Goal: Task Accomplishment & Management: Manage account settings

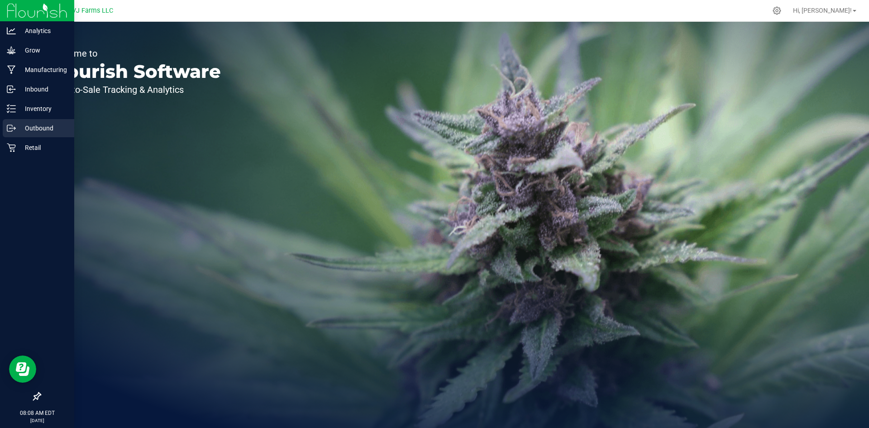
click at [41, 126] on p "Outbound" at bounding box center [43, 128] width 54 height 11
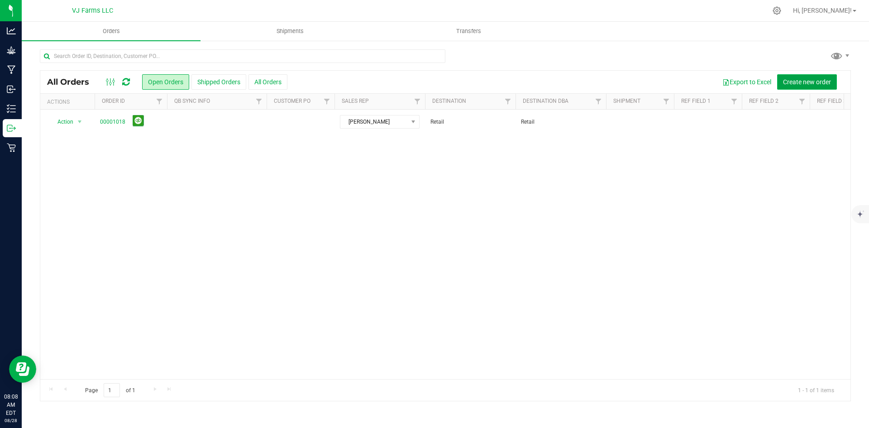
click at [798, 82] on span "Create new order" at bounding box center [807, 81] width 48 height 7
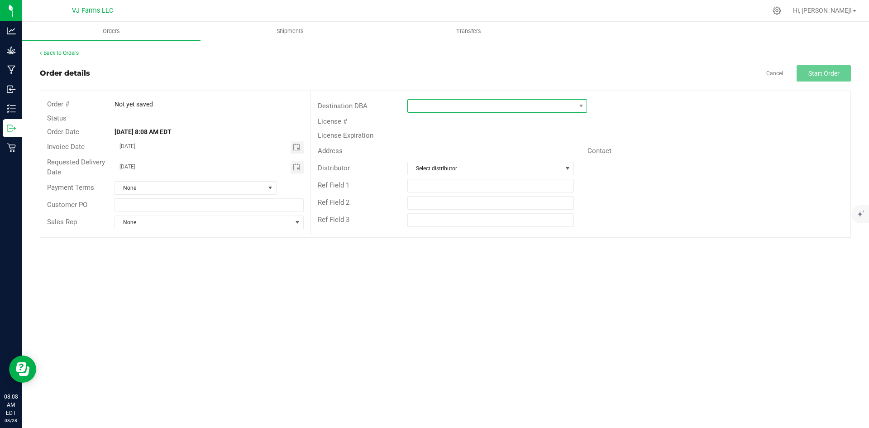
click at [524, 105] on span at bounding box center [491, 106] width 167 height 13
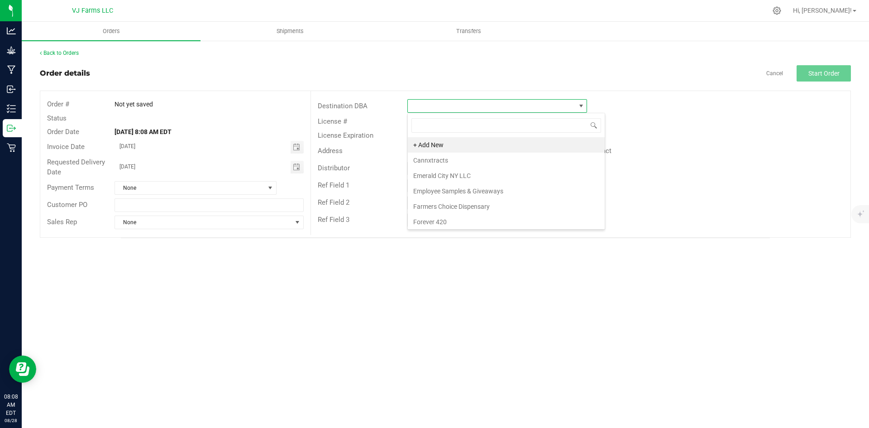
scroll to position [14, 180]
click at [455, 141] on li "+ Add New" at bounding box center [506, 144] width 197 height 15
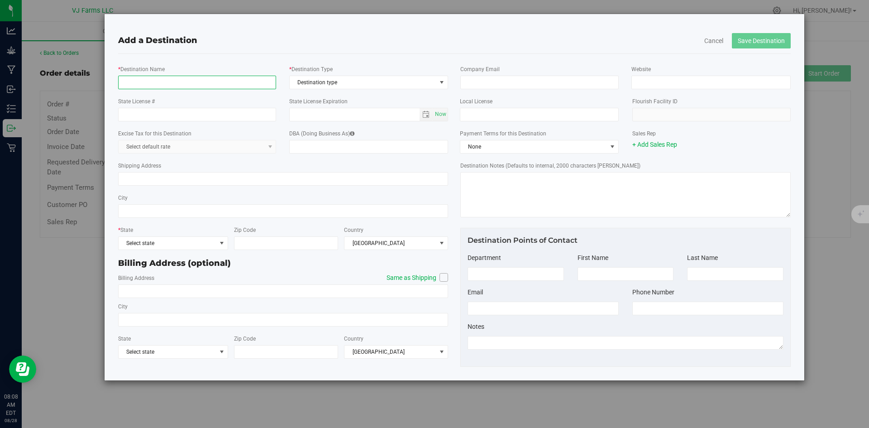
click at [221, 81] on input "* Destination Name" at bounding box center [197, 83] width 158 height 14
type input "o"
type input "One Hemp Holistics"
click at [337, 76] on span "Destination type" at bounding box center [363, 82] width 147 height 13
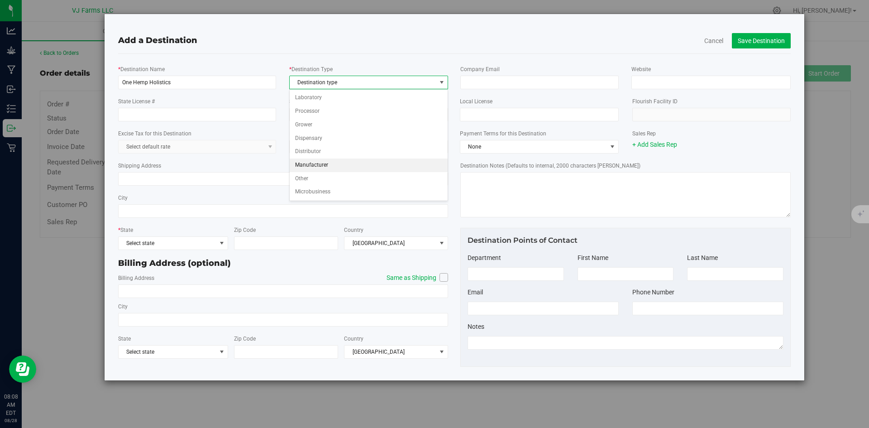
click at [337, 170] on li "Manufacturer" at bounding box center [369, 165] width 158 height 14
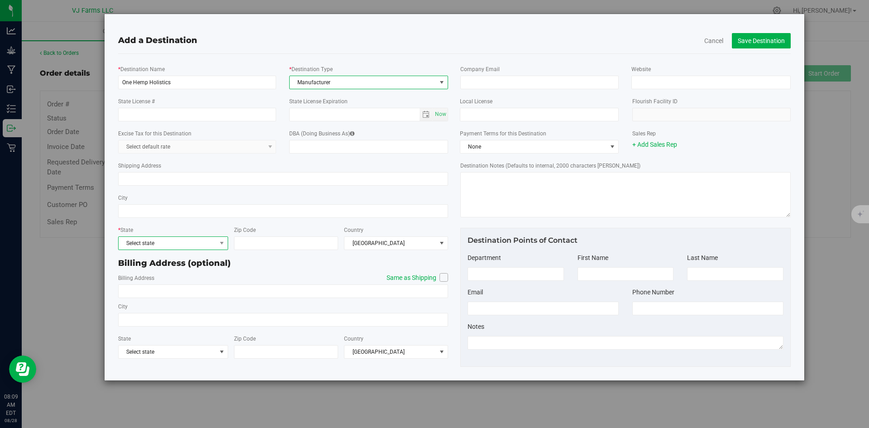
click at [197, 243] on span "Select state" at bounding box center [168, 243] width 98 height 13
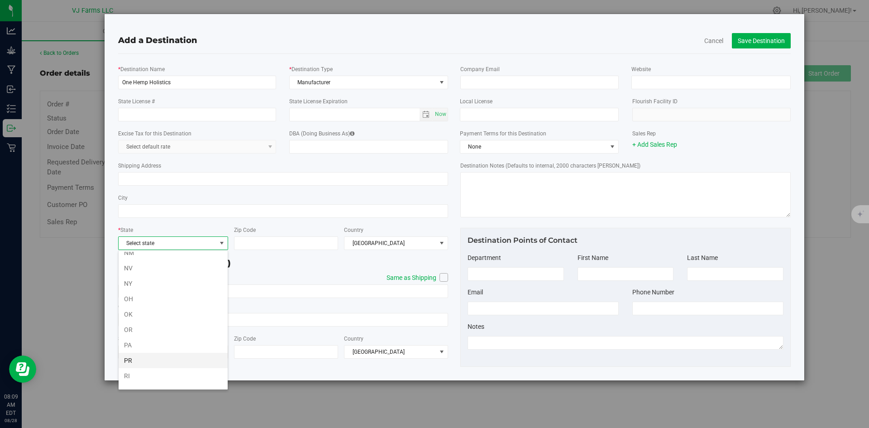
scroll to position [483, 0]
click at [133, 298] on li "NY" at bounding box center [173, 298] width 109 height 15
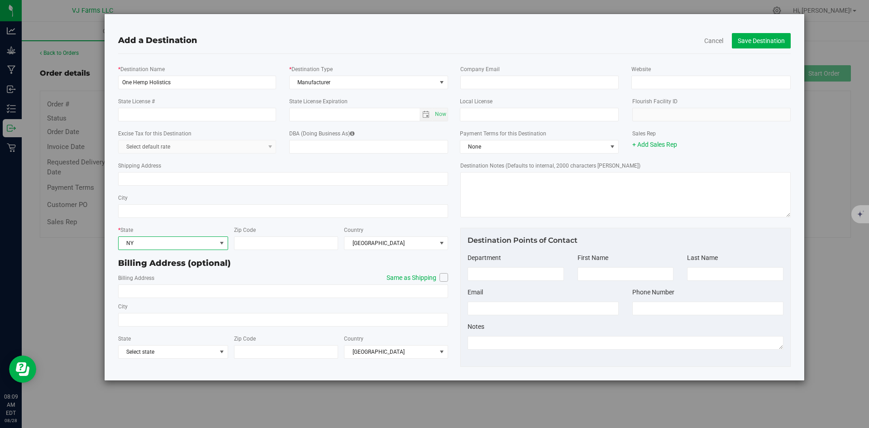
click at [300, 265] on div "Billing Address (optional)" at bounding box center [283, 263] width 330 height 12
click at [154, 117] on input "State License #" at bounding box center [197, 115] width 158 height 14
type input "OCM-PRO-24-000141"
click at [766, 40] on button "Save Destination" at bounding box center [761, 40] width 59 height 15
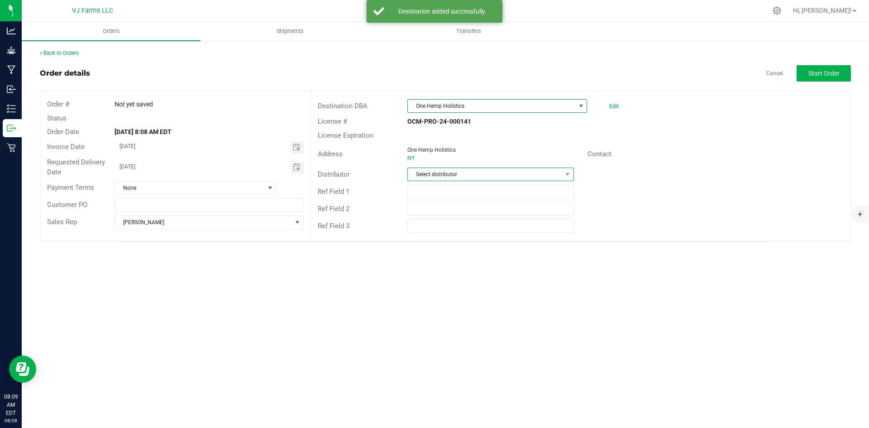
click at [467, 175] on span "Select distributor" at bounding box center [485, 174] width 154 height 13
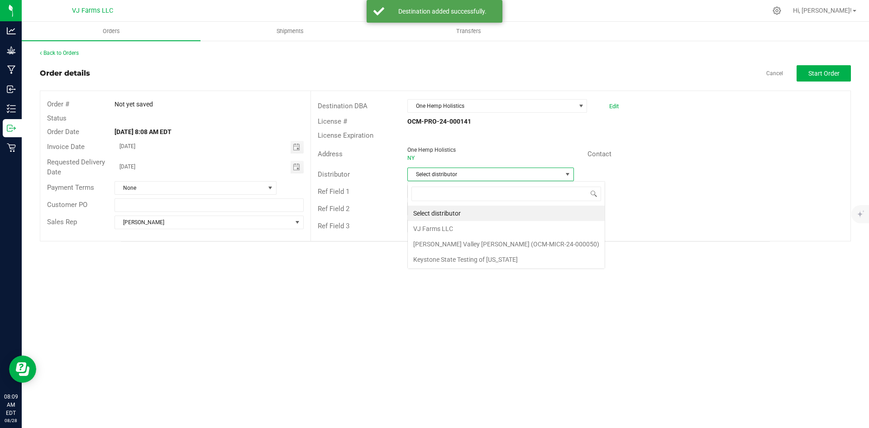
scroll to position [14, 166]
click at [446, 230] on li "VJ Farms LLC" at bounding box center [506, 228] width 197 height 15
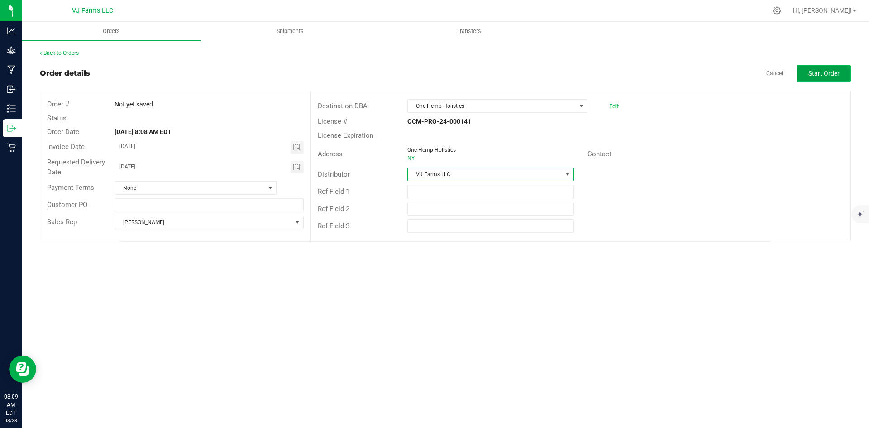
click at [831, 75] on span "Start Order" at bounding box center [823, 73] width 31 height 7
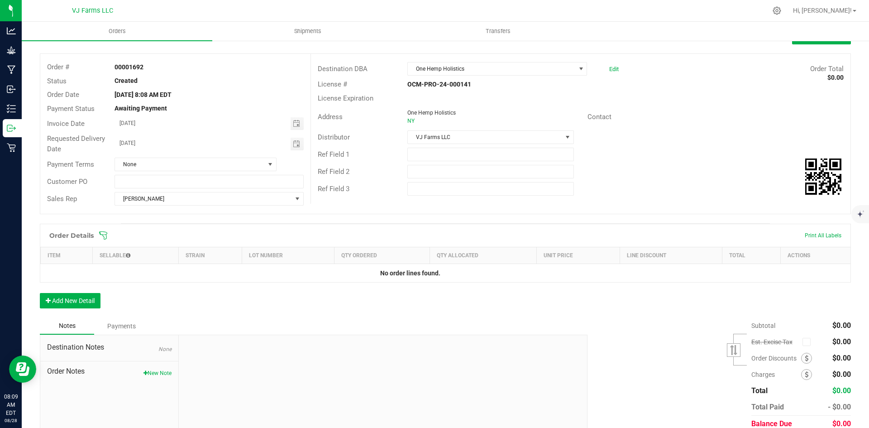
scroll to position [75, 0]
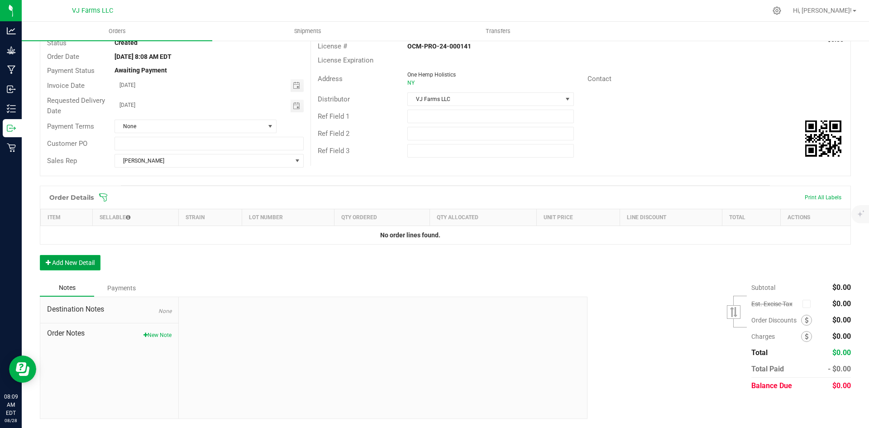
click at [81, 255] on button "Add New Detail" at bounding box center [70, 262] width 61 height 15
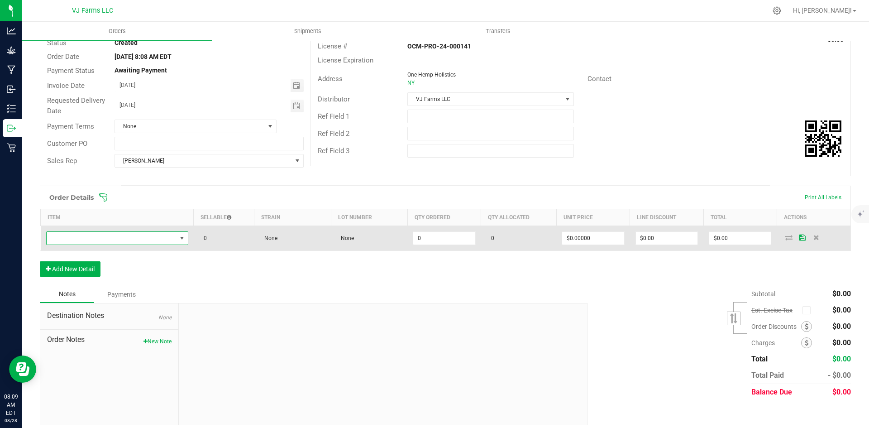
click at [142, 244] on span "NO DATA FOUND" at bounding box center [112, 238] width 130 height 13
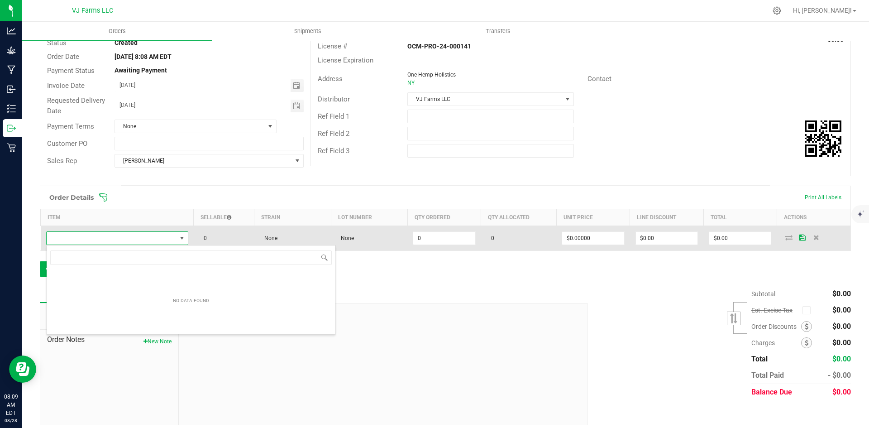
scroll to position [14, 141]
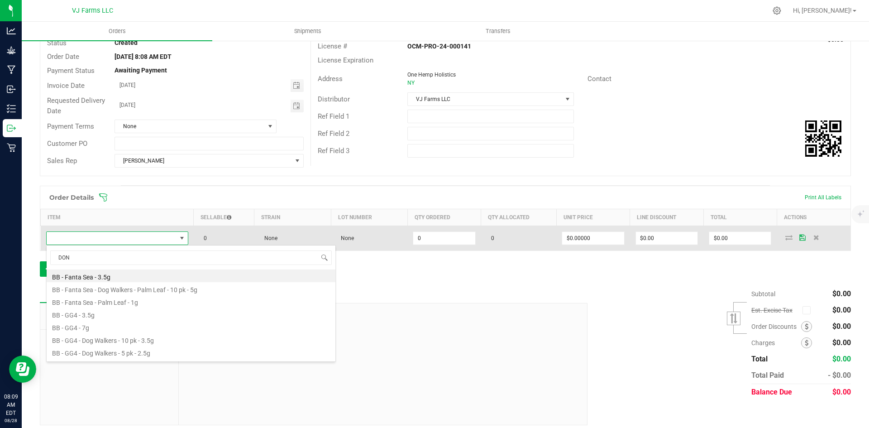
type input "DON"
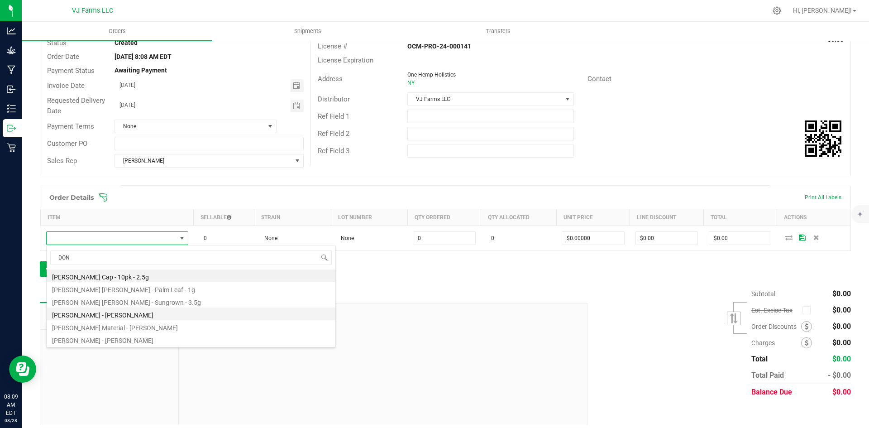
click at [220, 315] on li "[PERSON_NAME] - [PERSON_NAME]" at bounding box center [191, 313] width 289 height 13
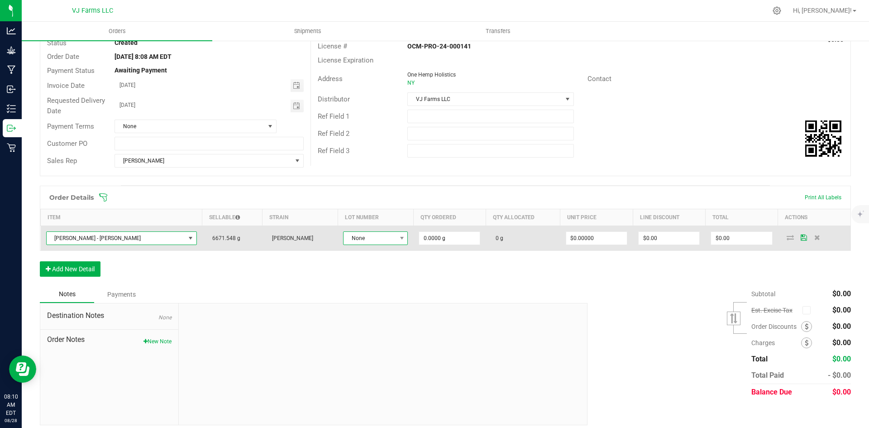
click at [396, 240] on span "None" at bounding box center [369, 238] width 52 height 13
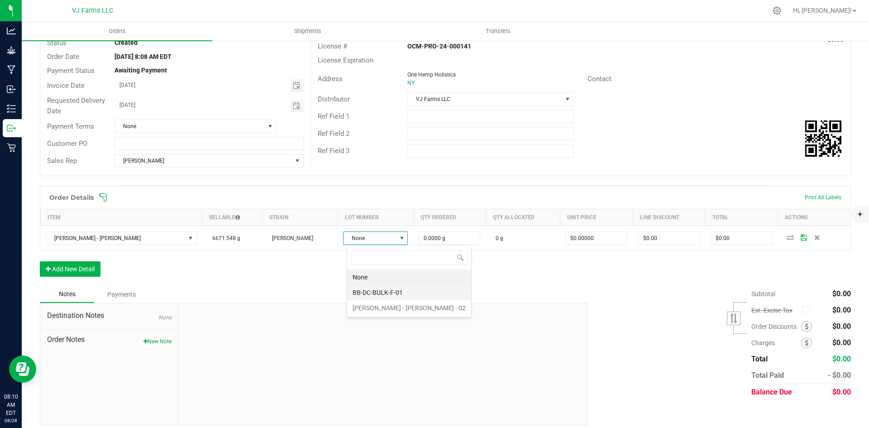
click at [404, 288] on li "BB-DC-BULK-F-01" at bounding box center [409, 292] width 124 height 15
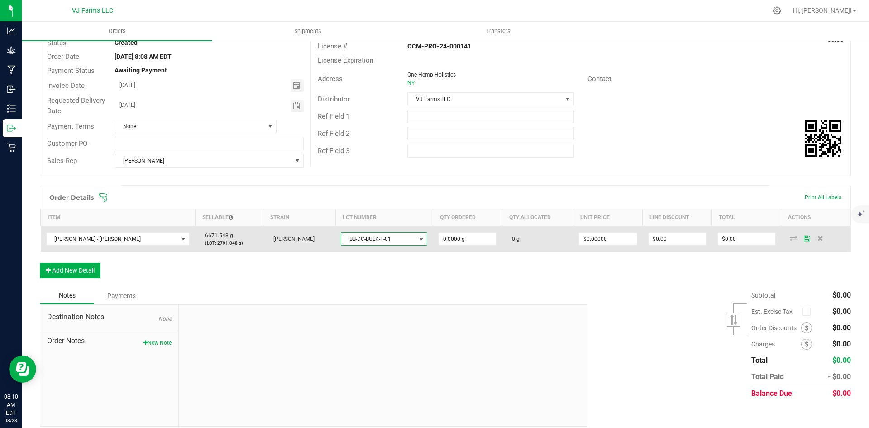
click at [395, 238] on span "BB-DC-BULK-F-01" at bounding box center [378, 239] width 74 height 13
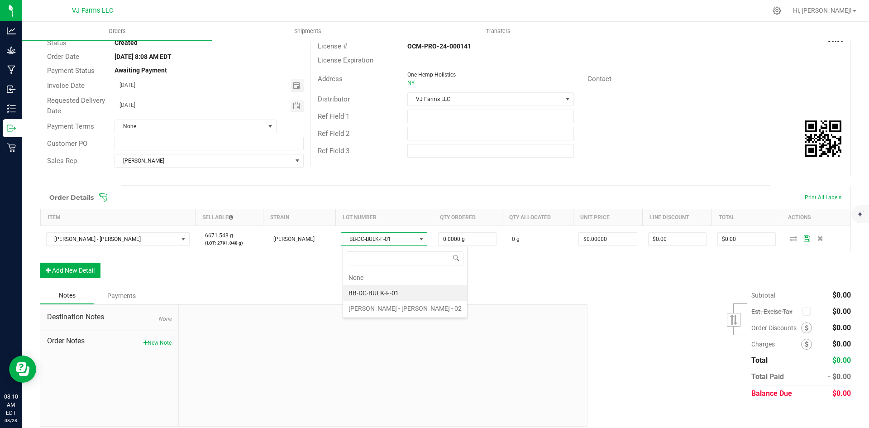
scroll to position [14, 85]
click at [390, 304] on 02 "[PERSON_NAME] - [PERSON_NAME] - 02" at bounding box center [405, 307] width 124 height 15
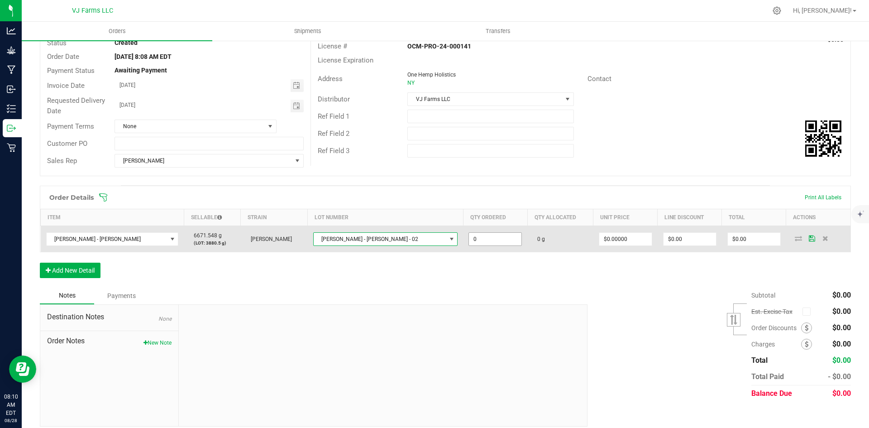
click at [498, 238] on input "0" at bounding box center [495, 239] width 52 height 13
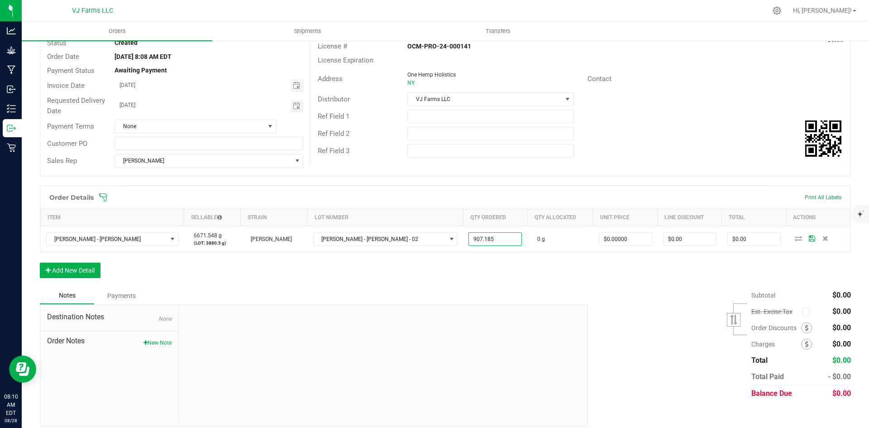
type input "907.1850 g"
click at [520, 274] on div "Order Details Print All Labels Item Sellable Strain Lot Number Qty Ordered Qty …" at bounding box center [445, 235] width 811 height 101
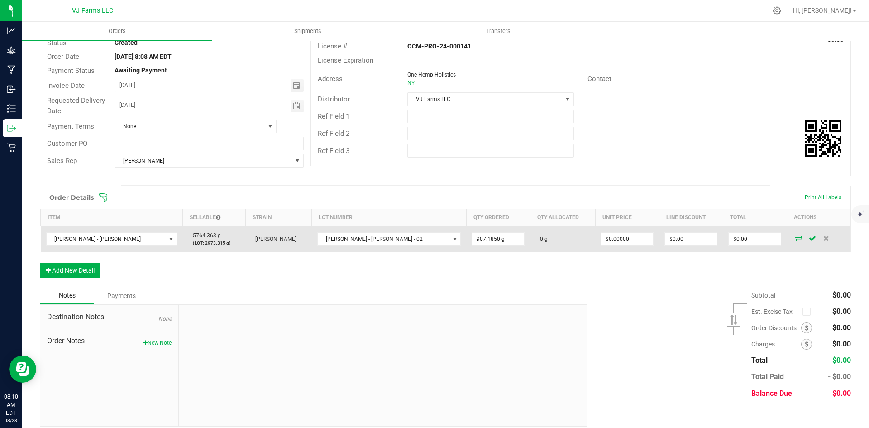
click at [795, 240] on icon at bounding box center [798, 237] width 7 height 5
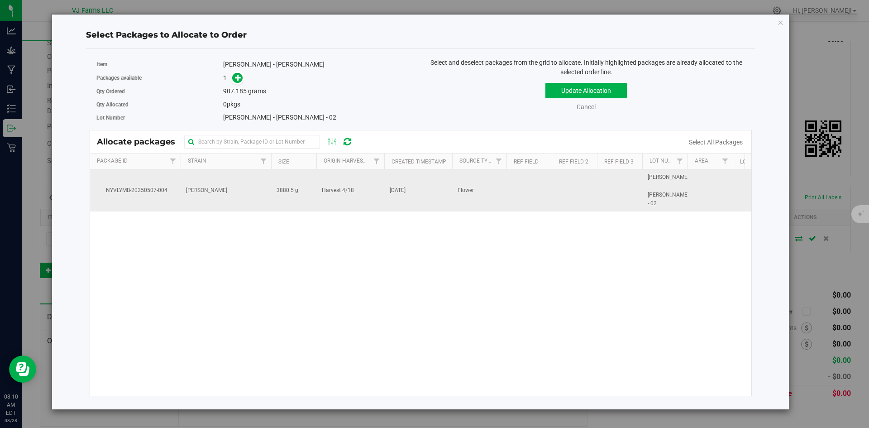
click at [299, 188] on td "3880.5 g" at bounding box center [293, 190] width 45 height 42
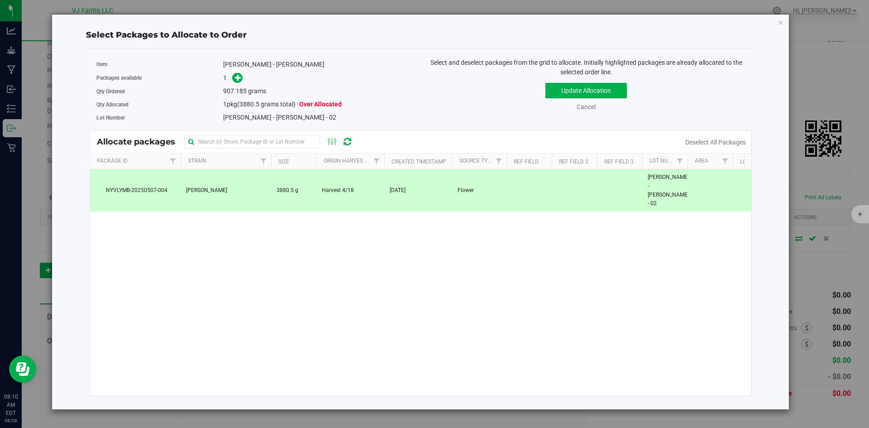
click at [229, 78] on span at bounding box center [235, 78] width 14 height 10
click at [238, 80] on icon at bounding box center [238, 77] width 6 height 6
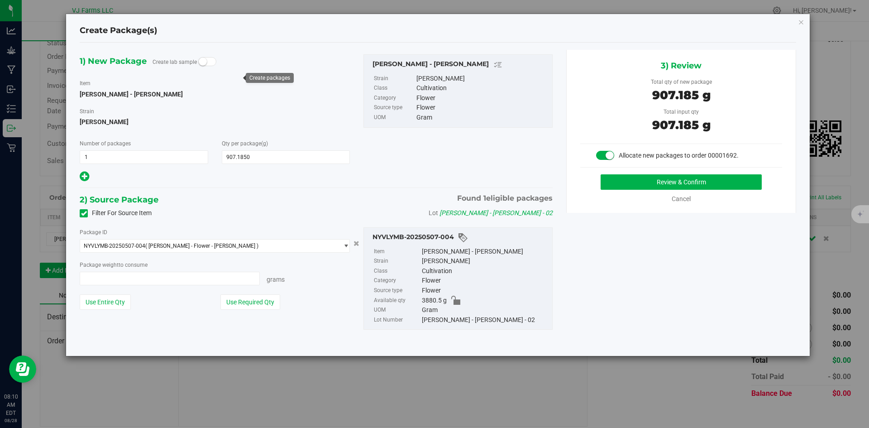
type input "907.1850 g"
click at [665, 177] on button "Review & Confirm" at bounding box center [680, 181] width 161 height 15
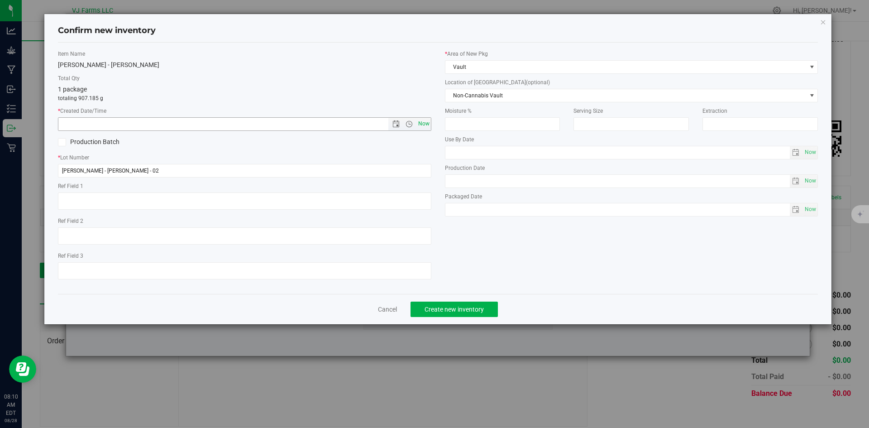
click at [424, 122] on span "Now" at bounding box center [423, 123] width 15 height 13
type input "8/28/2025 8:10 AM"
drag, startPoint x: 199, startPoint y: 169, endPoint x: 228, endPoint y: 173, distance: 29.2
click at [228, 173] on input "[PERSON_NAME] - [PERSON_NAME] - 02" at bounding box center [244, 171] width 373 height 14
click at [483, 307] on span "Create new inventory" at bounding box center [453, 308] width 59 height 7
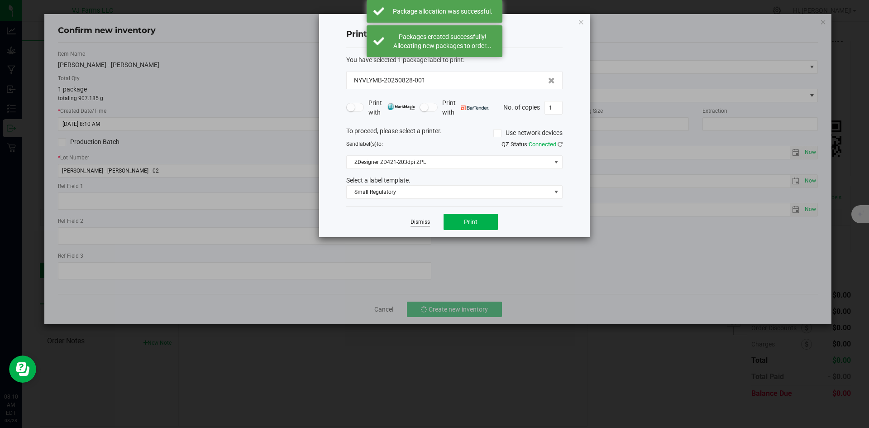
click at [429, 222] on link "Dismiss" at bounding box center [419, 222] width 19 height 8
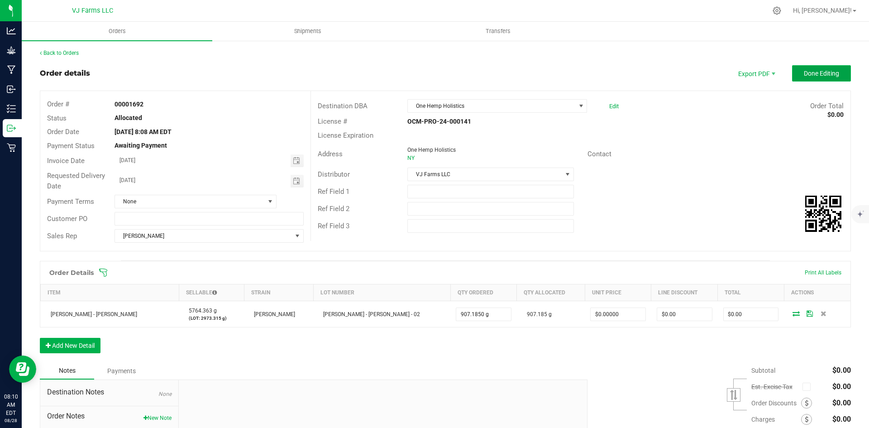
click at [824, 67] on button "Done Editing" at bounding box center [821, 73] width 59 height 16
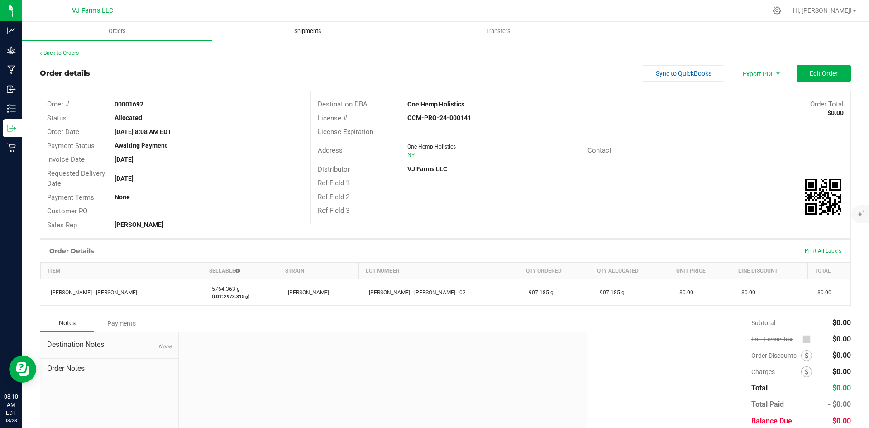
click at [295, 25] on uib-tab-heading "Shipments" at bounding box center [308, 31] width 190 height 18
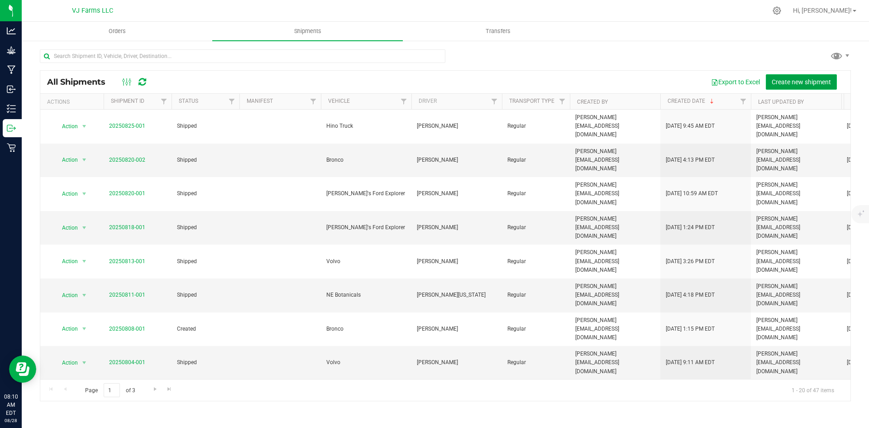
click at [786, 81] on span "Create new shipment" at bounding box center [800, 81] width 59 height 7
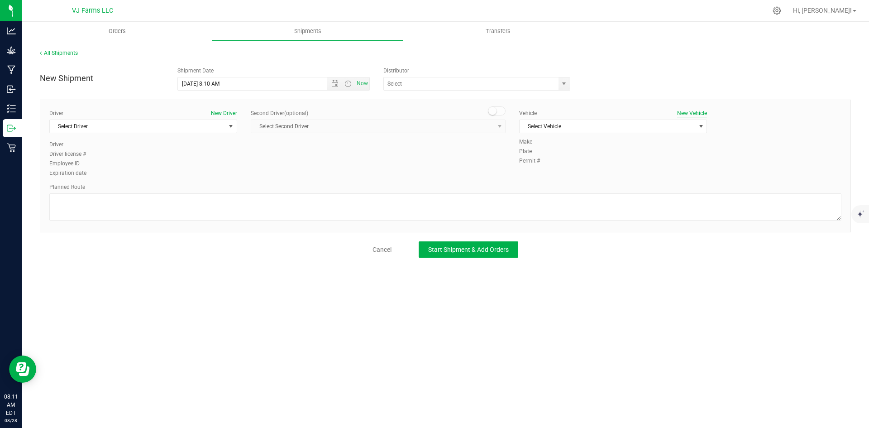
click at [688, 114] on button "New Vehicle" at bounding box center [692, 113] width 30 height 8
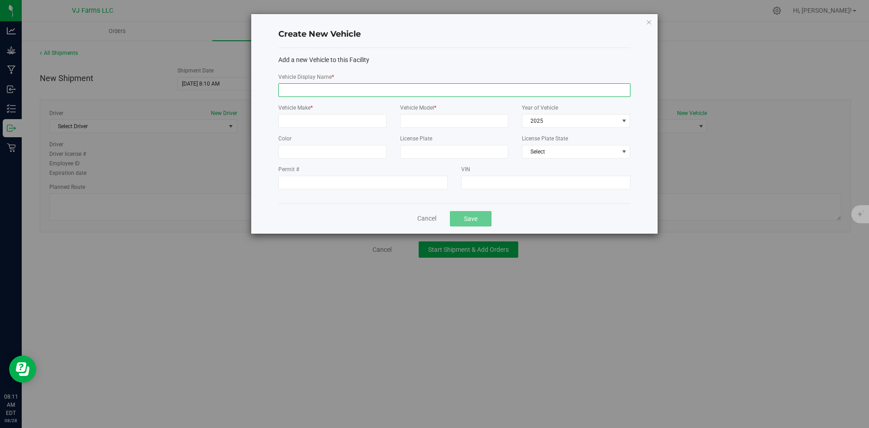
click at [325, 93] on input "Vehicle Display Name *" at bounding box center [454, 90] width 352 height 14
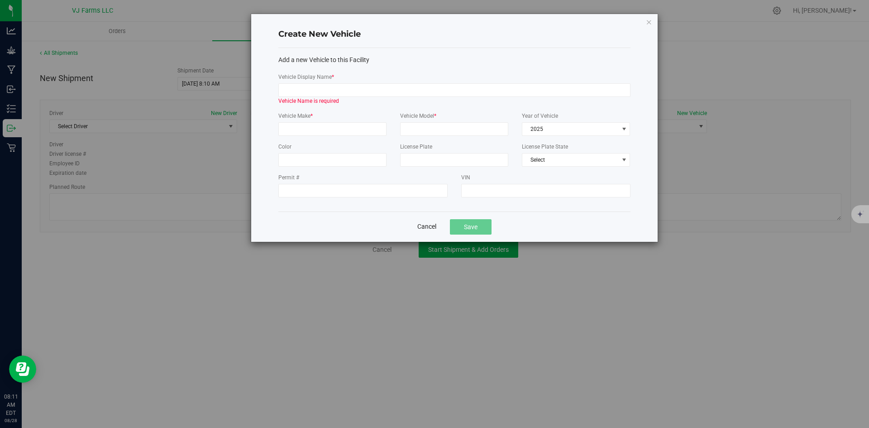
click at [430, 215] on div "Cancel Save" at bounding box center [454, 226] width 352 height 30
click at [428, 226] on button "Cancel" at bounding box center [426, 227] width 19 height 10
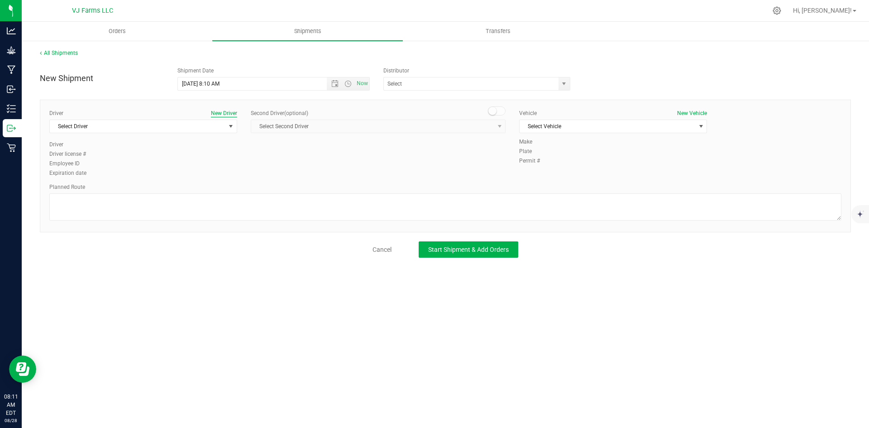
click at [225, 112] on button "New Driver" at bounding box center [224, 113] width 26 height 8
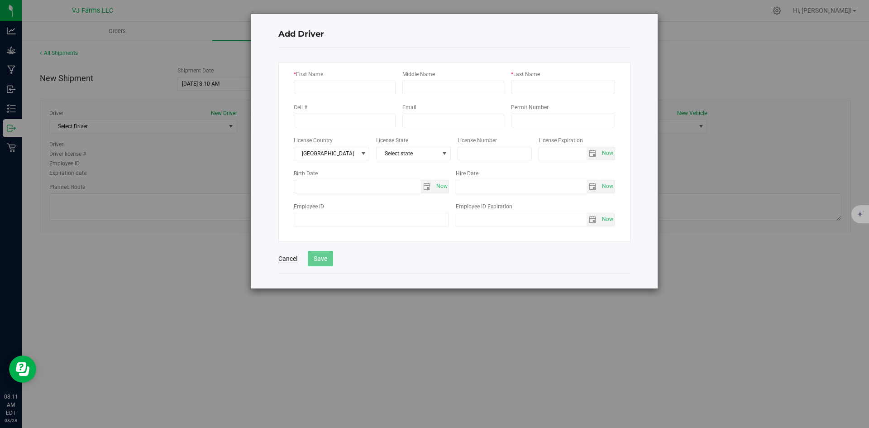
drag, startPoint x: 288, startPoint y: 244, endPoint x: 283, endPoint y: 253, distance: 10.3
click at [286, 247] on div "Cancel Save" at bounding box center [454, 254] width 352 height 24
click at [282, 255] on button "Cancel" at bounding box center [287, 258] width 19 height 9
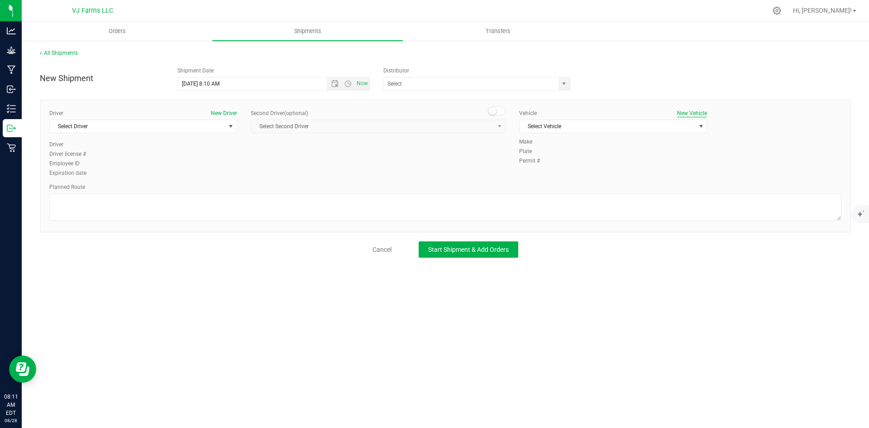
click at [682, 113] on button "New Vehicle" at bounding box center [692, 113] width 30 height 8
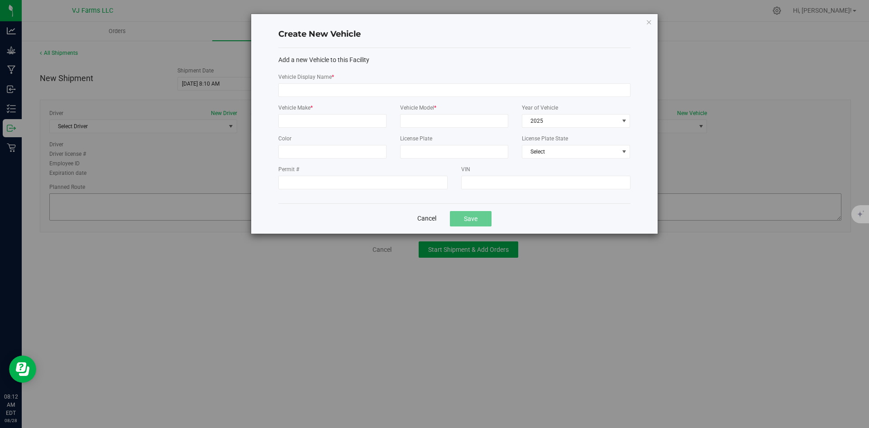
click at [423, 214] on button "Cancel" at bounding box center [426, 219] width 19 height 10
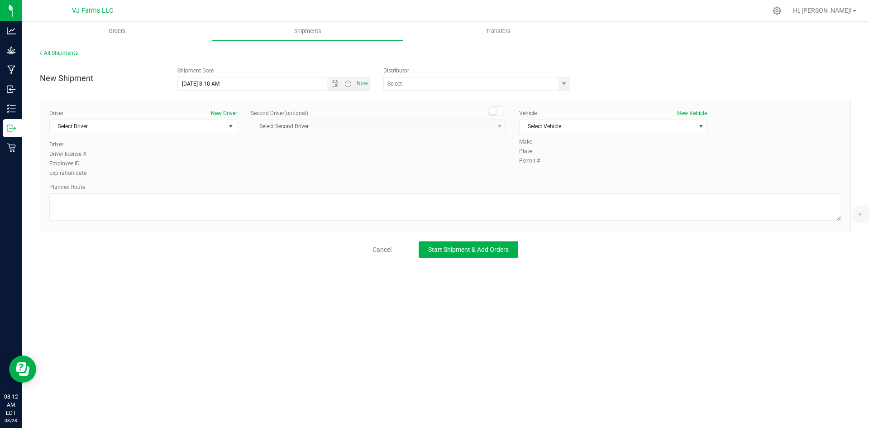
click at [571, 85] on div "Hudson Valley Jane Delivery (OCM-MICR-24-000050) Keystone State Testing of New …" at bounding box center [479, 84] width 193 height 14
click at [563, 86] on span "select" at bounding box center [563, 83] width 7 height 7
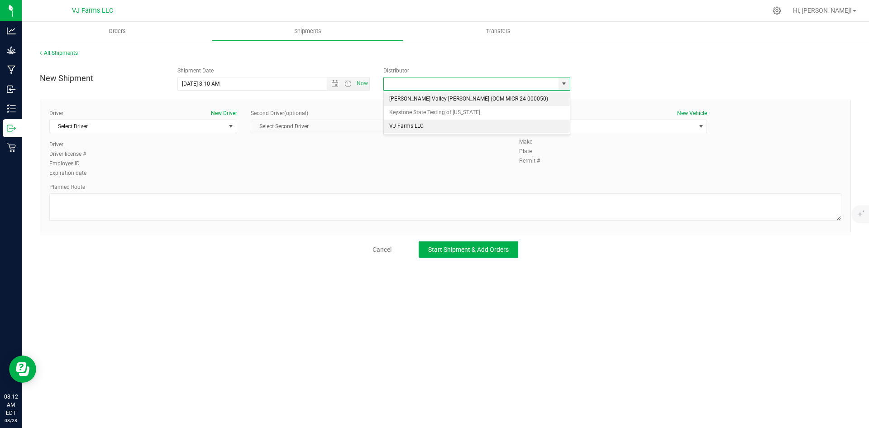
click at [438, 126] on li "VJ Farms LLC" at bounding box center [477, 126] width 186 height 14
type input "VJ Farms LLC"
click at [228, 114] on button "New Driver" at bounding box center [224, 113] width 26 height 8
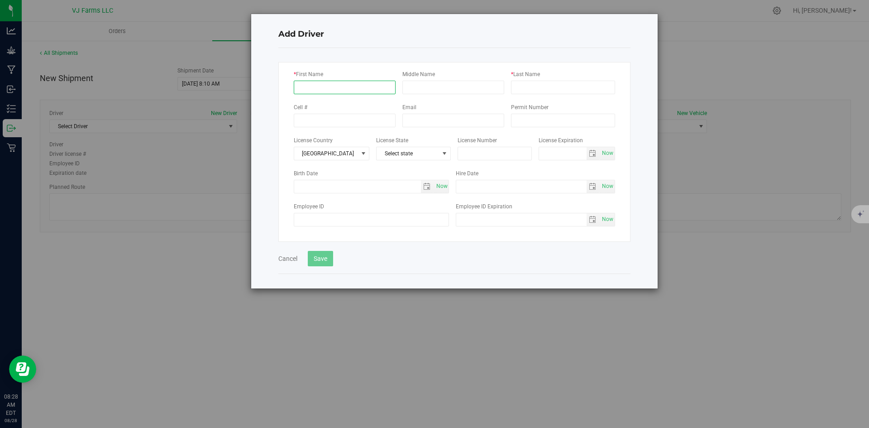
click at [367, 93] on input "* First Name" at bounding box center [345, 88] width 102 height 14
type input "James"
type input "Bullman"
click at [327, 258] on button "Save" at bounding box center [320, 258] width 25 height 15
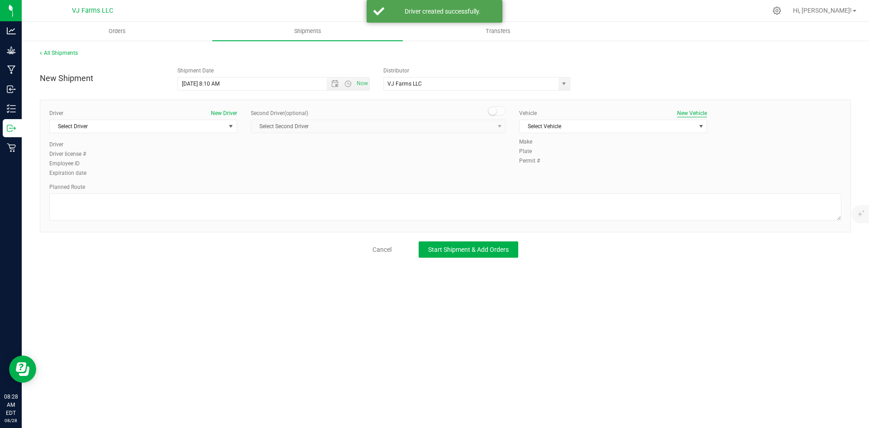
click at [691, 110] on button "New Vehicle" at bounding box center [692, 113] width 30 height 8
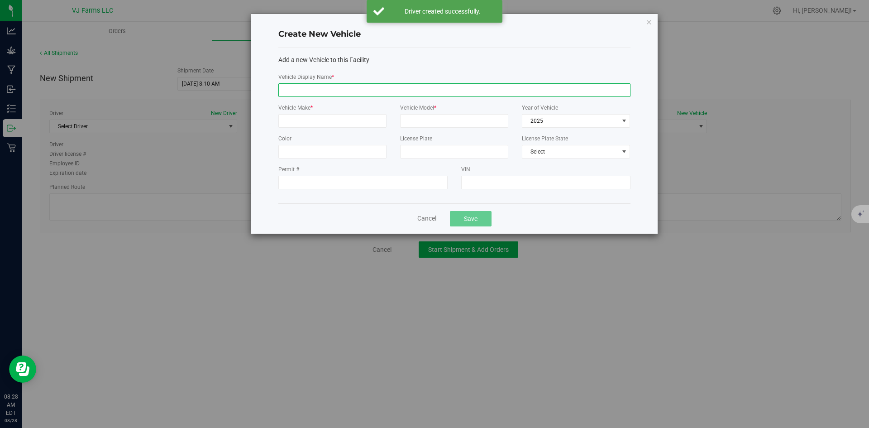
click at [318, 93] on input "Vehicle Display Name *" at bounding box center [454, 90] width 352 height 14
type input "James Bullman"
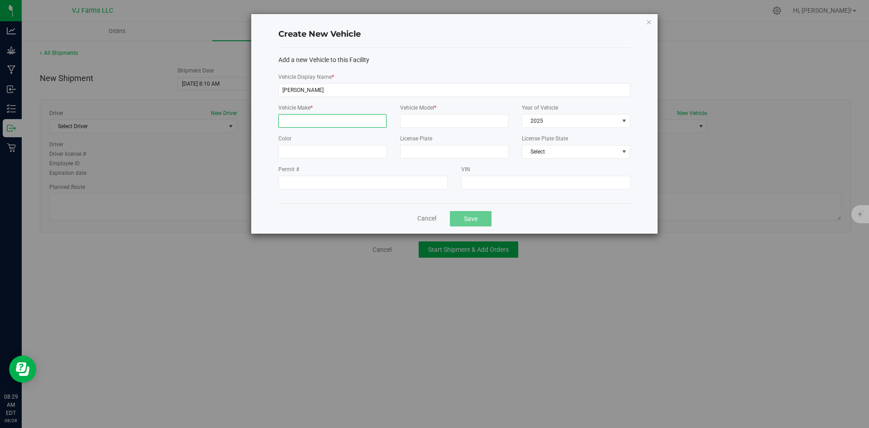
click at [336, 118] on input "Vehicle Make *" at bounding box center [332, 121] width 108 height 14
type input "Ford"
click at [459, 119] on input "Vehicle Model *" at bounding box center [454, 121] width 108 height 14
type input "Escort"
click at [483, 217] on button "Save" at bounding box center [471, 218] width 42 height 15
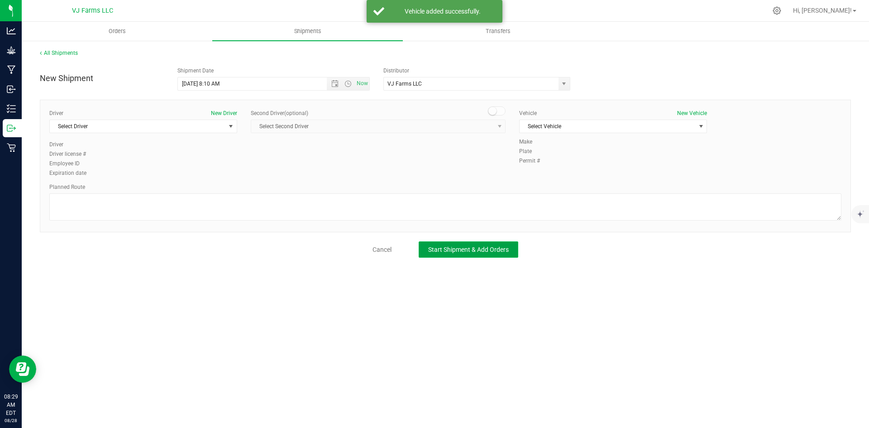
click at [473, 252] on span "Start Shipment & Add Orders" at bounding box center [468, 249] width 81 height 7
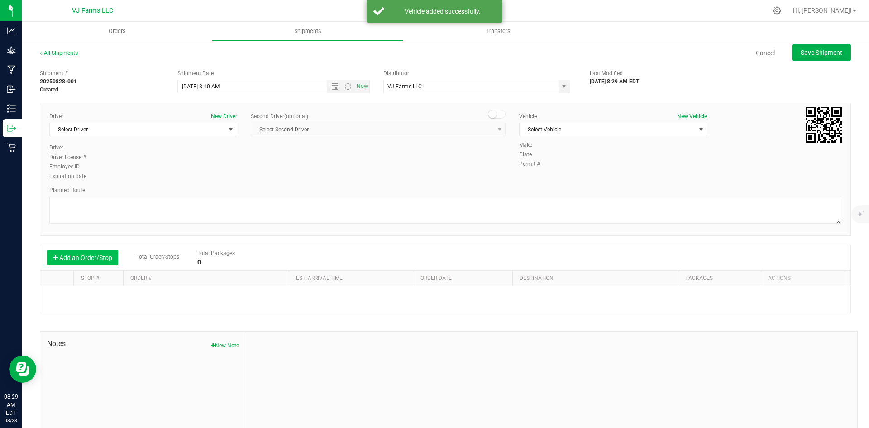
click at [89, 252] on button "Add an Order/Stop" at bounding box center [82, 257] width 71 height 15
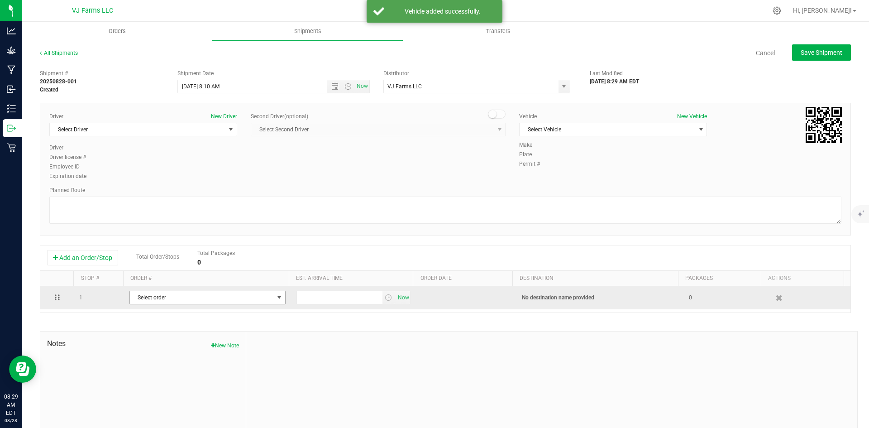
click at [177, 303] on span "Select order" at bounding box center [202, 297] width 144 height 13
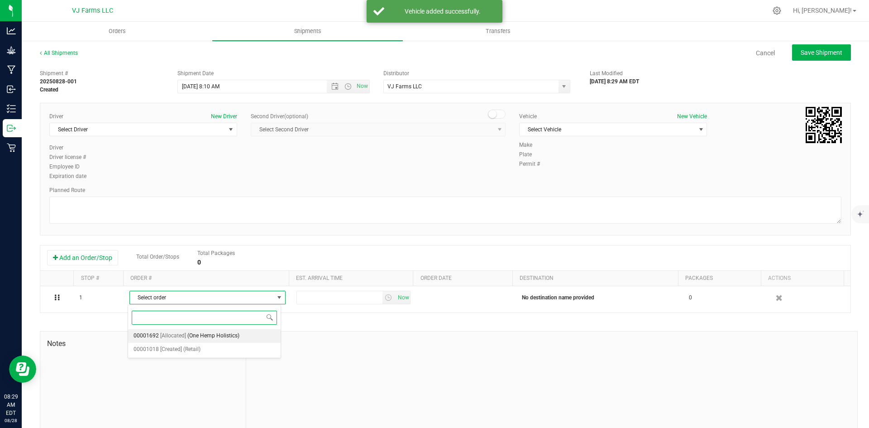
click at [212, 338] on span "(One Hemp Holistics)" at bounding box center [213, 336] width 52 height 12
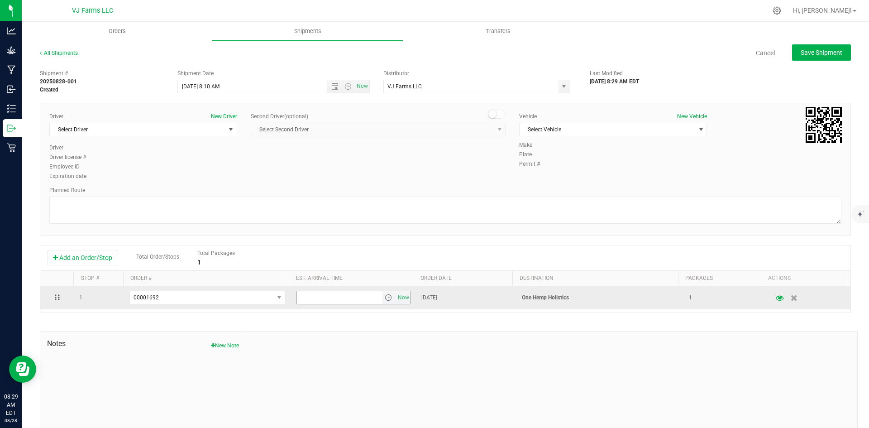
click at [385, 298] on span "select" at bounding box center [388, 297] width 7 height 7
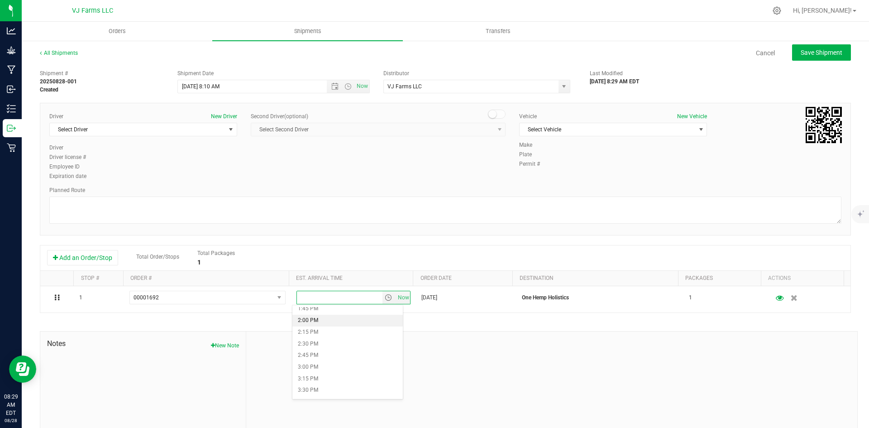
scroll to position [588, 0]
click at [326, 330] on li "1:00 PM" at bounding box center [347, 329] width 110 height 12
click at [820, 49] on span "Save Shipment" at bounding box center [821, 52] width 42 height 7
type input "8/28/2025 12:10 PM"
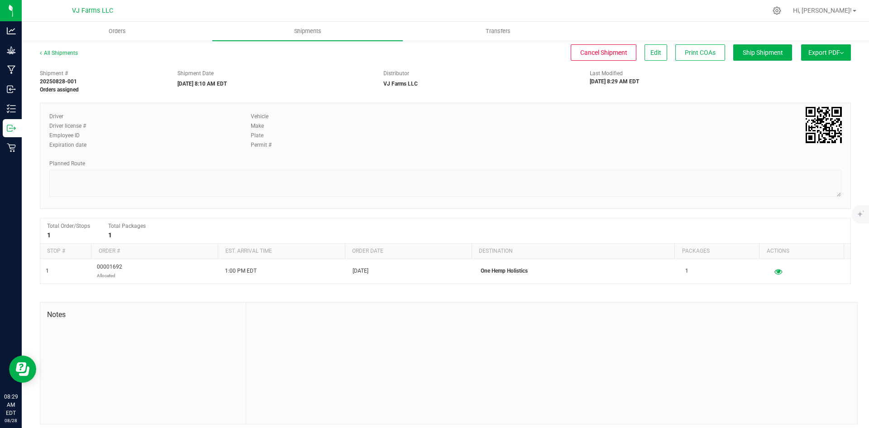
click at [808, 52] on span "Export PDF" at bounding box center [825, 52] width 35 height 7
click at [796, 77] on li "Manifest by Package ID" at bounding box center [822, 73] width 91 height 14
click at [817, 57] on button "Export PDF" at bounding box center [826, 52] width 50 height 16
click at [698, 88] on div "Shipment # 20250828-001 Manifest printed Shipment Date 08/28/2025 8:10 AM EDT D…" at bounding box center [445, 79] width 824 height 29
click at [739, 62] on div "All Shipments Cancel Shipment Edit Print COAs Ship Shipment Export PDF Manifest…" at bounding box center [445, 57] width 811 height 16
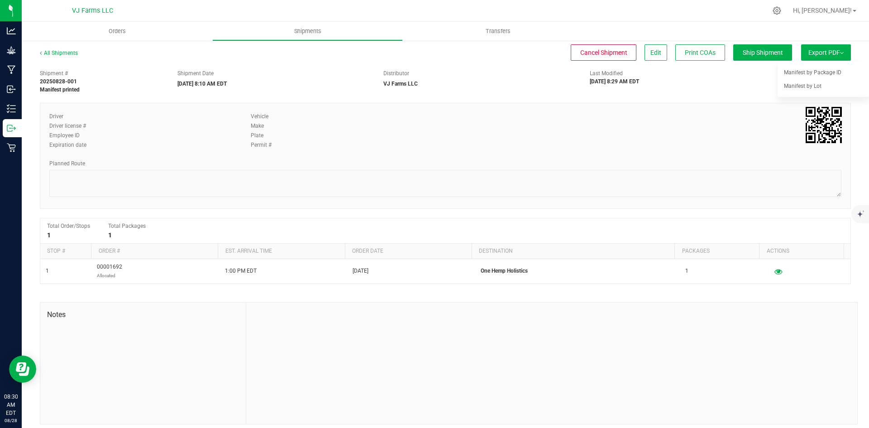
click at [692, 77] on div "Last Modified 08/28/2025 8:29 AM EDT" at bounding box center [652, 77] width 138 height 16
click at [548, 76] on div "Distributor" at bounding box center [479, 73] width 193 height 8
click at [73, 9] on span "VJ Farms LLC" at bounding box center [92, 11] width 41 height 8
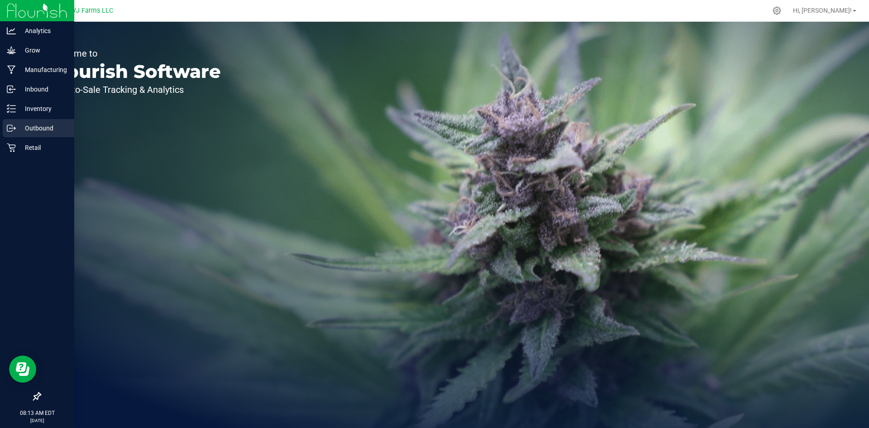
click at [34, 129] on p "Outbound" at bounding box center [43, 128] width 54 height 11
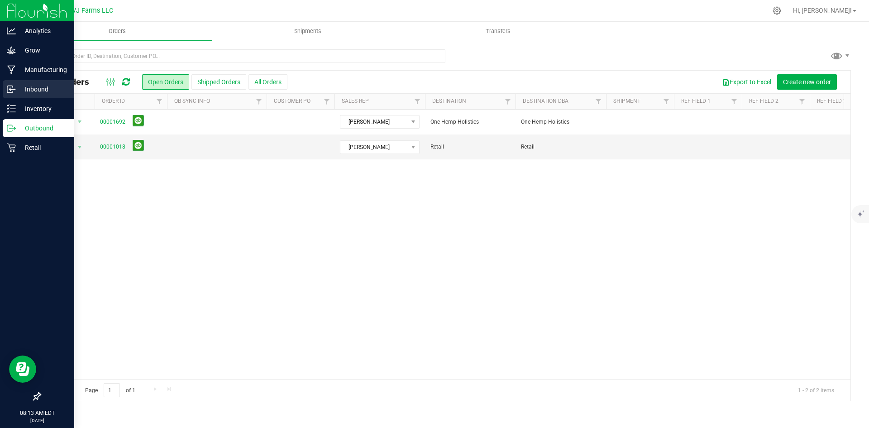
click at [29, 90] on p "Inbound" at bounding box center [43, 89] width 54 height 11
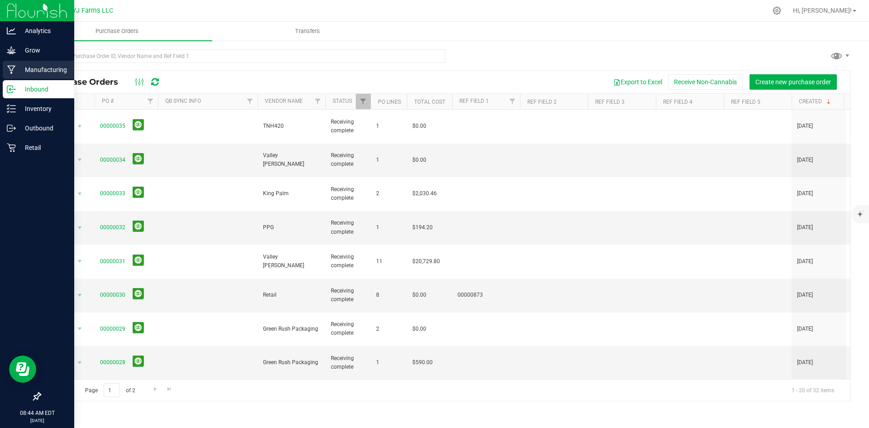
click at [33, 72] on p "Manufacturing" at bounding box center [43, 69] width 54 height 11
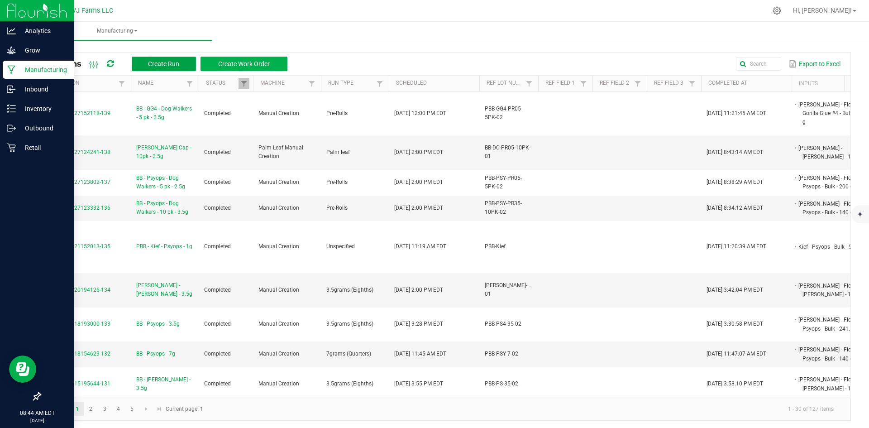
click at [162, 63] on span "Create Run" at bounding box center [163, 63] width 31 height 7
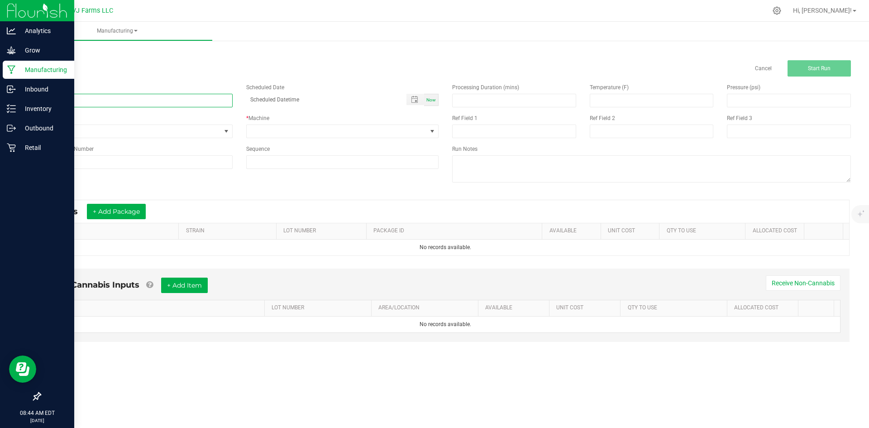
click at [114, 105] on input at bounding box center [136, 101] width 193 height 14
paste input "BB - GG4 - Dog Walkers - 5 pk - 2.5g"
click at [53, 102] on input "BB - GG4 - Dog Walkers - 5 pk - 2.5g" at bounding box center [136, 101] width 193 height 14
click at [50, 102] on input "BB - GG4 - Dog Walkers - 5 pk - 2.5g" at bounding box center [136, 101] width 193 height 14
click at [53, 101] on input "BB - GG4 - Dog Walkers - 5 pk - 2.5g" at bounding box center [136, 101] width 193 height 14
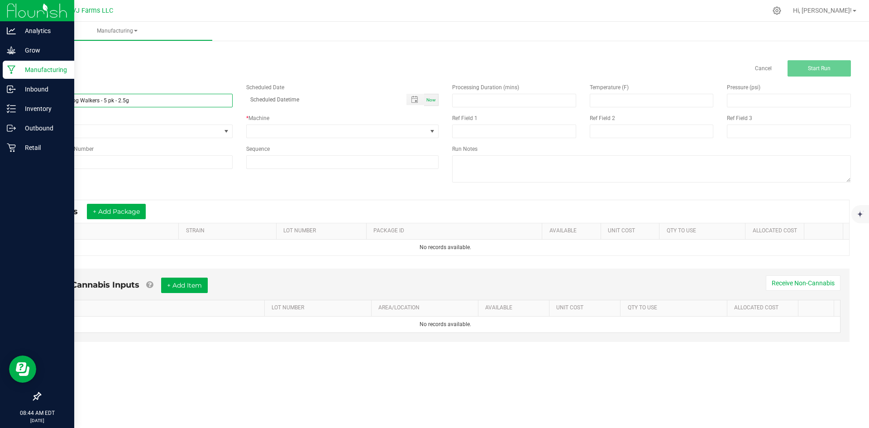
click at [51, 101] on input "BB - GG4 - Dog Walkers - 5 pk - 2.5g" at bounding box center [136, 101] width 193 height 14
drag, startPoint x: 51, startPoint y: 101, endPoint x: 20, endPoint y: 105, distance: 31.5
click at [20, 105] on div "Analytics Grow Manufacturing Inbound Inventory Outbound Retail 08:44 AM EDT [DA…" at bounding box center [434, 214] width 869 height 428
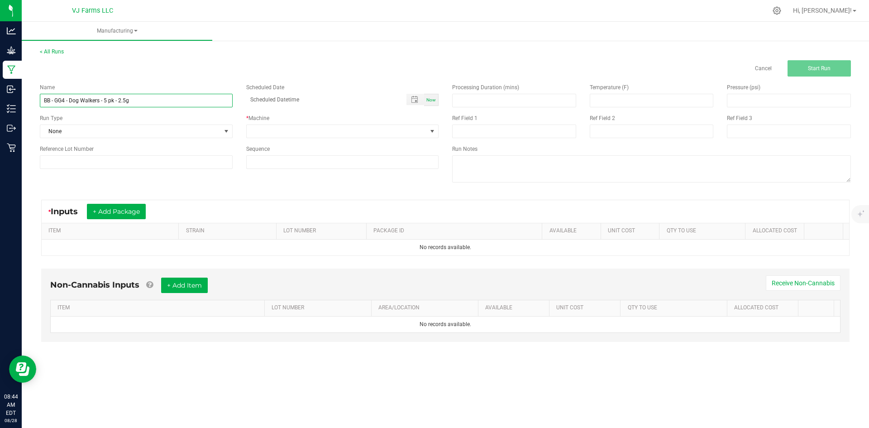
type input "BB - GG4 - Dog Walkers - 5 pk - 2.5g"
click at [115, 156] on input at bounding box center [136, 162] width 193 height 14
paste input "PBB-GG4-PR05-5PK-02"
type input "PBB-GG4-PR05-5PK-02"
click at [295, 178] on div "Name BB - GG4 - Dog Walkers - 5 pk - 2.5g Scheduled Date Now Run Type None * Ma…" at bounding box center [445, 133] width 824 height 115
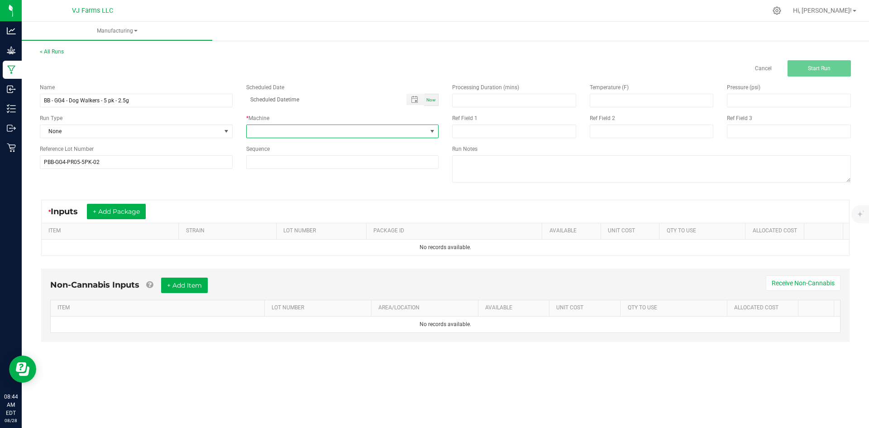
click at [372, 133] on span at bounding box center [337, 131] width 181 height 13
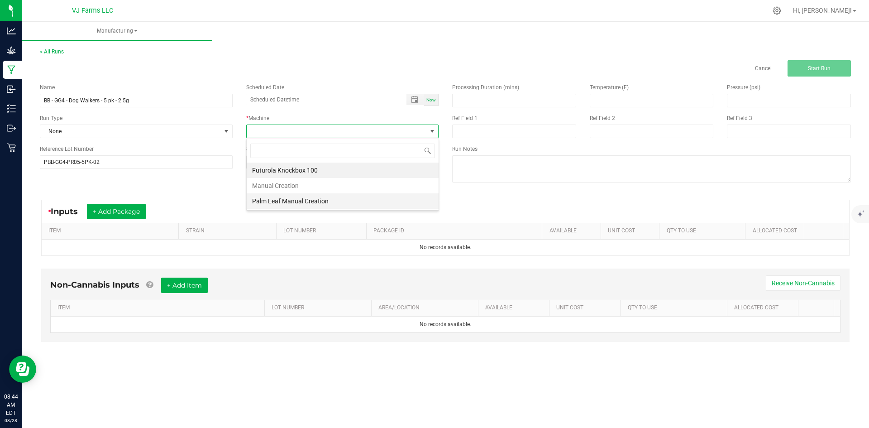
scroll to position [14, 192]
click at [295, 188] on li "Manual Creation" at bounding box center [343, 185] width 192 height 15
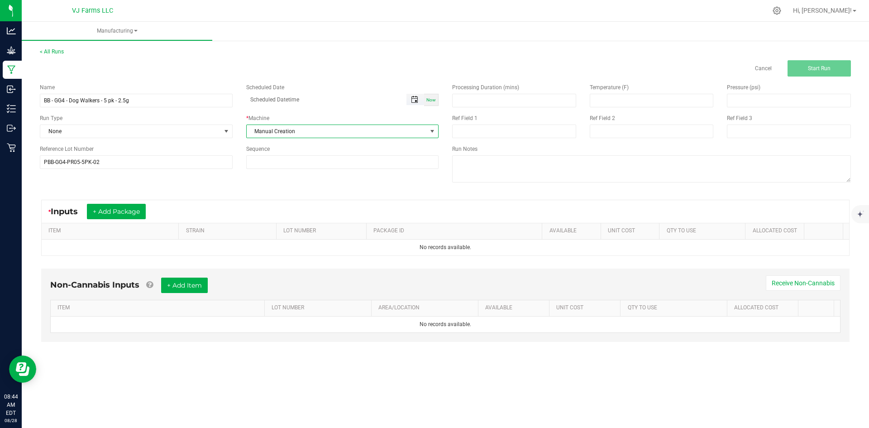
click at [412, 97] on span "Toggle popup" at bounding box center [414, 99] width 7 height 7
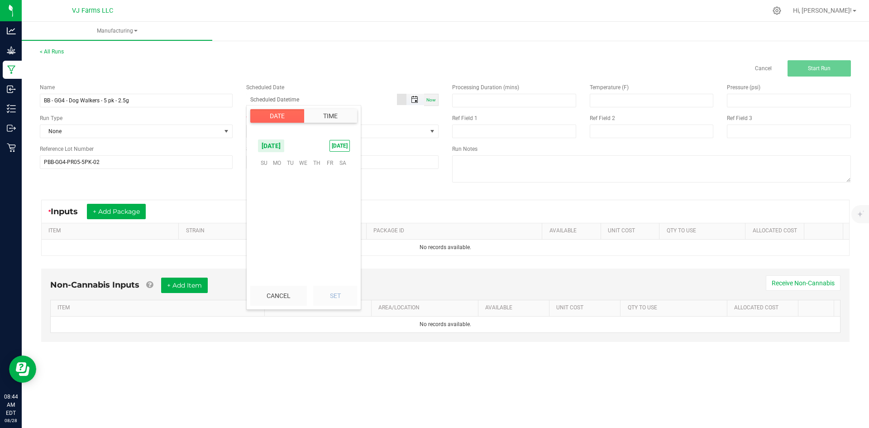
scroll to position [146623, 0]
click at [302, 232] on span "27" at bounding box center [303, 233] width 13 height 14
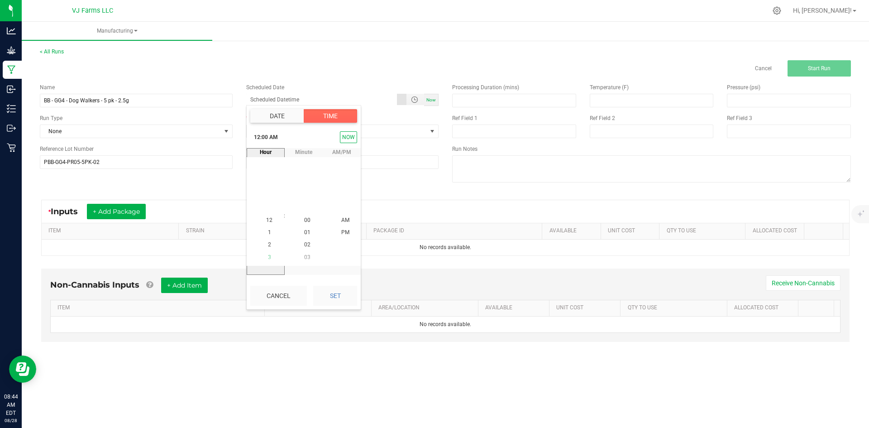
click at [267, 254] on li "3" at bounding box center [269, 257] width 22 height 12
click at [259, 219] on li "3" at bounding box center [269, 220] width 22 height 12
click at [344, 232] on span "PM" at bounding box center [345, 232] width 8 height 6
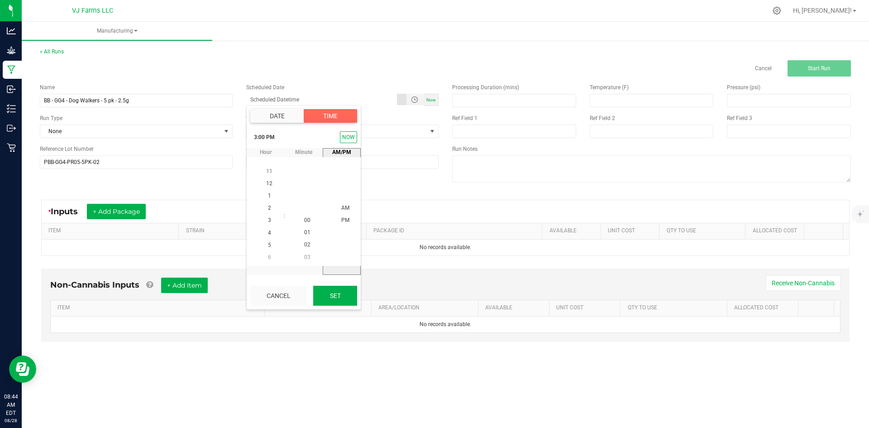
click at [338, 297] on button "Set" at bounding box center [335, 295] width 44 height 20
type input "[DATE] 3:00 PM"
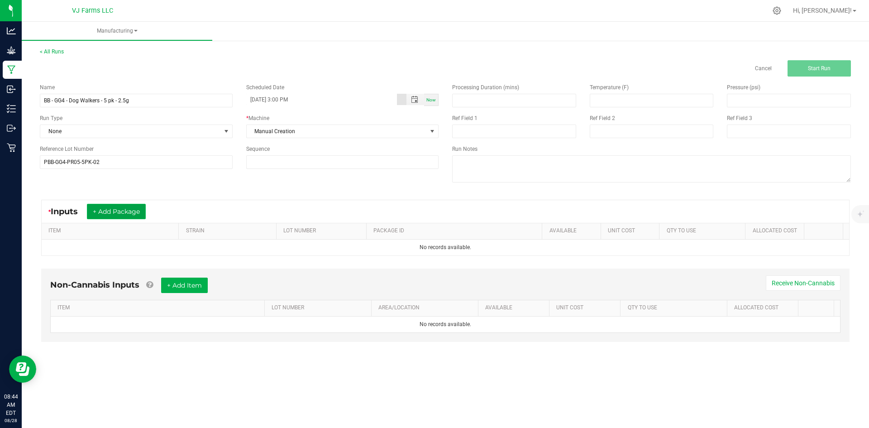
click at [128, 210] on button "+ Add Package" at bounding box center [116, 211] width 59 height 15
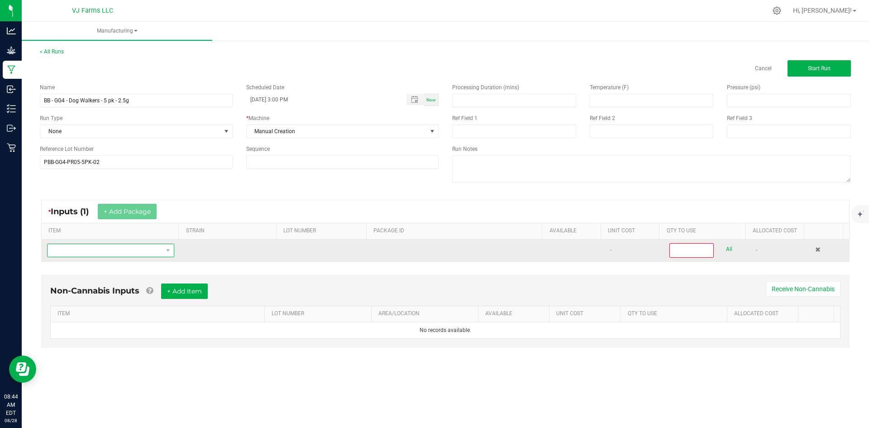
click at [112, 248] on span "NO DATA FOUND" at bounding box center [105, 250] width 115 height 13
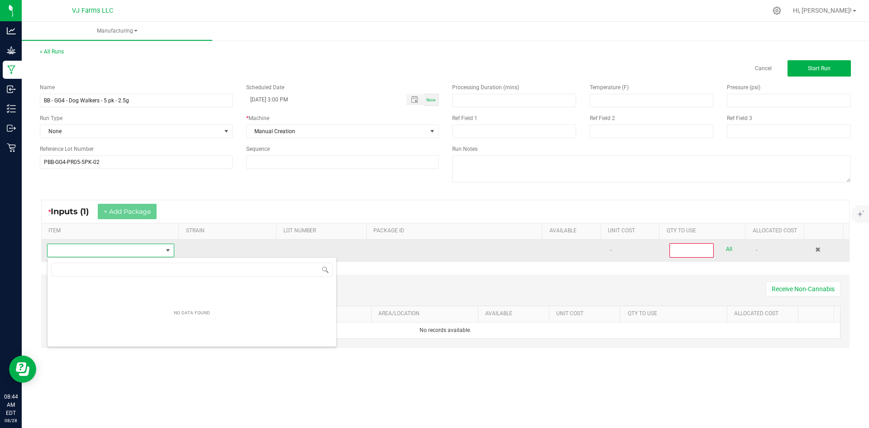
scroll to position [14, 125]
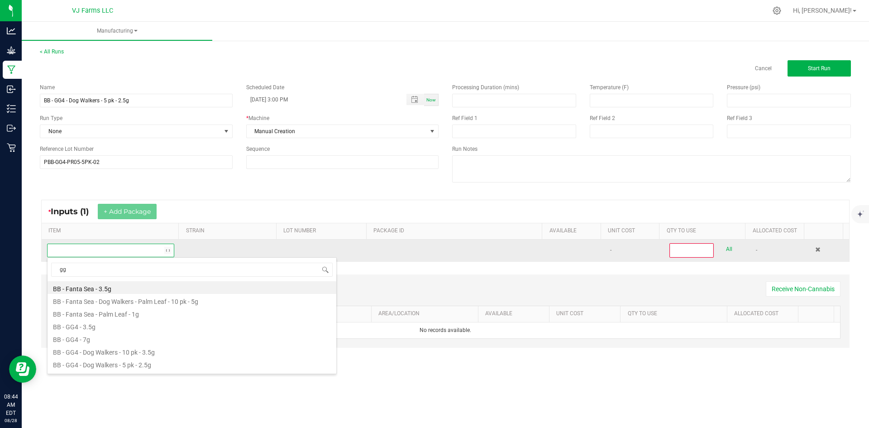
type input "gg4"
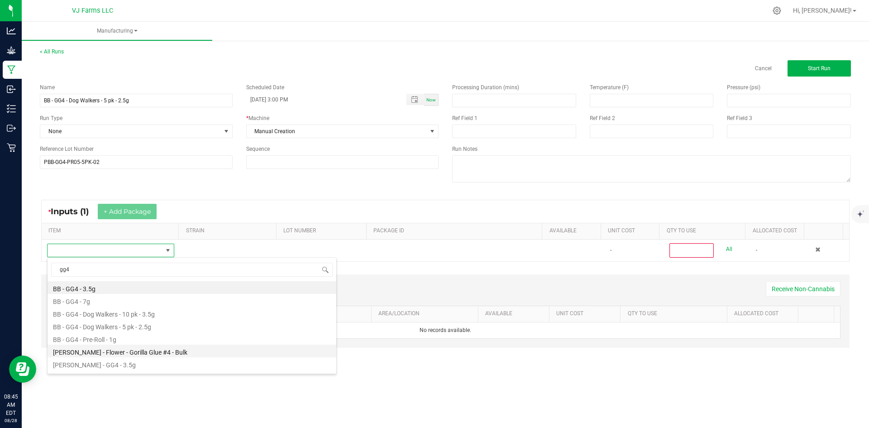
click at [125, 353] on li "[PERSON_NAME] - Flower - Gorilla Glue #4 - Bulk" at bounding box center [192, 350] width 289 height 13
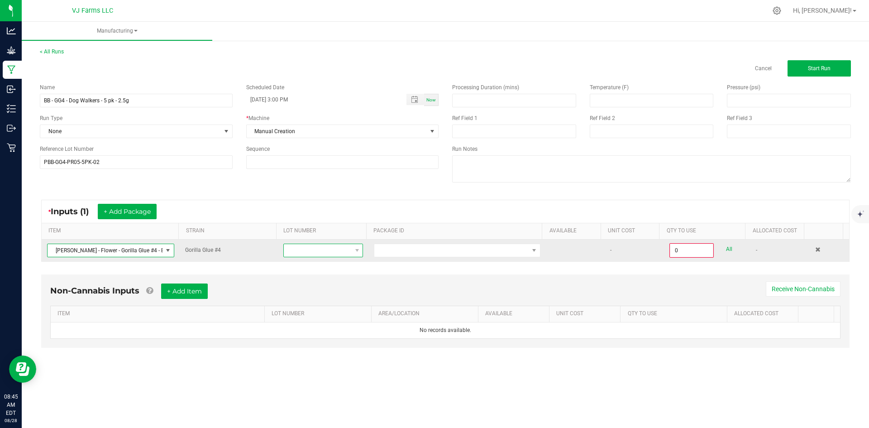
click at [313, 250] on span at bounding box center [317, 250] width 67 height 13
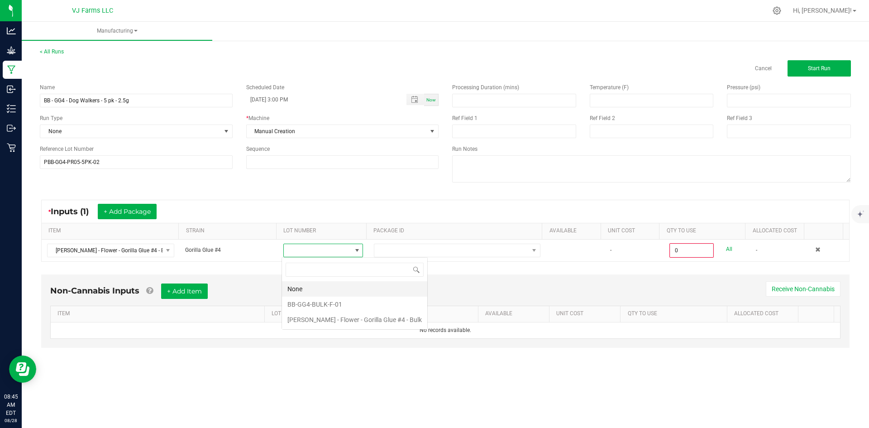
scroll to position [14, 79]
click at [343, 319] on "[PERSON_NAME] - Flower - Gorilla Glue #4 - Bulk" at bounding box center [354, 319] width 145 height 15
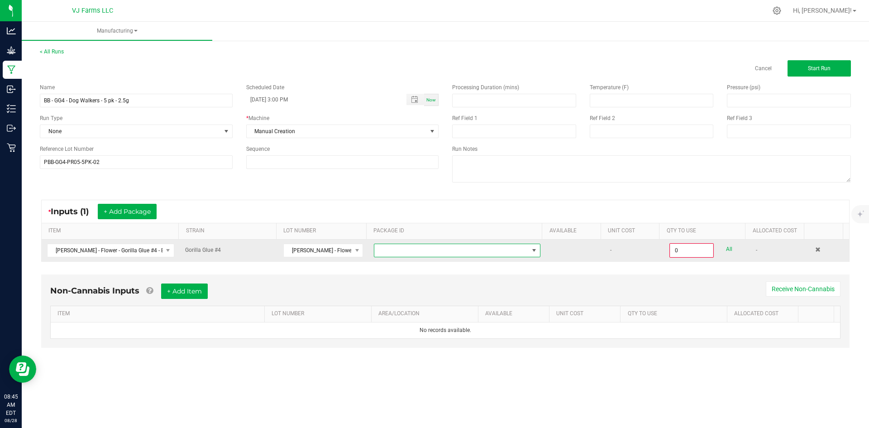
click at [433, 253] on span at bounding box center [451, 250] width 154 height 13
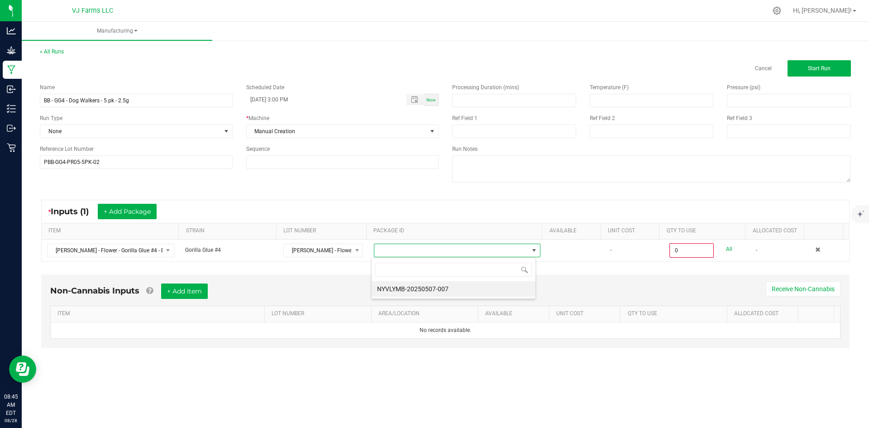
scroll to position [14, 165]
click at [427, 291] on li "NYVLYMB-20250507-007" at bounding box center [453, 288] width 164 height 15
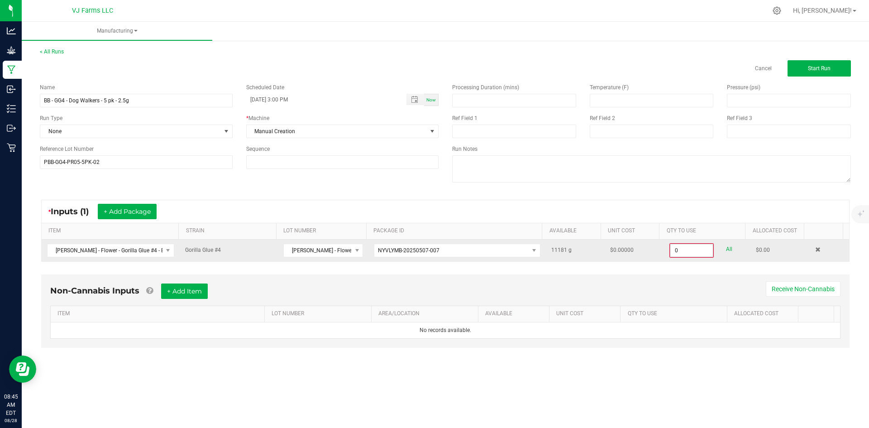
click at [683, 253] on input "0" at bounding box center [691, 250] width 43 height 13
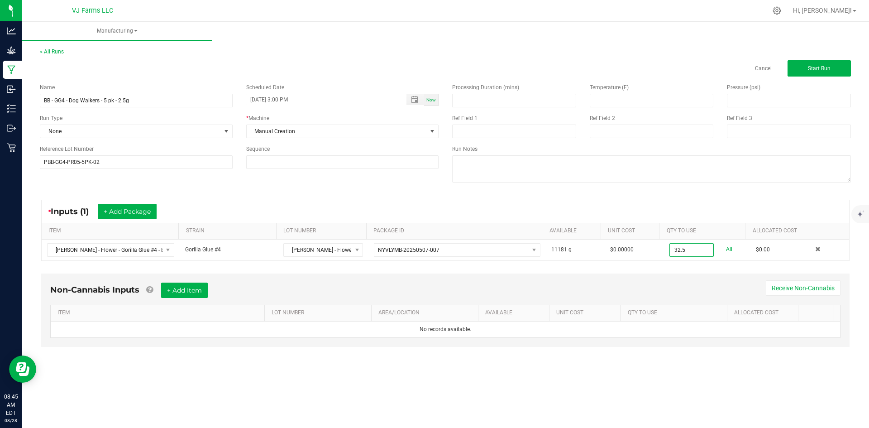
type input "32.5000 g"
click at [610, 294] on div "Non-Cannabis Inputs + Add Item Receive Non-Cannabis" at bounding box center [445, 293] width 790 height 22
click at [201, 290] on button "+ Add Item" at bounding box center [184, 289] width 47 height 15
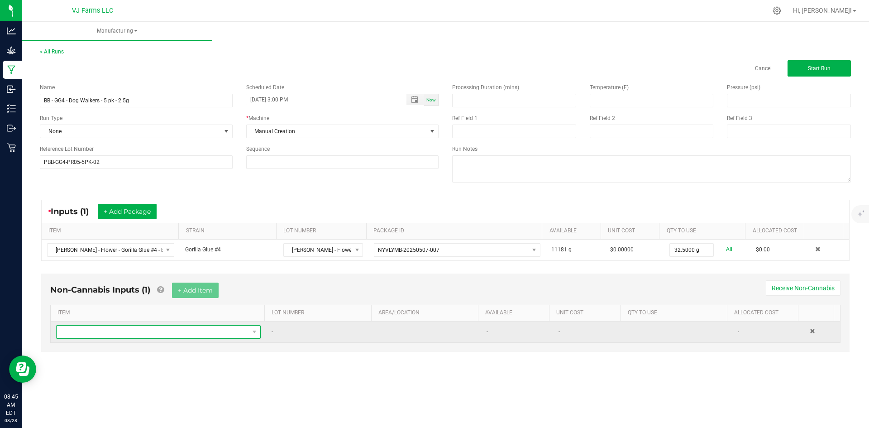
click at [131, 329] on span "NO DATA FOUND" at bounding box center [153, 331] width 192 height 13
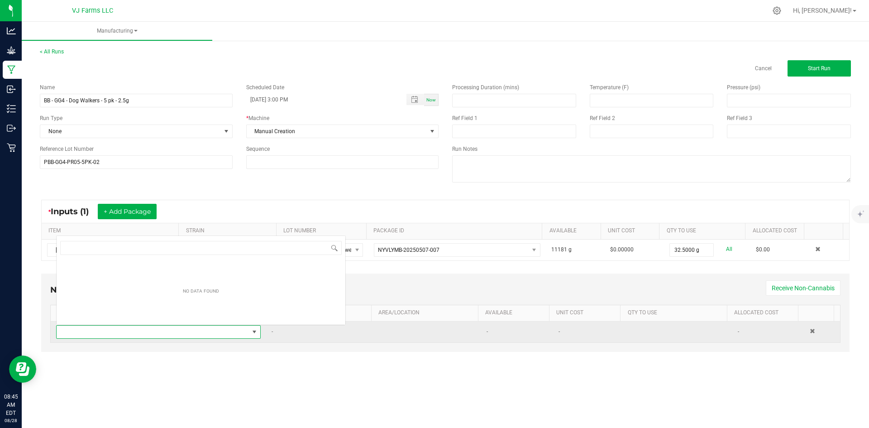
scroll to position [14, 201]
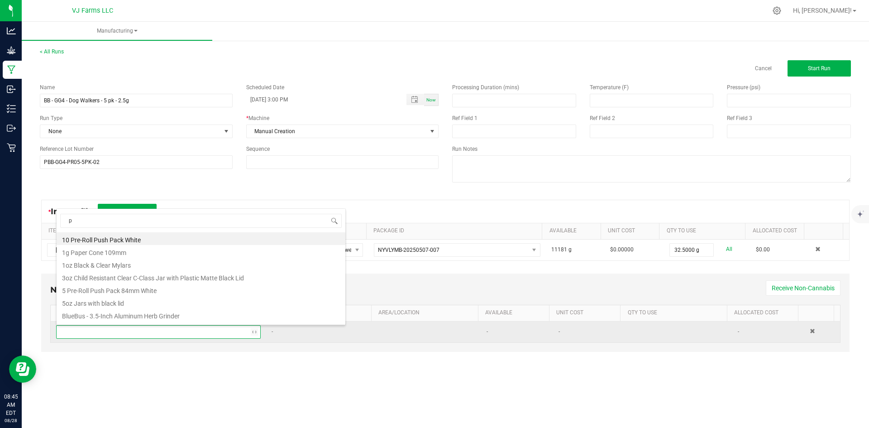
type input "pu"
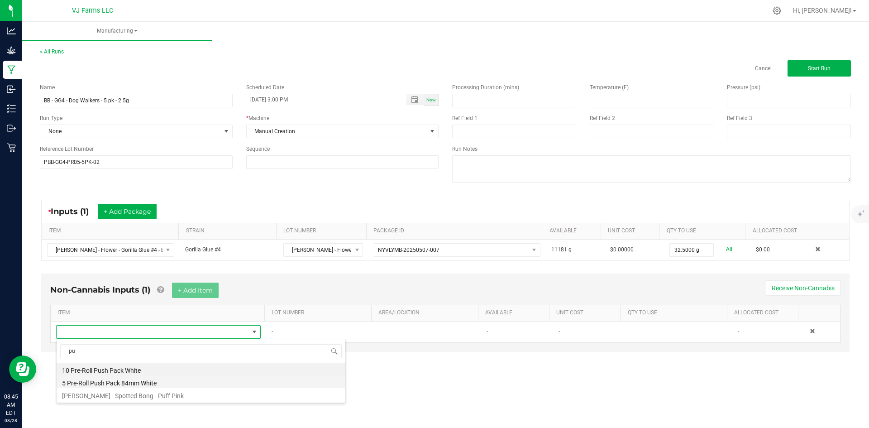
click at [127, 385] on li "5 Pre-Roll Push Pack 84mm White" at bounding box center [201, 381] width 289 height 13
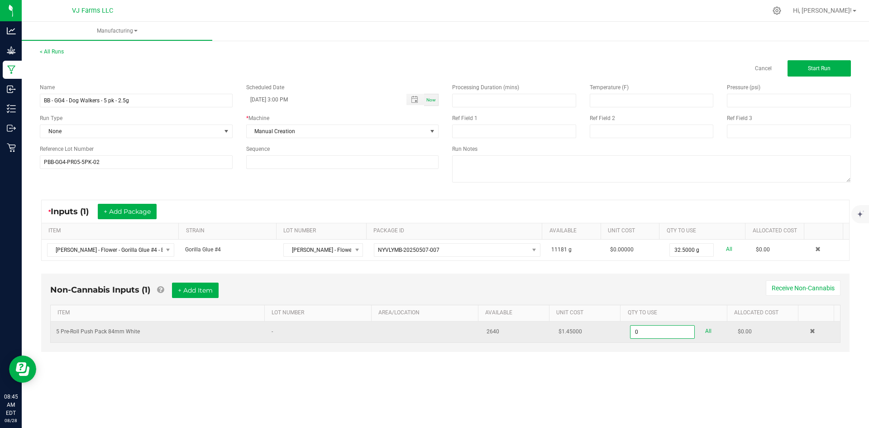
click at [672, 336] on input "0" at bounding box center [661, 331] width 63 height 13
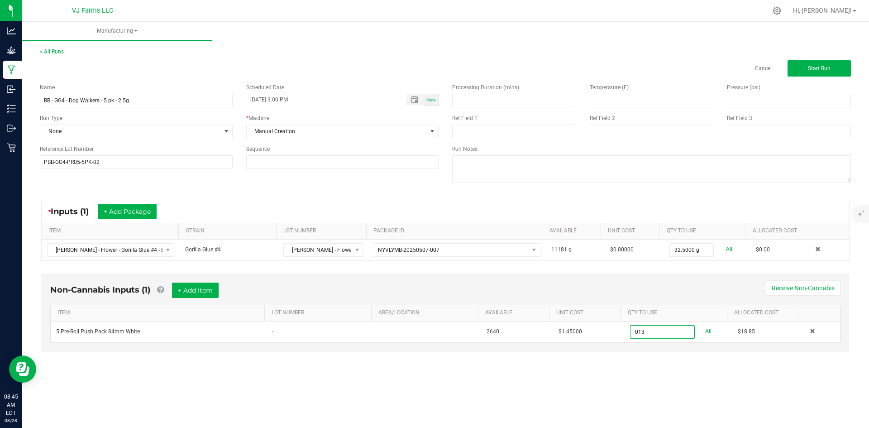
type input "13 ea"
click at [680, 382] on div "Manufacturing < All Runs Cancel Start Run Name BB - GG4 - Dog Walkers - 5 pk - …" at bounding box center [445, 225] width 847 height 406
click at [193, 293] on button "+ Add Item" at bounding box center [195, 289] width 47 height 15
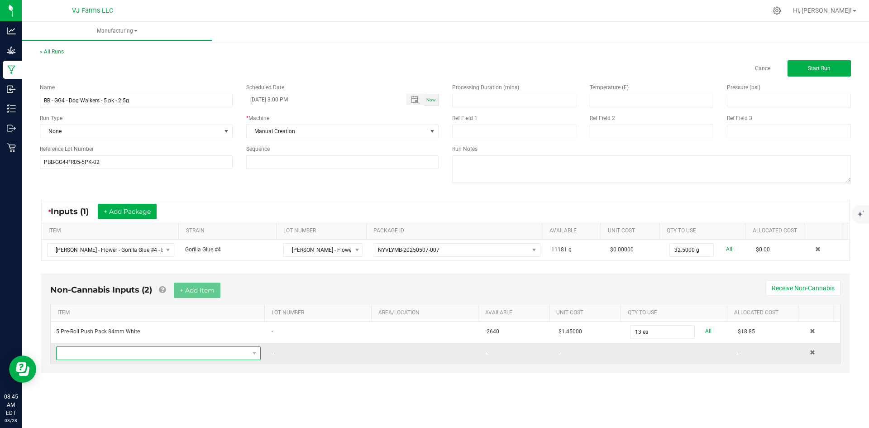
click at [113, 354] on span "NO DATA FOUND" at bounding box center [153, 353] width 192 height 13
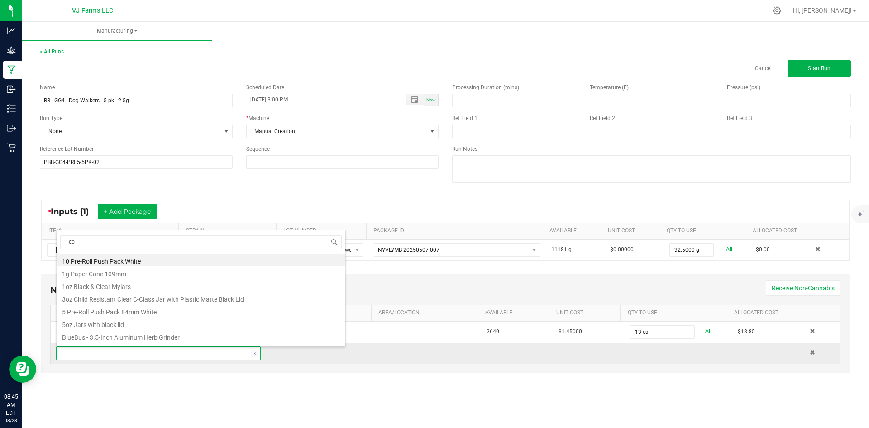
type input "con"
click at [149, 325] on li "Mini Pre Roll Cones / DW" at bounding box center [201, 323] width 289 height 13
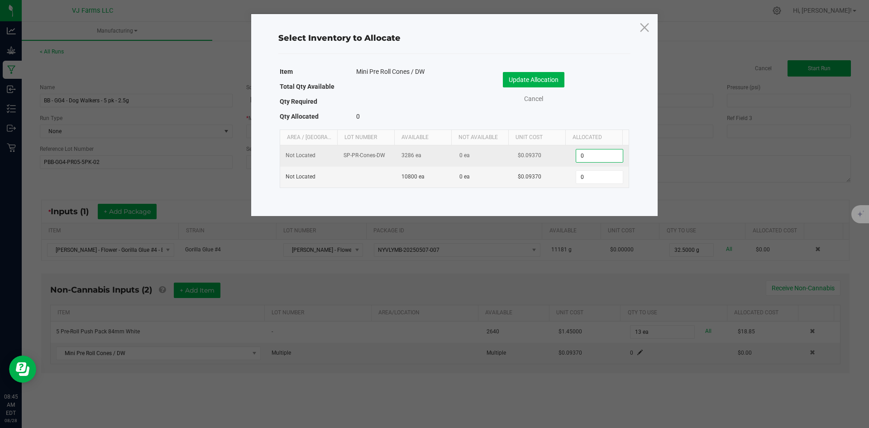
click at [585, 152] on input "0" at bounding box center [599, 155] width 46 height 13
click at [587, 153] on input "0" at bounding box center [599, 155] width 46 height 13
type input "65"
click at [617, 99] on div "Cancel" at bounding box center [541, 99] width 161 height 10
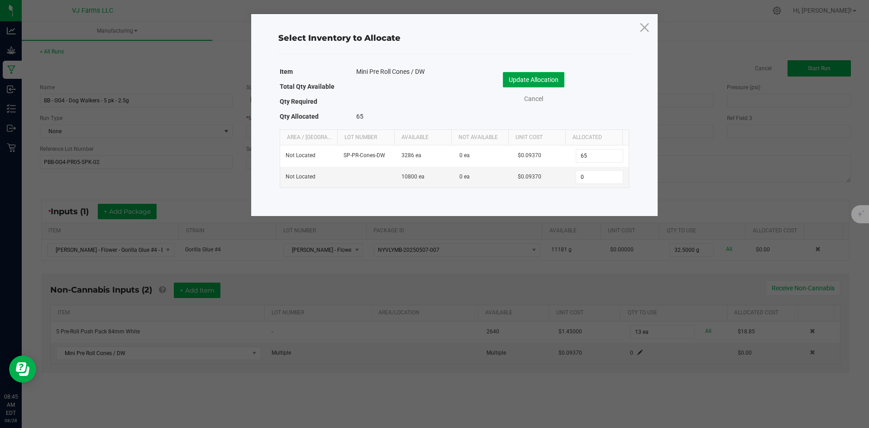
click at [549, 77] on button "Update Allocation" at bounding box center [534, 79] width 62 height 15
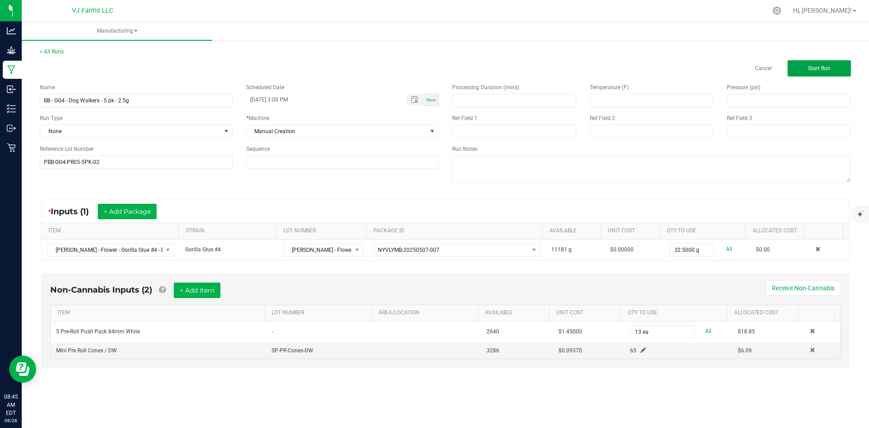
click at [798, 67] on button "Start Run" at bounding box center [818, 68] width 63 height 16
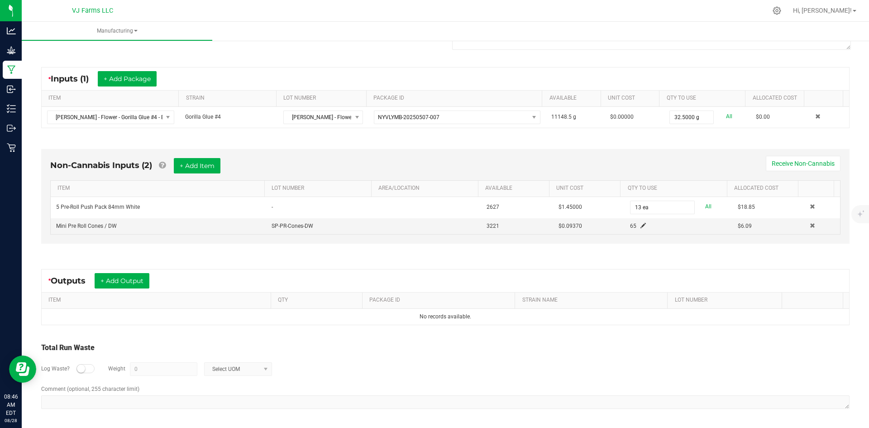
scroll to position [145, 0]
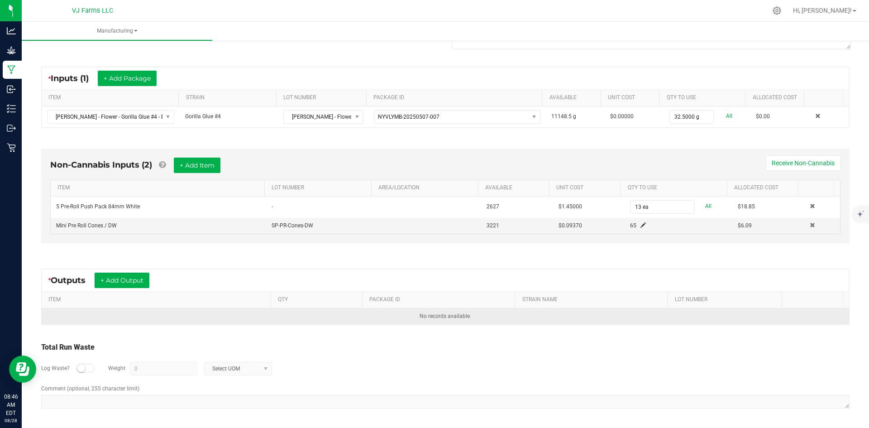
click at [124, 312] on td "No records available." at bounding box center [445, 316] width 807 height 16
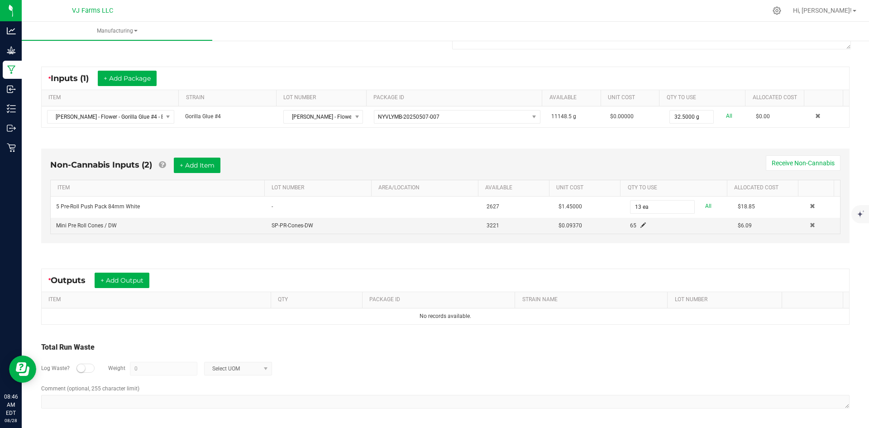
click at [124, 270] on div "* Outputs + Add Output" at bounding box center [445, 280] width 807 height 23
click at [124, 275] on button "+ Add Output" at bounding box center [122, 279] width 55 height 15
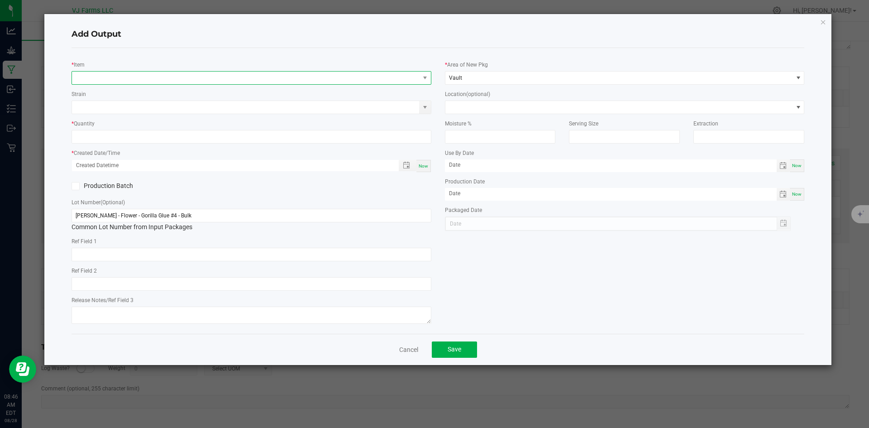
click at [135, 75] on span "NO DATA FOUND" at bounding box center [245, 77] width 347 height 13
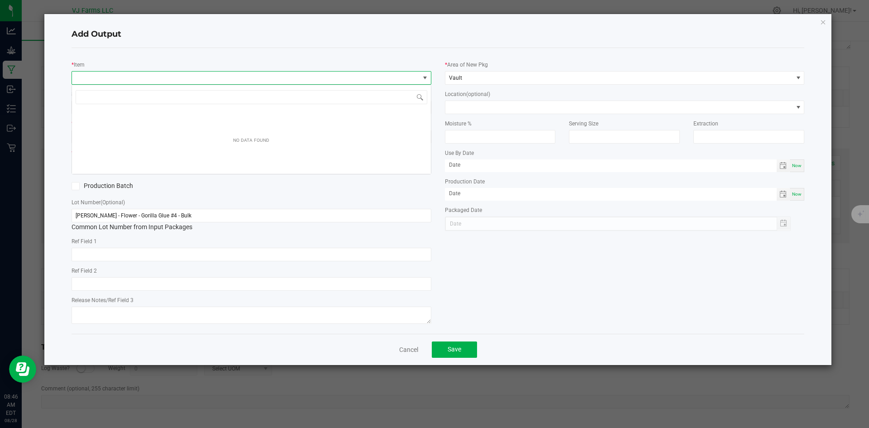
scroll to position [14, 360]
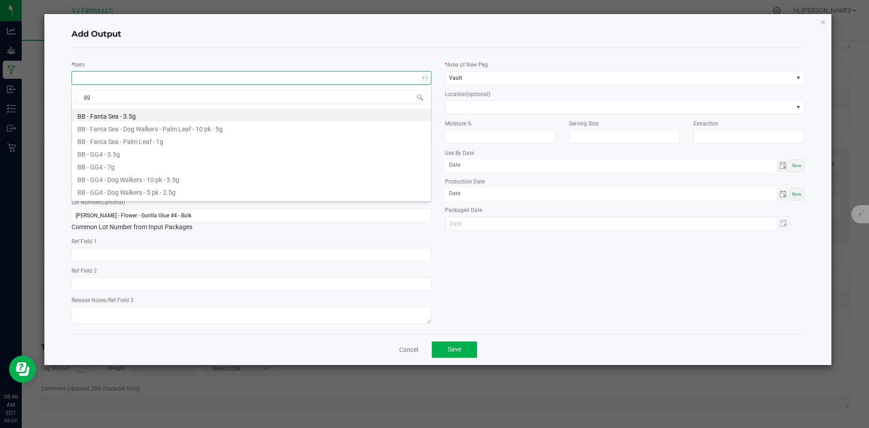
type input "gg4"
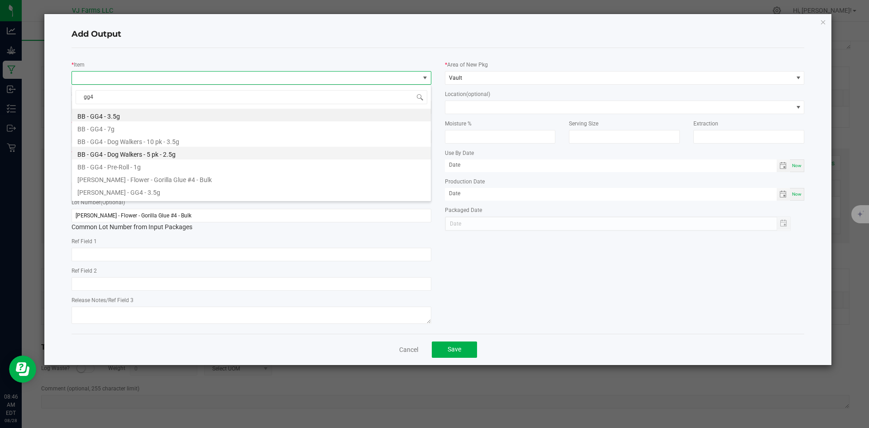
click at [174, 155] on li "BB - GG4 - Dog Walkers - 5 pk - 2.5g" at bounding box center [251, 153] width 359 height 13
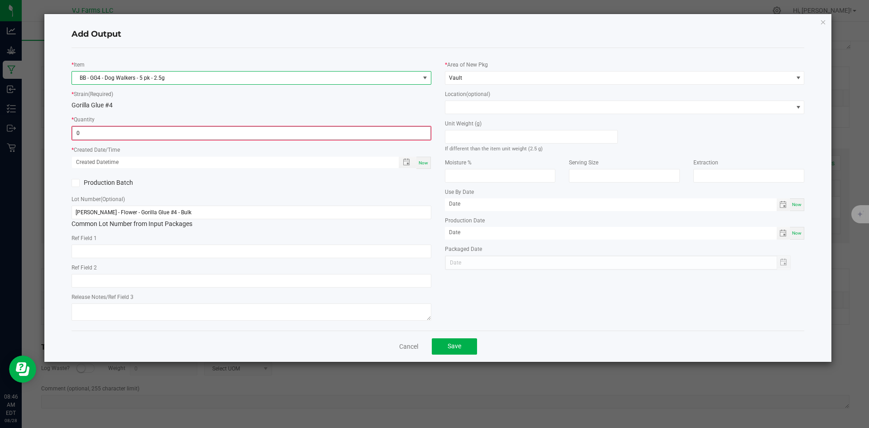
click at [130, 133] on input "0" at bounding box center [251, 133] width 358 height 13
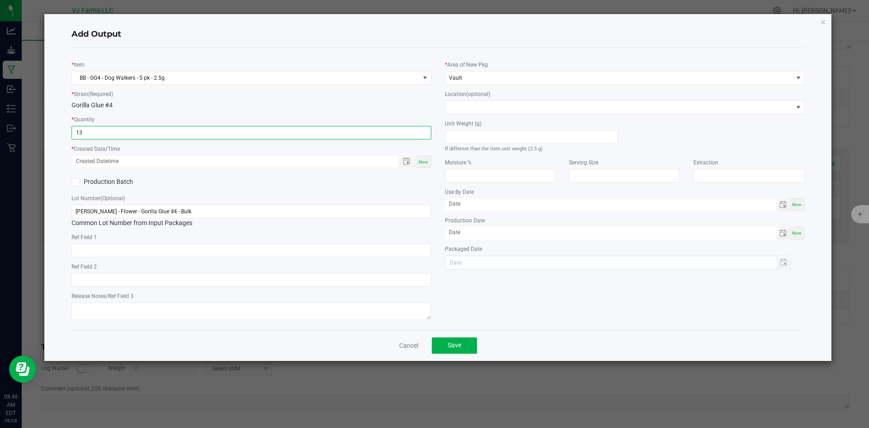
type input "13 ea"
click at [245, 197] on div "Lot Number (Optional) [PERSON_NAME] - Flower - Gorilla Glue #4 - Bulk Common Lo…" at bounding box center [251, 210] width 360 height 34
click at [402, 161] on span "Toggle popup" at bounding box center [406, 160] width 15 height 7
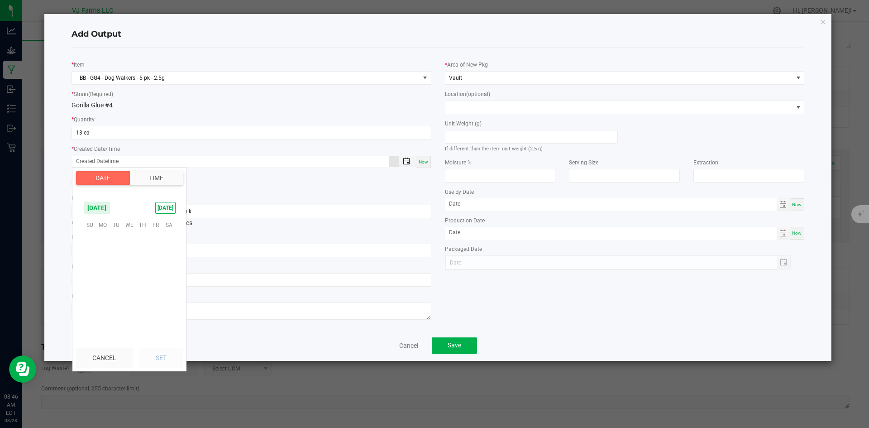
scroll to position [146623, 0]
click at [132, 293] on span "27" at bounding box center [129, 294] width 13 height 14
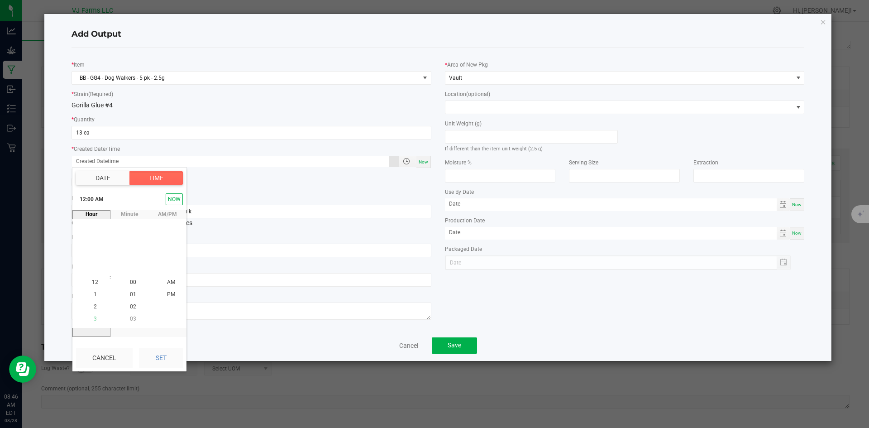
click at [93, 314] on li "3" at bounding box center [95, 319] width 22 height 12
click at [160, 290] on li "PM" at bounding box center [171, 294] width 22 height 12
click at [161, 353] on button "Set" at bounding box center [161, 357] width 44 height 20
type input "[DATE] 3:00 PM"
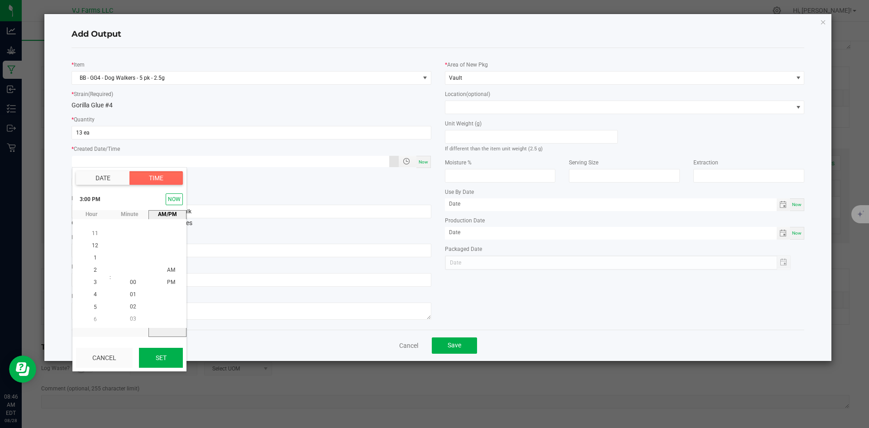
type input "[DATE]"
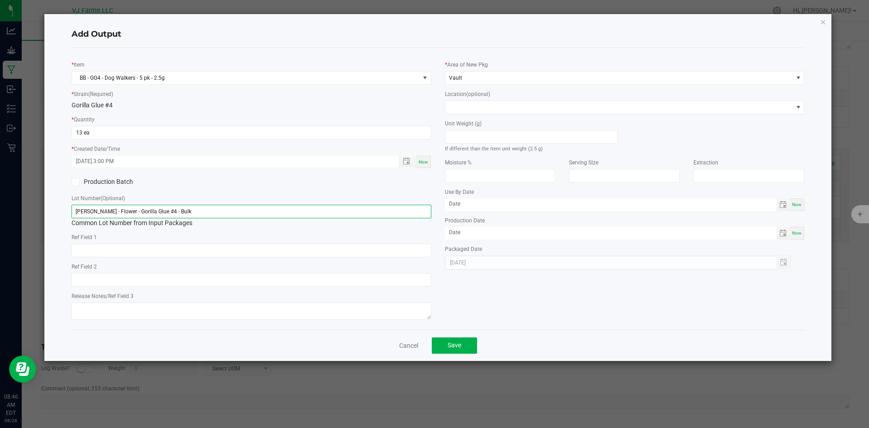
drag, startPoint x: 221, startPoint y: 213, endPoint x: 24, endPoint y: 214, distance: 196.8
click at [24, 214] on ngb-modal-window "Add Output * Item BB - GG4 - Dog Walkers - 5 pk - 2.5g * Strain (Required) Gori…" at bounding box center [437, 214] width 875 height 428
paste input "PBB-GG4-PR05-5PK-02"
type input "PBB-GG4-PR05-5PK-02"
click at [211, 224] on div "PBB-GG4-PR05-5PK-02 Common Lot Number from Input Packages" at bounding box center [251, 215] width 360 height 23
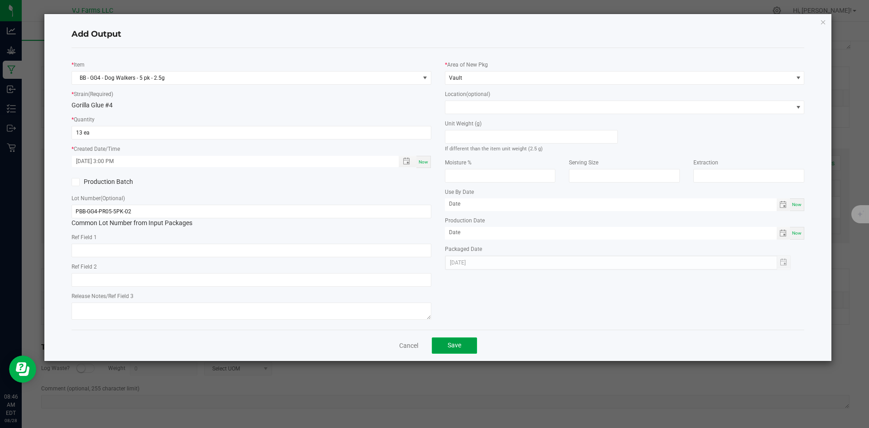
click at [445, 343] on button "Save" at bounding box center [454, 345] width 45 height 16
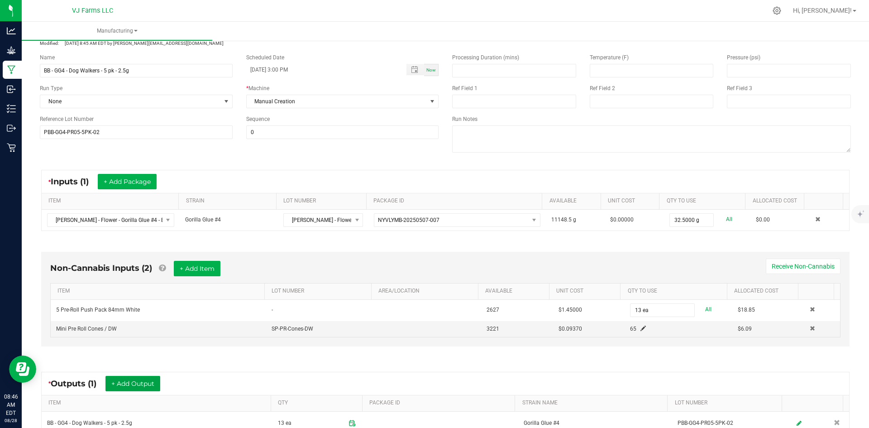
scroll to position [0, 0]
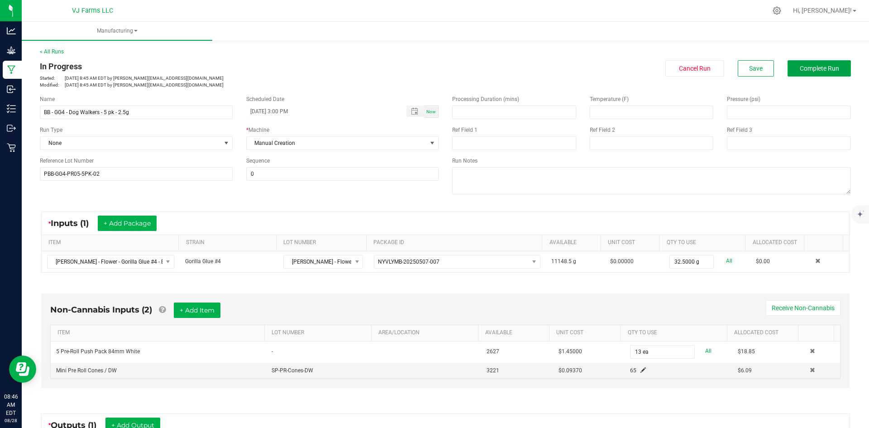
click at [822, 61] on button "Complete Run" at bounding box center [818, 68] width 63 height 16
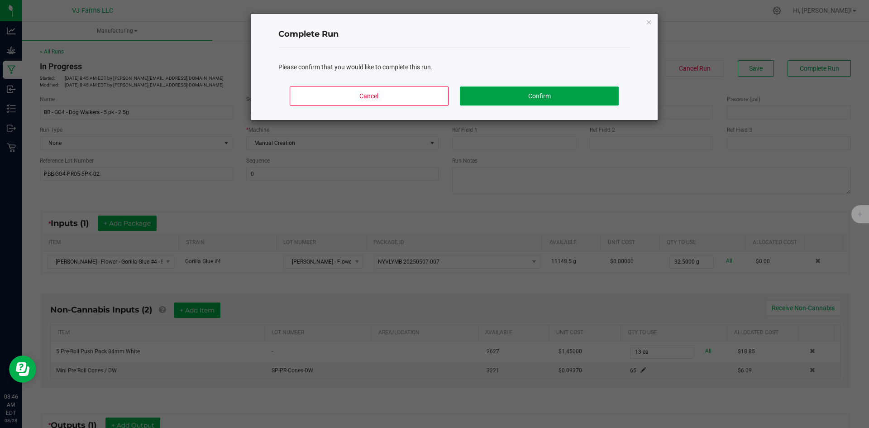
click at [524, 90] on button "Confirm" at bounding box center [539, 95] width 158 height 19
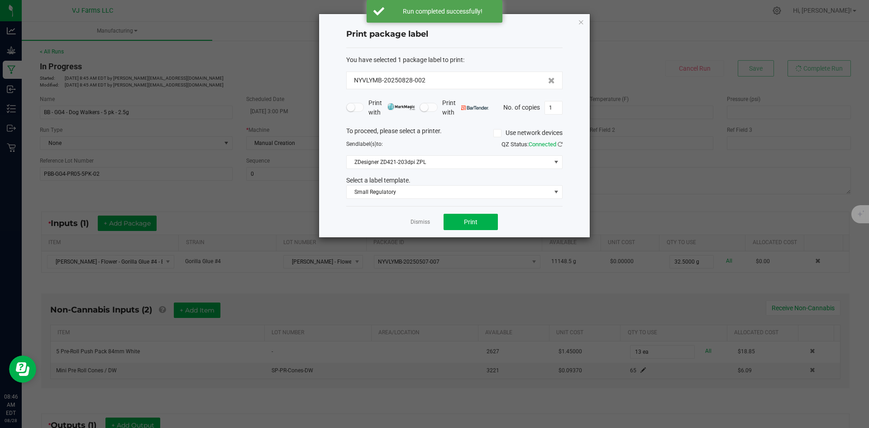
click at [409, 223] on div "Dismiss Print" at bounding box center [454, 221] width 216 height 31
click at [414, 222] on link "Dismiss" at bounding box center [419, 222] width 19 height 8
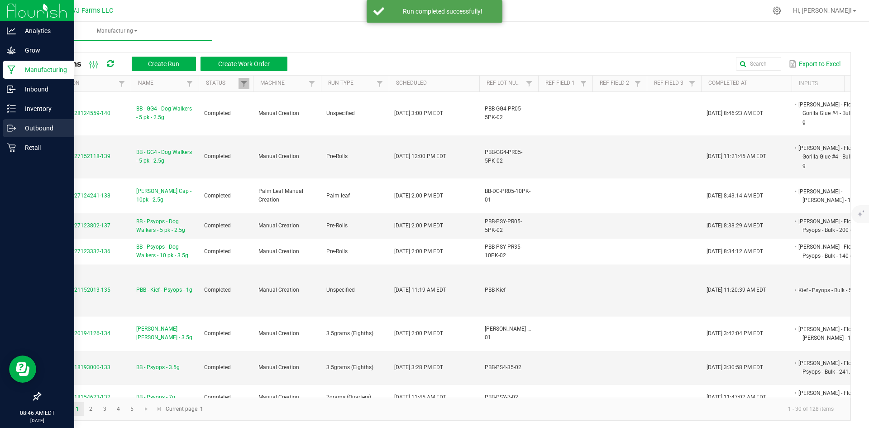
click at [17, 125] on p "Outbound" at bounding box center [43, 128] width 54 height 11
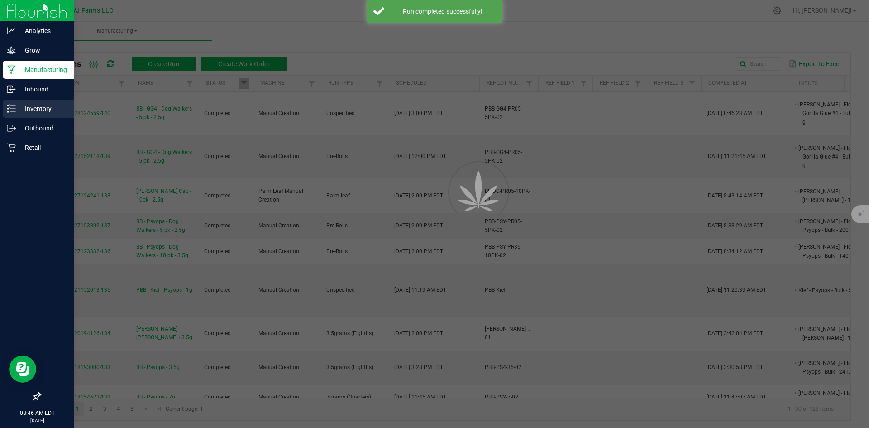
click at [24, 109] on p "Inventory" at bounding box center [43, 108] width 54 height 11
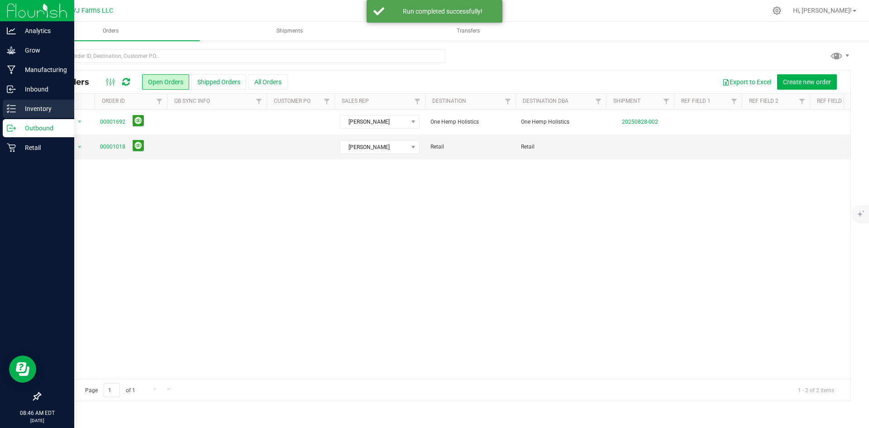
click at [54, 112] on p "Inventory" at bounding box center [43, 108] width 54 height 11
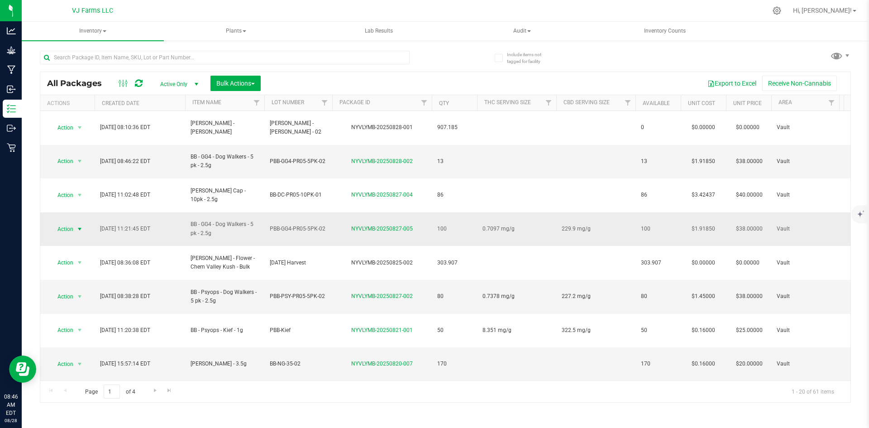
click at [69, 223] on span "Action" at bounding box center [61, 229] width 24 height 13
click at [83, 320] on li "Print package label" at bounding box center [79, 321] width 58 height 14
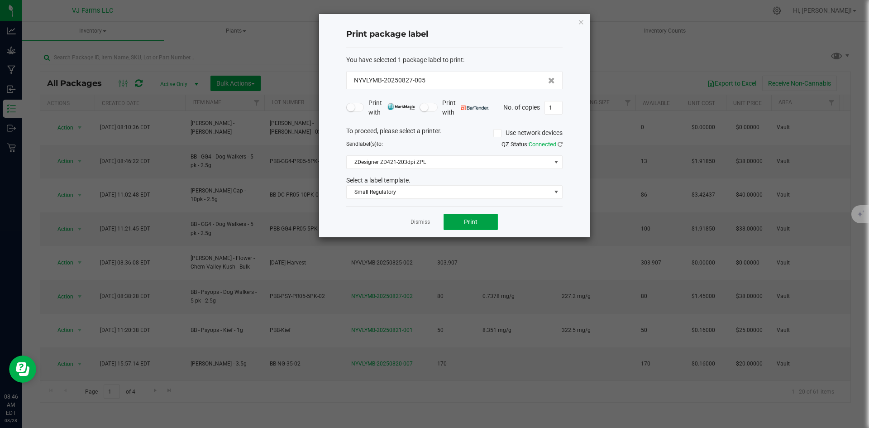
click at [484, 227] on button "Print" at bounding box center [470, 222] width 54 height 16
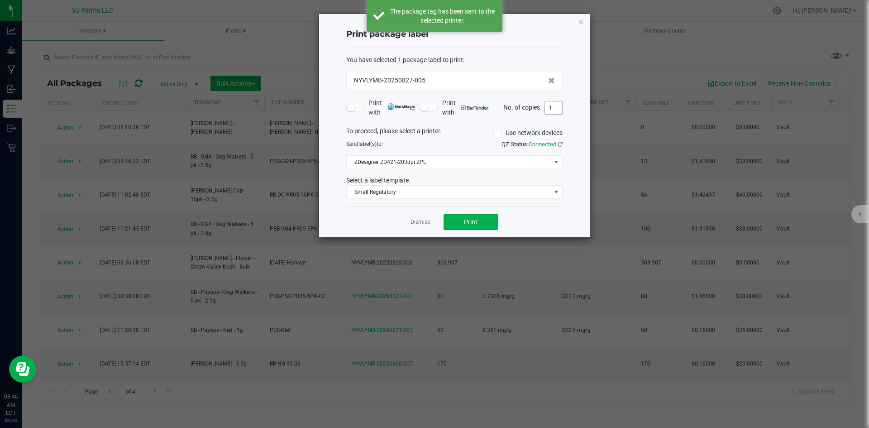
click at [552, 110] on input "1" at bounding box center [553, 107] width 17 height 13
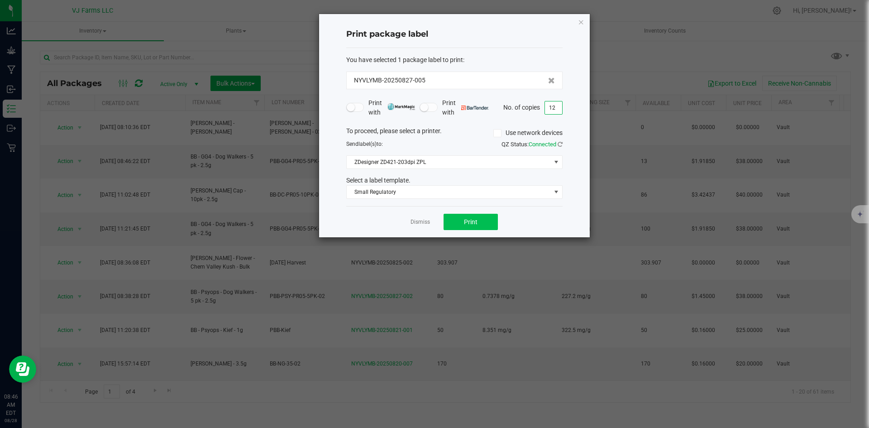
type input "12"
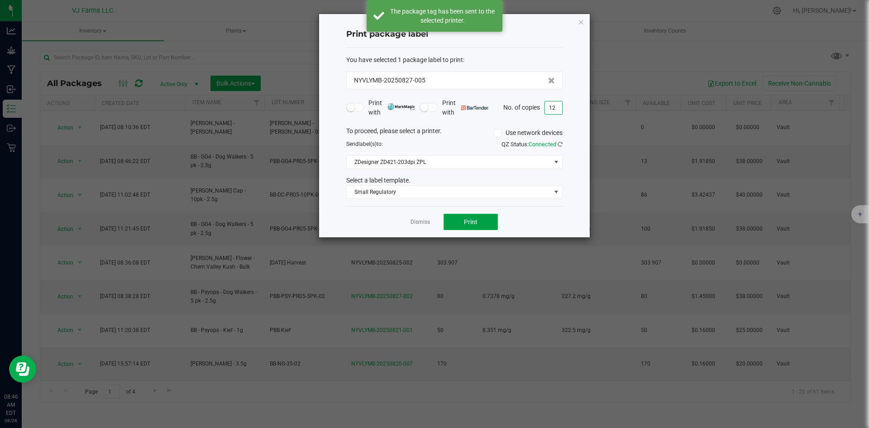
click at [466, 219] on span "Print" at bounding box center [471, 221] width 14 height 7
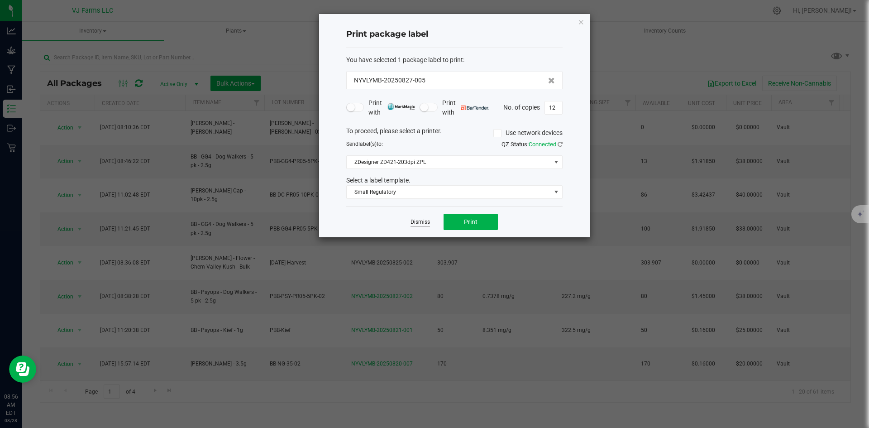
click at [412, 219] on link "Dismiss" at bounding box center [419, 222] width 19 height 8
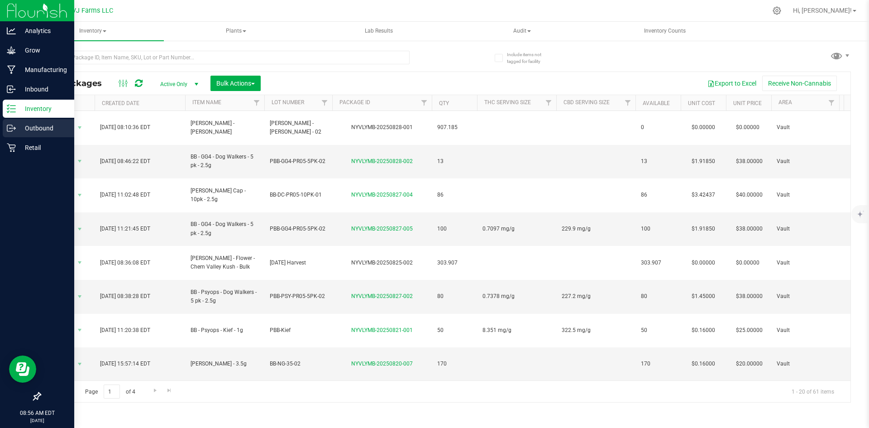
click at [46, 123] on p "Outbound" at bounding box center [43, 128] width 54 height 11
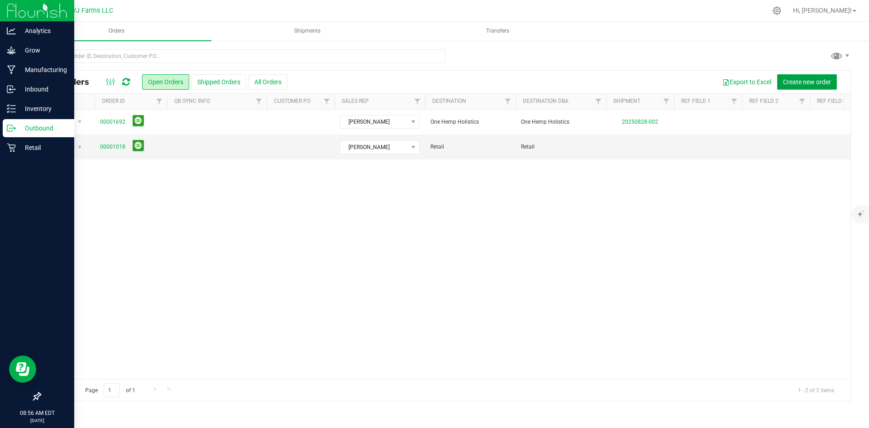
click at [798, 82] on span "Create new order" at bounding box center [807, 81] width 48 height 7
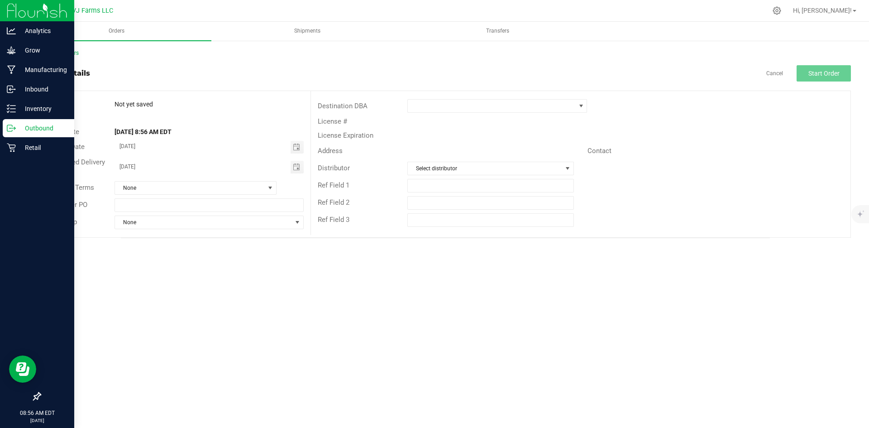
click at [403, 100] on div at bounding box center [512, 106] width 225 height 14
click at [424, 105] on span at bounding box center [491, 106] width 167 height 13
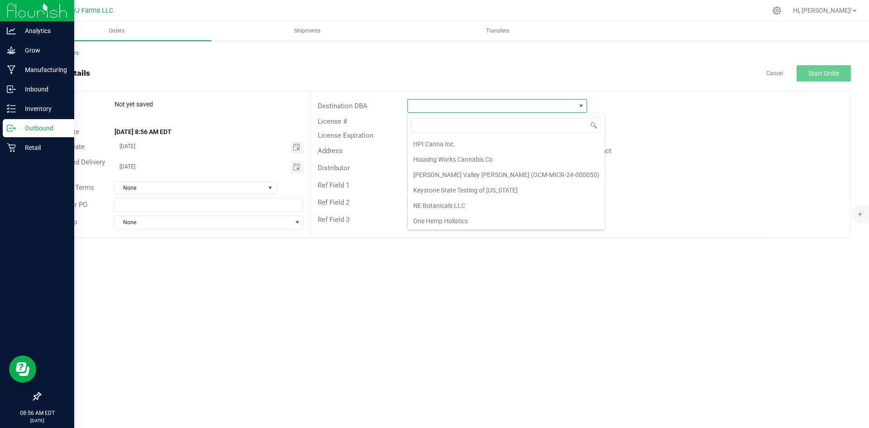
scroll to position [136, 0]
click at [447, 206] on li "Retail" at bounding box center [506, 208] width 197 height 15
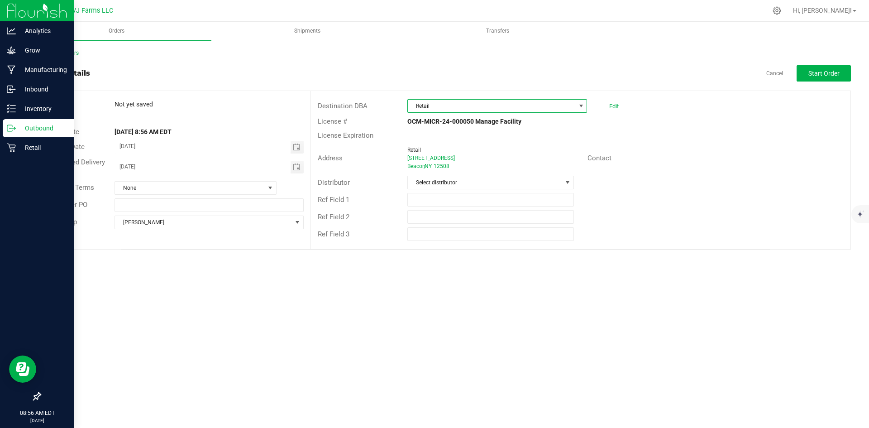
click at [435, 170] on div "Beacon , NY 12508" at bounding box center [493, 166] width 173 height 8
click at [434, 176] on span "Select distributor" at bounding box center [490, 183] width 166 height 14
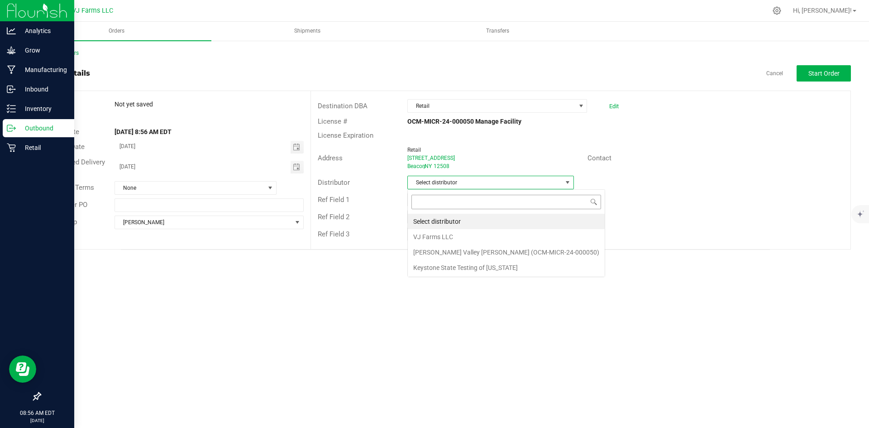
scroll to position [14, 166]
click at [461, 240] on li "VJ Farms LLC" at bounding box center [506, 236] width 197 height 15
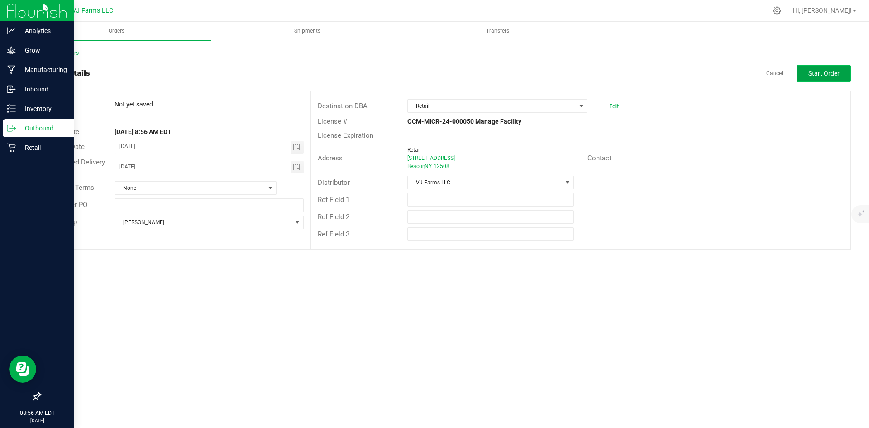
click at [816, 72] on span "Start Order" at bounding box center [823, 73] width 31 height 7
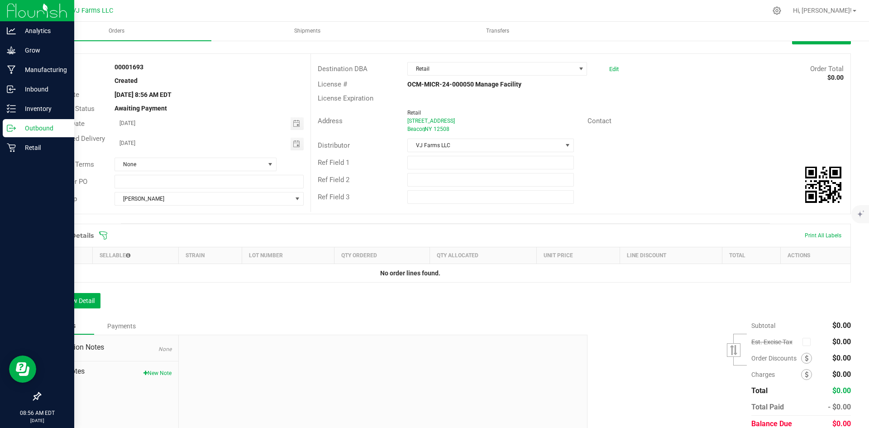
scroll to position [75, 0]
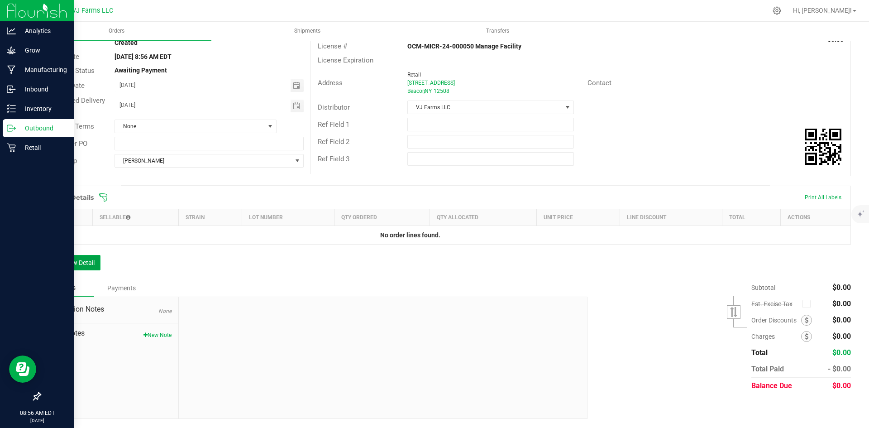
click at [79, 267] on button "Add New Detail" at bounding box center [70, 262] width 61 height 15
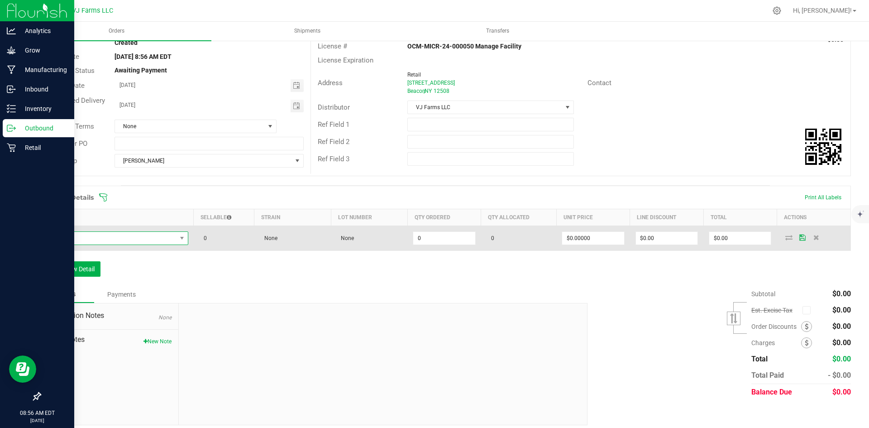
click at [93, 239] on span "NO DATA FOUND" at bounding box center [112, 238] width 130 height 13
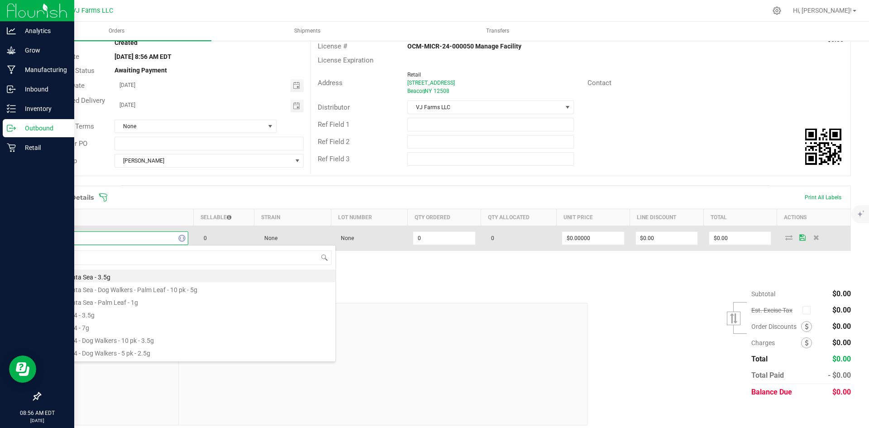
type input "ps"
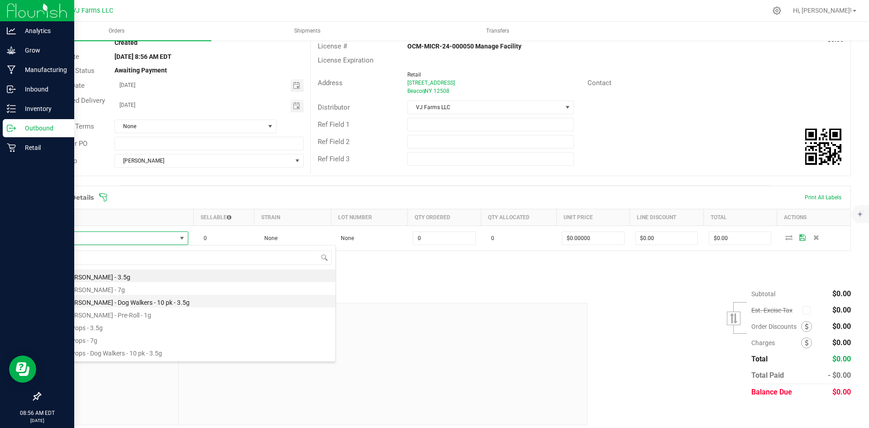
click at [158, 302] on li "BB - [PERSON_NAME] - Dog Walkers - 10 pk - 3.5g" at bounding box center [191, 301] width 289 height 13
type input "0 ea"
type input "$50.00000"
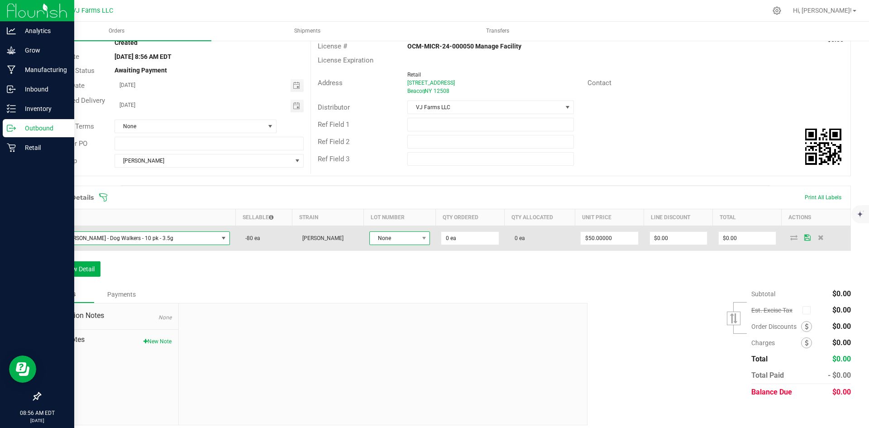
click at [380, 241] on span "None" at bounding box center [394, 238] width 48 height 13
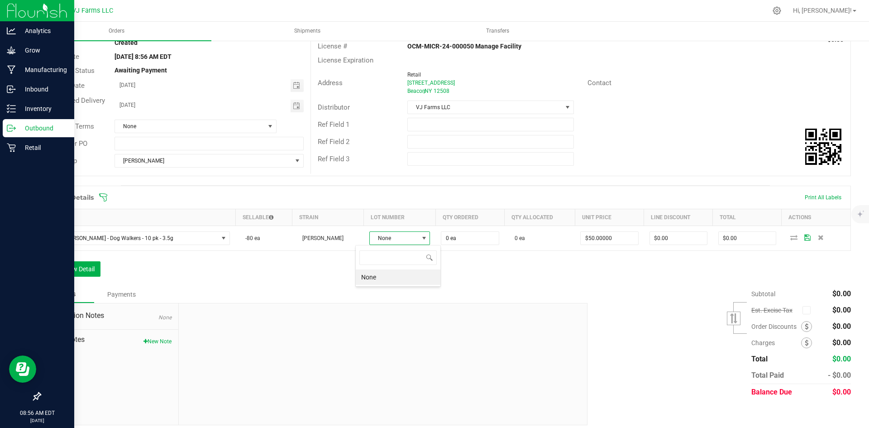
click at [386, 276] on li "None" at bounding box center [398, 276] width 85 height 15
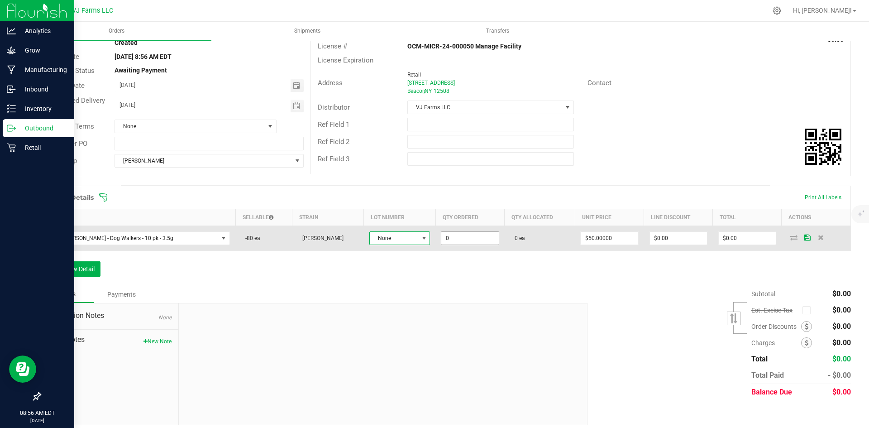
click at [452, 236] on input "0" at bounding box center [469, 238] width 57 height 13
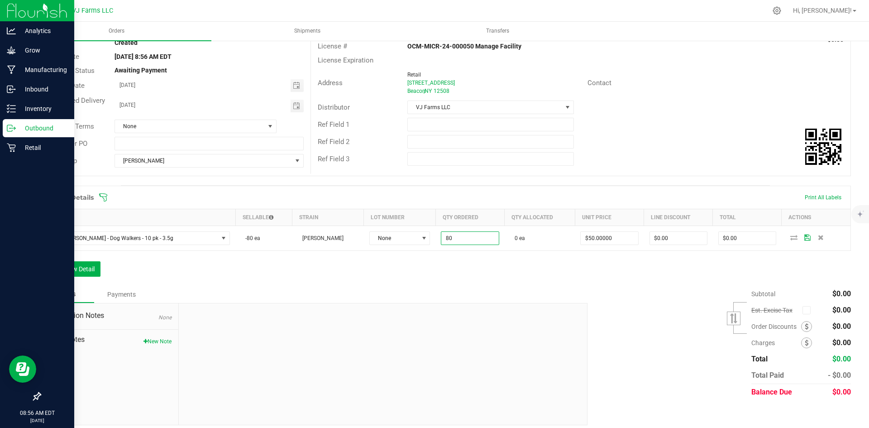
type input "80 ea"
type input "$4,000.00"
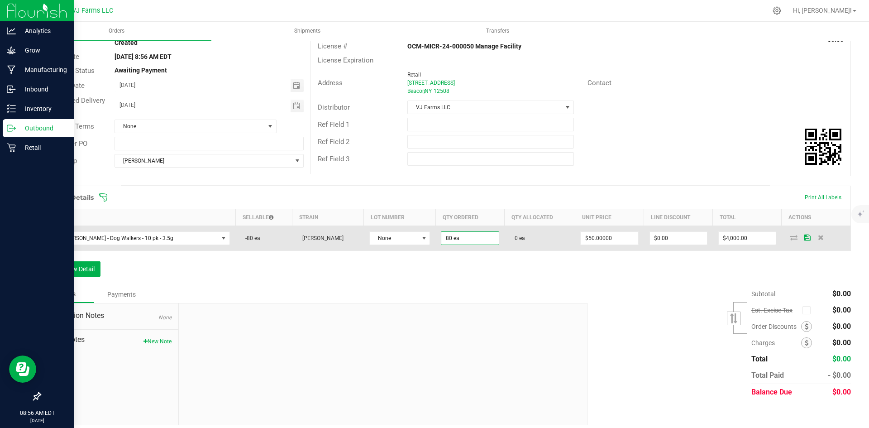
drag, startPoint x: 618, startPoint y: 281, endPoint x: 602, endPoint y: 247, distance: 37.7
click at [616, 280] on div "Order Details Print All Labels Item Sellable Strain Lot Number Qty Ordered Qty …" at bounding box center [445, 235] width 811 height 100
type input "50"
click at [600, 235] on input "50" at bounding box center [608, 238] width 57 height 13
click at [586, 234] on input "50" at bounding box center [608, 238] width 57 height 13
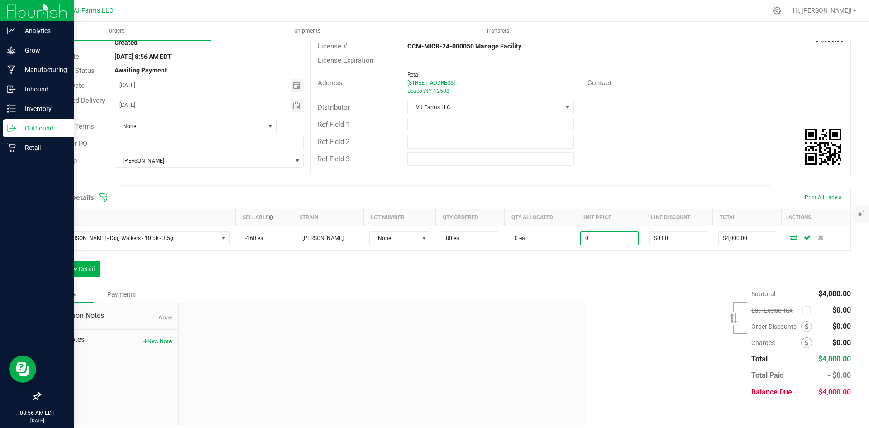
type input "$0.00000"
type input "$0.00"
click at [580, 269] on div "Order Details Print All Labels Item Sellable Strain Lot Number Qty Ordered Qty …" at bounding box center [445, 235] width 811 height 100
click at [86, 267] on button "Add New Detail" at bounding box center [70, 268] width 61 height 15
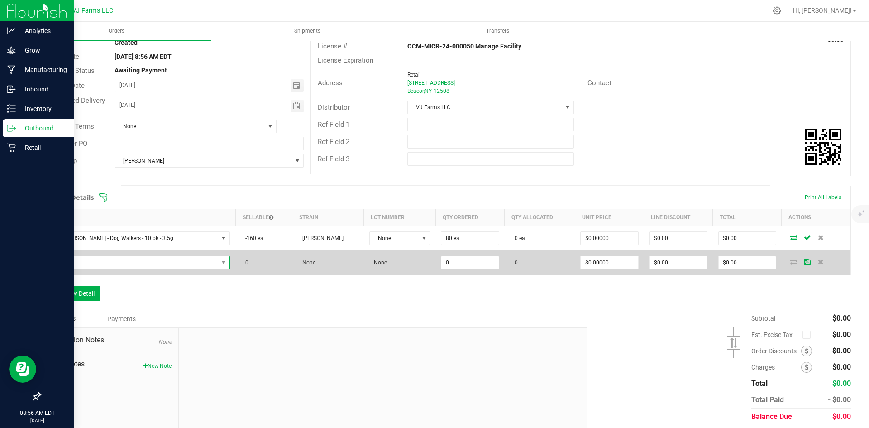
click at [127, 261] on span "NO DATA FOUND" at bounding box center [133, 262] width 172 height 13
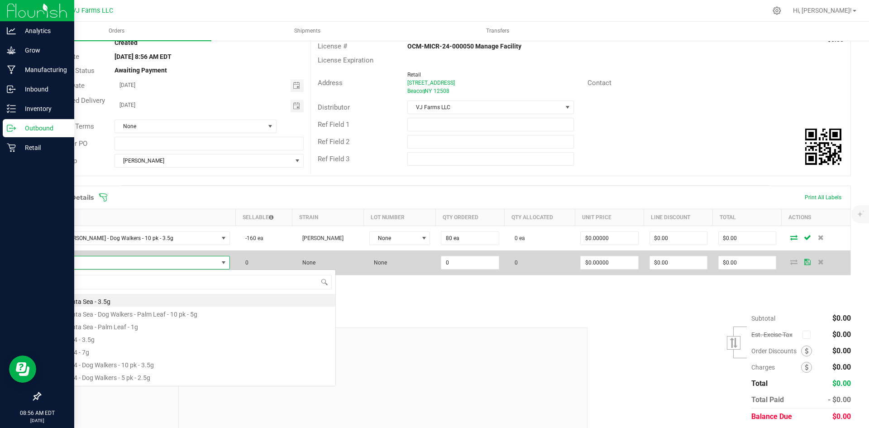
scroll to position [14, 166]
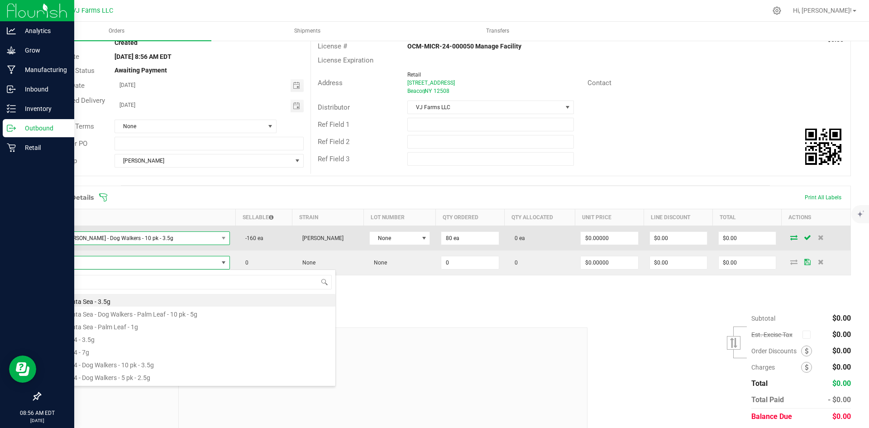
click at [78, 242] on span "BB - [PERSON_NAME] - Dog Walkers - 10 pk - 3.5g" at bounding box center [133, 238] width 172 height 13
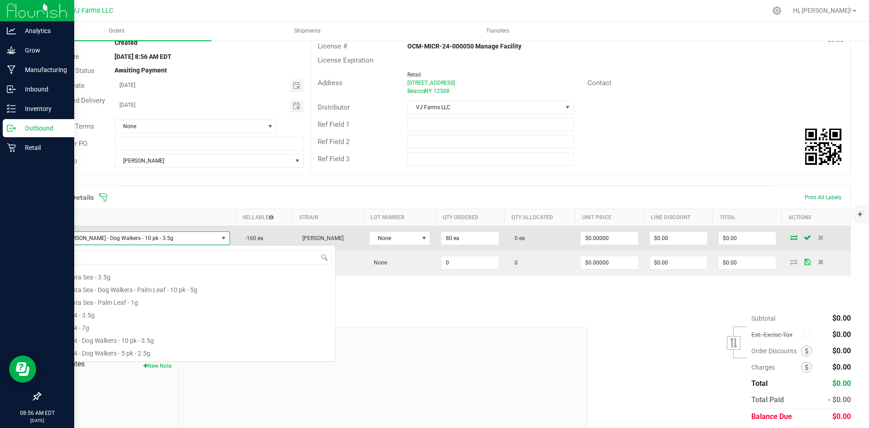
scroll to position [14, 167]
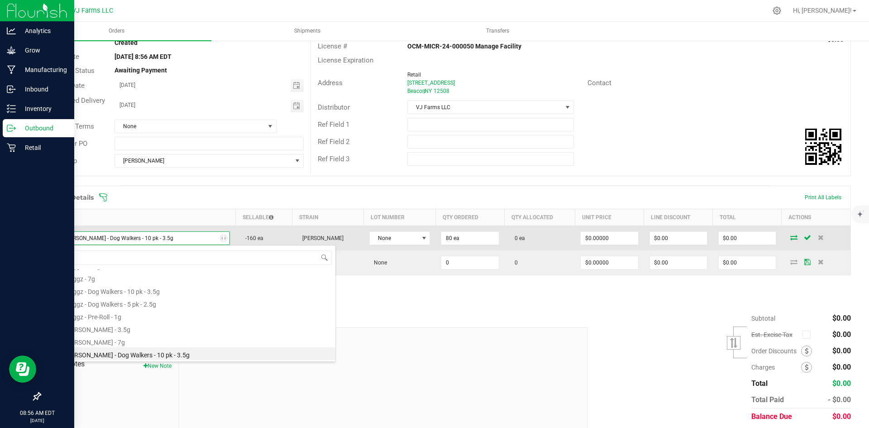
type input "ps"
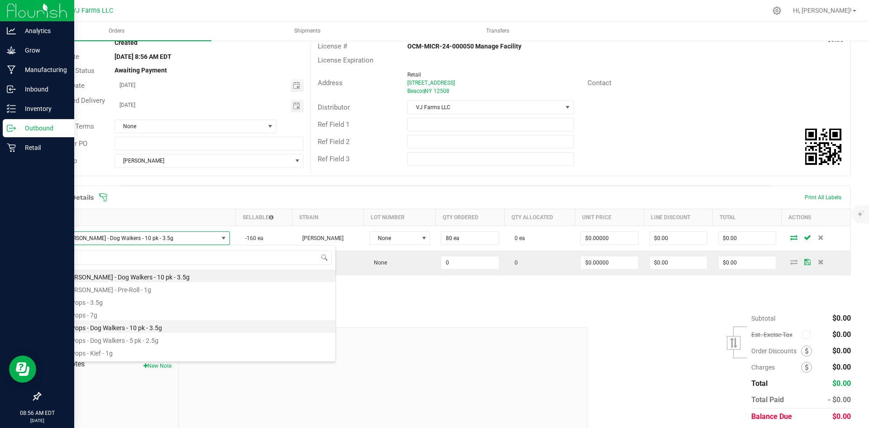
click at [169, 326] on li "BB - Psyops - Dog Walkers - 10 pk - 3.5g" at bounding box center [191, 326] width 289 height 13
type input "$50.00000"
type input "$4,000.00"
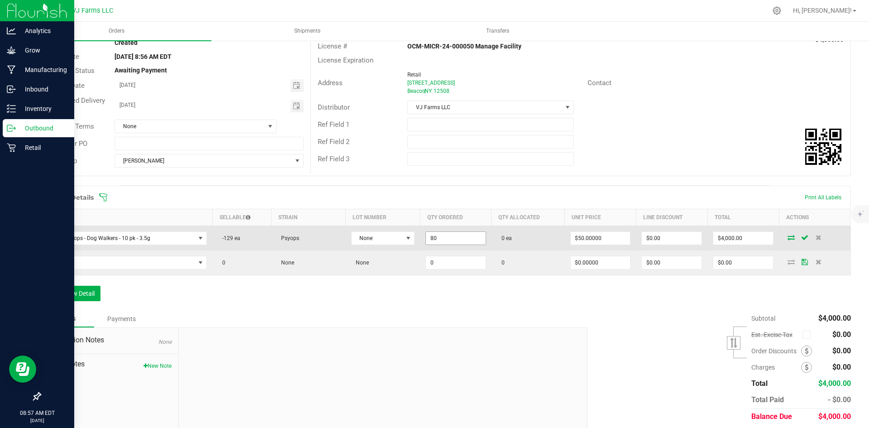
click at [439, 242] on input "80" at bounding box center [456, 238] width 60 height 13
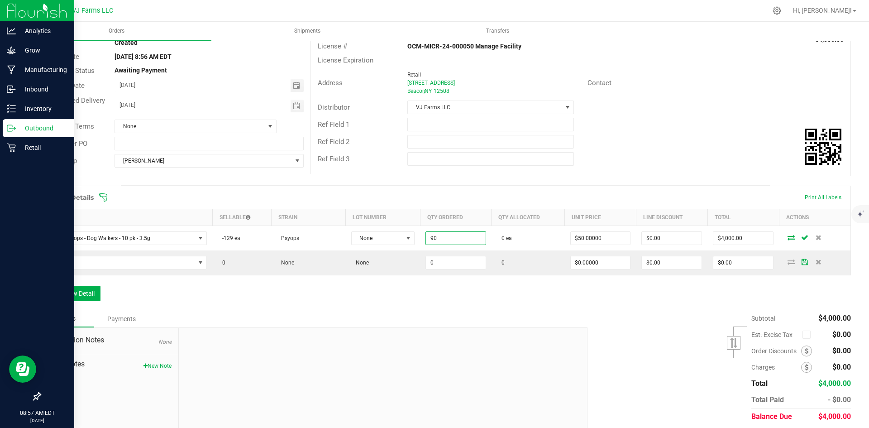
type input "90 ea"
type input "$4,500.00"
click at [455, 313] on div "Notes Payments" at bounding box center [310, 318] width 541 height 17
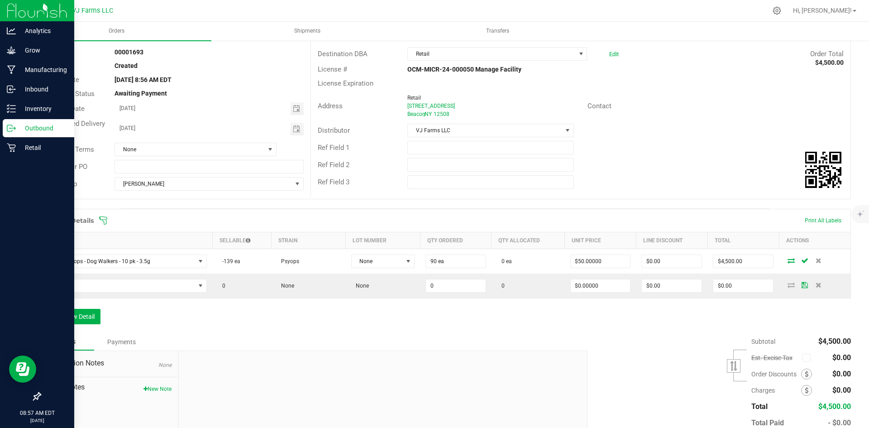
scroll to position [30, 0]
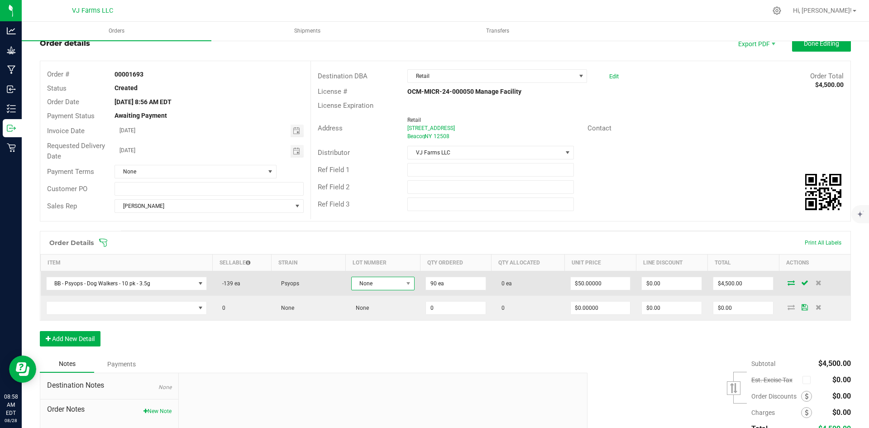
click at [385, 284] on span "None" at bounding box center [377, 283] width 51 height 13
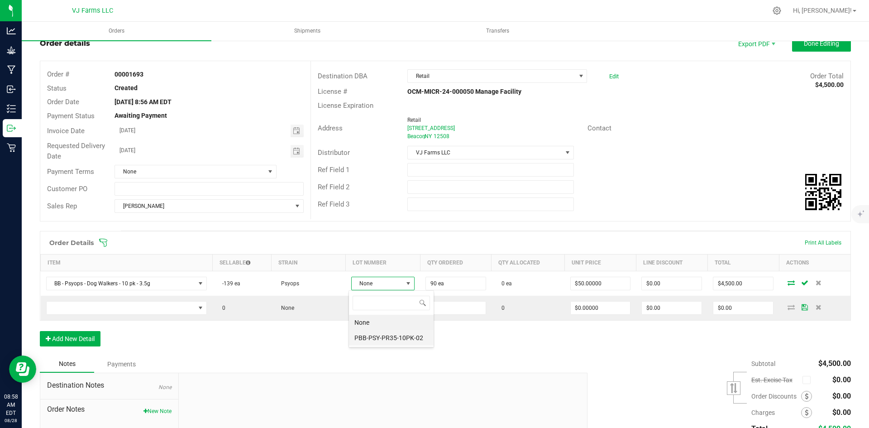
scroll to position [14, 63]
click at [388, 342] on li "PBB-PSY-PR35-10PK-02" at bounding box center [391, 337] width 85 height 15
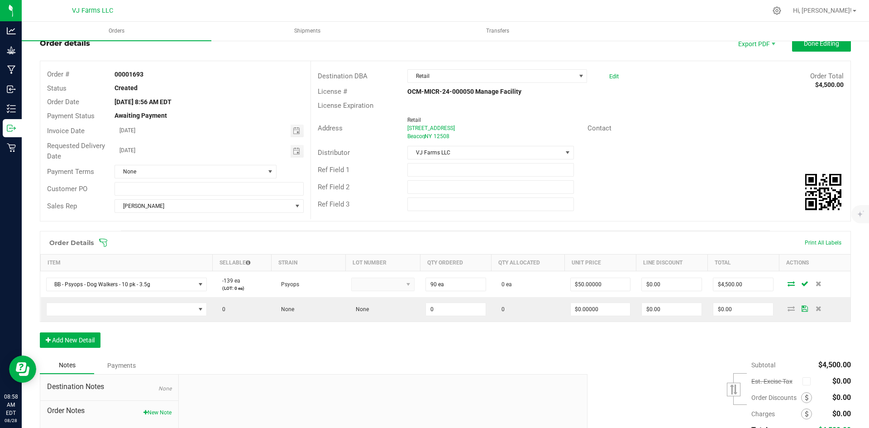
click at [484, 286] on td "90 ea" at bounding box center [455, 284] width 71 height 26
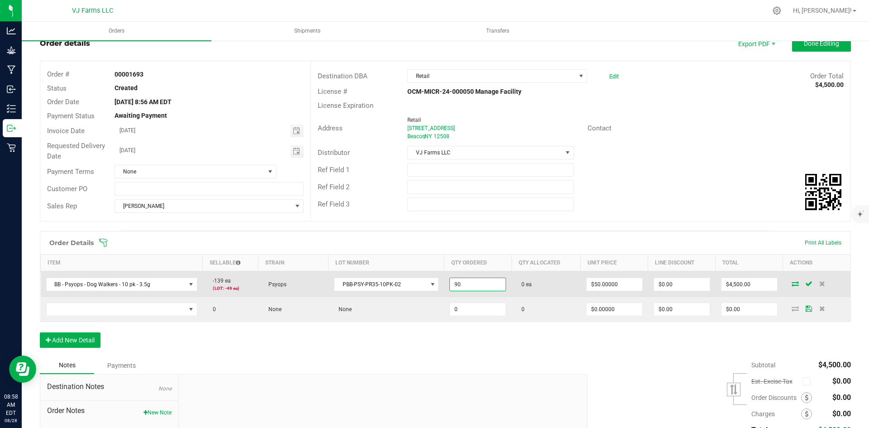
click at [461, 285] on input "90" at bounding box center [478, 284] width 56 height 13
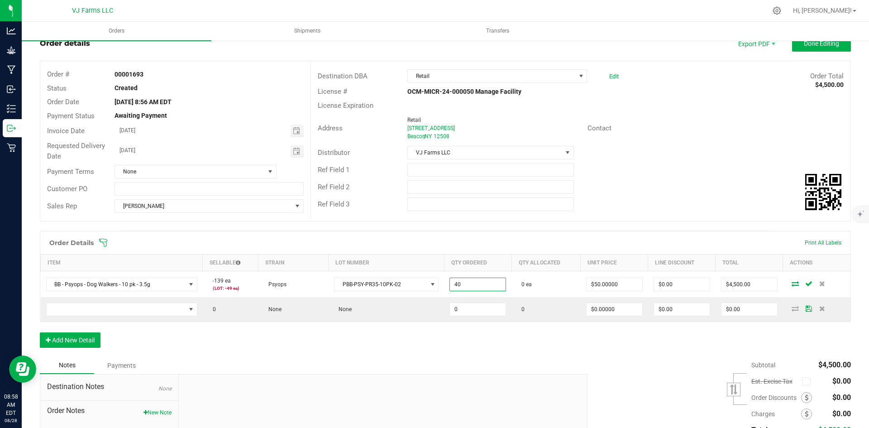
type input "40 ea"
type input "$2,000.00"
click at [532, 372] on div "Notes Payments" at bounding box center [310, 364] width 541 height 17
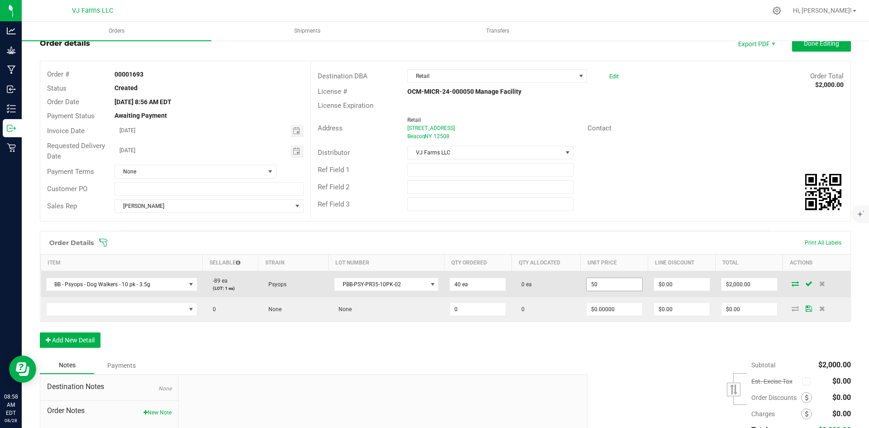
click at [608, 285] on input "50" at bounding box center [614, 284] width 56 height 13
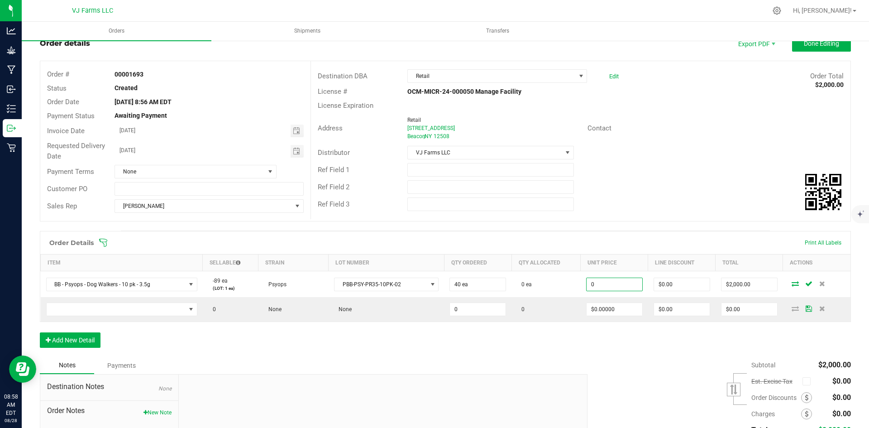
type input "$0.00000"
type input "$0.00"
click at [606, 370] on div "Subtotal $2,000.00 Est. Excise Tax" at bounding box center [715, 413] width 270 height 114
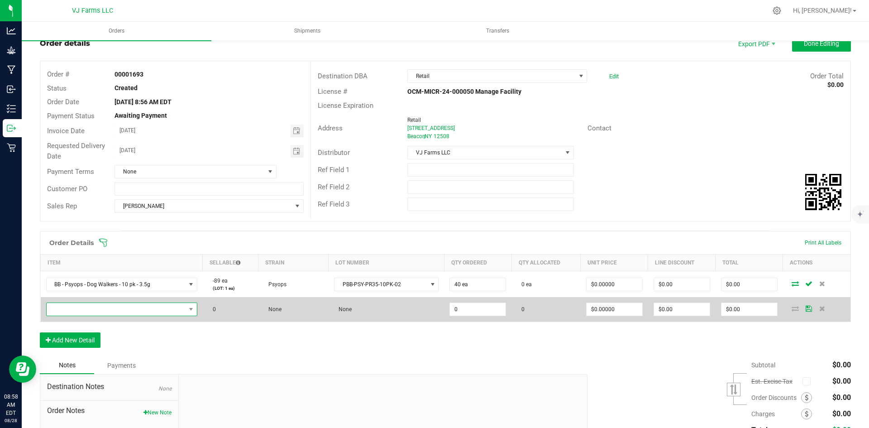
click at [109, 306] on span "NO DATA FOUND" at bounding box center [116, 309] width 139 height 13
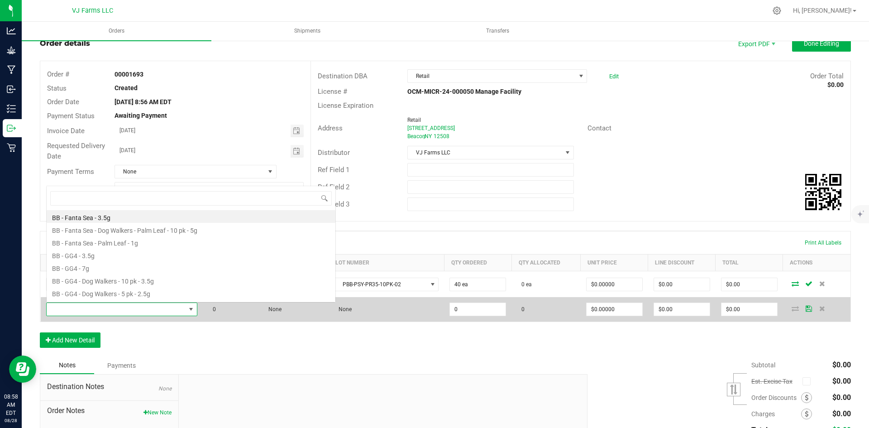
scroll to position [14, 148]
type input "psy"
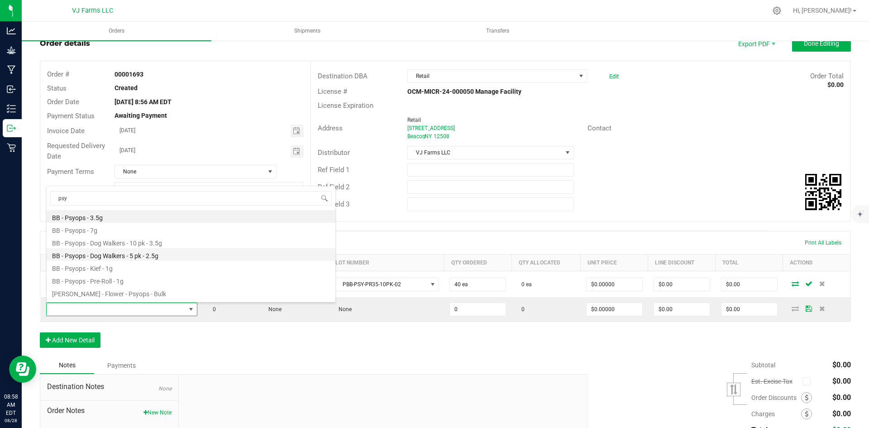
click at [125, 257] on li "BB - Psyops - Dog Walkers - 5 pk - 2.5g" at bounding box center [191, 254] width 289 height 13
type input "0 ea"
type input "$38.00000"
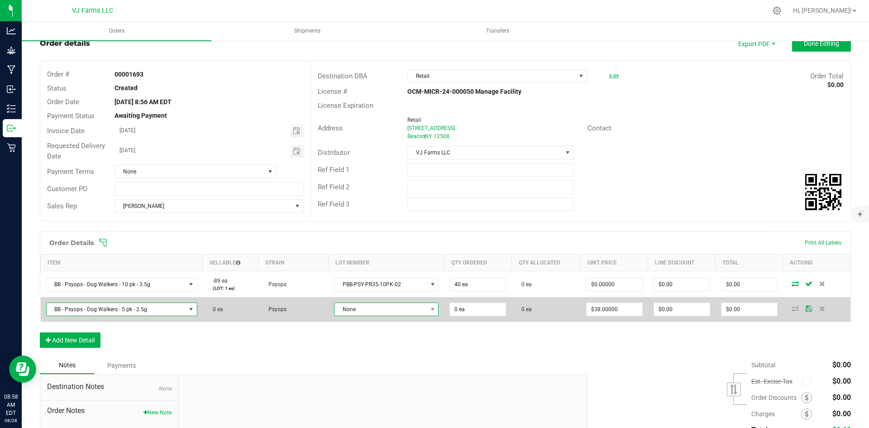
click at [416, 308] on span "None" at bounding box center [380, 309] width 92 height 13
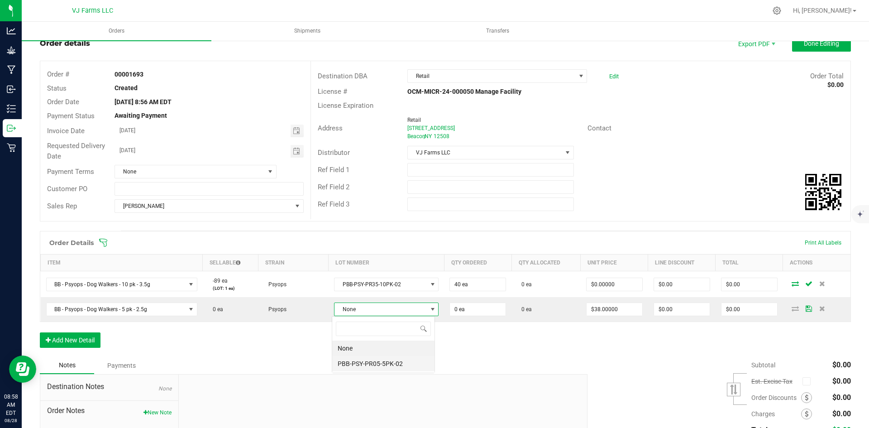
scroll to position [14, 103]
click at [380, 362] on li "PBB-PSY-PR05-5PK-02" at bounding box center [383, 363] width 102 height 15
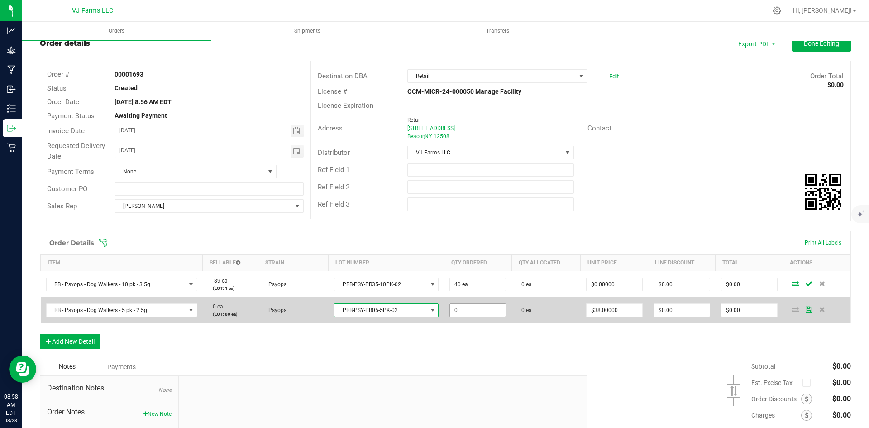
click at [471, 309] on input "0" at bounding box center [478, 310] width 56 height 13
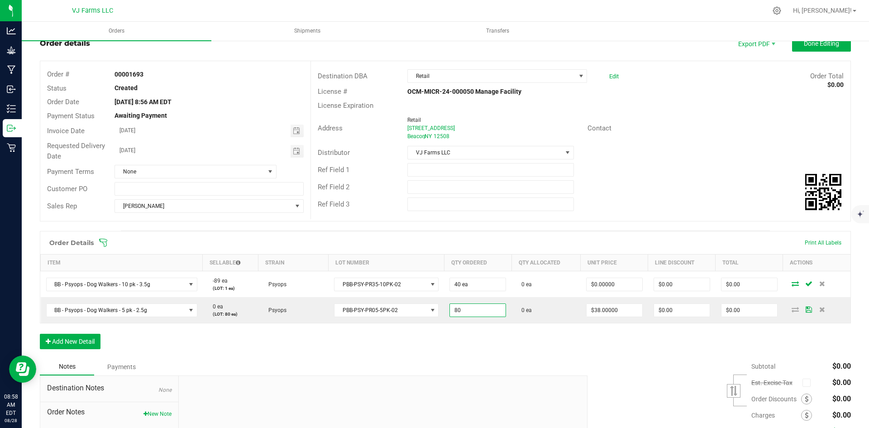
type input "80 ea"
type input "$3,040.00"
click at [502, 351] on div "Order Details Print All Labels Item Sellable Strain Lot Number Qty Ordered Qty …" at bounding box center [445, 294] width 811 height 127
click at [83, 344] on button "Add New Detail" at bounding box center [70, 340] width 61 height 15
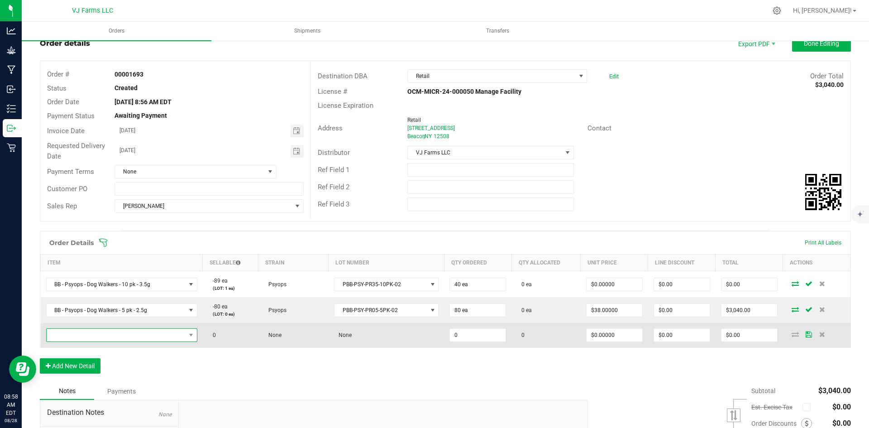
click at [89, 337] on span "NO DATA FOUND" at bounding box center [116, 334] width 139 height 13
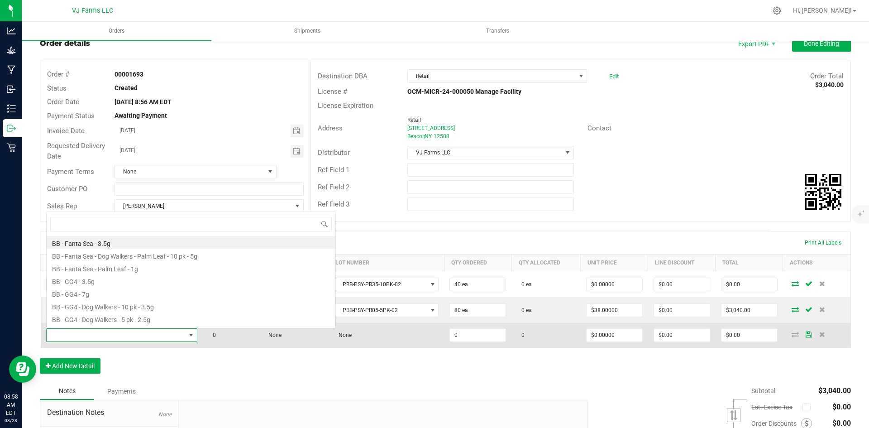
scroll to position [14, 148]
type input "ki"
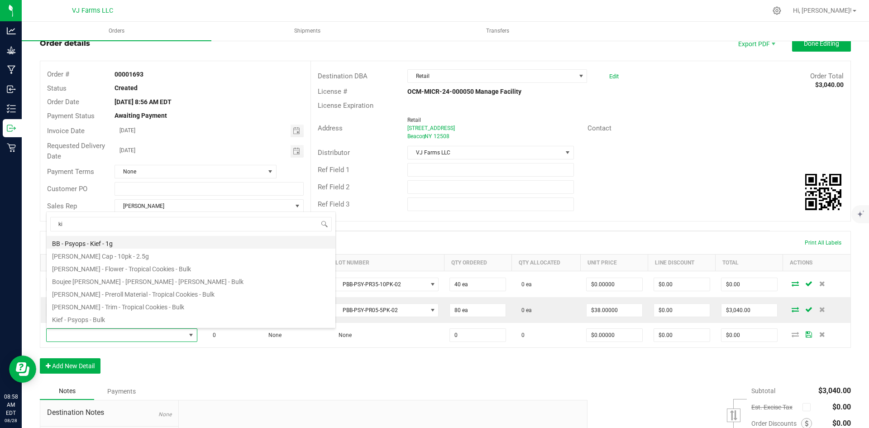
click at [128, 240] on li "BB - Psyops - Kief - 1g" at bounding box center [191, 242] width 289 height 13
type input "0 ea"
type input "$25.00000"
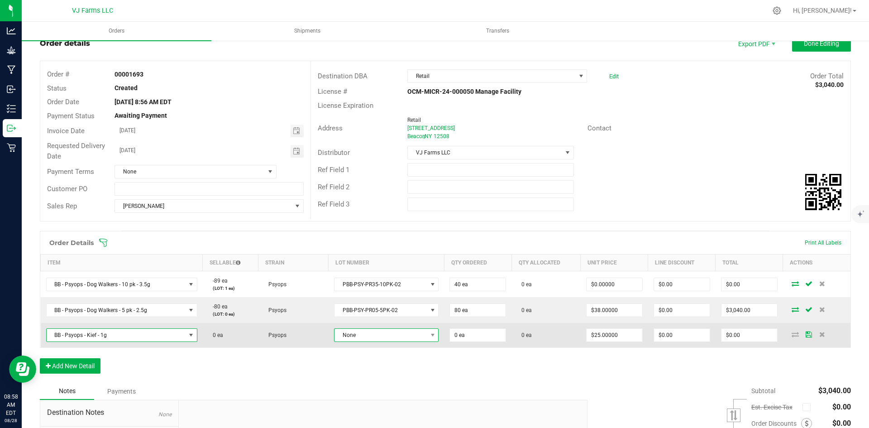
click at [366, 333] on span "None" at bounding box center [380, 334] width 92 height 13
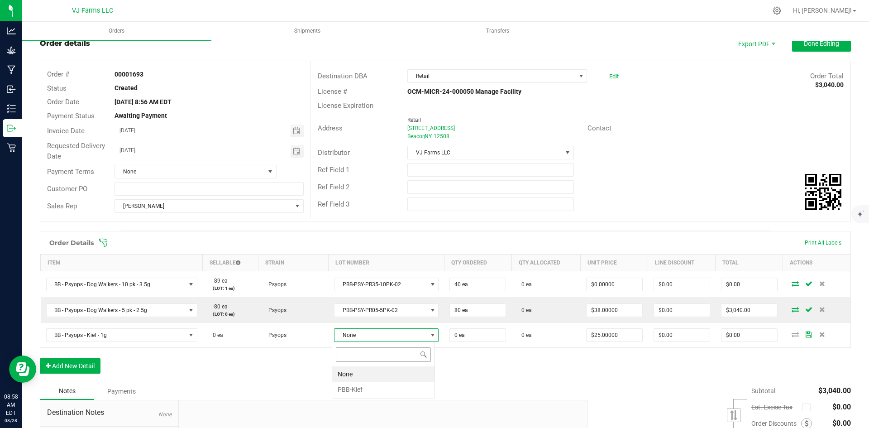
scroll to position [14, 103]
click at [360, 385] on li "PBB-Kief" at bounding box center [383, 388] width 102 height 15
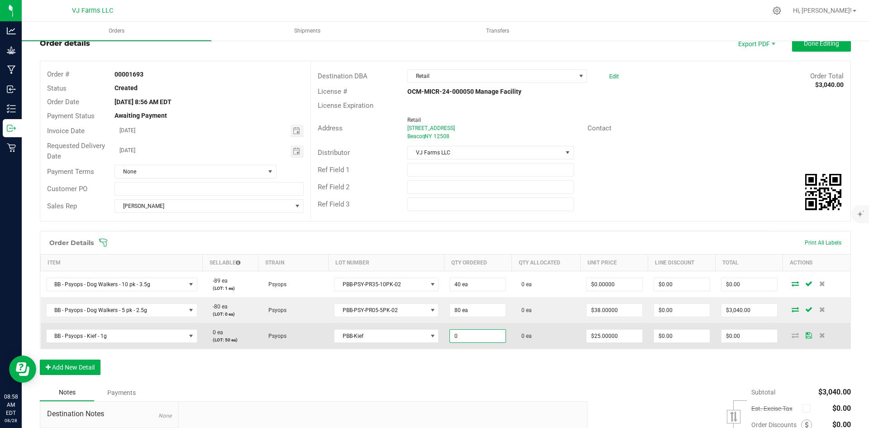
click at [477, 336] on input "0" at bounding box center [478, 335] width 56 height 13
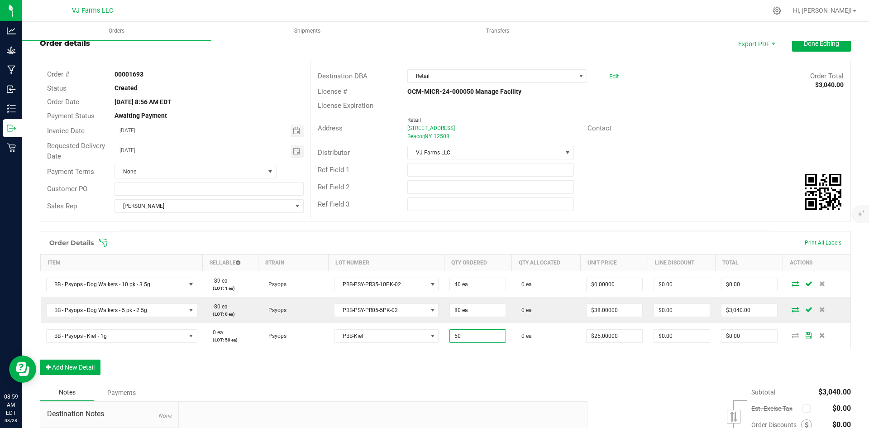
type input "50 ea"
type input "$1,250.00"
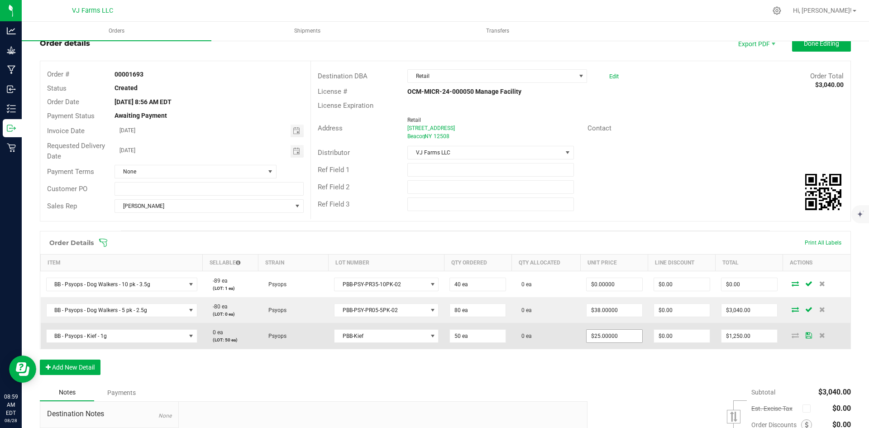
type input "25"
click at [610, 337] on input "25" at bounding box center [614, 335] width 56 height 13
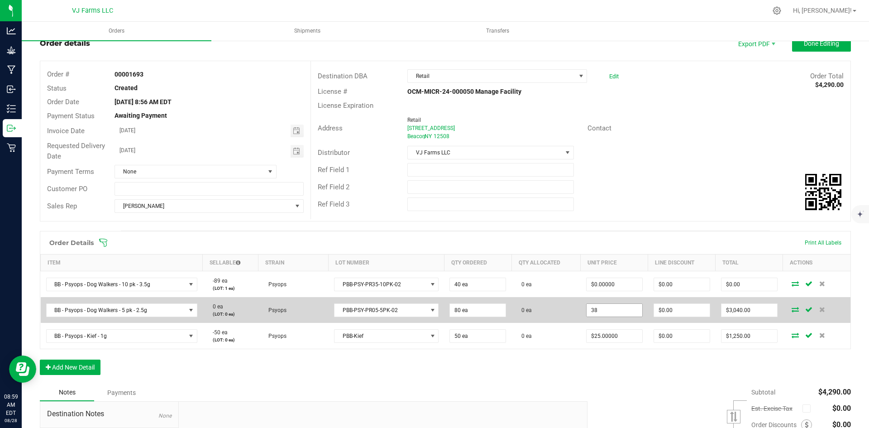
click at [621, 314] on input "38" at bounding box center [614, 310] width 56 height 13
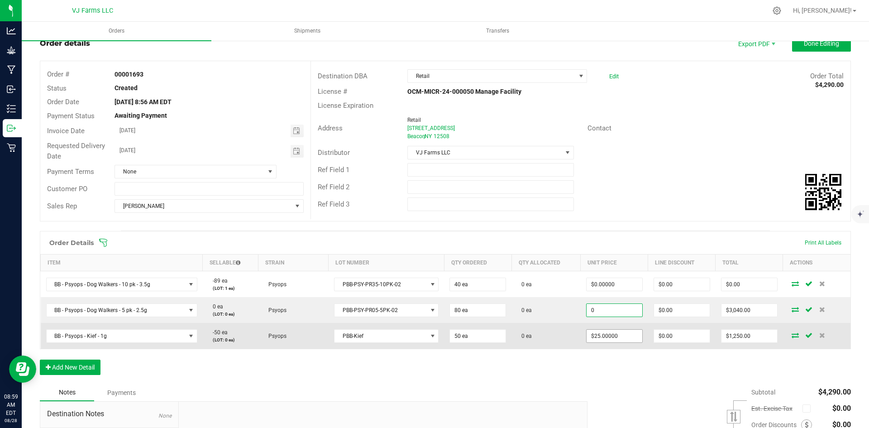
type input "$0.00000"
type input "$0.00"
click at [621, 339] on input "25" at bounding box center [614, 335] width 56 height 13
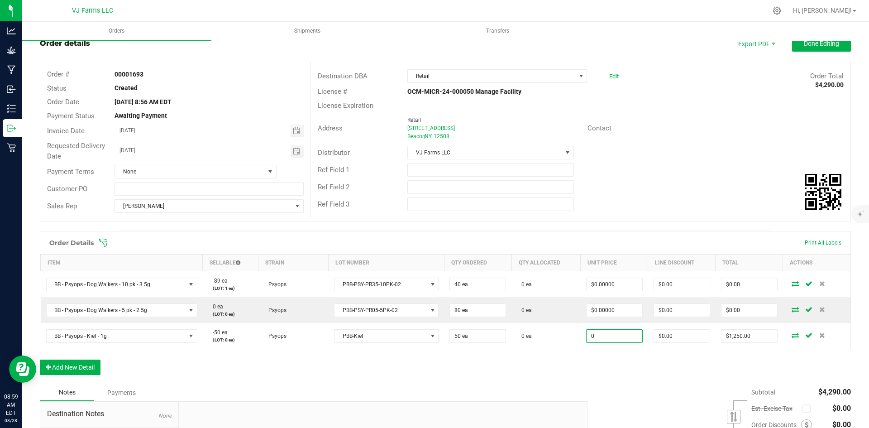
type input "$0.00000"
type input "$0.00"
click at [625, 375] on div "Order Details Print All Labels Item Sellable Strain Lot Number Qty Ordered Qty …" at bounding box center [445, 307] width 811 height 153
click at [83, 367] on button "Add New Detail" at bounding box center [70, 366] width 61 height 15
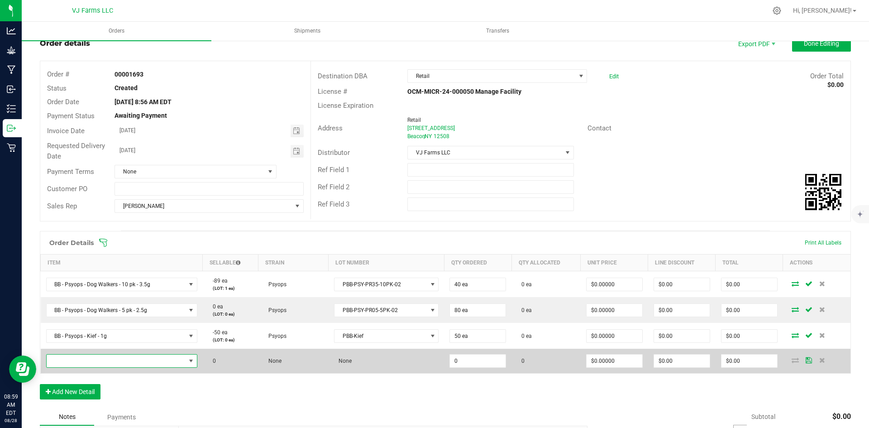
click at [90, 365] on span "NO DATA FOUND" at bounding box center [116, 360] width 139 height 13
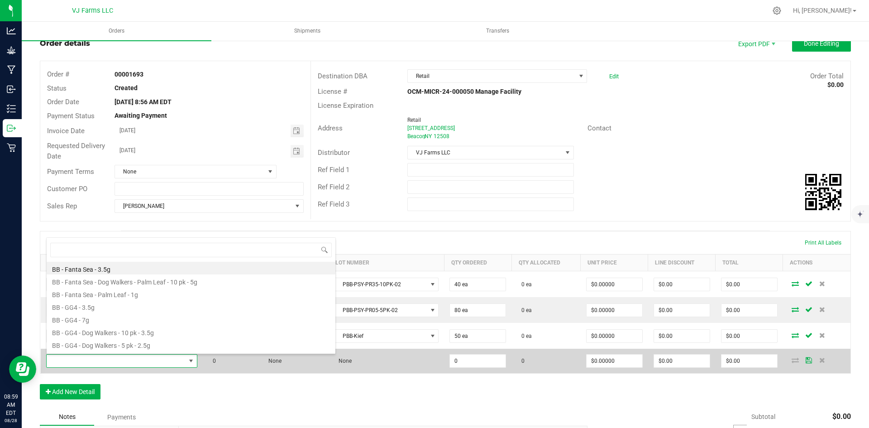
scroll to position [14, 148]
type input "gg4"
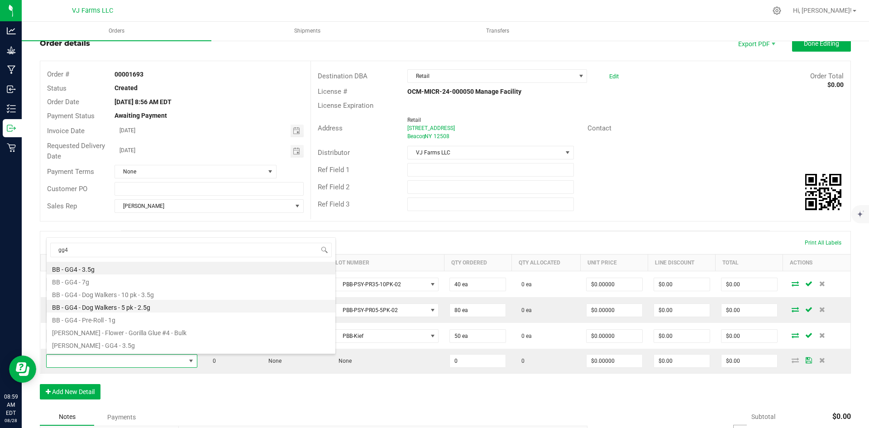
click at [141, 309] on li "BB - GG4 - Dog Walkers - 5 pk - 2.5g" at bounding box center [191, 305] width 289 height 13
type input "0 ea"
type input "$38.00000"
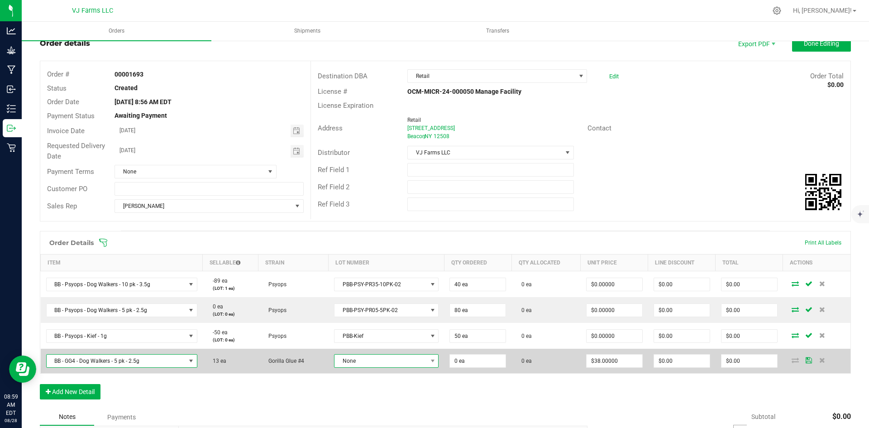
click at [376, 365] on span "None" at bounding box center [380, 360] width 92 height 13
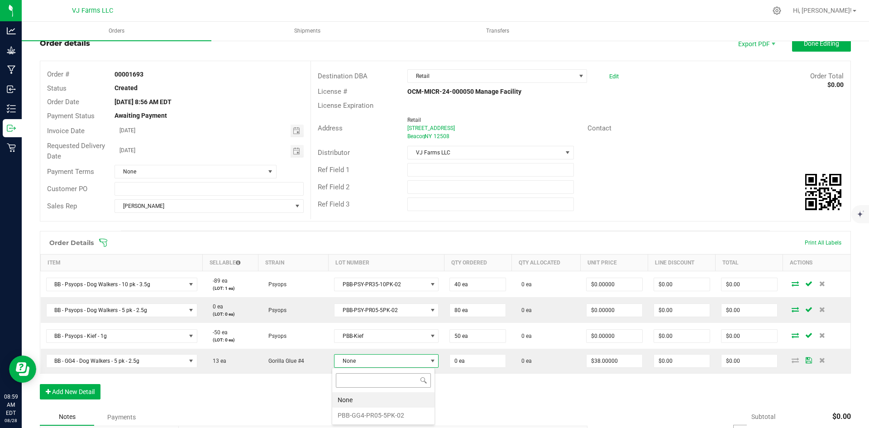
scroll to position [14, 103]
click at [379, 416] on li "PBB-GG4-PR05-5PK-02" at bounding box center [383, 414] width 102 height 15
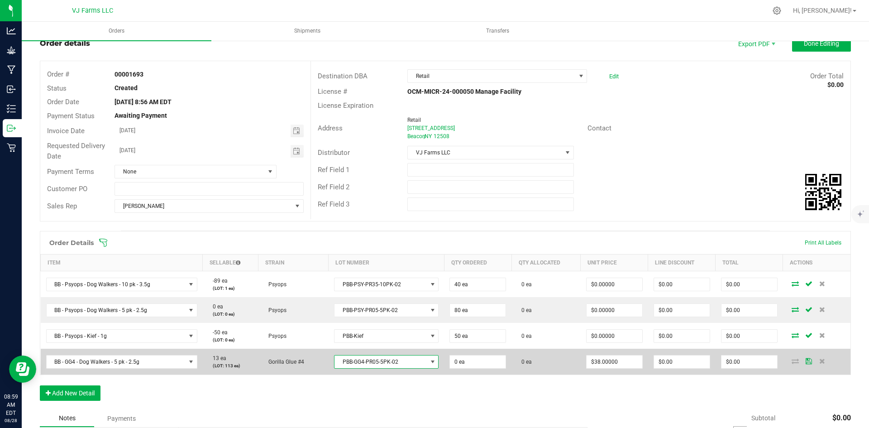
click at [403, 365] on span "PBB-GG4-PR05-5PK-02" at bounding box center [380, 361] width 92 height 13
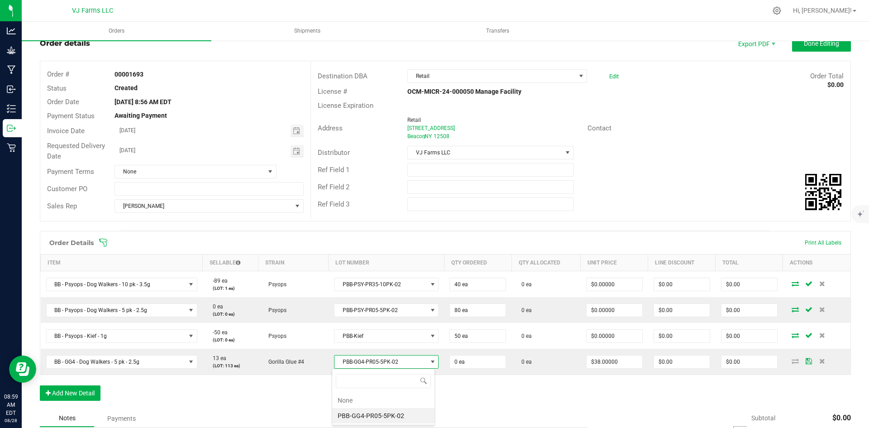
click at [485, 401] on div "Order Details Print All Labels Item Sellable Strain Lot Number Qty Ordered Qty …" at bounding box center [445, 320] width 811 height 179
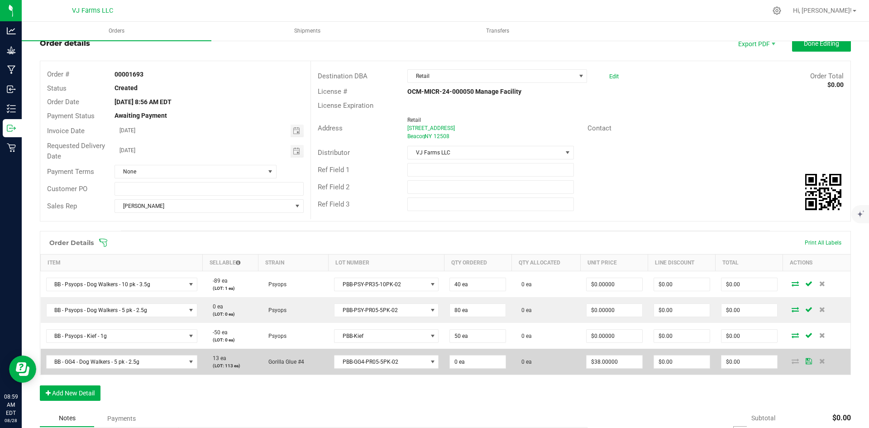
click at [469, 353] on td "0 ea" at bounding box center [477, 361] width 67 height 26
click at [469, 358] on input "0" at bounding box center [478, 361] width 56 height 13
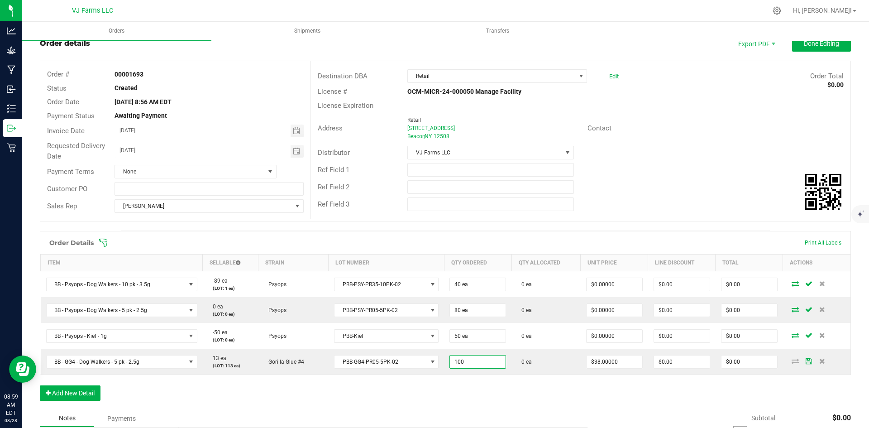
type input "100 ea"
type input "$3,800.00"
click at [488, 396] on div "Order Details Print All Labels Item Sellable Strain Lot Number Qty Ordered Qty …" at bounding box center [445, 320] width 811 height 179
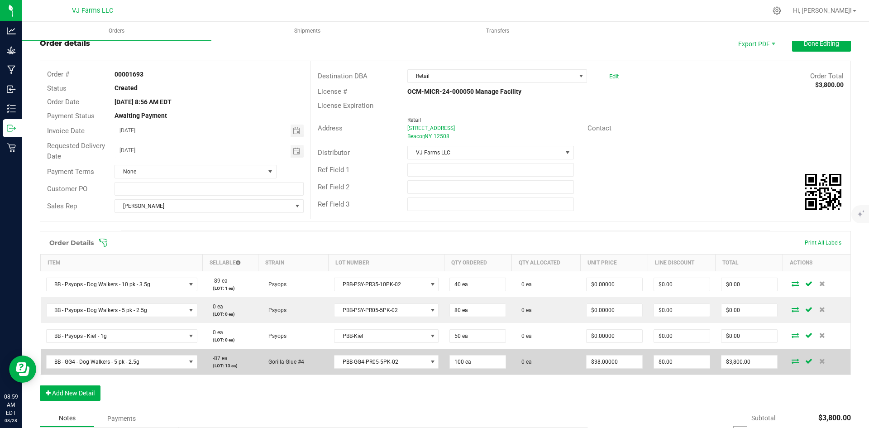
click at [791, 361] on icon at bounding box center [794, 360] width 7 height 5
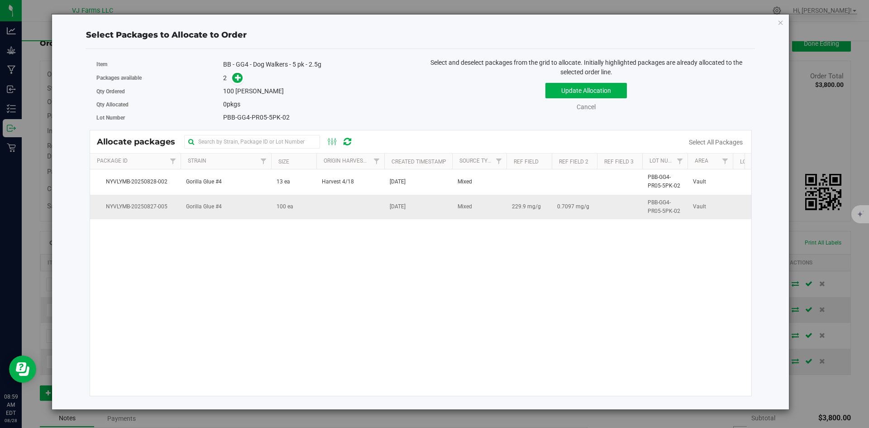
click at [280, 206] on span "100 ea" at bounding box center [284, 206] width 17 height 9
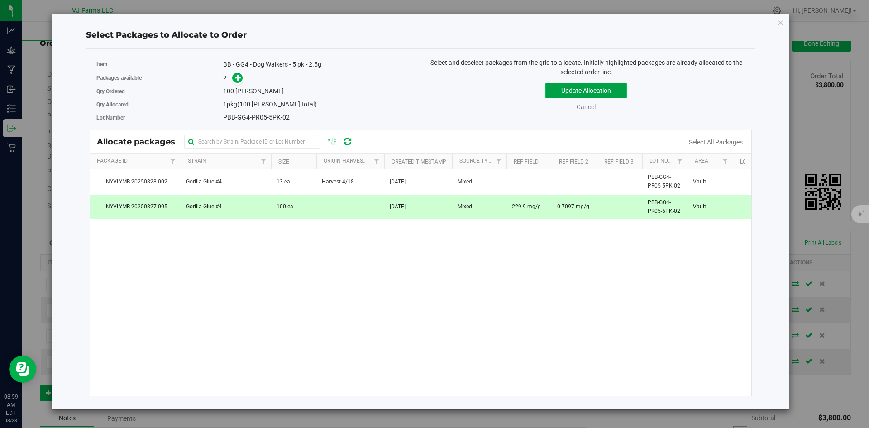
click at [596, 92] on button "Update Allocation" at bounding box center [585, 90] width 81 height 15
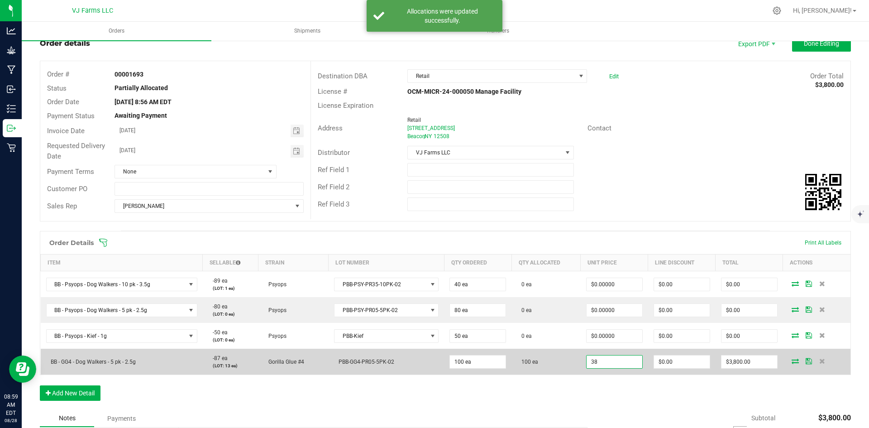
click at [614, 363] on input "38" at bounding box center [614, 361] width 56 height 13
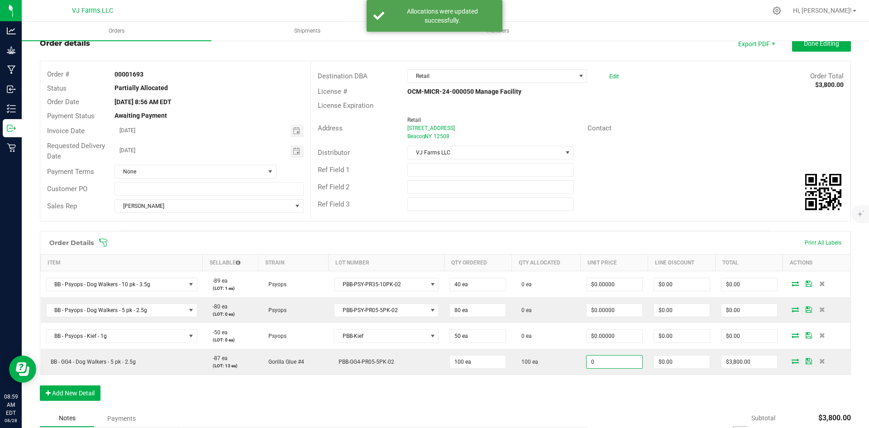
type input "$0.00000"
type input "$0.00"
click at [637, 382] on div "Order Details Print All Labels Item Sellable Strain Lot Number Qty Ordered Qty …" at bounding box center [445, 320] width 811 height 179
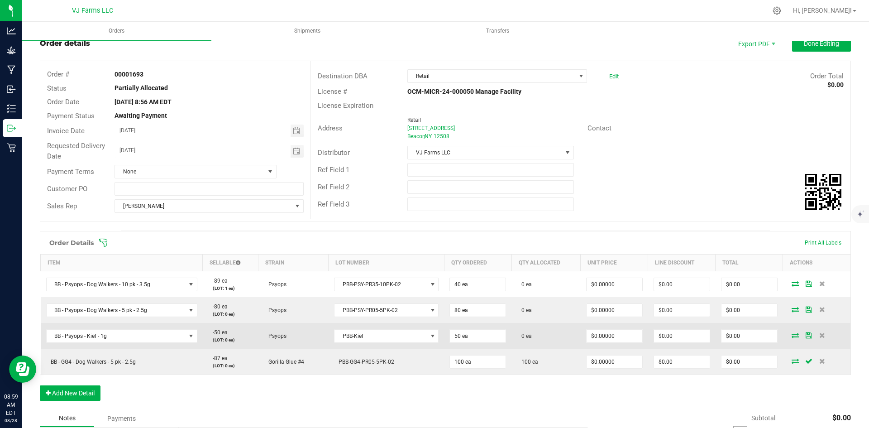
click at [791, 335] on icon at bounding box center [794, 334] width 7 height 5
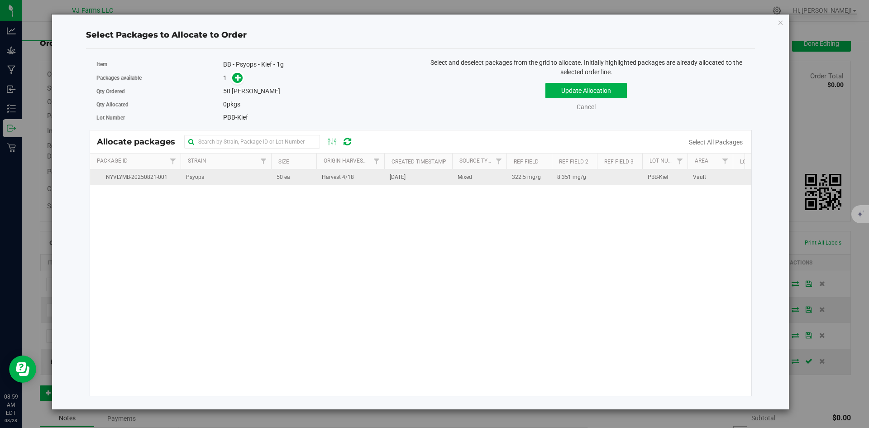
click at [302, 174] on td "50 ea" at bounding box center [293, 177] width 45 height 16
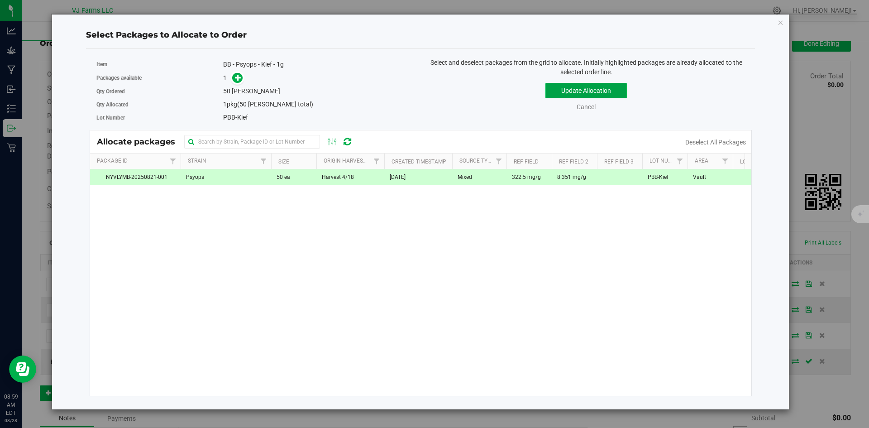
click at [561, 95] on button "Update Allocation" at bounding box center [585, 90] width 81 height 15
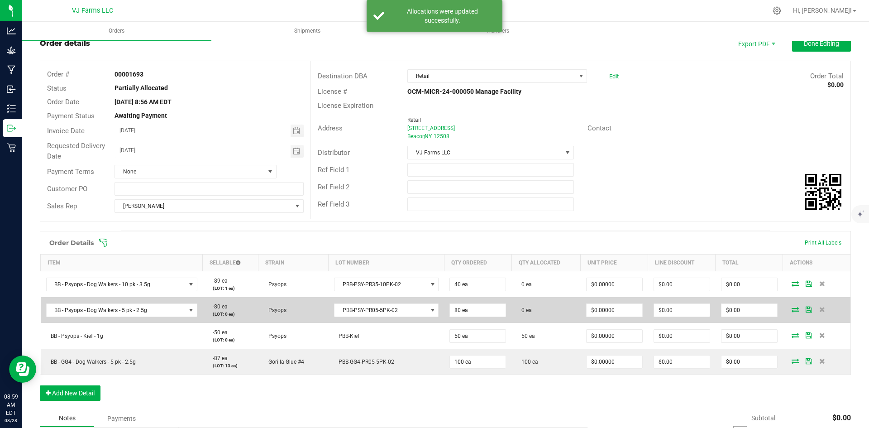
click at [791, 309] on icon at bounding box center [794, 308] width 7 height 5
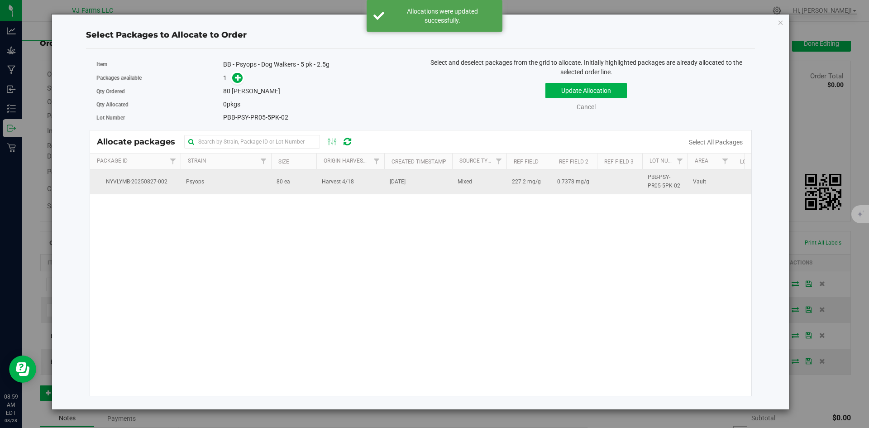
click at [313, 185] on td "80 ea" at bounding box center [293, 181] width 45 height 24
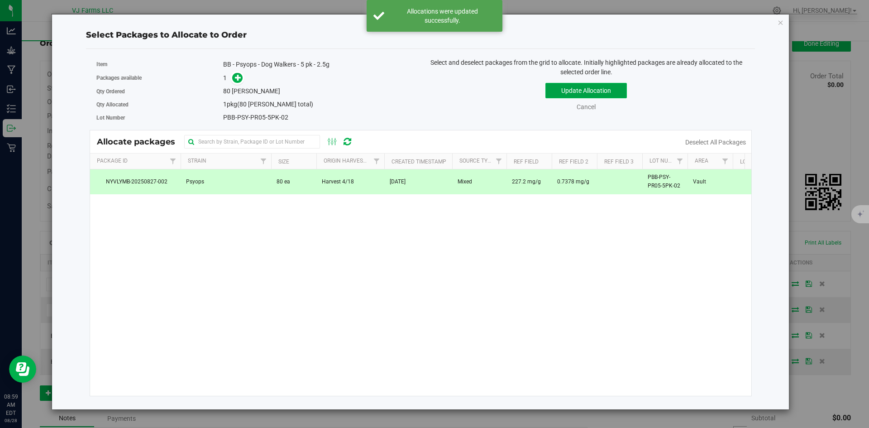
click at [611, 86] on button "Update Allocation" at bounding box center [585, 90] width 81 height 15
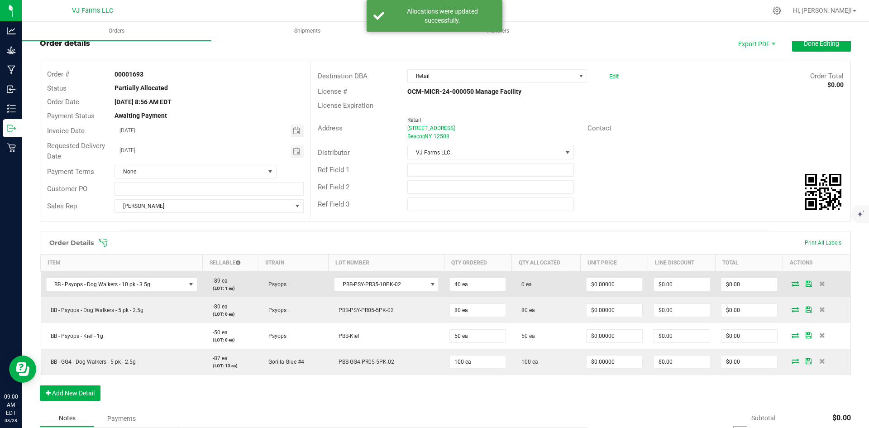
click at [788, 282] on span at bounding box center [795, 282] width 14 height 5
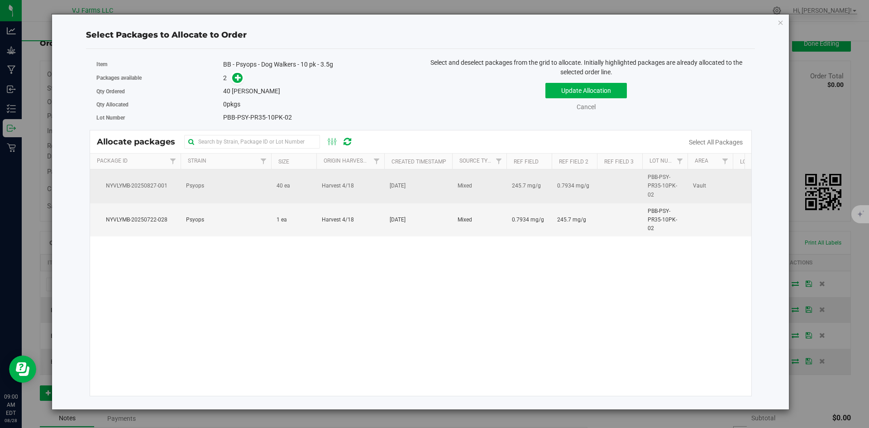
click at [390, 189] on span "[DATE]" at bounding box center [398, 185] width 16 height 9
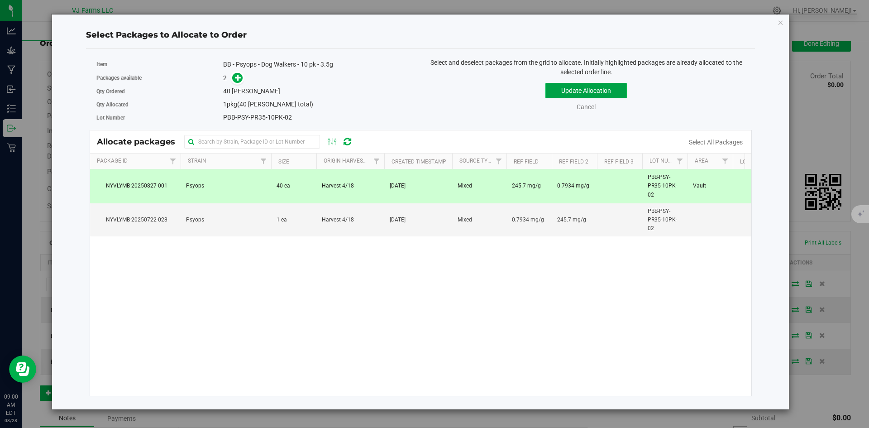
click at [590, 87] on button "Update Allocation" at bounding box center [585, 90] width 81 height 15
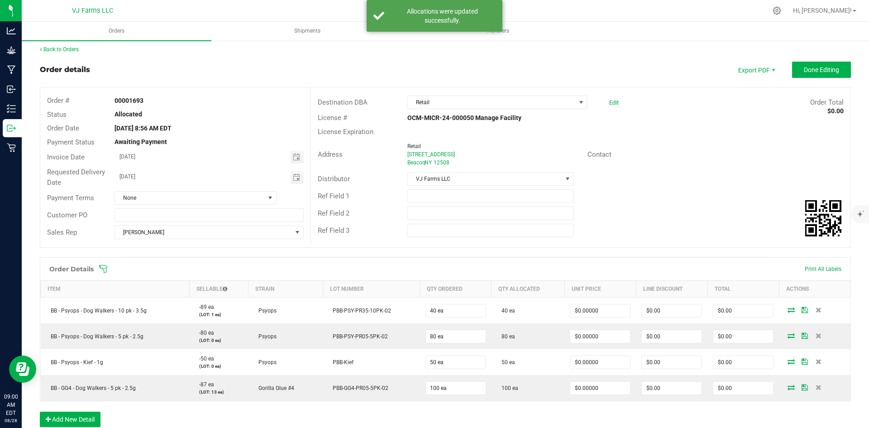
scroll to position [0, 0]
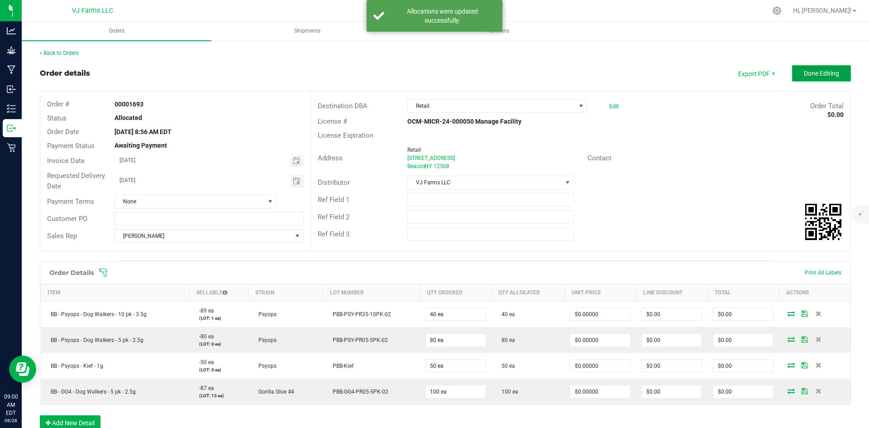
click at [826, 70] on span "Done Editing" at bounding box center [820, 73] width 35 height 7
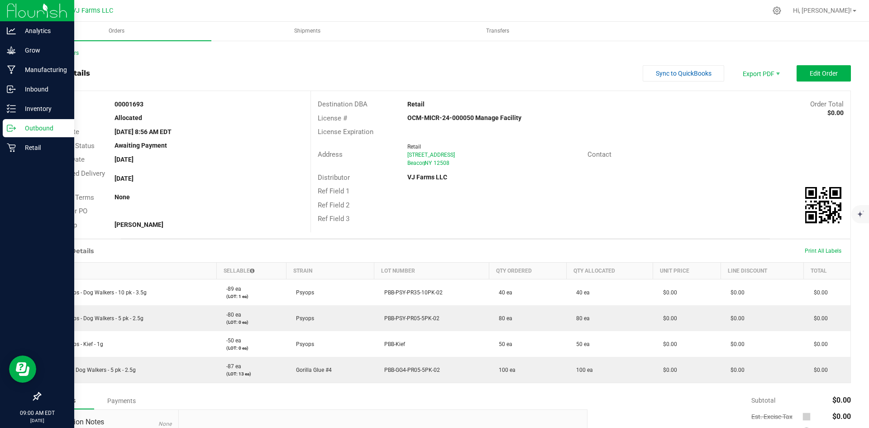
click at [38, 124] on p "Outbound" at bounding box center [43, 128] width 54 height 11
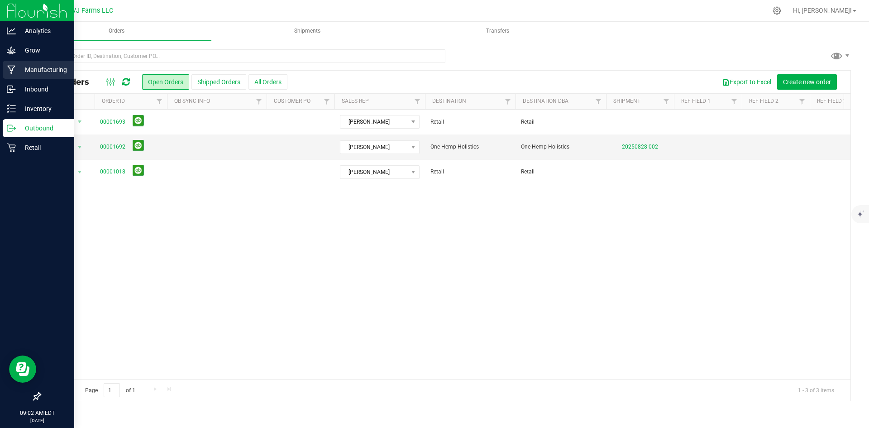
click at [22, 69] on p "Manufacturing" at bounding box center [43, 69] width 54 height 11
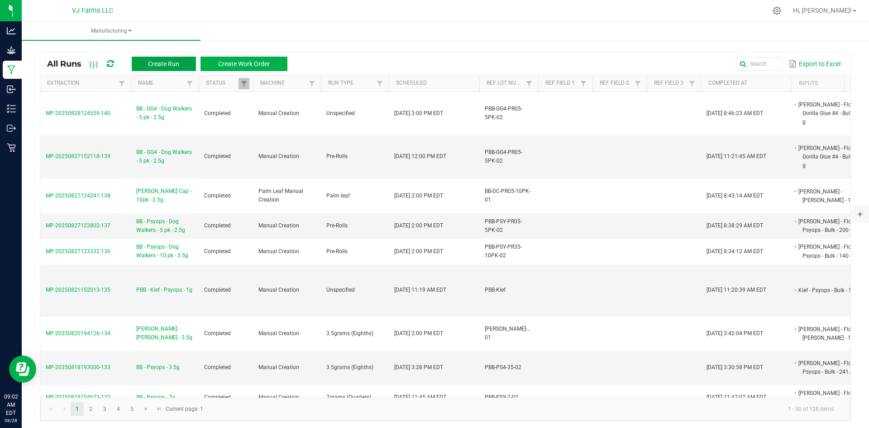
click at [180, 68] on button "Create Run" at bounding box center [164, 64] width 64 height 14
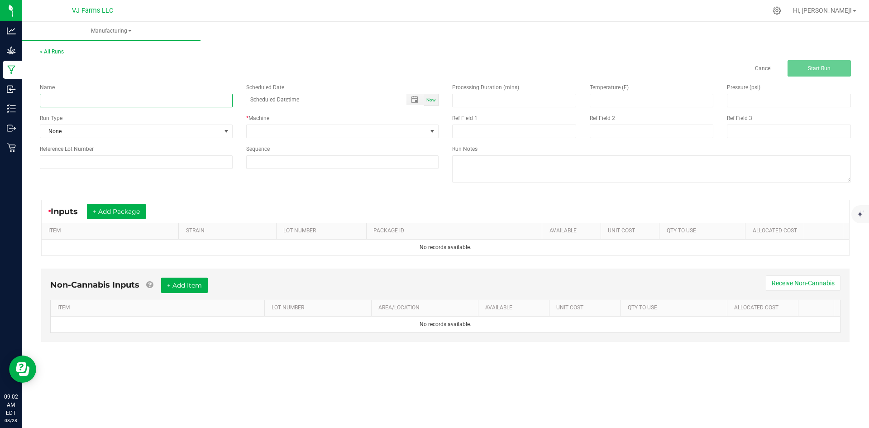
click at [93, 98] on input at bounding box center [136, 101] width 193 height 14
click at [111, 101] on input at bounding box center [136, 101] width 193 height 14
paste input "BB - [PERSON_NAME] - Dog Walkers - 10 pk - 3.5g"
click at [96, 158] on input at bounding box center [136, 162] width 193 height 14
click at [43, 99] on input "BB - [PERSON_NAME] - Dog Walkers - 10 pk - 3.5g" at bounding box center [136, 101] width 193 height 14
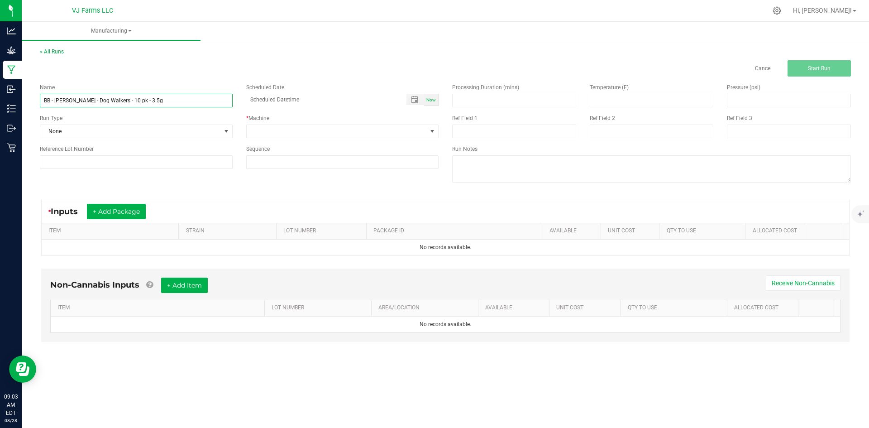
drag, startPoint x: 51, startPoint y: 100, endPoint x: 25, endPoint y: 102, distance: 26.3
click at [25, 102] on div "< All Runs Cancel Start Run Name BB - [PERSON_NAME] - Dog Walkers - 10 pk - 3.5…" at bounding box center [445, 202] width 847 height 329
type input "\BB - [PERSON_NAME] - Dog Walkers - 10 pk - 3.5g"
click at [130, 161] on input at bounding box center [136, 162] width 193 height 14
paste input "PBB-PS-PR35-10PK-02"
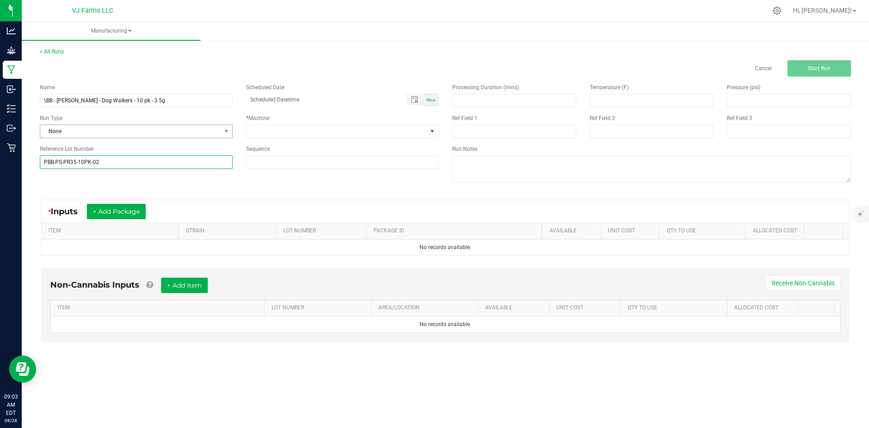
type input "PBB-PS-PR35-10PK-02"
click at [105, 129] on span "None" at bounding box center [130, 131] width 181 height 13
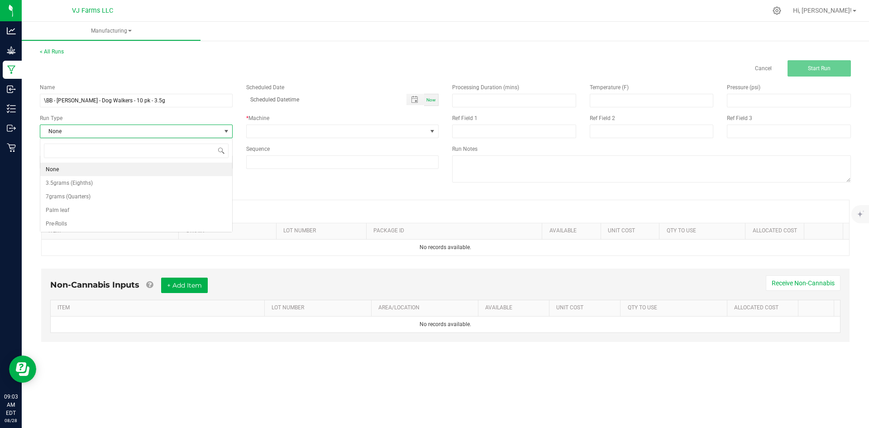
scroll to position [14, 192]
click at [91, 218] on li "Pre-Rolls" at bounding box center [136, 224] width 192 height 14
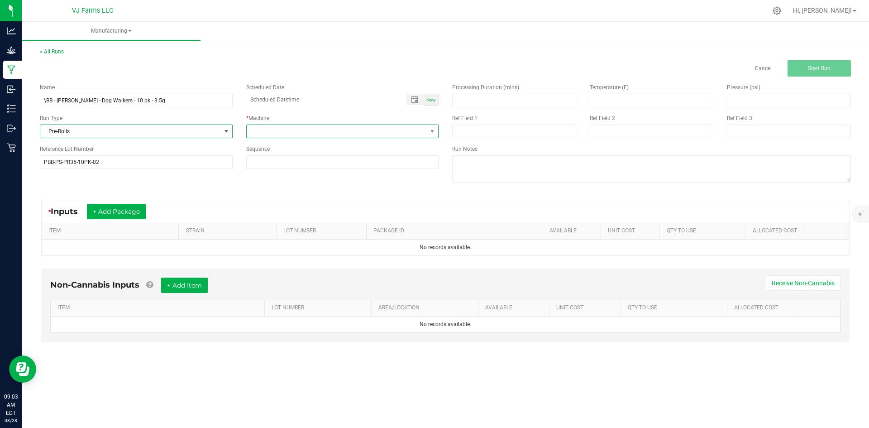
click at [284, 129] on span at bounding box center [337, 131] width 181 height 13
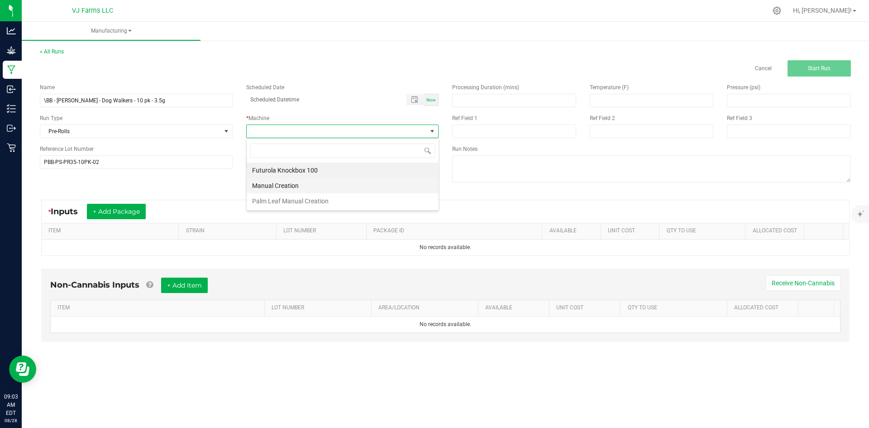
click at [281, 183] on li "Manual Creation" at bounding box center [343, 185] width 192 height 15
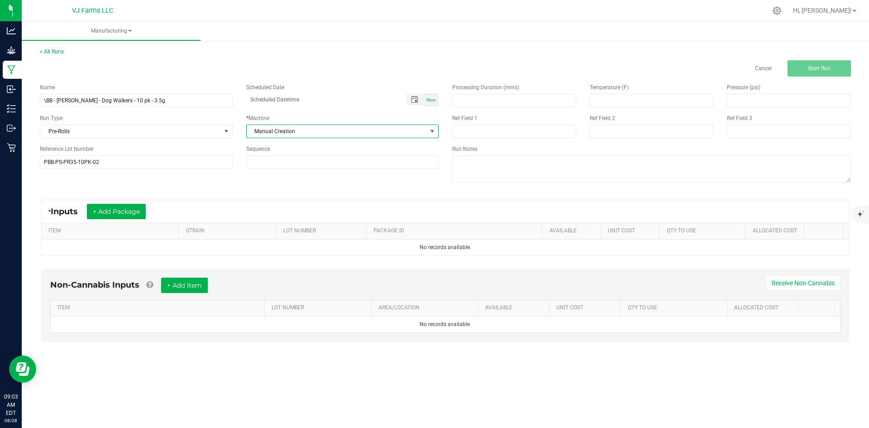
click at [409, 96] on span "Toggle popup" at bounding box center [414, 99] width 15 height 7
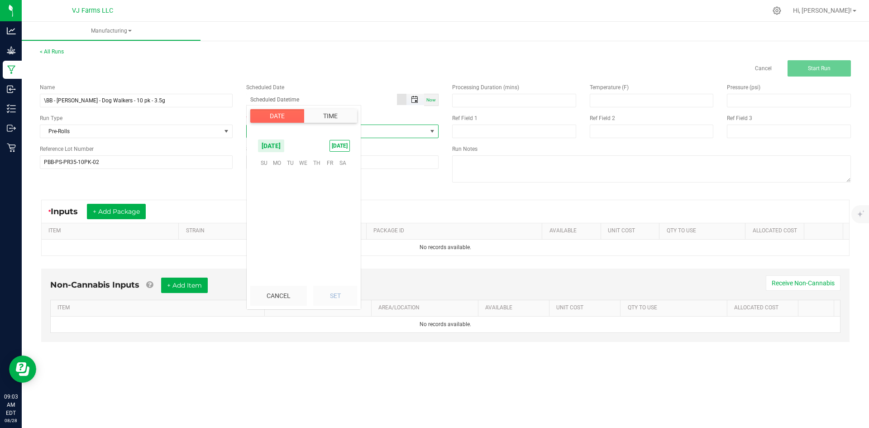
scroll to position [146623, 0]
click at [319, 233] on span "28" at bounding box center [316, 233] width 13 height 14
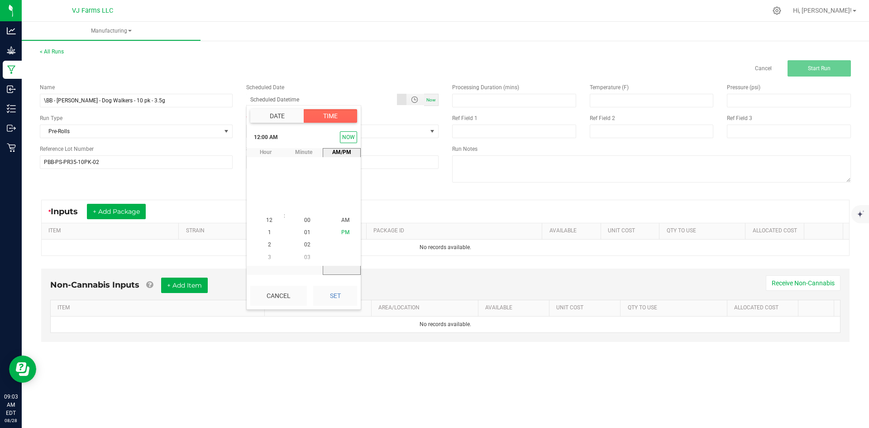
click at [337, 233] on li "PM" at bounding box center [345, 233] width 22 height 12
click at [346, 208] on span "AM" at bounding box center [345, 208] width 8 height 6
click at [270, 255] on li "10" at bounding box center [269, 257] width 22 height 12
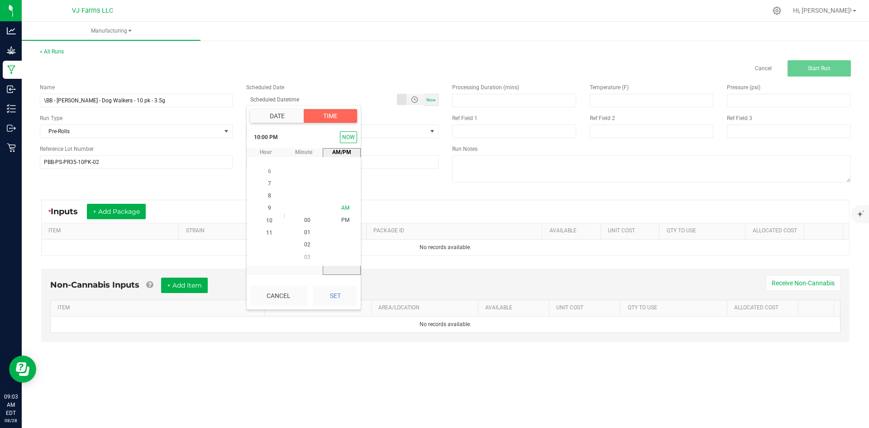
click at [343, 206] on span "AM" at bounding box center [345, 208] width 8 height 6
click at [334, 292] on button "Set" at bounding box center [335, 295] width 44 height 20
type input "[DATE] 10:00 AM"
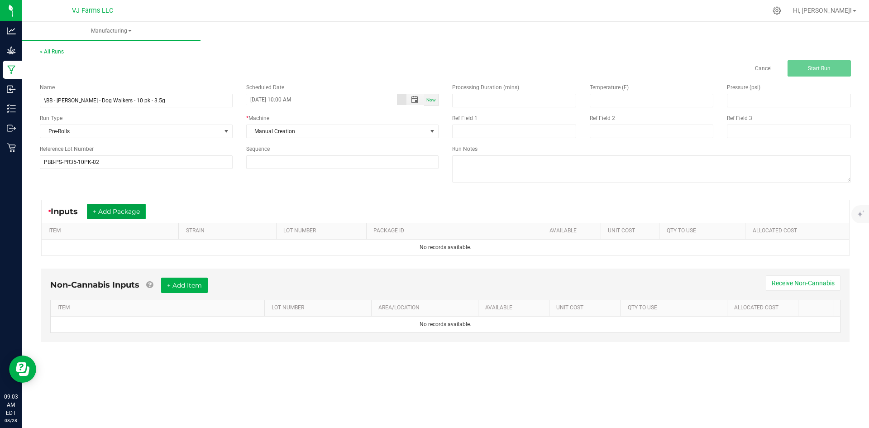
click at [117, 208] on button "+ Add Package" at bounding box center [116, 211] width 59 height 15
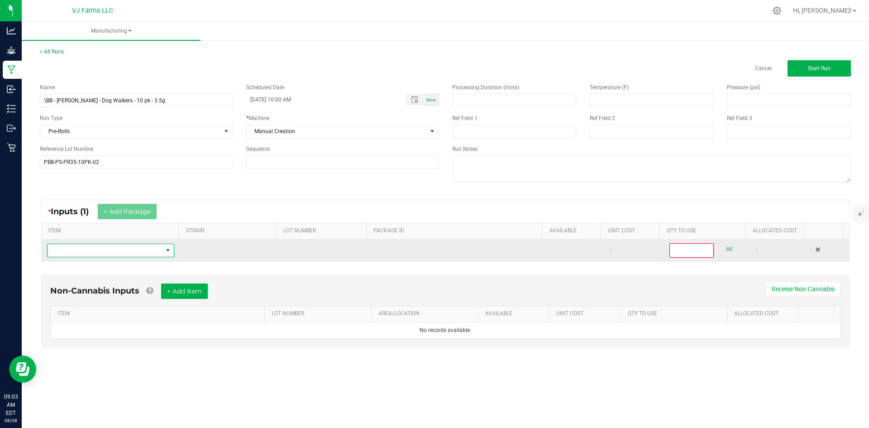
click at [143, 247] on span "NO DATA FOUND" at bounding box center [105, 250] width 115 height 13
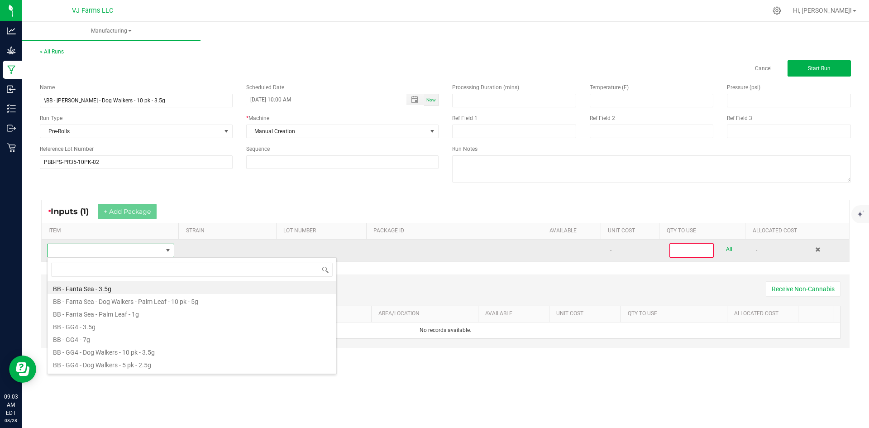
scroll to position [45227, 45115]
type input "pepe"
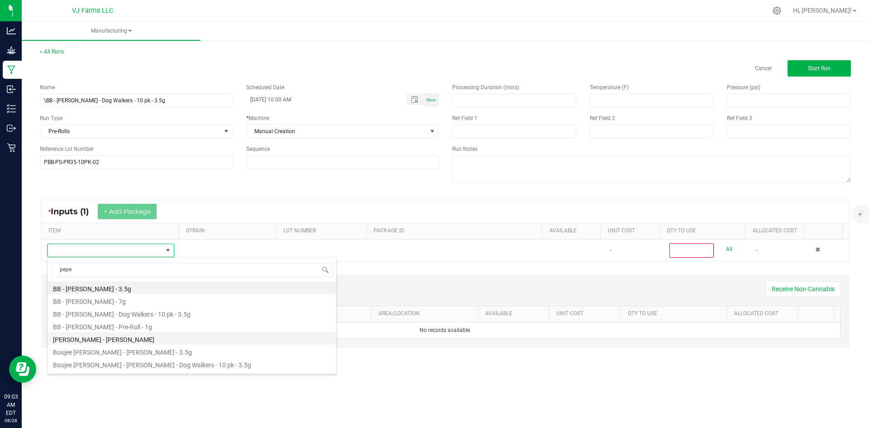
click at [133, 340] on li "[PERSON_NAME] - [PERSON_NAME]" at bounding box center [192, 338] width 289 height 13
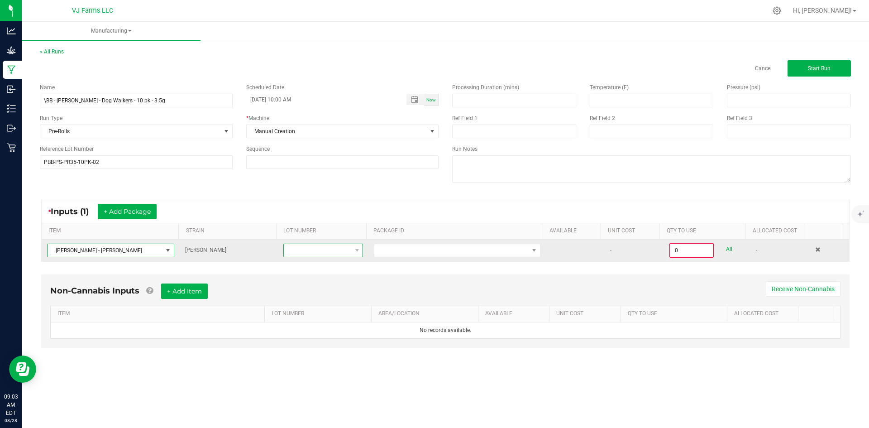
click at [313, 252] on span at bounding box center [317, 250] width 67 height 13
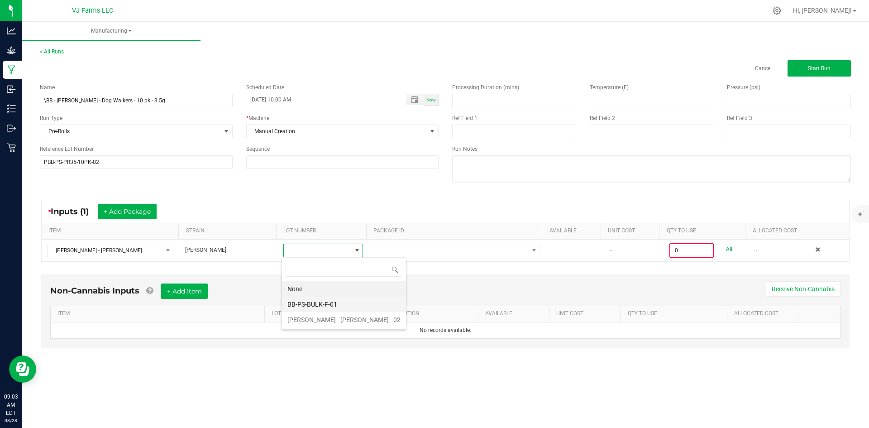
click at [312, 302] on li "BB-PS-BULK-F-01" at bounding box center [344, 303] width 124 height 15
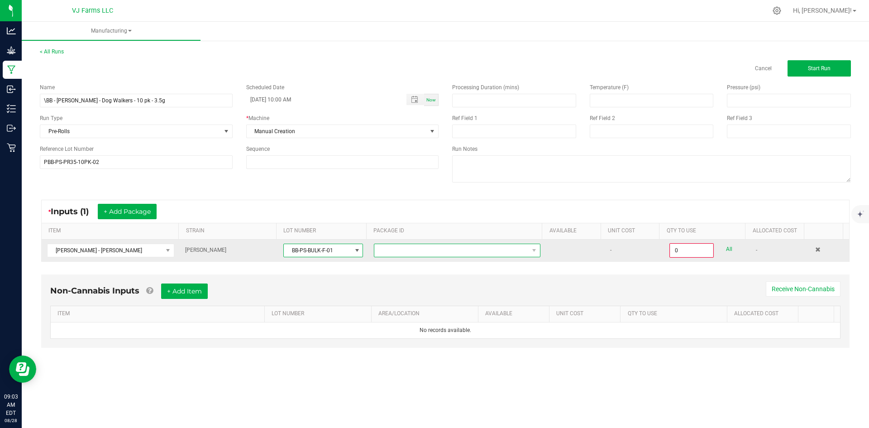
click at [391, 244] on span "NO DATA FOUND" at bounding box center [451, 250] width 154 height 13
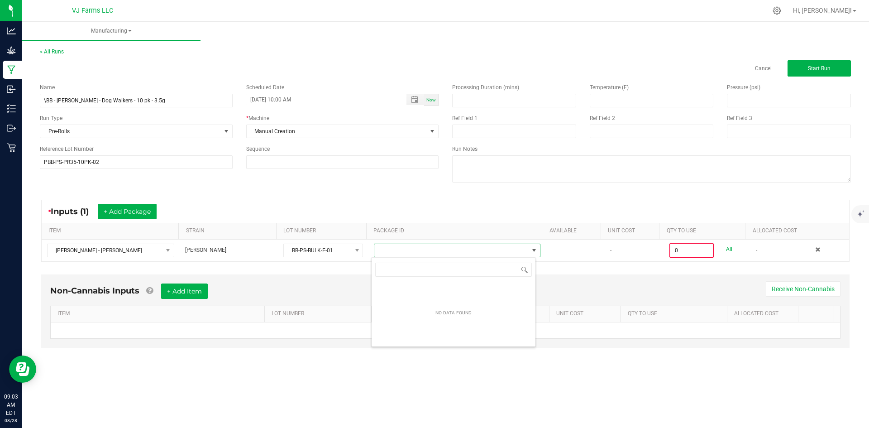
scroll to position [14, 165]
click at [320, 238] on th "LOT NUMBER" at bounding box center [321, 231] width 90 height 16
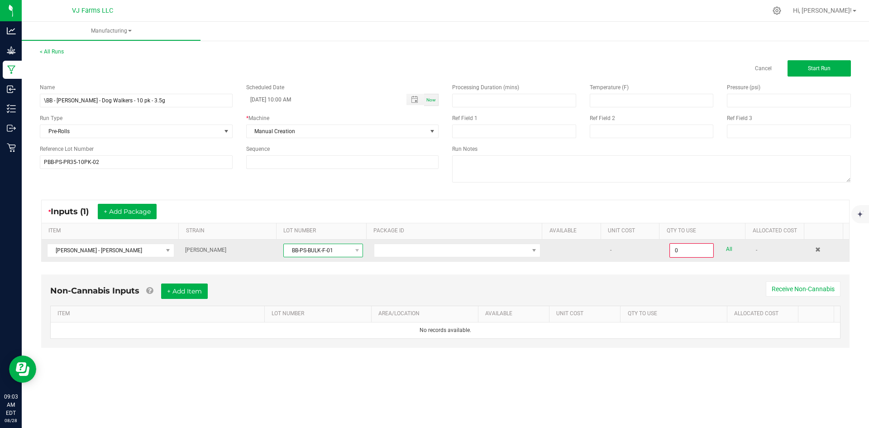
click at [319, 246] on span "BB-PS-BULK-F-01" at bounding box center [317, 250] width 67 height 13
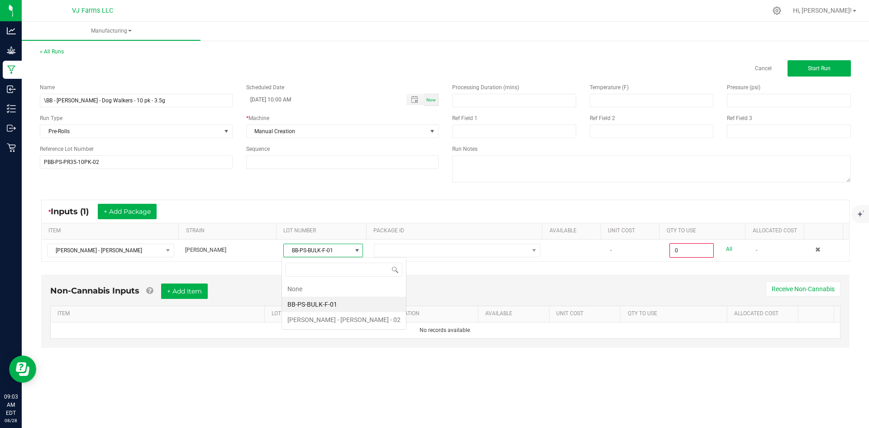
scroll to position [14, 79]
click at [314, 315] on 02 "[PERSON_NAME] - [PERSON_NAME] - 02" at bounding box center [344, 319] width 124 height 15
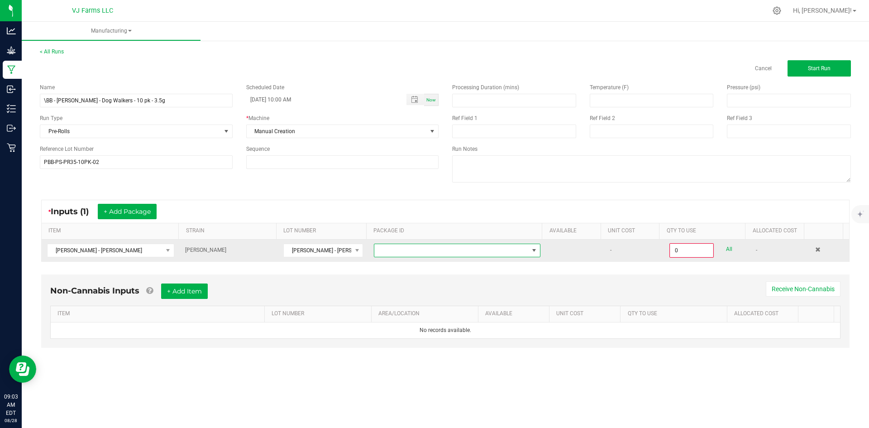
click at [403, 245] on span at bounding box center [451, 250] width 154 height 13
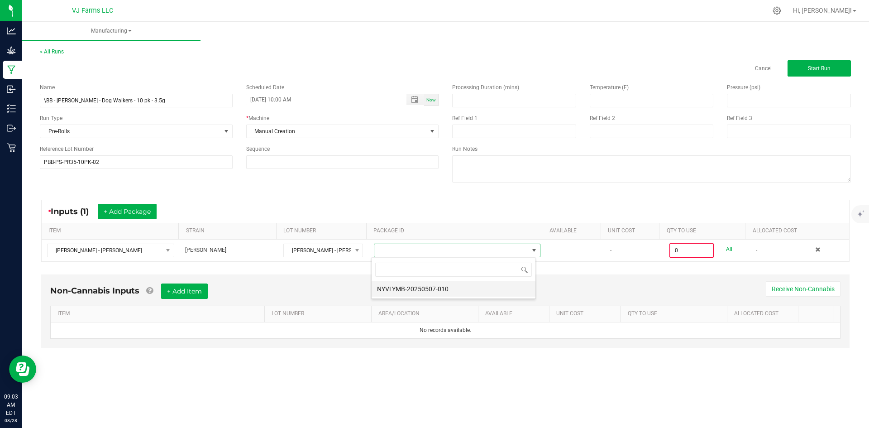
scroll to position [14, 165]
click at [422, 285] on li "NYVLYMB-20250507-010" at bounding box center [453, 288] width 164 height 15
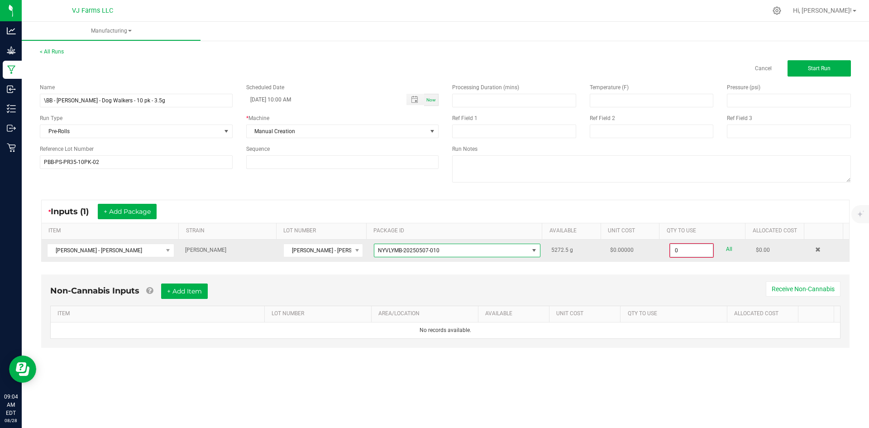
click at [670, 246] on input "0" at bounding box center [691, 250] width 43 height 13
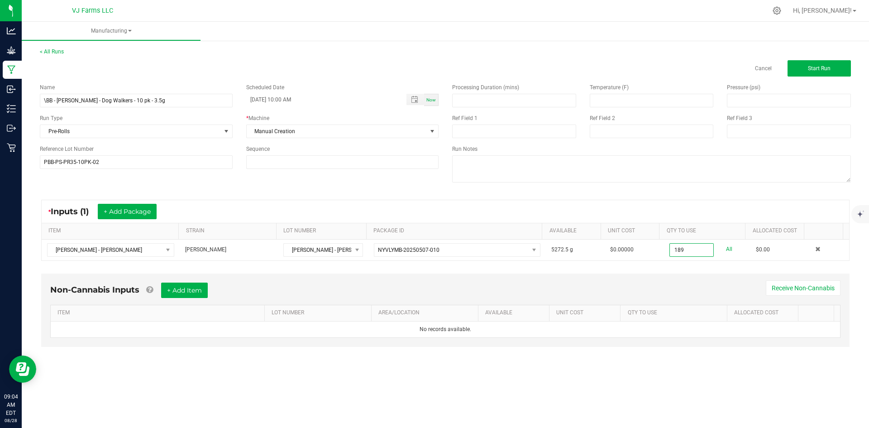
type input "189.0000 g"
click at [558, 398] on div "Manufacturing < All Runs Cancel Start Run Name \BB - [PERSON_NAME] - Dog Walker…" at bounding box center [445, 225] width 847 height 406
click at [196, 292] on button "+ Add Item" at bounding box center [184, 289] width 47 height 15
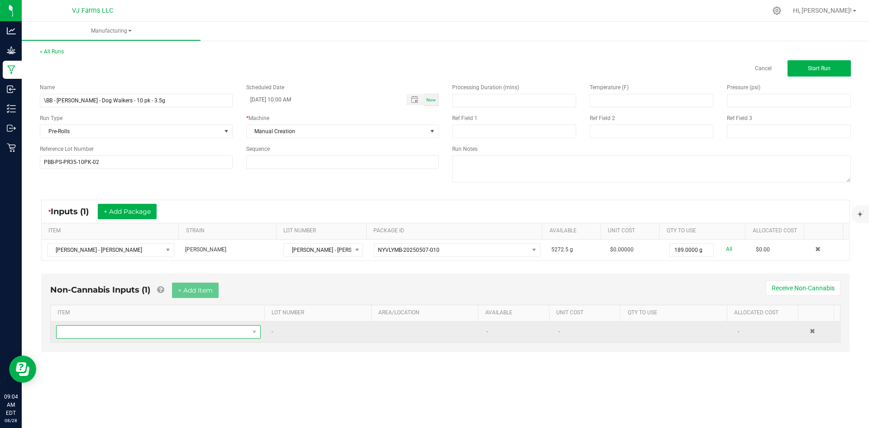
click at [111, 326] on span "NO DATA FOUND" at bounding box center [153, 331] width 192 height 13
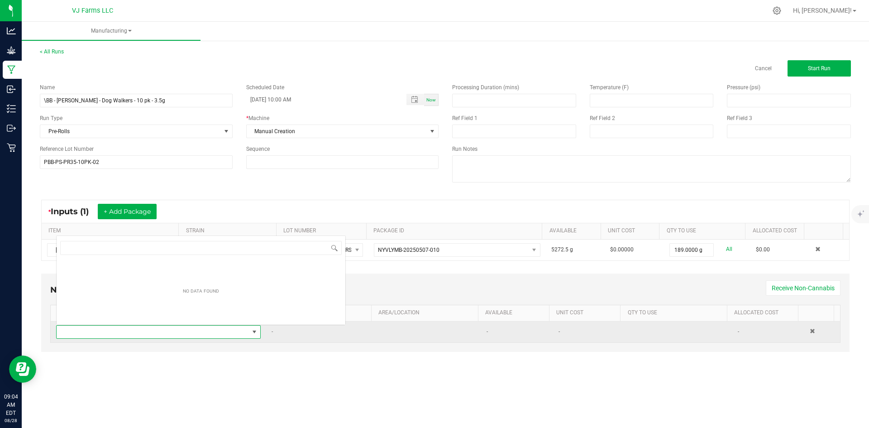
scroll to position [14, 201]
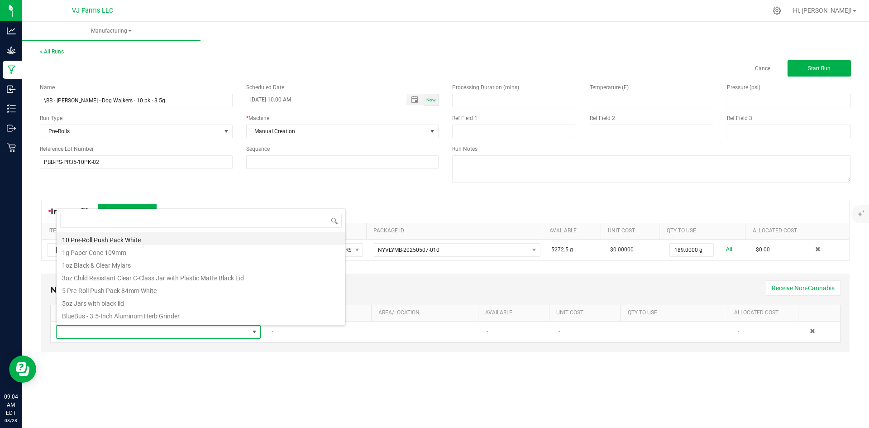
click at [121, 241] on li "10 Pre-Roll Push Pack White" at bounding box center [201, 238] width 289 height 13
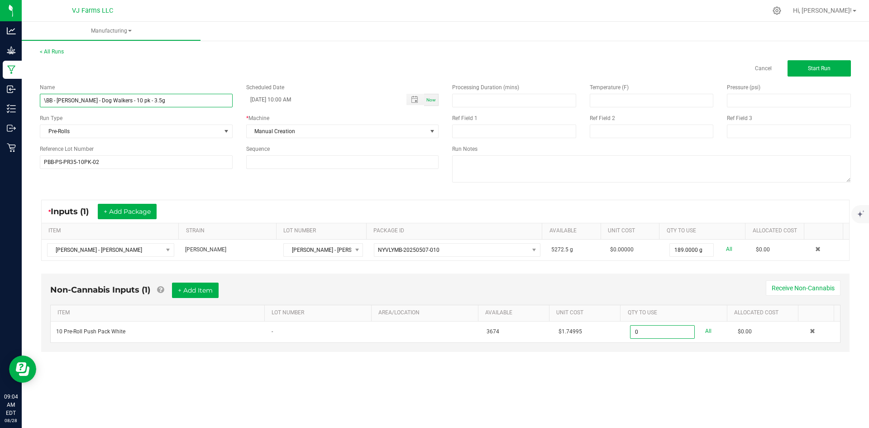
type input "0 ea"
drag, startPoint x: 46, startPoint y: 100, endPoint x: 36, endPoint y: 105, distance: 11.5
click at [36, 105] on div "Name \BB - [PERSON_NAME] - Dog Walkers - 10 pk - 3.5g" at bounding box center [136, 95] width 206 height 24
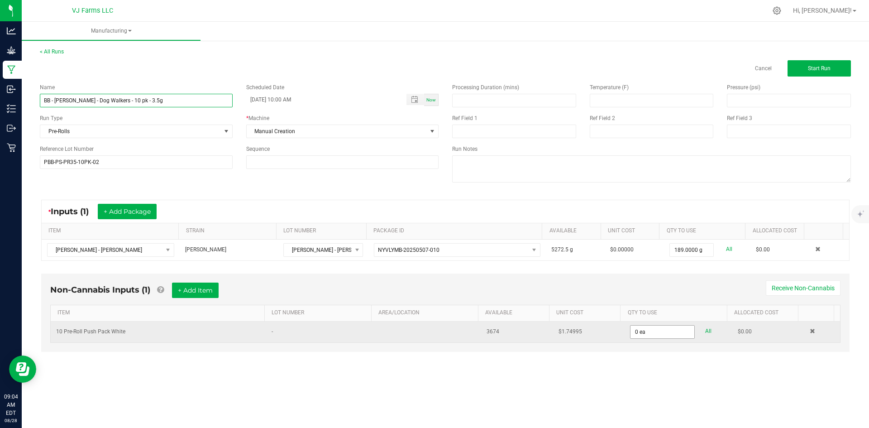
type input "BB - [PERSON_NAME] - Dog Walkers - 10 pk - 3.5g"
type input "0"
click at [647, 328] on input "0" at bounding box center [661, 331] width 63 height 13
click at [638, 334] on input "5" at bounding box center [661, 331] width 63 height 13
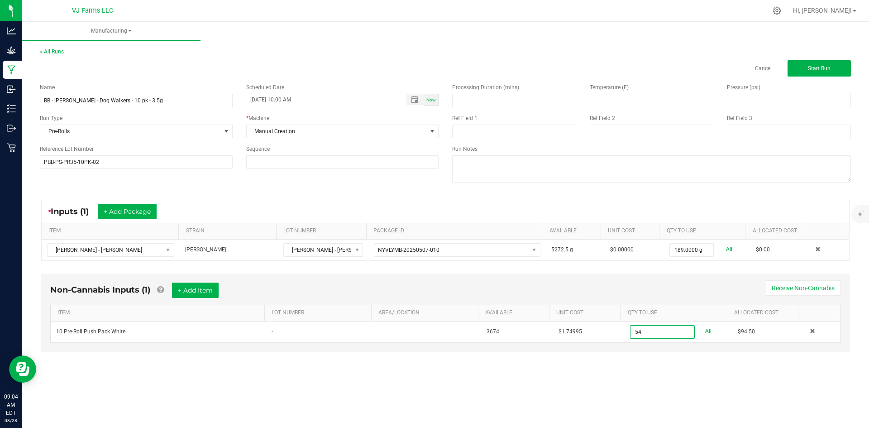
type input "54 ea"
click at [291, 362] on div "Non-Cannabis Inputs (1) + Add Item Receive Non-Cannabis ITEM LOT NUMBER AREA/LO…" at bounding box center [445, 319] width 824 height 100
click at [212, 281] on div "Non-Cannabis Inputs (1) + Add Item Receive Non-Cannabis ITEM LOT NUMBER AREA/LO…" at bounding box center [445, 312] width 808 height 78
click at [225, 285] on div "Non-Cannabis Inputs (1) + Add Item Receive Non-Cannabis" at bounding box center [445, 293] width 790 height 22
click at [208, 286] on button "+ Add Item" at bounding box center [195, 289] width 47 height 15
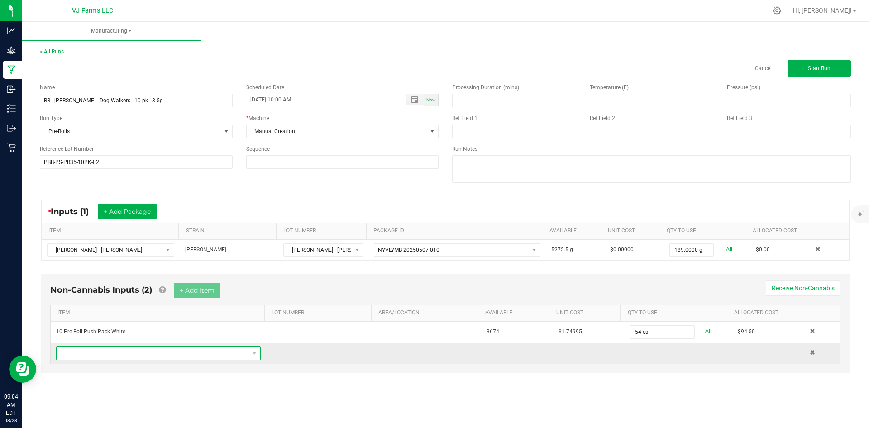
click at [143, 352] on span "NO DATA FOUND" at bounding box center [153, 353] width 192 height 13
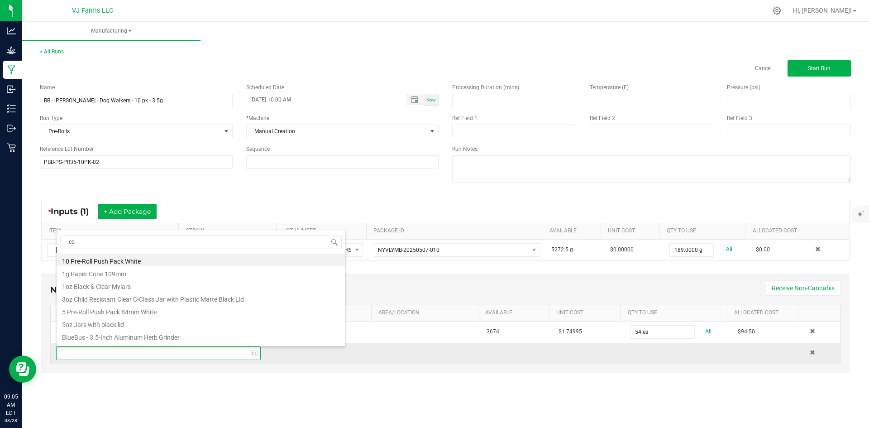
type input "con"
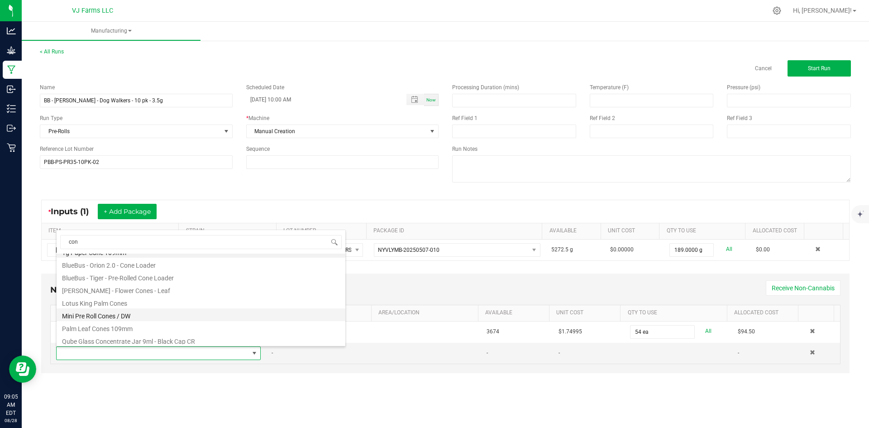
scroll to position [24, 0]
click at [134, 298] on li "Mini Pre Roll Cones / DW" at bounding box center [201, 299] width 289 height 13
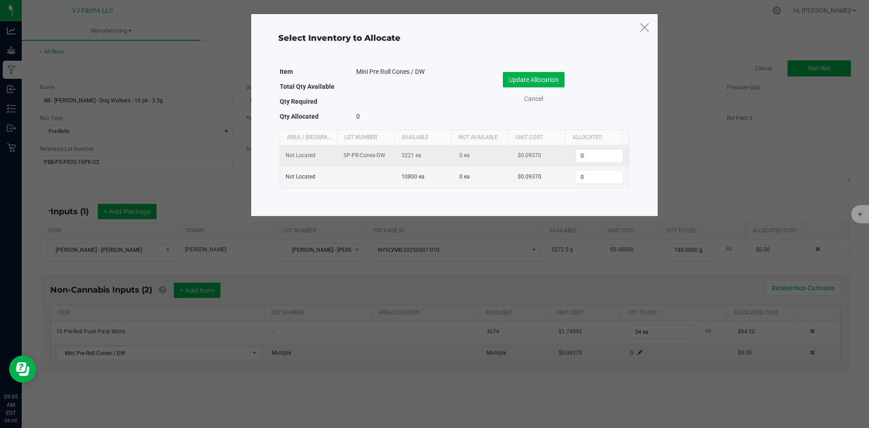
click at [570, 161] on td "0" at bounding box center [599, 155] width 58 height 21
click at [588, 154] on input "0" at bounding box center [599, 155] width 46 height 13
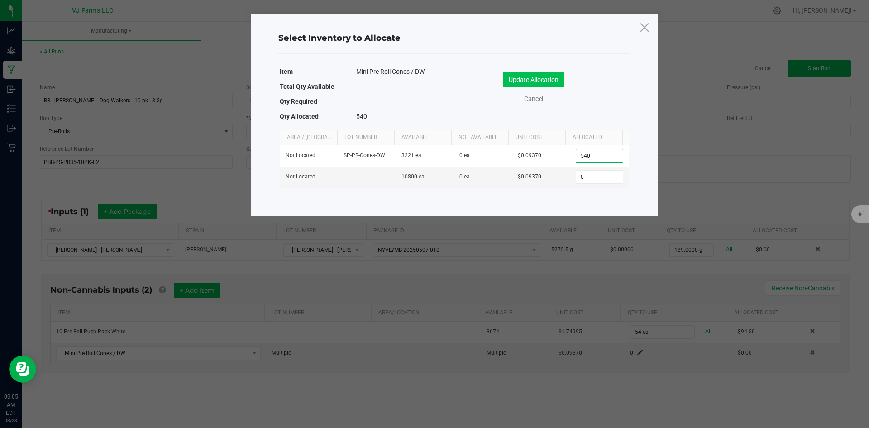
type input "540"
click at [544, 74] on button "Update Allocation" at bounding box center [534, 79] width 62 height 15
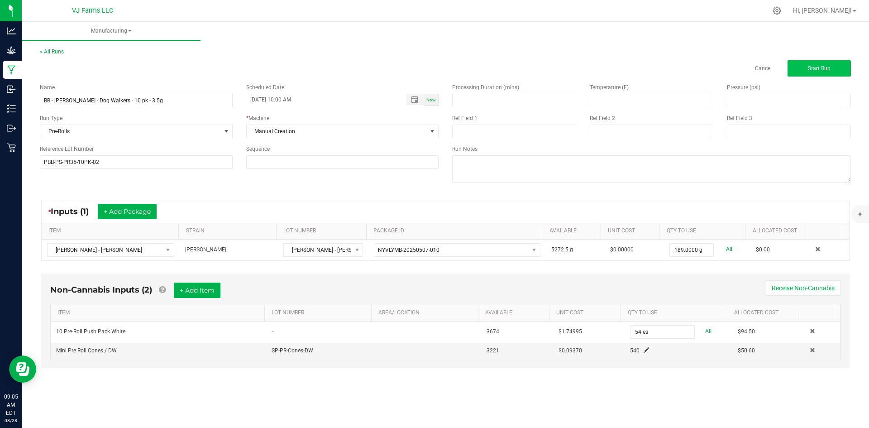
drag, startPoint x: 808, startPoint y: 79, endPoint x: 811, endPoint y: 73, distance: 6.9
click at [808, 79] on div "Processing Duration (mins) Temperature (F) Pressure (psi) Ref Field 1 Ref Field…" at bounding box center [651, 133] width 412 height 115
click at [811, 71] on span "Start Run" at bounding box center [819, 68] width 23 height 6
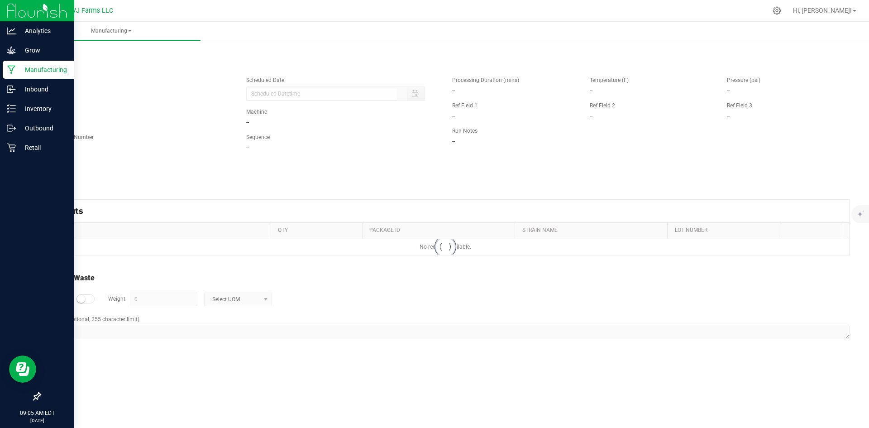
type input "[DATE] 10:00 AM"
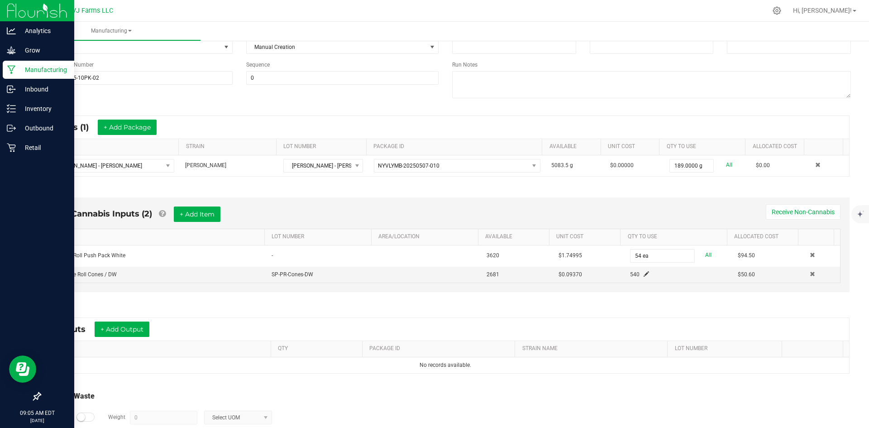
scroll to position [145, 0]
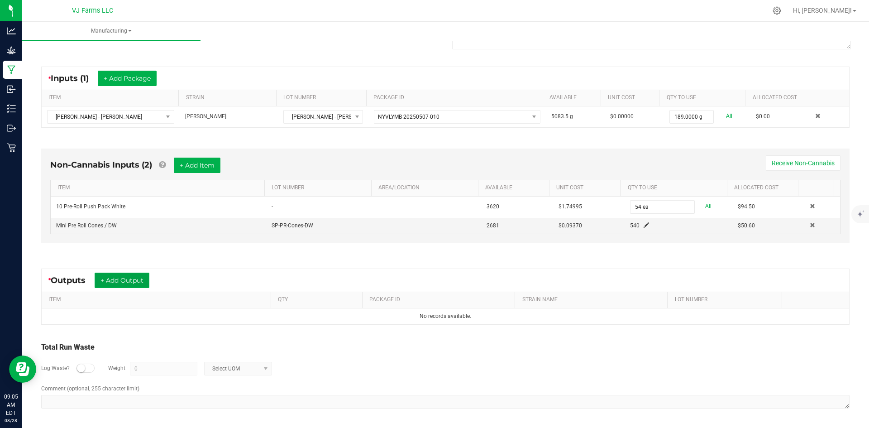
click at [133, 285] on button "+ Add Output" at bounding box center [122, 279] width 55 height 15
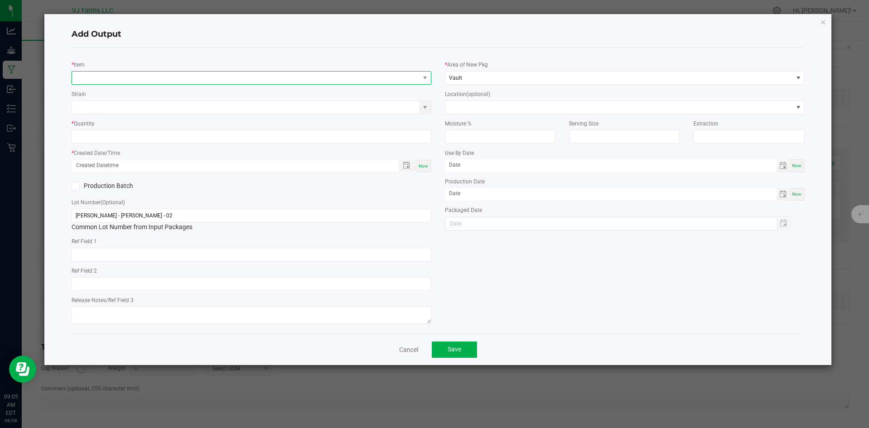
click at [147, 83] on span "NO DATA FOUND" at bounding box center [245, 77] width 347 height 13
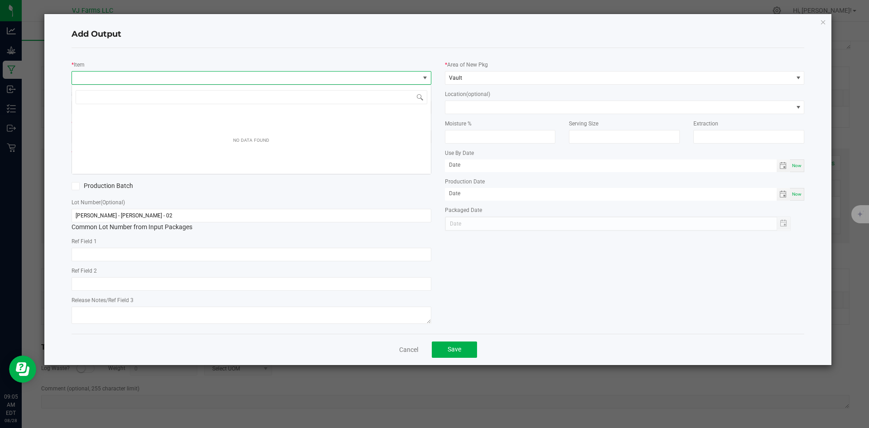
scroll to position [14, 360]
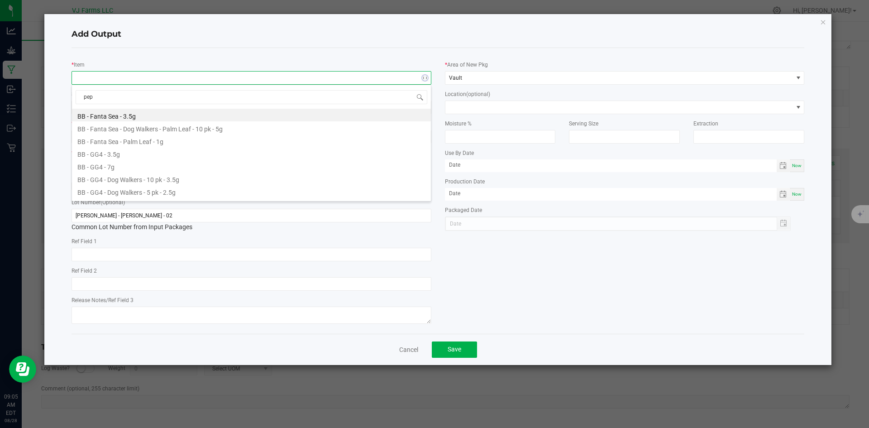
type input "pepe"
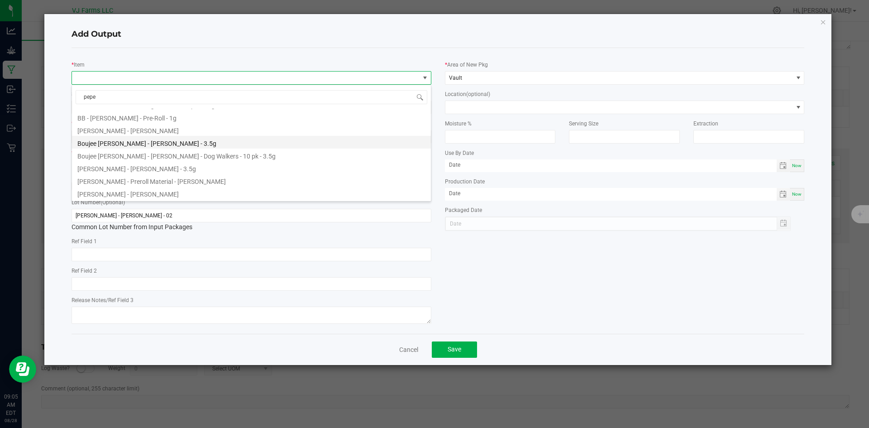
scroll to position [0, 0]
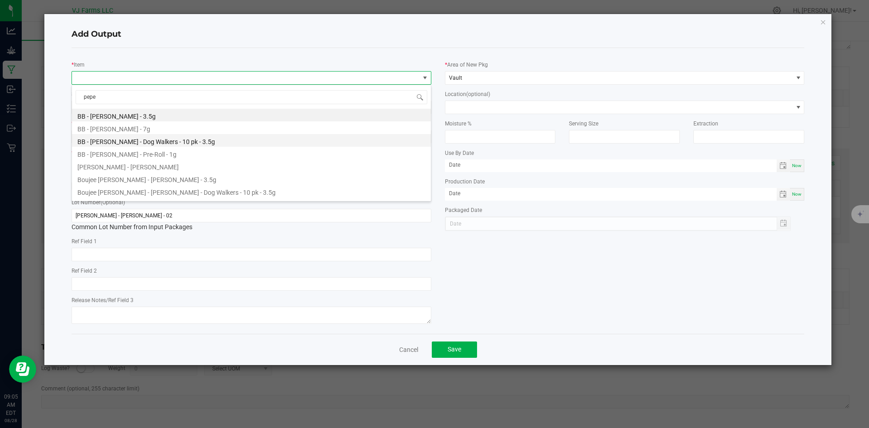
click at [214, 137] on li "BB - [PERSON_NAME] - Dog Walkers - 10 pk - 3.5g" at bounding box center [251, 140] width 359 height 13
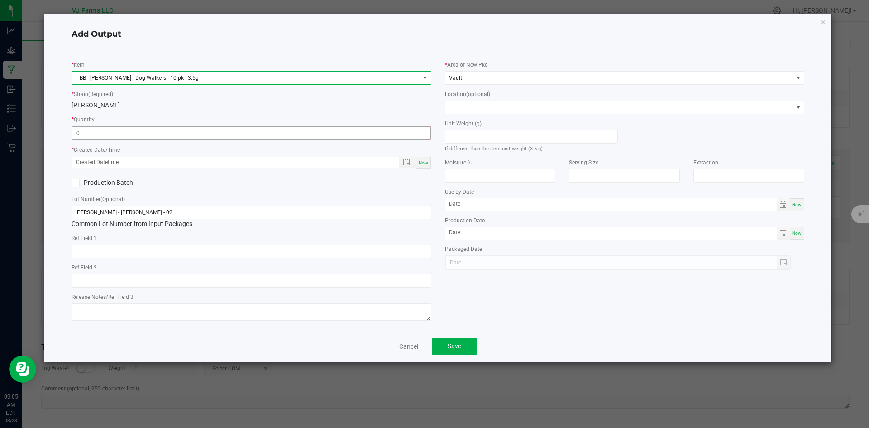
click at [177, 132] on input "0" at bounding box center [251, 133] width 358 height 13
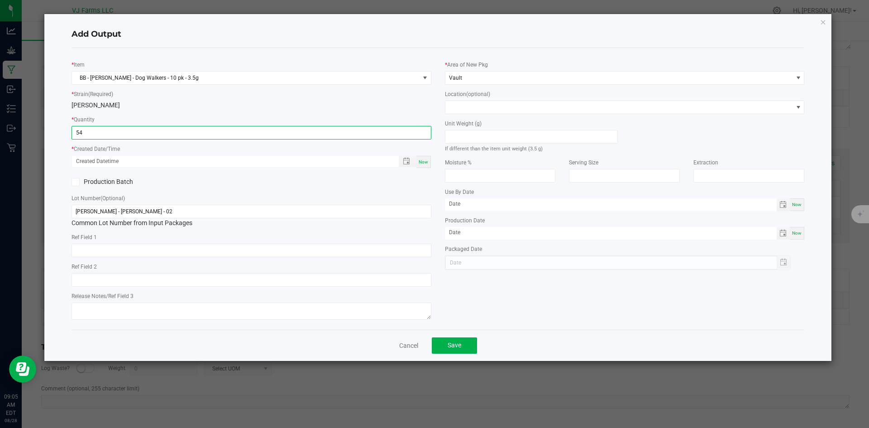
type input "54 ea"
click at [192, 185] on label "Production Batch" at bounding box center [157, 182] width 173 height 10
click at [0, 0] on input "Production Batch" at bounding box center [0, 0] width 0 height 0
click at [406, 160] on span "Toggle popup" at bounding box center [406, 160] width 7 height 7
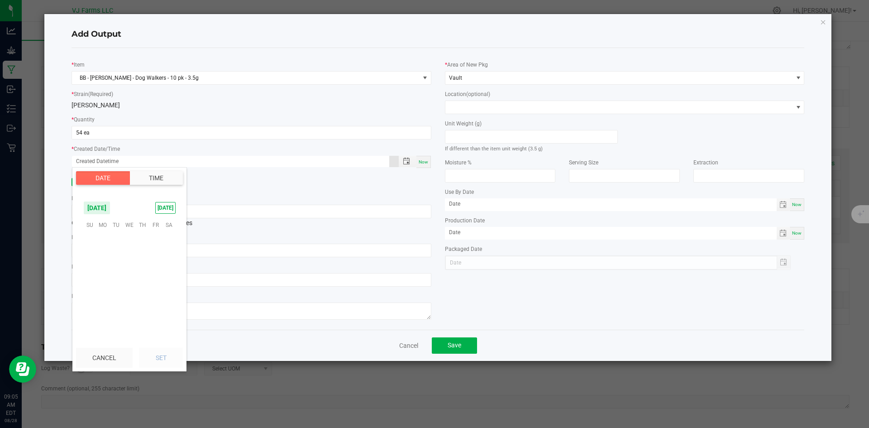
scroll to position [146623, 0]
click at [420, 162] on span "Now" at bounding box center [423, 161] width 10 height 5
type input "[DATE] 9:05 AM"
type input "[DATE]"
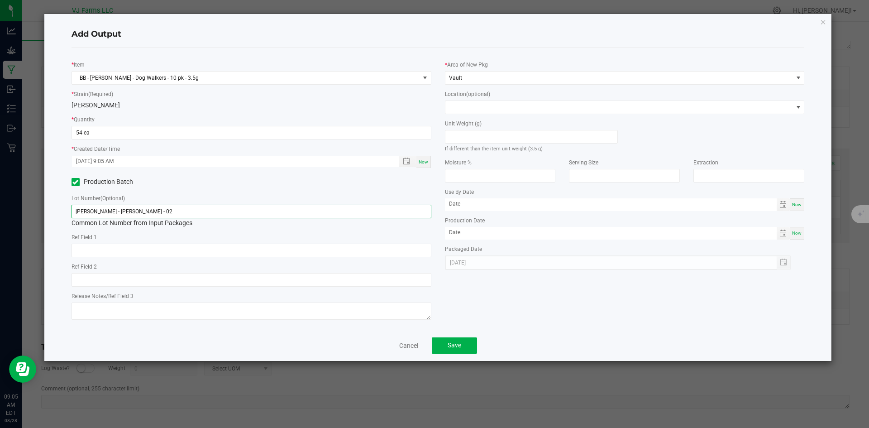
drag, startPoint x: 243, startPoint y: 207, endPoint x: 0, endPoint y: 209, distance: 243.0
click at [0, 209] on ngb-modal-window "Add Output * Item BB - [PERSON_NAME] - Dog Walkers - 10 pk - 3.5g * Strain (Req…" at bounding box center [437, 214] width 875 height 428
paste input "PBB-PS-PR35-10PK-"
type input "PBB-PS-PR35-10PK-02"
click at [455, 339] on button "Save" at bounding box center [454, 345] width 45 height 16
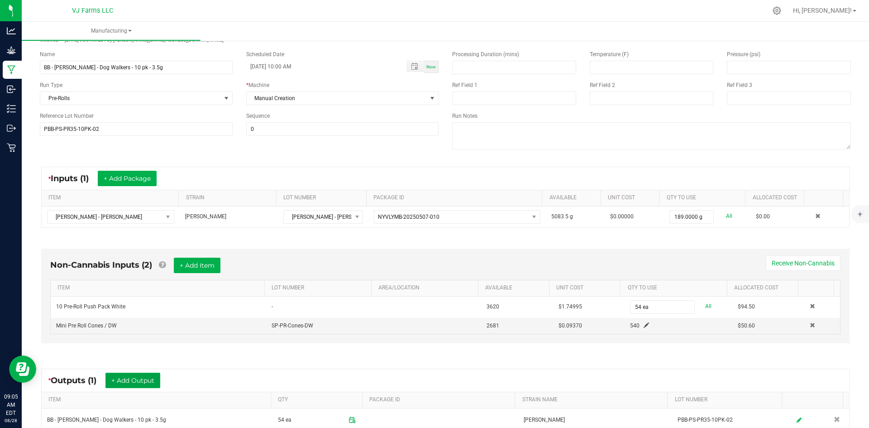
scroll to position [0, 0]
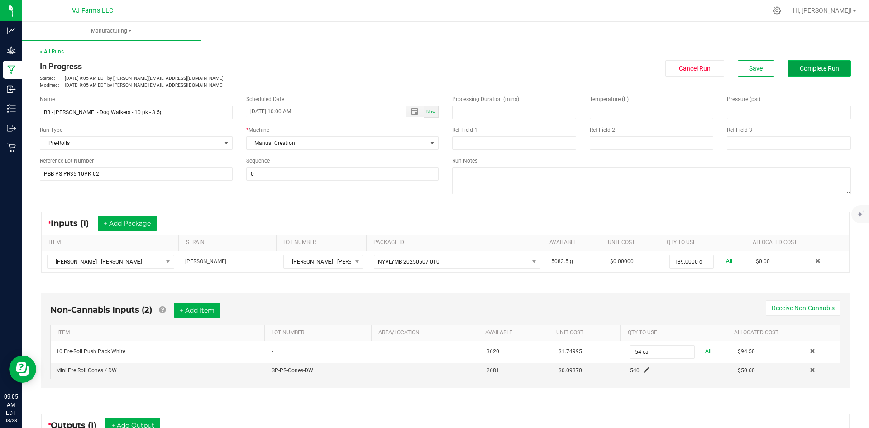
click at [820, 70] on span "Complete Run" at bounding box center [818, 68] width 39 height 7
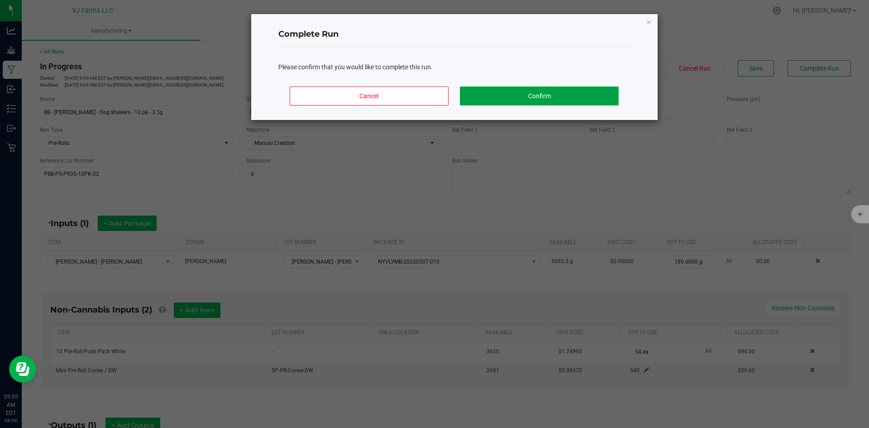
click at [555, 88] on button "Confirm" at bounding box center [539, 95] width 158 height 19
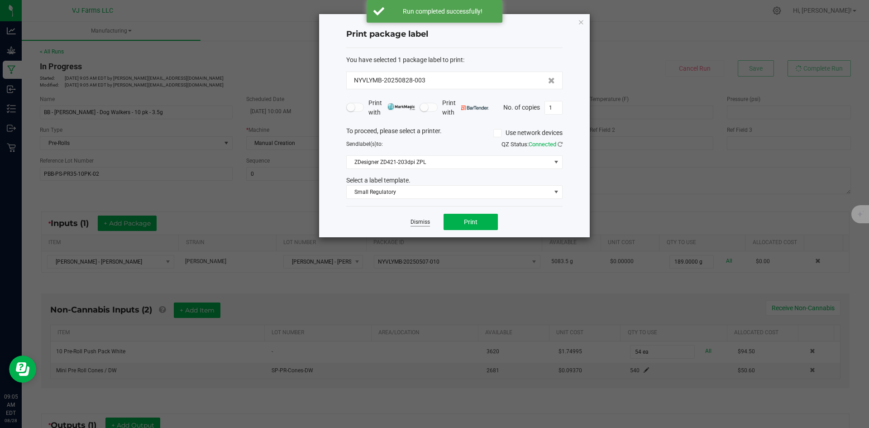
click at [417, 220] on link "Dismiss" at bounding box center [419, 222] width 19 height 8
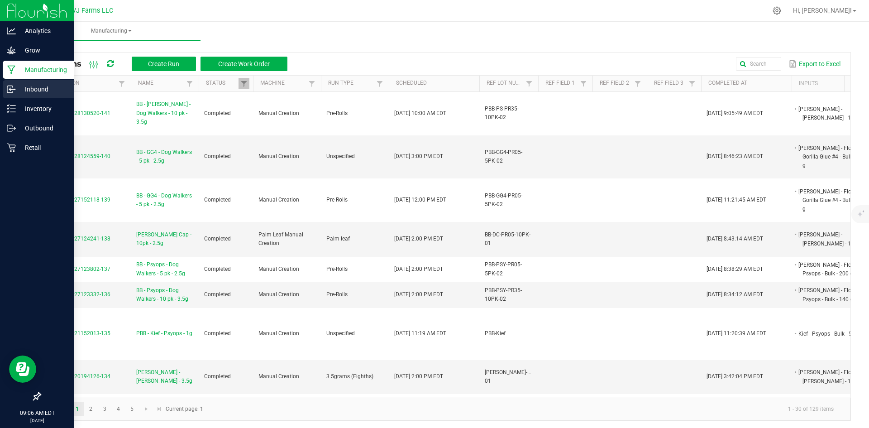
click at [37, 98] on div "Inbound" at bounding box center [38, 89] width 71 height 18
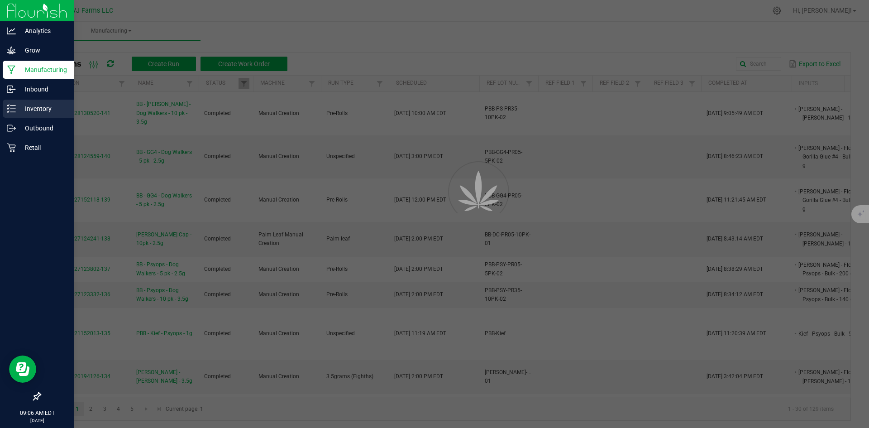
click at [37, 106] on p "Inventory" at bounding box center [43, 108] width 54 height 11
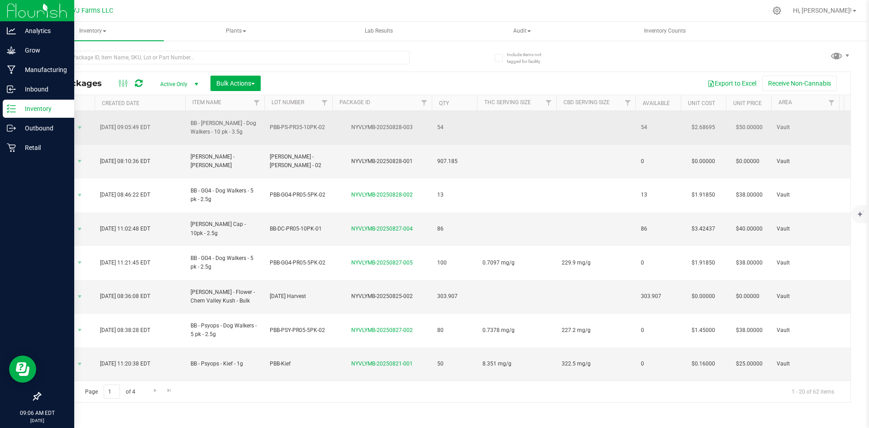
click at [401, 118] on td "NYVLYMB-20250828-003" at bounding box center [382, 128] width 100 height 34
click at [67, 122] on span "Action" at bounding box center [61, 127] width 24 height 13
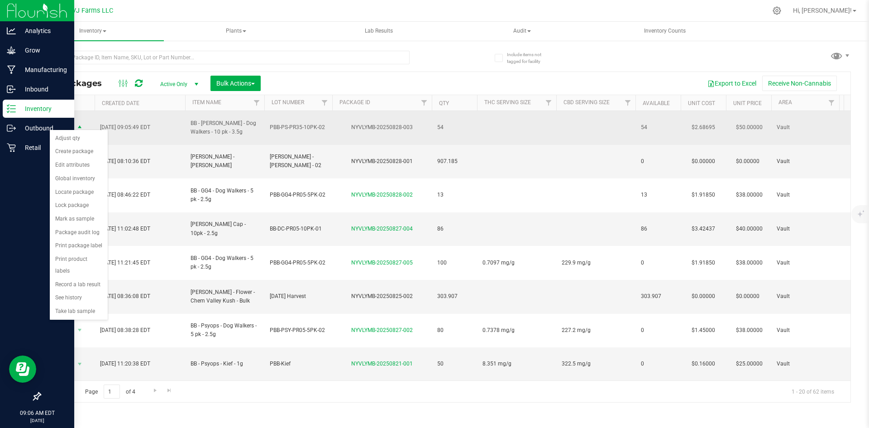
click at [182, 118] on td "[DATE] 09:05:49 EDT" at bounding box center [140, 128] width 90 height 34
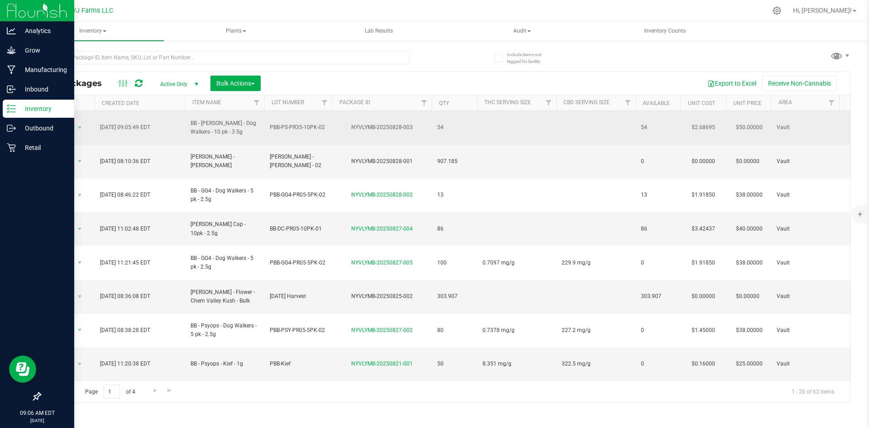
click at [385, 123] on div "NYVLYMB-20250828-003" at bounding box center [382, 127] width 102 height 9
click at [79, 114] on td "Action Action Adjust qty Create package Edit attributes Global inventory Locate…" at bounding box center [67, 128] width 54 height 34
click at [79, 124] on span "select" at bounding box center [79, 127] width 7 height 7
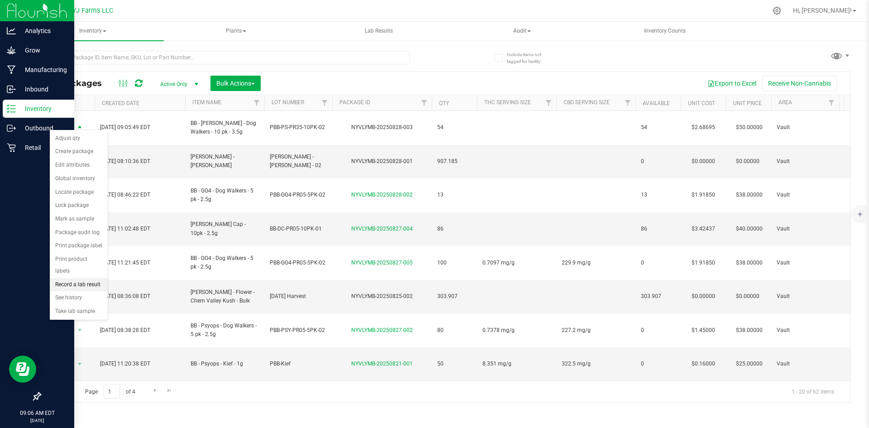
click at [83, 278] on li "Record a lab result" at bounding box center [79, 285] width 58 height 14
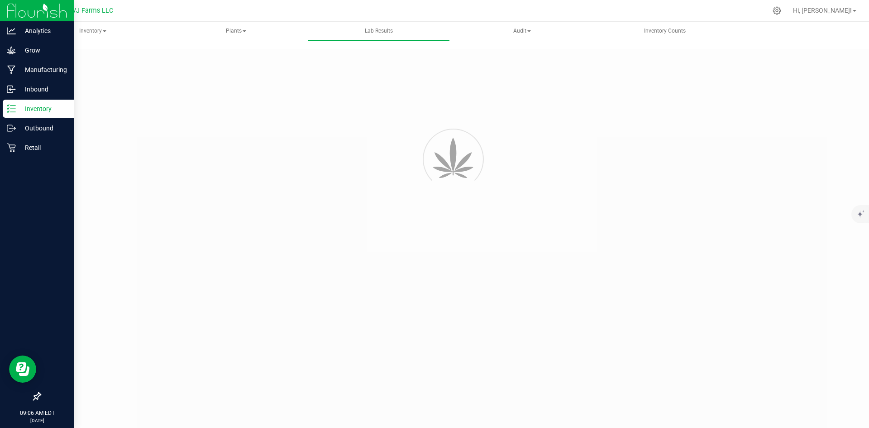
type input "NYVLYMB-20250828-003"
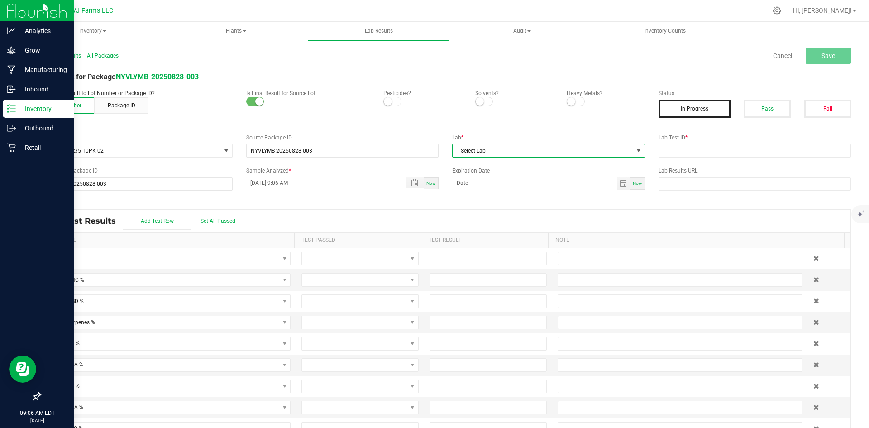
click at [475, 145] on span "Select Lab" at bounding box center [542, 150] width 181 height 13
click at [484, 186] on li "Keystone State Testing of [US_STATE]" at bounding box center [544, 189] width 190 height 15
click at [754, 109] on button "Pass" at bounding box center [767, 109] width 47 height 18
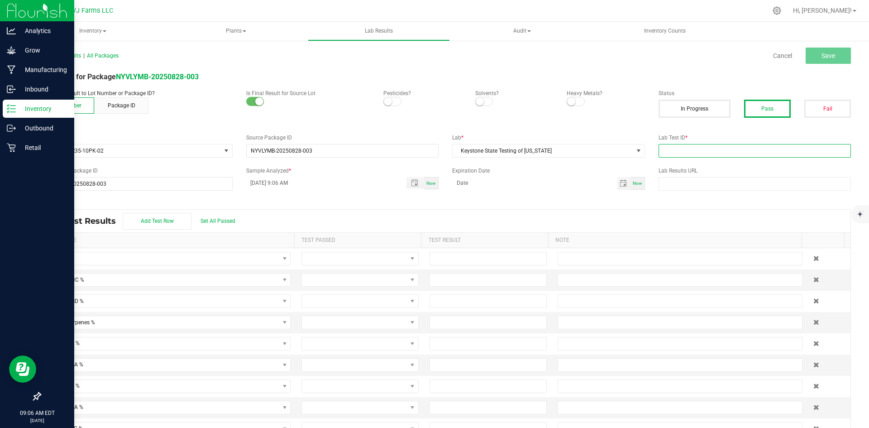
click at [719, 155] on input "text" at bounding box center [754, 151] width 193 height 14
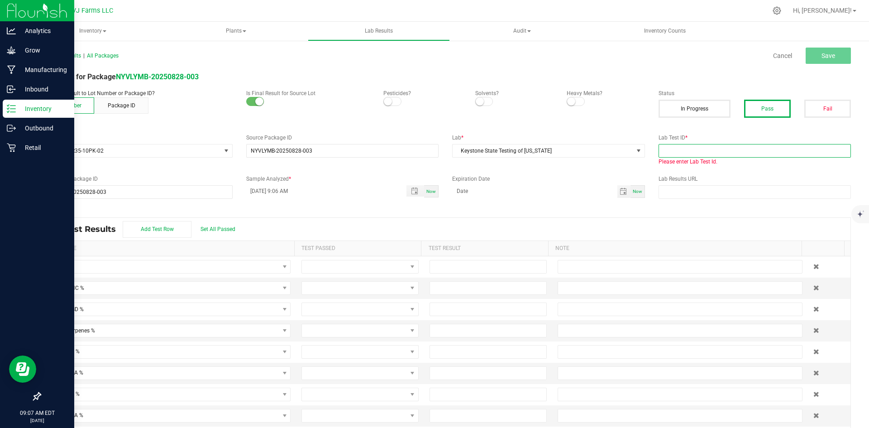
paste input "X250515-0001"
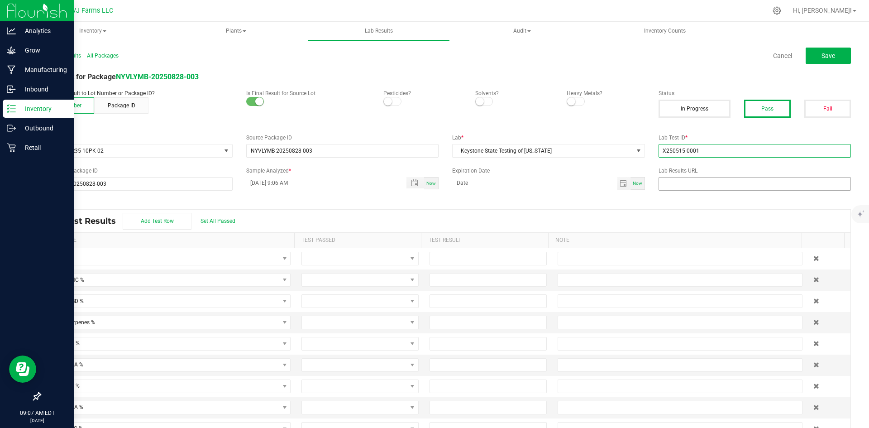
type input "X250515-0001"
click at [706, 179] on input "text" at bounding box center [754, 184] width 193 height 14
click at [822, 51] on button "Save" at bounding box center [827, 56] width 45 height 16
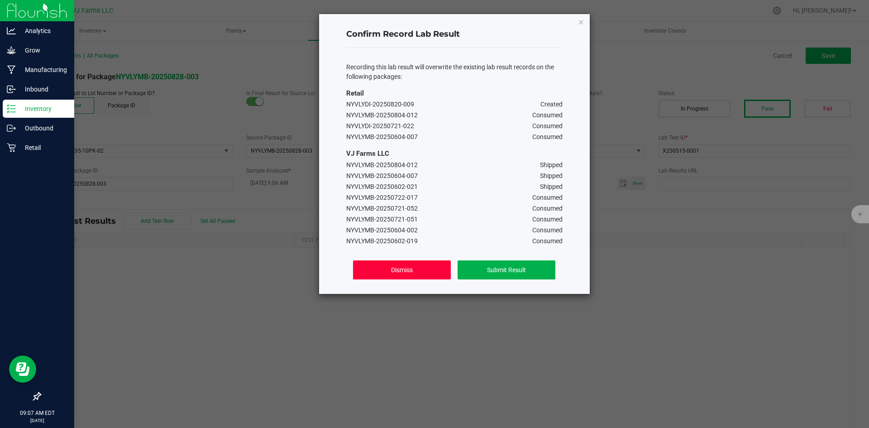
click at [434, 267] on button "Dismiss" at bounding box center [401, 269] width 97 height 19
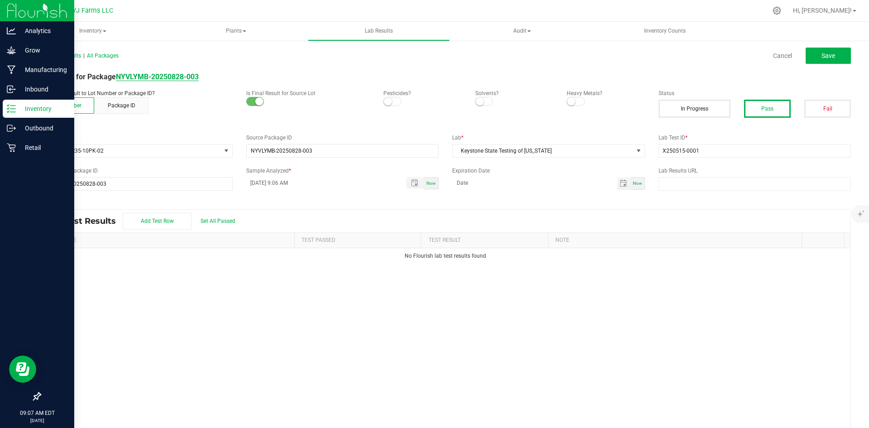
click at [161, 73] on strong "NYVLYMB-20250828-003" at bounding box center [157, 76] width 83 height 9
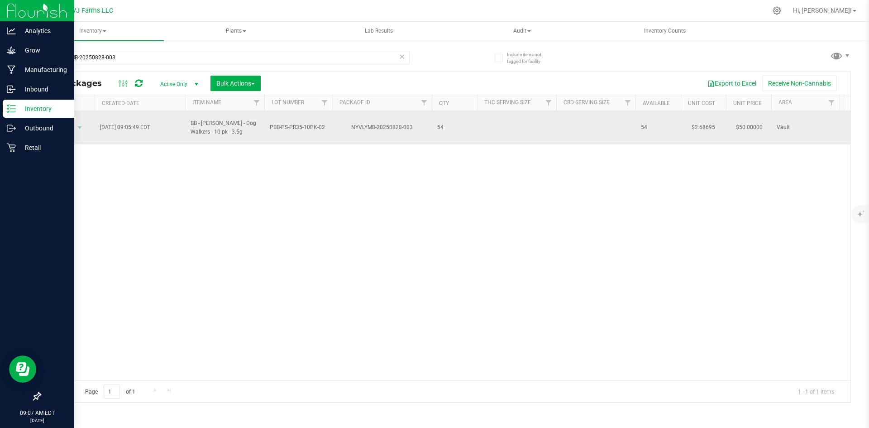
click at [362, 116] on td "NYVLYMB-20250828-003" at bounding box center [382, 127] width 100 height 33
click at [363, 118] on td "NYVLYMB-20250828-003" at bounding box center [382, 127] width 100 height 33
click at [357, 123] on div "NYVLYMB-20250828-003" at bounding box center [382, 127] width 102 height 9
click at [62, 121] on span "Action" at bounding box center [61, 127] width 24 height 13
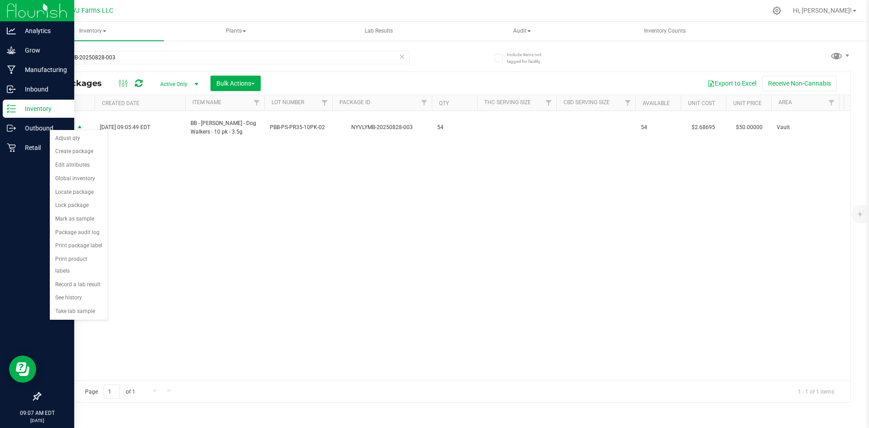
click at [372, 202] on div "Action Action Adjust qty Create package Edit attributes Global inventory Locate…" at bounding box center [445, 245] width 810 height 269
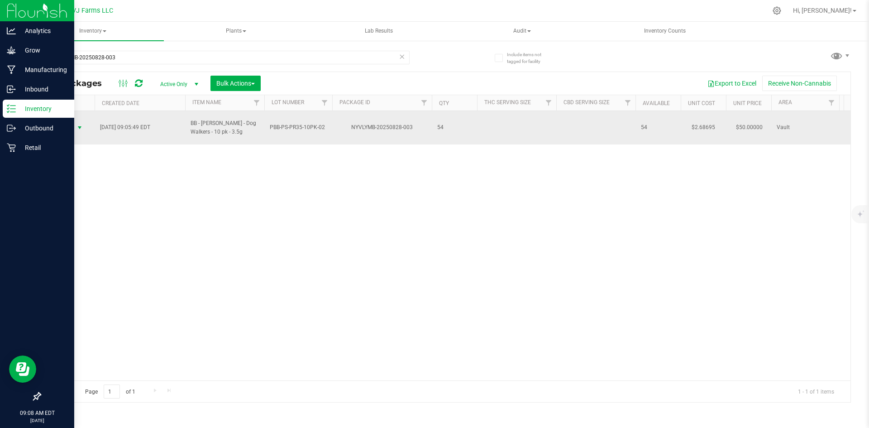
click at [65, 126] on span "Action" at bounding box center [61, 127] width 24 height 13
click at [395, 123] on div "NYVLYMB-20250828-003" at bounding box center [382, 127] width 102 height 9
click at [360, 123] on div "NYVLYMB-20250828-003" at bounding box center [382, 127] width 102 height 9
click at [339, 123] on div "NYVLYMB-20250828-003" at bounding box center [382, 127] width 102 height 9
click at [65, 123] on span "Action" at bounding box center [61, 127] width 24 height 13
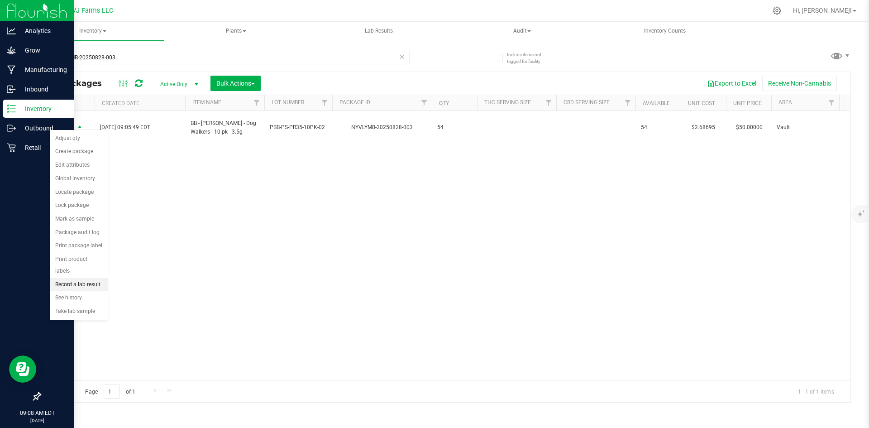
click at [79, 278] on li "Record a lab result" at bounding box center [79, 285] width 58 height 14
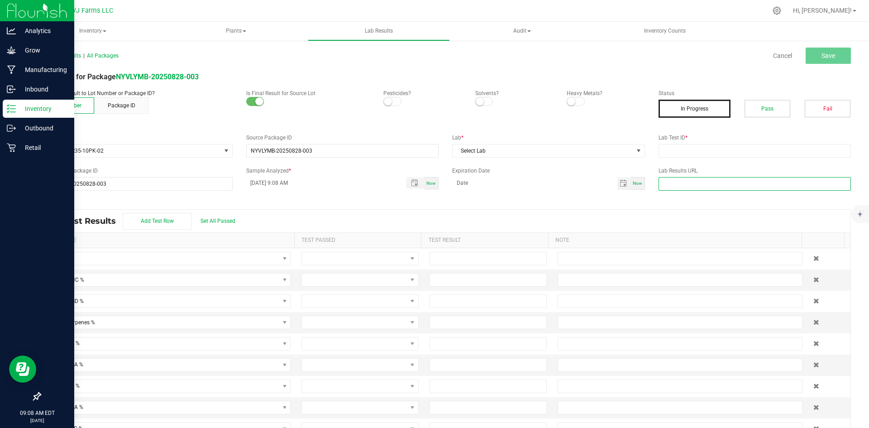
click at [710, 186] on input "text" at bounding box center [754, 184] width 193 height 14
paste input "[URL][DOMAIN_NAME]"
type input "[URL][DOMAIN_NAME]"
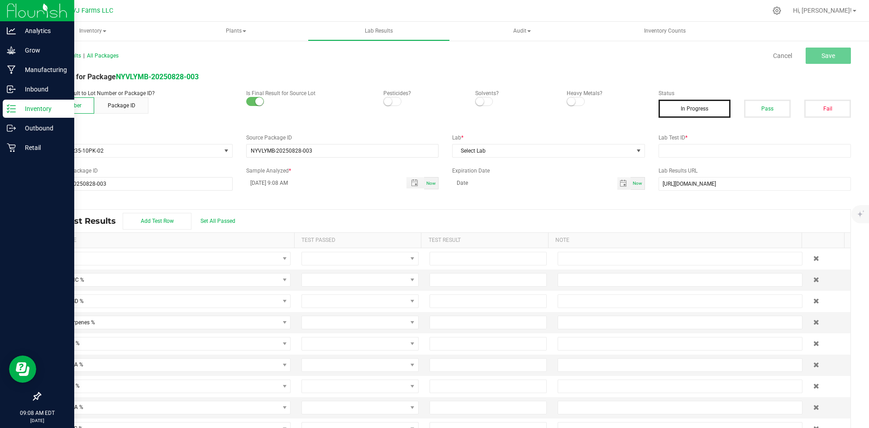
click at [756, 135] on label "Lab Test ID *" at bounding box center [754, 137] width 193 height 8
click at [730, 144] on input "text" at bounding box center [754, 151] width 193 height 14
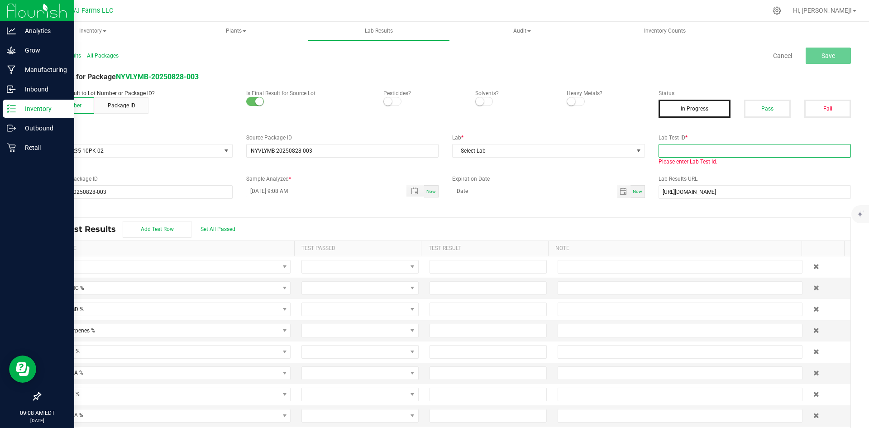
paste input "X250515-0001"
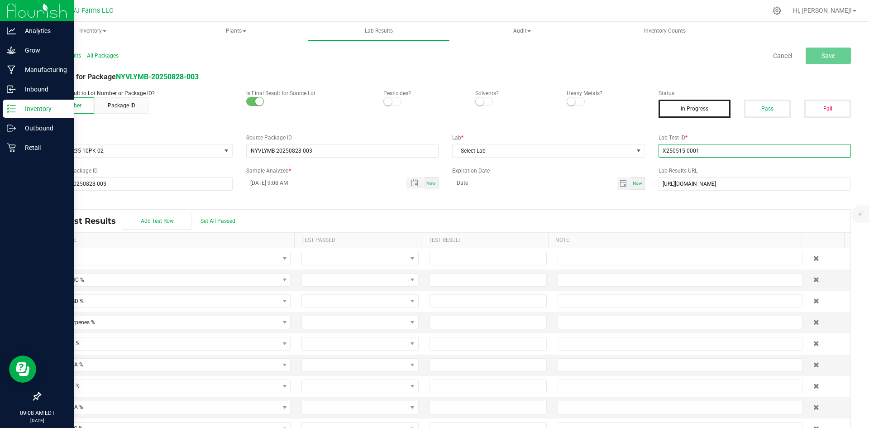
type input "X250515-0001"
type input "month/day/year"
click at [569, 188] on input "month/day/year" at bounding box center [534, 182] width 165 height 11
click at [553, 146] on span "Select Lab" at bounding box center [542, 150] width 181 height 13
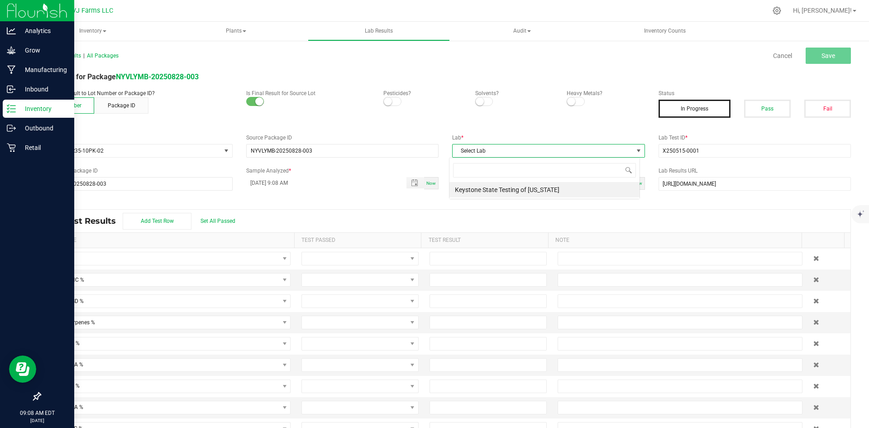
scroll to position [14, 191]
click at [522, 185] on li "Keystone State Testing of [US_STATE]" at bounding box center [544, 189] width 190 height 15
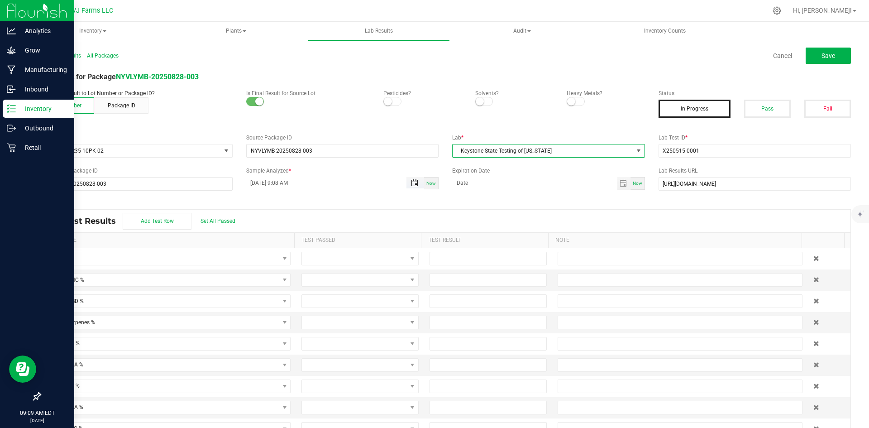
click at [411, 181] on span "Toggle popup" at bounding box center [414, 182] width 7 height 7
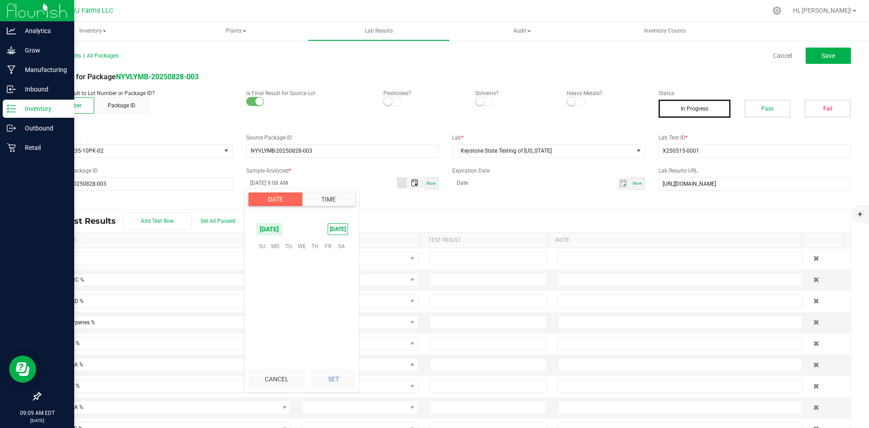
scroll to position [98, 0]
click at [283, 233] on span "[DATE]" at bounding box center [269, 229] width 27 height 14
click at [336, 249] on span "May" at bounding box center [338, 248] width 19 height 19
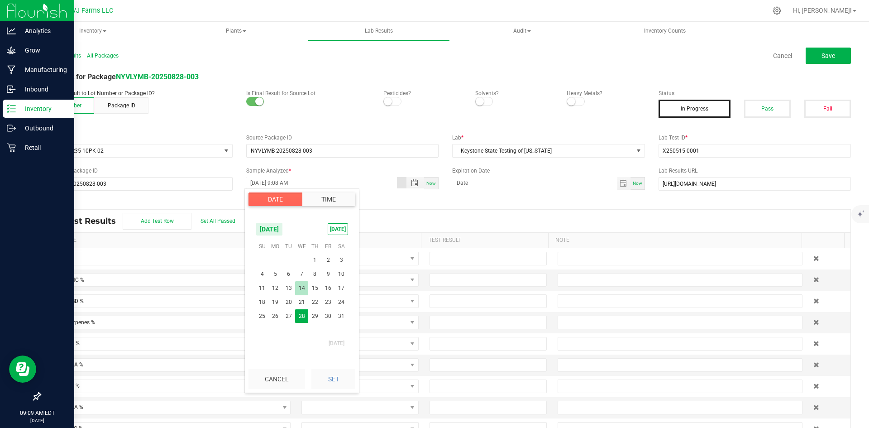
click at [307, 287] on span "14" at bounding box center [301, 288] width 13 height 14
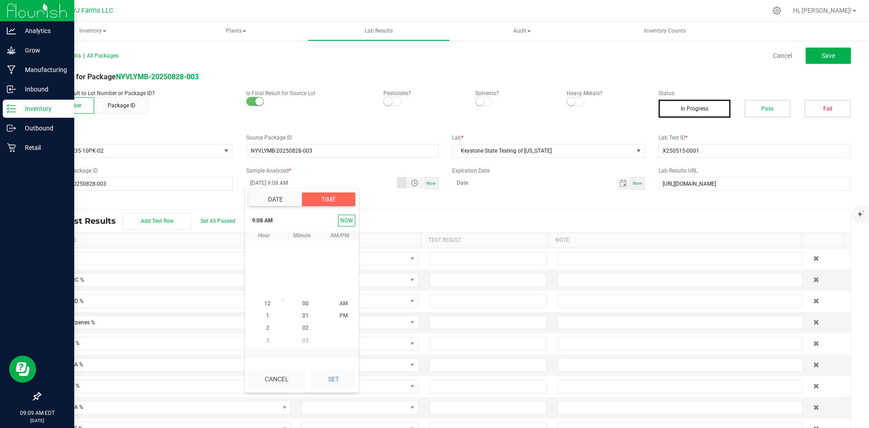
scroll to position [98, 0]
click at [414, 185] on span "Toggle popup" at bounding box center [414, 182] width 7 height 7
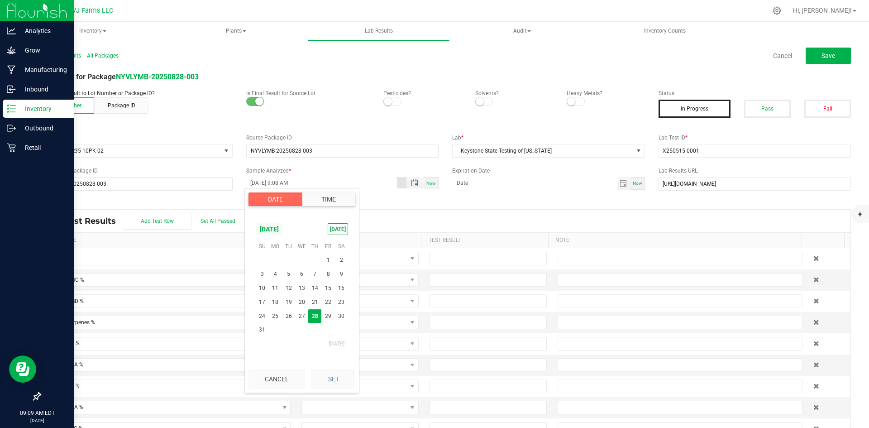
click at [283, 229] on span "[DATE]" at bounding box center [269, 229] width 27 height 14
click at [331, 245] on span "May" at bounding box center [338, 248] width 19 height 19
click at [302, 289] on span "14" at bounding box center [301, 288] width 13 height 14
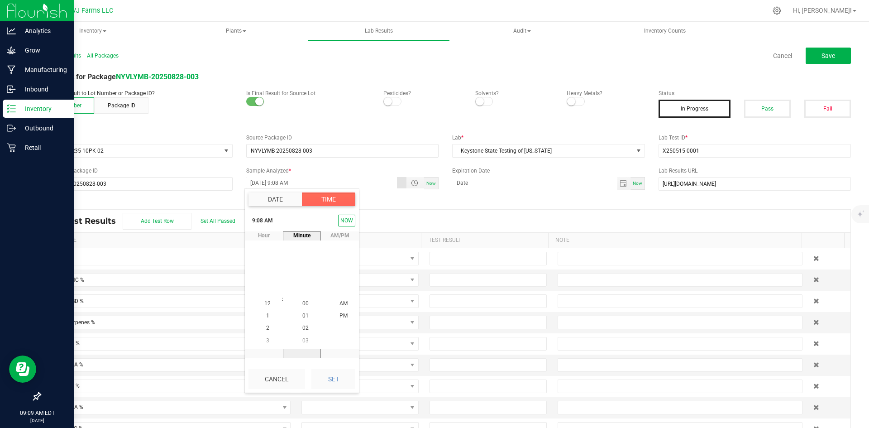
scroll to position [98, 0]
click at [266, 269] on span "6" at bounding box center [267, 267] width 3 height 6
click at [340, 313] on span "PM" at bounding box center [343, 316] width 8 height 6
click at [304, 301] on span "00" at bounding box center [305, 303] width 6 height 6
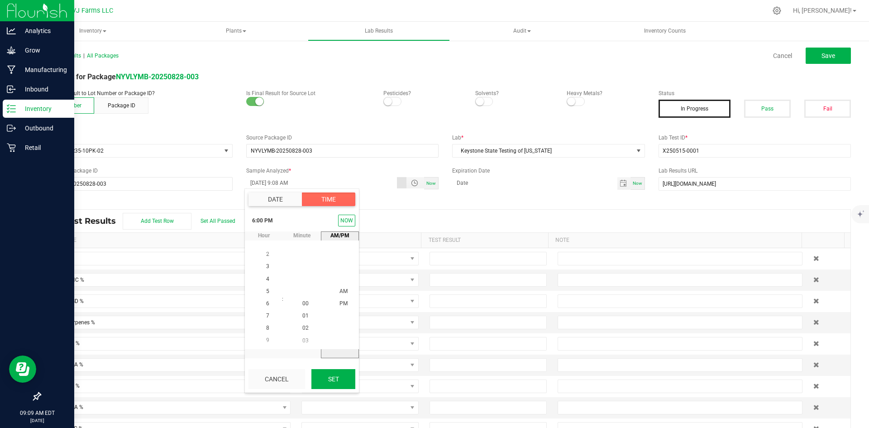
click at [329, 373] on button "Set" at bounding box center [333, 379] width 44 height 20
type input "[DATE] 6:00 PM"
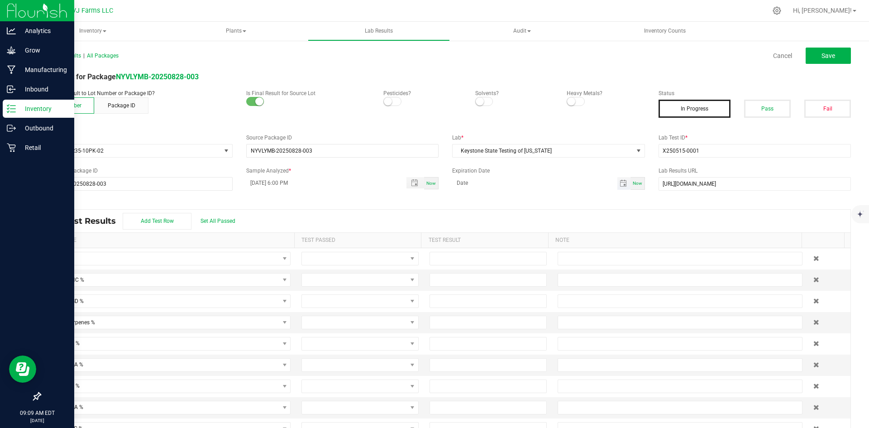
click at [485, 189] on span at bounding box center [534, 183] width 165 height 13
click at [821, 59] on span "Save" at bounding box center [828, 55] width 14 height 7
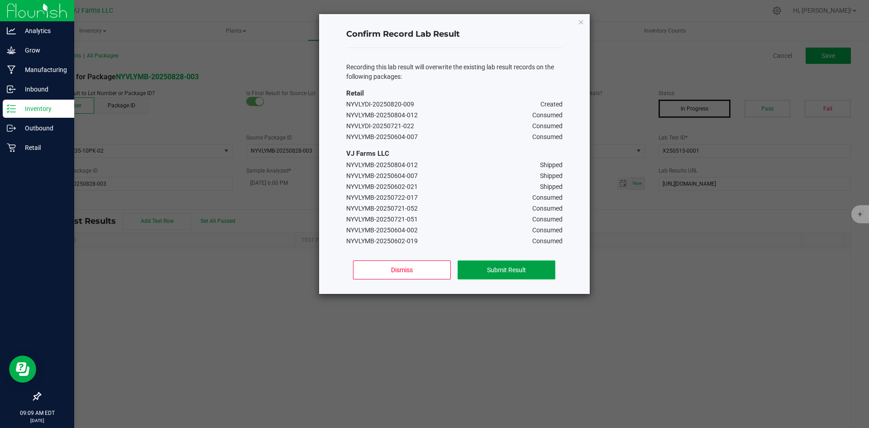
click at [504, 273] on button "Submit Result" at bounding box center [505, 269] width 97 height 19
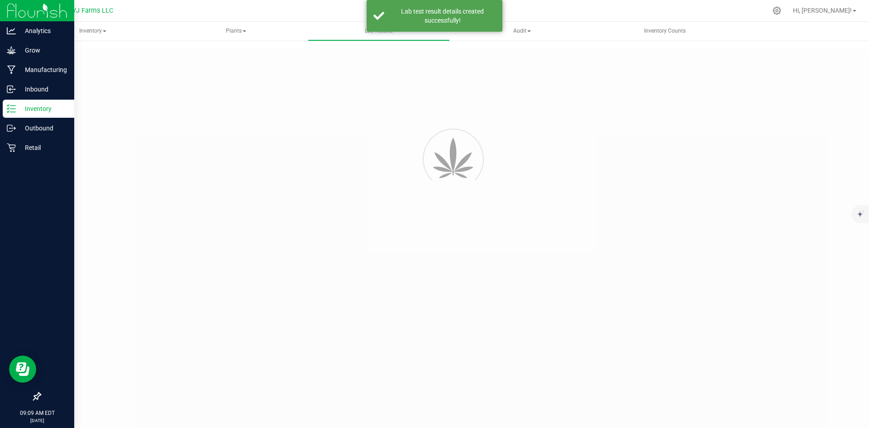
type input "NYVLYMB-20250828-003"
type input "X250515-0001"
type input "NYVLYMB-20250828-003"
type input "[DATE] 6:00 PM"
type input "[URL][DOMAIN_NAME]"
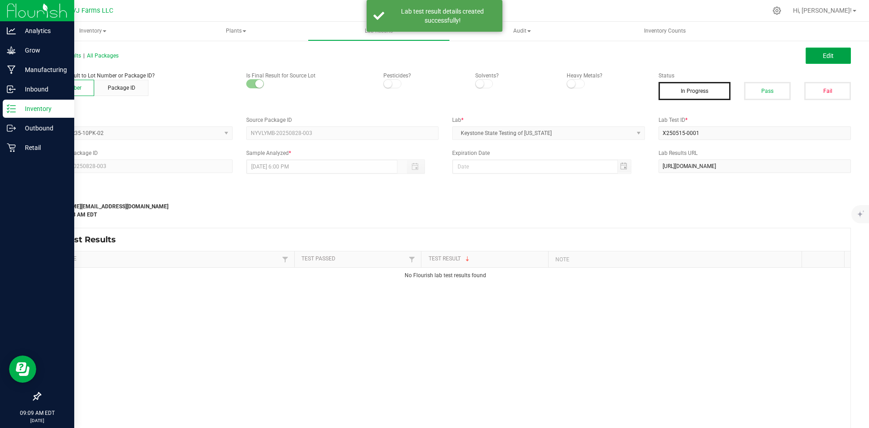
click at [809, 63] on button "Edit" at bounding box center [827, 56] width 45 height 16
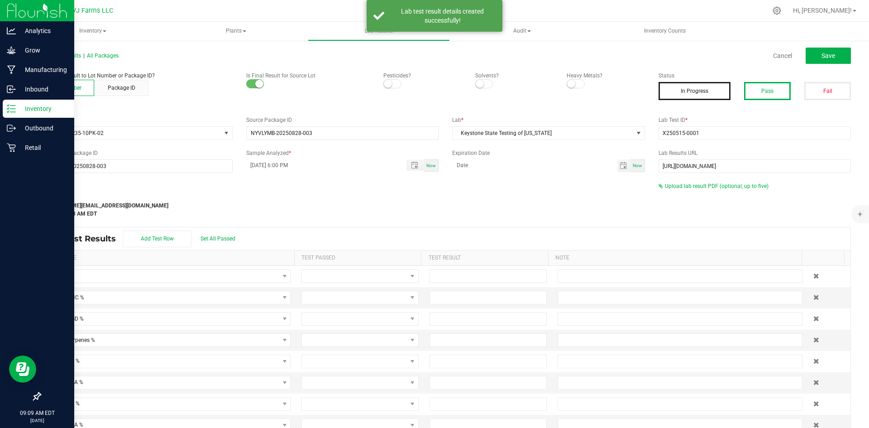
click at [778, 93] on button "Pass" at bounding box center [767, 91] width 47 height 18
click at [730, 185] on span "Upload lab result PDF (optional, up to five)" at bounding box center [717, 186] width 104 height 6
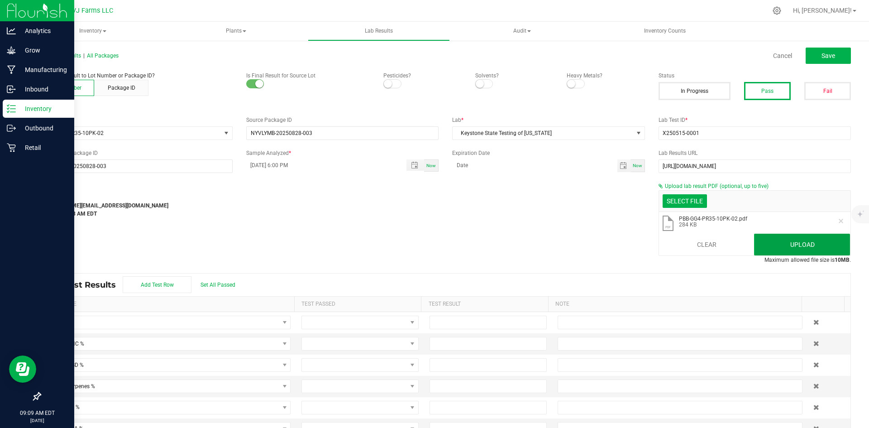
click at [776, 240] on button "Upload" at bounding box center [802, 244] width 96 height 22
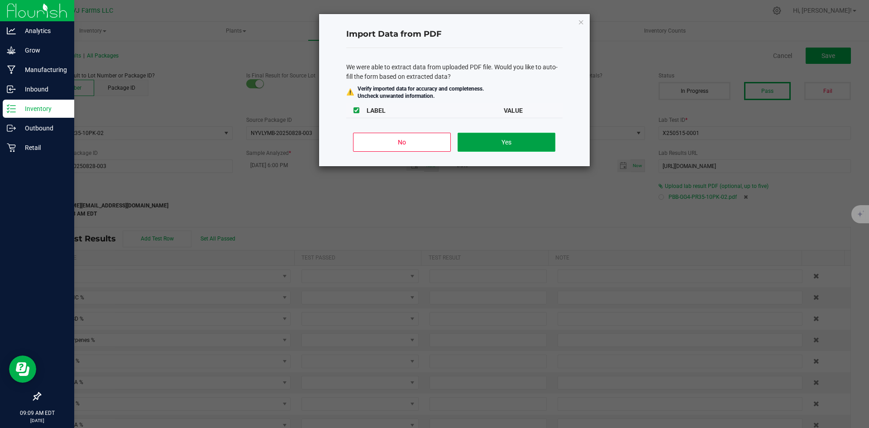
click at [517, 144] on button "Yes" at bounding box center [505, 142] width 97 height 19
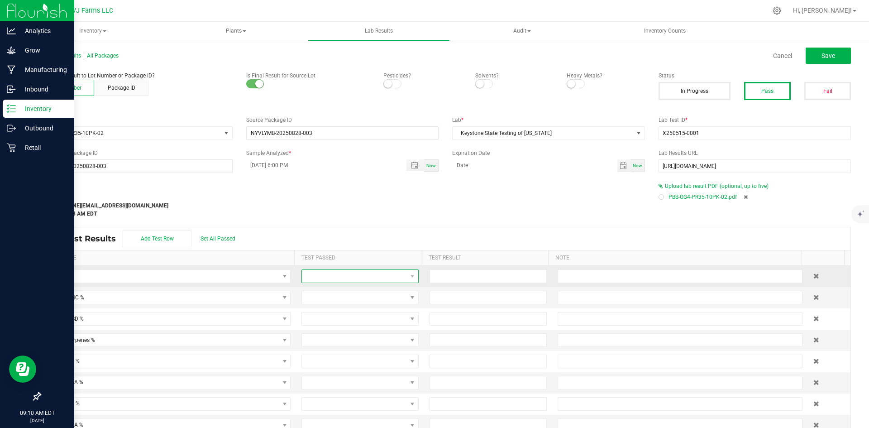
click at [373, 273] on span at bounding box center [354, 276] width 105 height 13
click at [344, 321] on li "Passed" at bounding box center [355, 314] width 114 height 15
click at [339, 296] on span at bounding box center [354, 297] width 105 height 13
click at [339, 336] on li "Passed" at bounding box center [355, 335] width 114 height 15
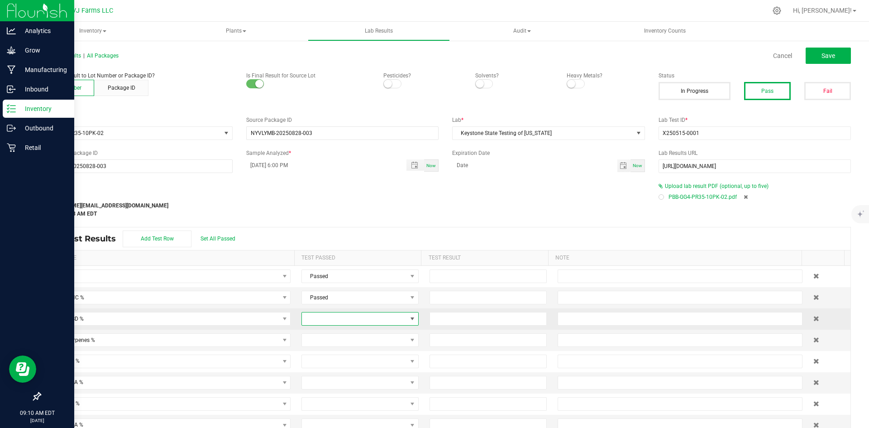
click at [325, 316] on span at bounding box center [354, 318] width 105 height 13
click at [333, 354] on li "Passed" at bounding box center [355, 356] width 114 height 15
click at [491, 282] on input at bounding box center [488, 276] width 116 height 13
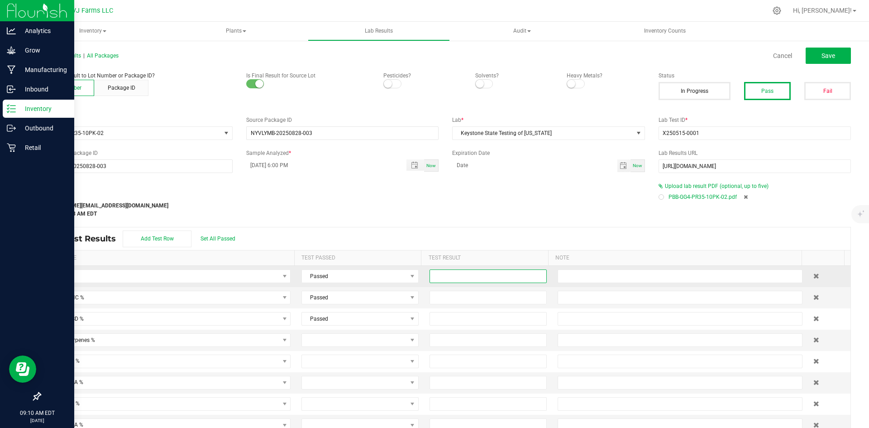
paste input "0.2368"
type input "0.2368"
click at [471, 297] on input at bounding box center [488, 297] width 116 height 13
paste input "20.5"
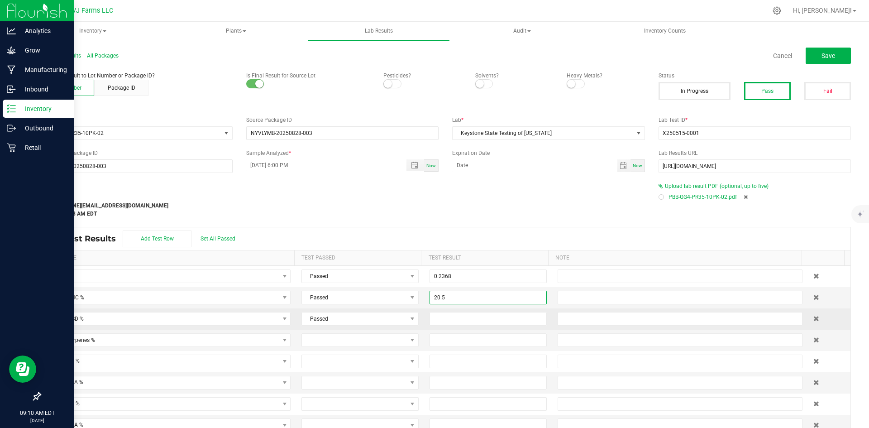
type input "20.5000"
click at [447, 327] on td at bounding box center [488, 318] width 128 height 21
click at [449, 319] on input at bounding box center [488, 318] width 116 height 13
paste input "0.0623"
type input "0.0623"
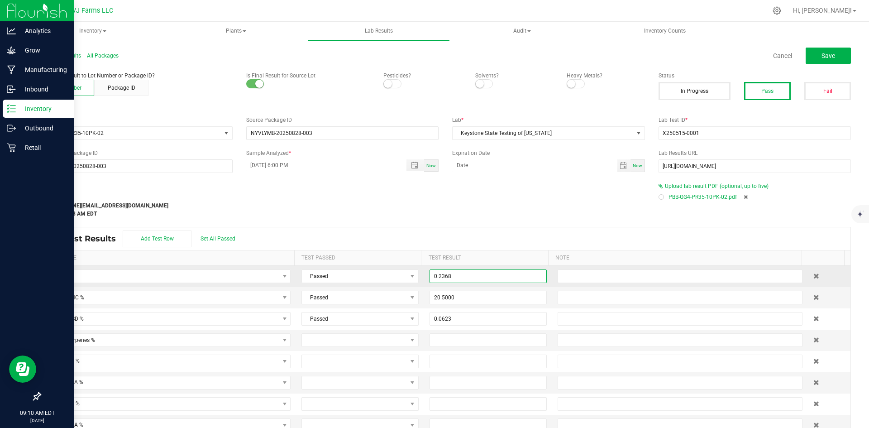
drag, startPoint x: 463, startPoint y: 271, endPoint x: 429, endPoint y: 278, distance: 34.5
click at [430, 278] on input "0.2368" at bounding box center [488, 276] width 116 height 13
click at [453, 273] on input "0.2368" at bounding box center [488, 276] width 116 height 13
drag, startPoint x: 453, startPoint y: 273, endPoint x: 445, endPoint y: 277, distance: 8.5
click at [445, 277] on input "0.2368" at bounding box center [488, 276] width 116 height 13
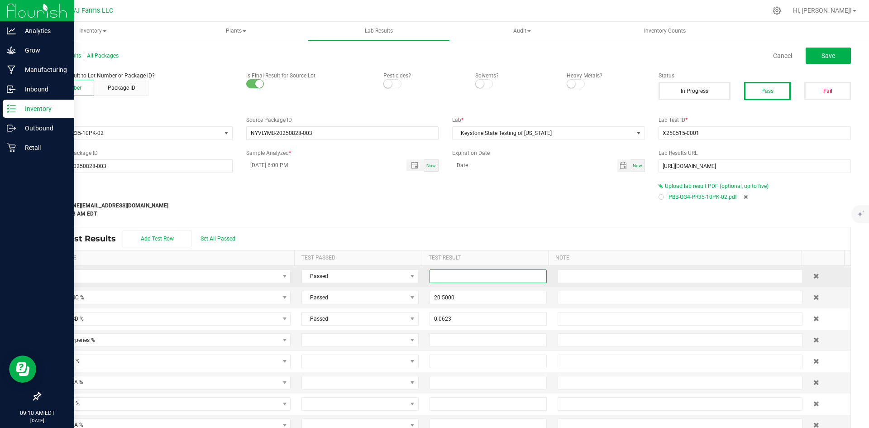
paste input "23.68"
type input "23.6800"
click at [546, 219] on div "All Lab Results | All Packages Cancel Save Attach lab result to Lot Number or P…" at bounding box center [445, 252] width 811 height 406
click at [835, 52] on button "Save" at bounding box center [827, 56] width 45 height 16
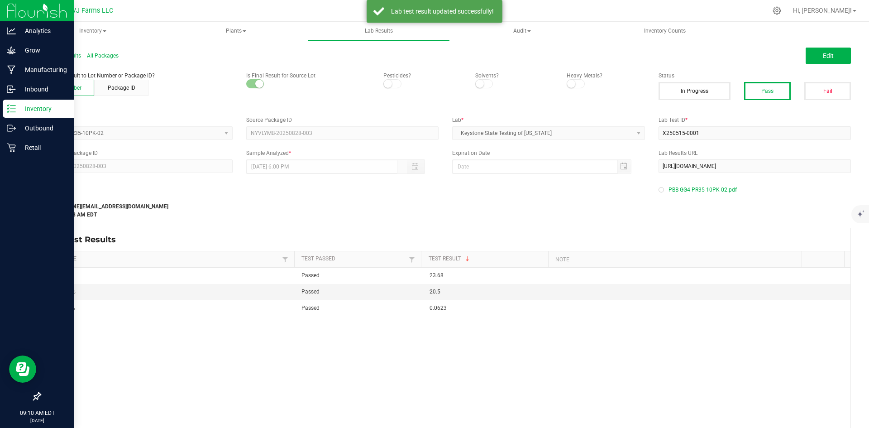
click at [26, 105] on p "Inventory" at bounding box center [43, 108] width 54 height 11
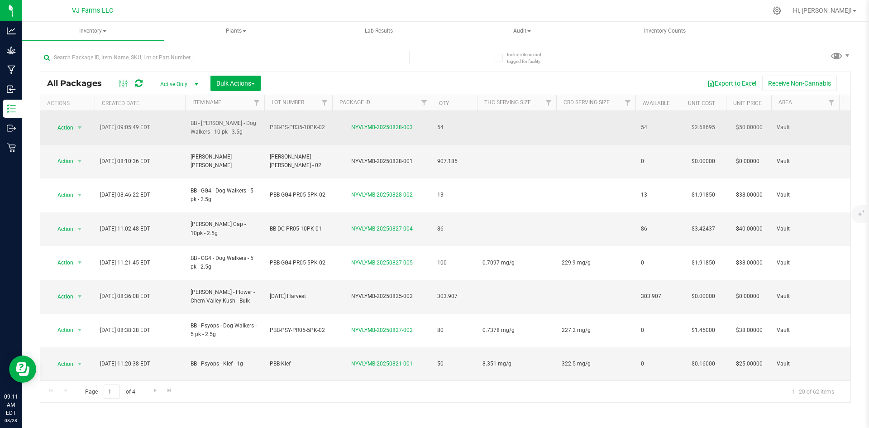
click at [599, 125] on td at bounding box center [595, 128] width 79 height 34
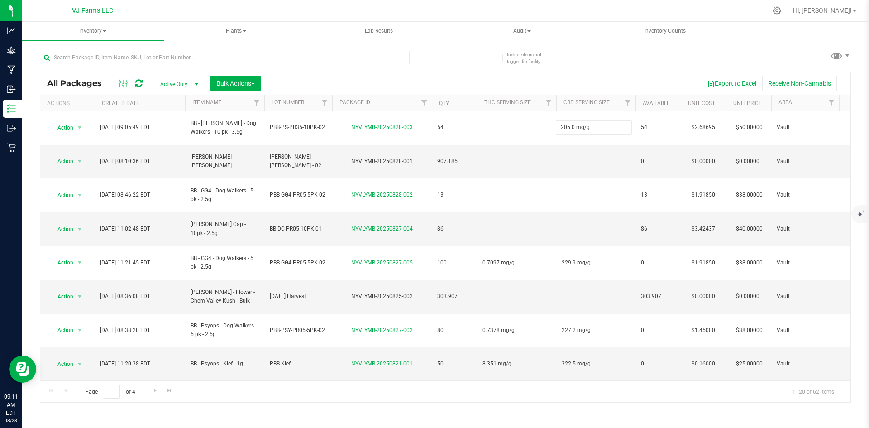
type input "205.0 mg/g"
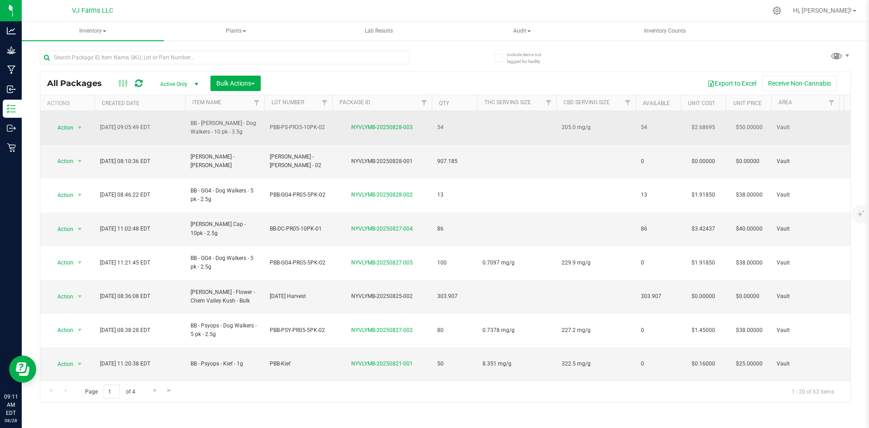
click at [491, 117] on td at bounding box center [516, 128] width 79 height 34
drag, startPoint x: 491, startPoint y: 117, endPoint x: 495, endPoint y: 123, distance: 6.5
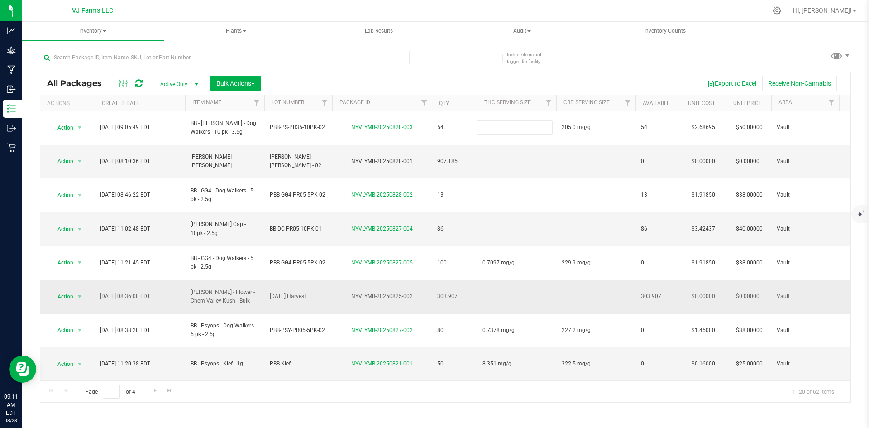
type input "0.6232 mg/g"
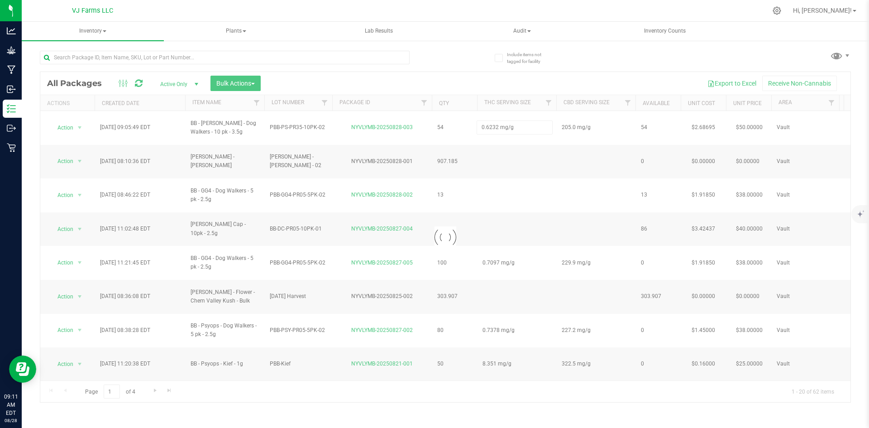
click at [590, 66] on div "Loading... All Packages Active Only Active Only Lab Samples Locked All Bulk Act…" at bounding box center [445, 222] width 811 height 360
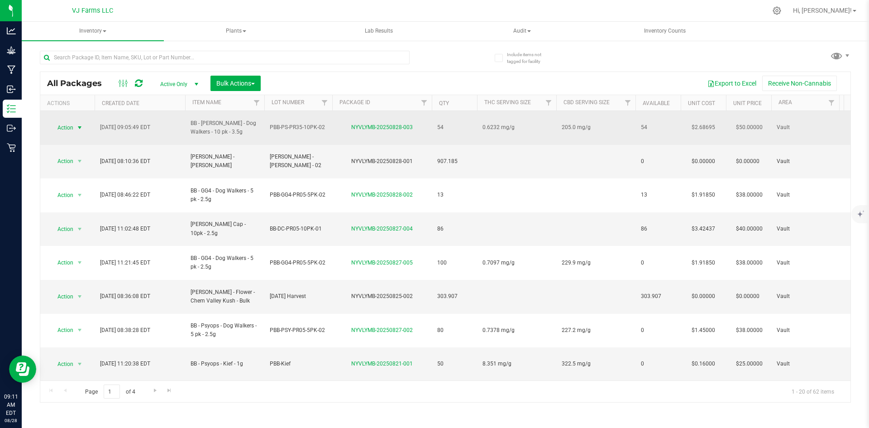
click at [67, 125] on span "Action" at bounding box center [61, 127] width 24 height 13
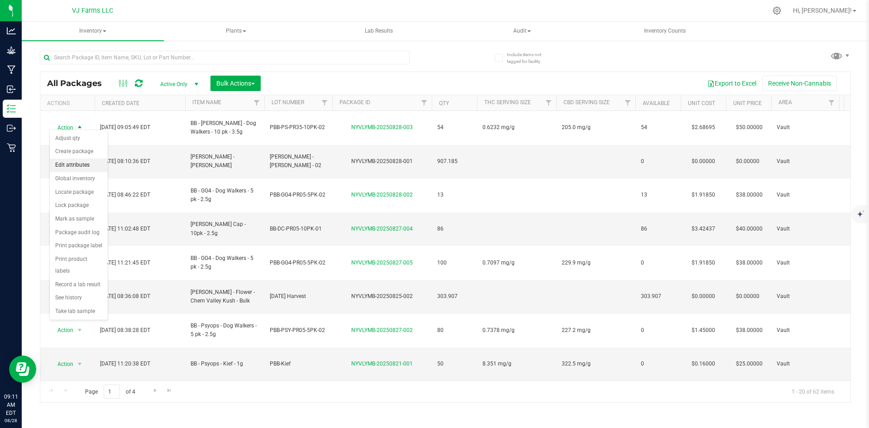
click at [77, 165] on li "Edit attributes" at bounding box center [79, 165] width 58 height 14
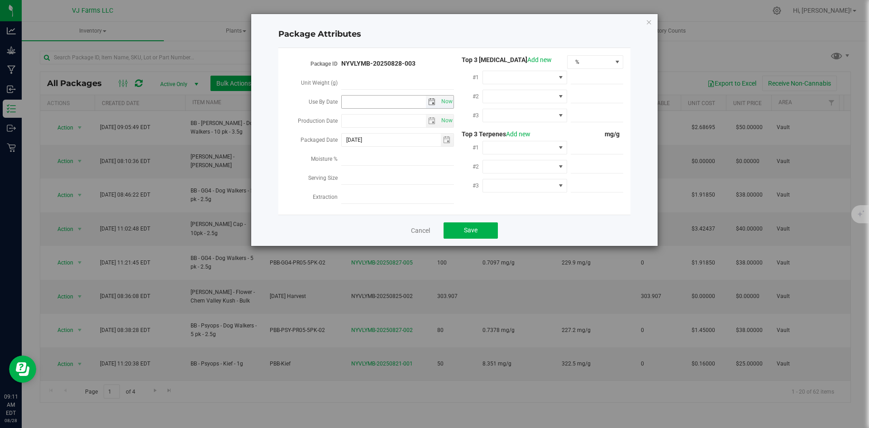
click at [434, 100] on span "select" at bounding box center [431, 101] width 7 height 7
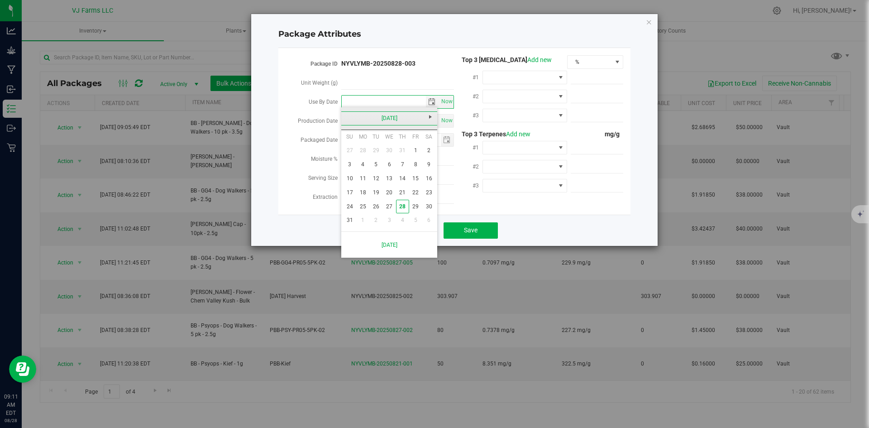
click at [386, 117] on link "[DATE]" at bounding box center [389, 118] width 97 height 14
click at [357, 165] on link "May" at bounding box center [354, 168] width 23 height 23
click at [352, 112] on link "[DATE]" at bounding box center [389, 118] width 97 height 14
click at [363, 168] on link "May" at bounding box center [354, 168] width 23 height 23
click at [385, 180] on link "14" at bounding box center [389, 178] width 13 height 14
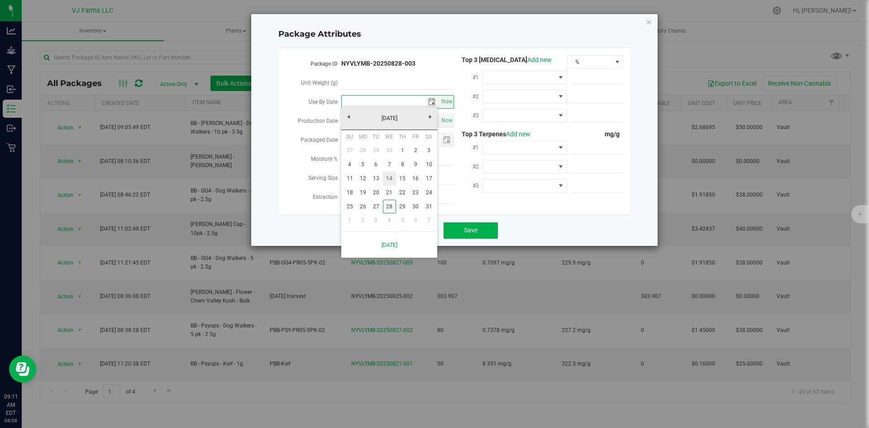
type input "[DATE]"
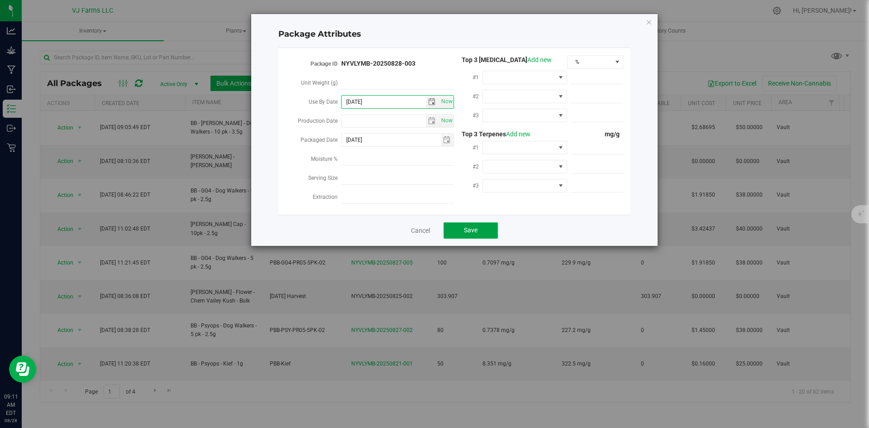
click at [446, 222] on button "Save" at bounding box center [470, 230] width 54 height 16
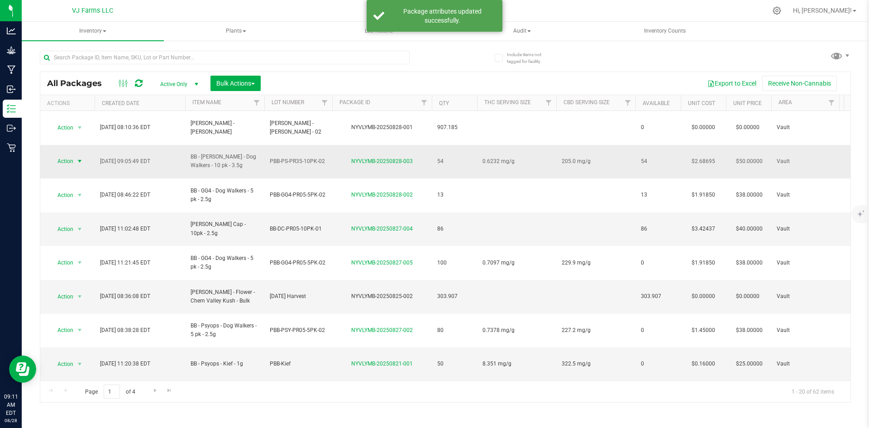
click at [61, 155] on span "Action" at bounding box center [61, 161] width 24 height 13
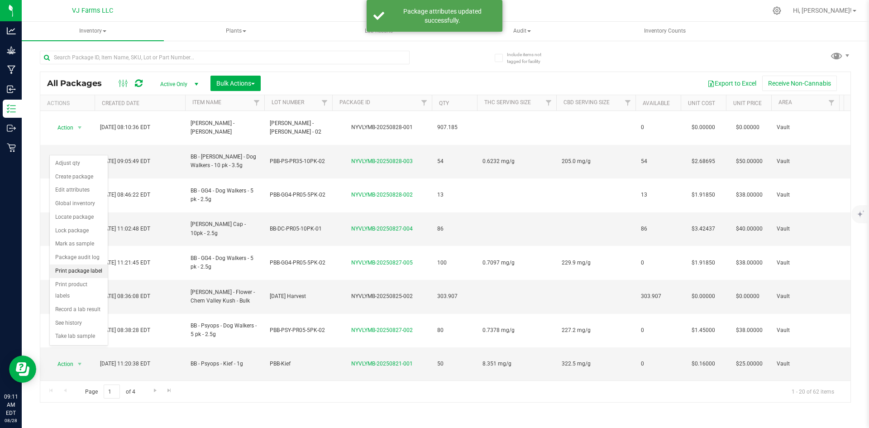
click at [89, 269] on li "Print package label" at bounding box center [79, 271] width 58 height 14
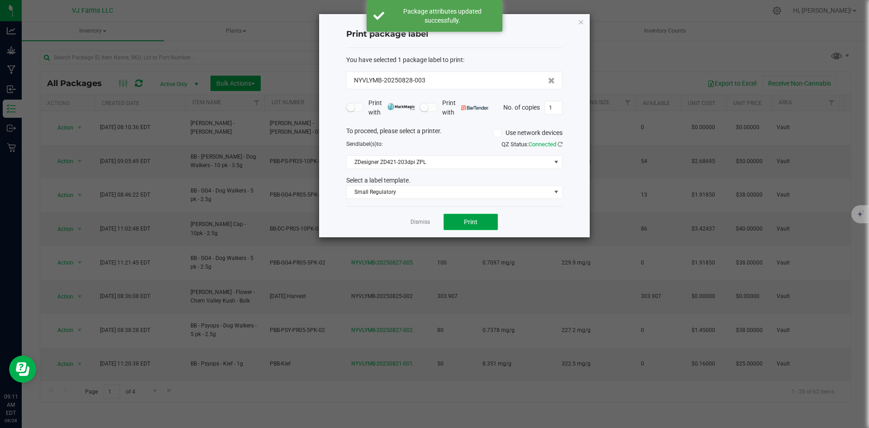
click at [469, 222] on span "Print" at bounding box center [471, 221] width 14 height 7
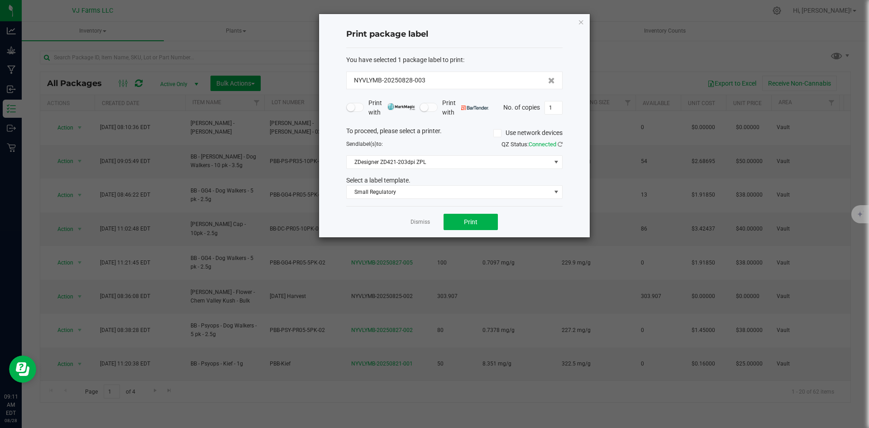
click at [572, 107] on div "Print package label You have selected 1 package label to print : NYVLYMB-202508…" at bounding box center [454, 125] width 271 height 223
click at [559, 109] on input "1" at bounding box center [553, 107] width 17 height 13
type input "53"
click at [487, 214] on button "Print" at bounding box center [470, 222] width 54 height 16
click at [422, 217] on app-cancel-button "Dismiss" at bounding box center [419, 222] width 19 height 10
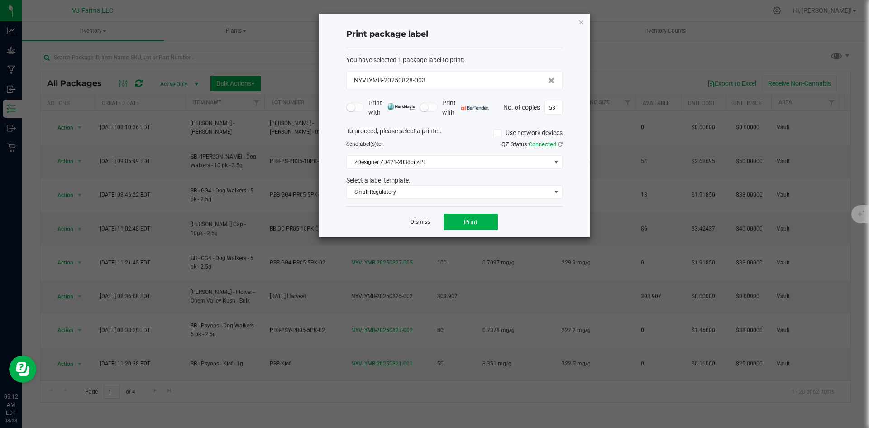
click at [424, 220] on link "Dismiss" at bounding box center [419, 222] width 19 height 8
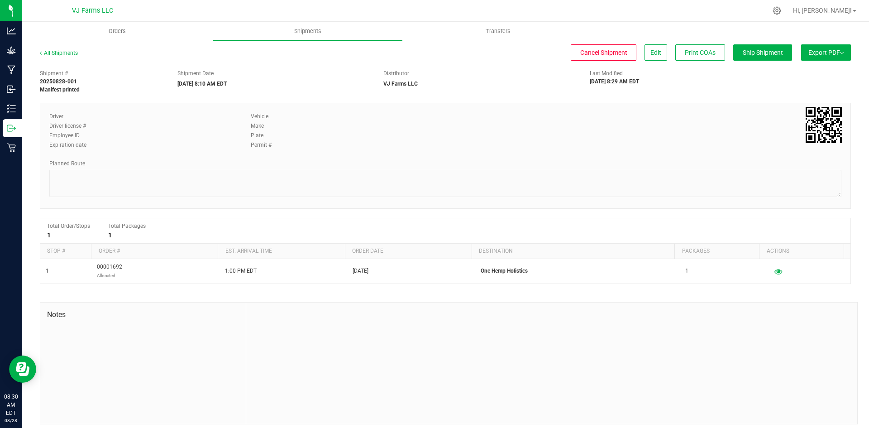
click at [822, 56] on button "Export PDF" at bounding box center [826, 52] width 50 height 16
click at [644, 51] on button "Edit" at bounding box center [655, 52] width 23 height 16
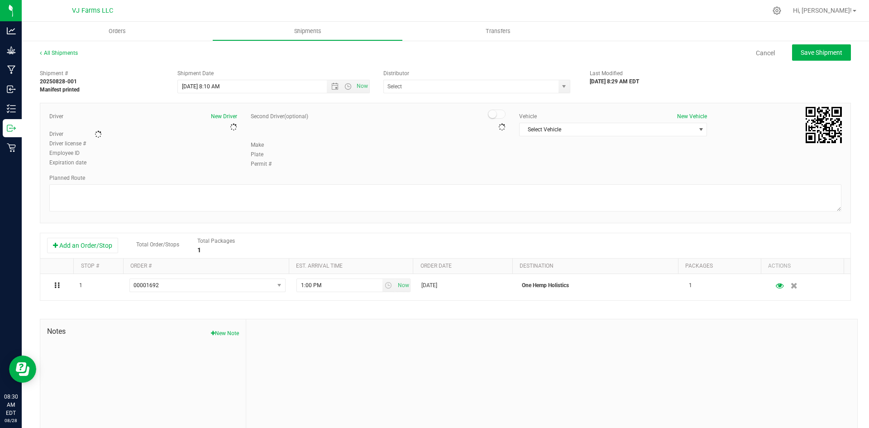
type input "VJ Farms LLC"
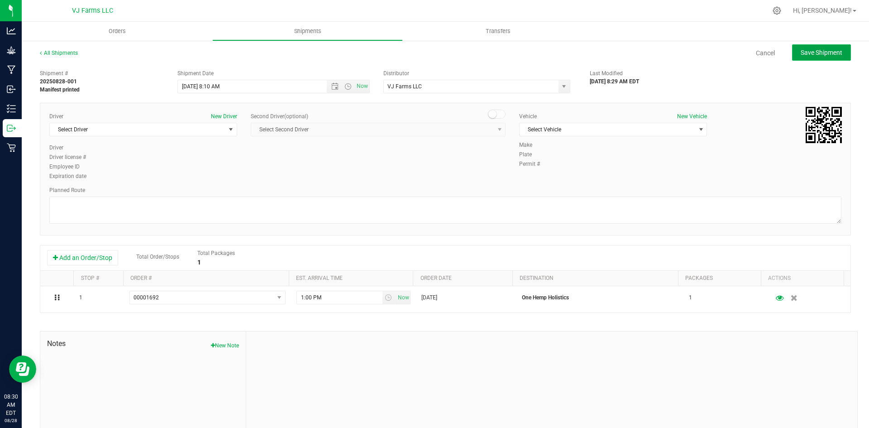
click at [792, 55] on button "Save Shipment" at bounding box center [821, 52] width 59 height 16
type input "[DATE] 12:10 PM"
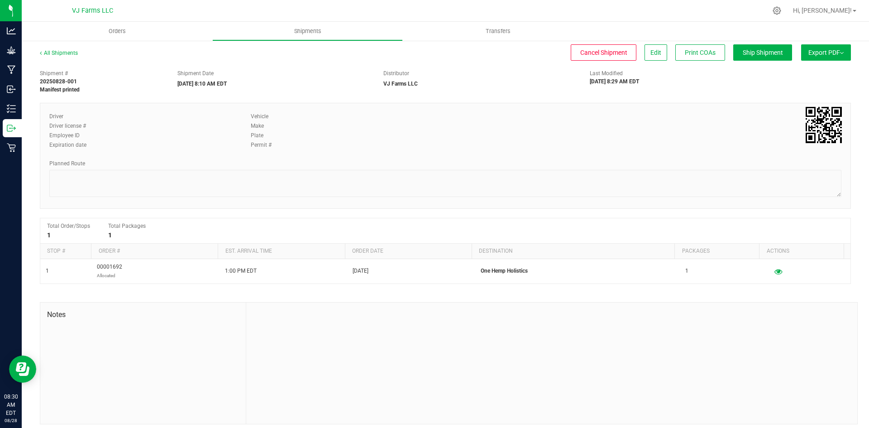
click at [816, 57] on button "Export PDF" at bounding box center [826, 52] width 50 height 16
click at [721, 83] on div "Shipment # 20250828-001 Manifest printed Shipment Date [DATE] 8:10 AM EDT Distr…" at bounding box center [445, 79] width 824 height 29
click at [109, 28] on span "Orders" at bounding box center [117, 31] width 42 height 8
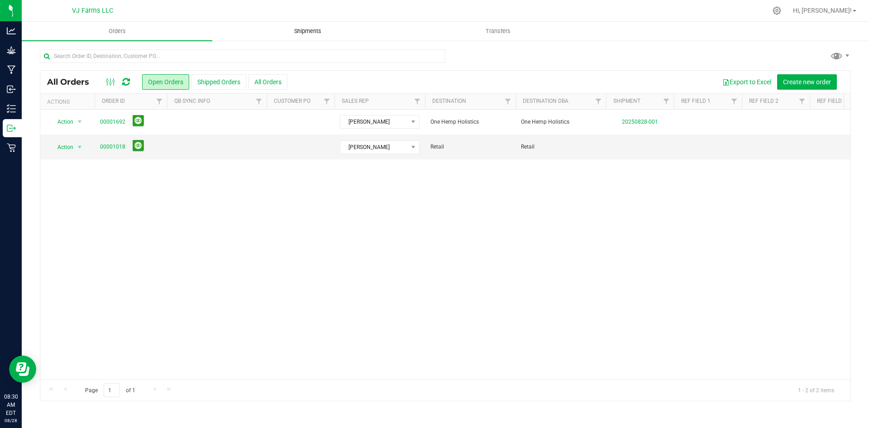
click at [280, 33] on uib-tab-heading "Shipments" at bounding box center [308, 31] width 190 height 18
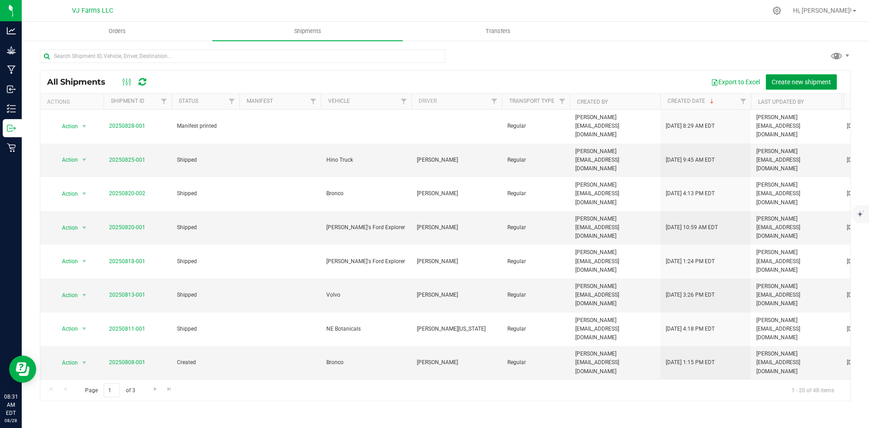
click at [791, 84] on span "Create new shipment" at bounding box center [800, 81] width 59 height 7
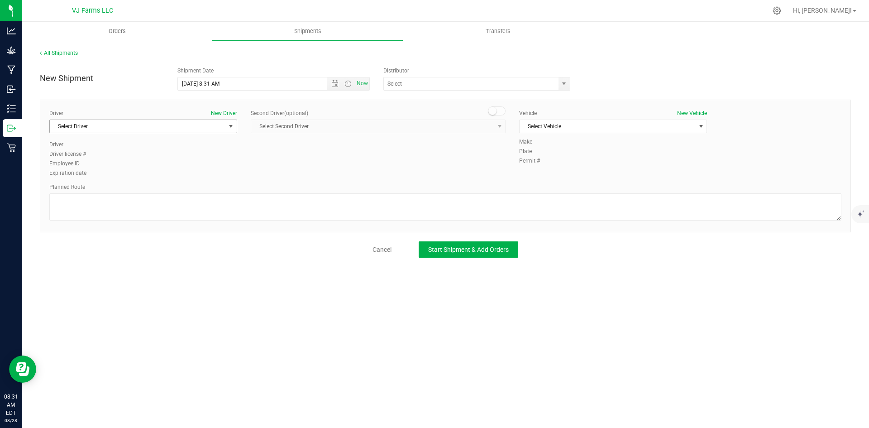
click at [156, 127] on span "Select Driver" at bounding box center [138, 126] width 176 height 13
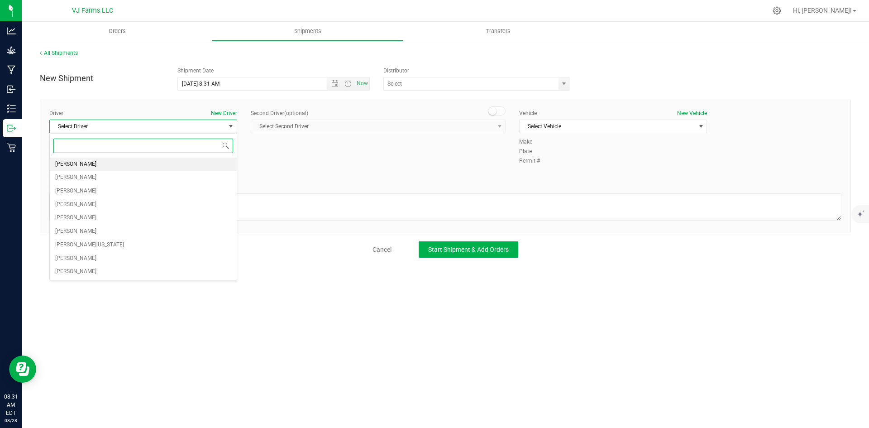
click at [80, 166] on span "James Bullman" at bounding box center [75, 164] width 41 height 12
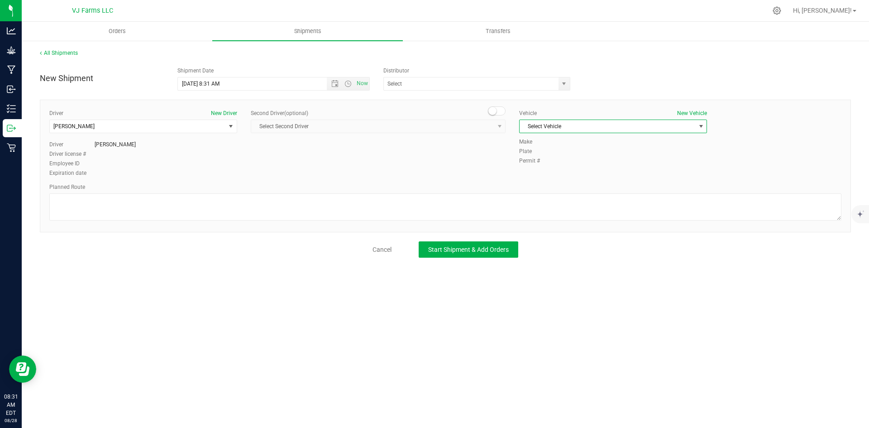
click at [627, 128] on span "Select Vehicle" at bounding box center [607, 126] width 176 height 13
click at [584, 183] on li "James Bullman" at bounding box center [612, 183] width 187 height 14
click at [337, 83] on span "Open the date view" at bounding box center [334, 83] width 7 height 7
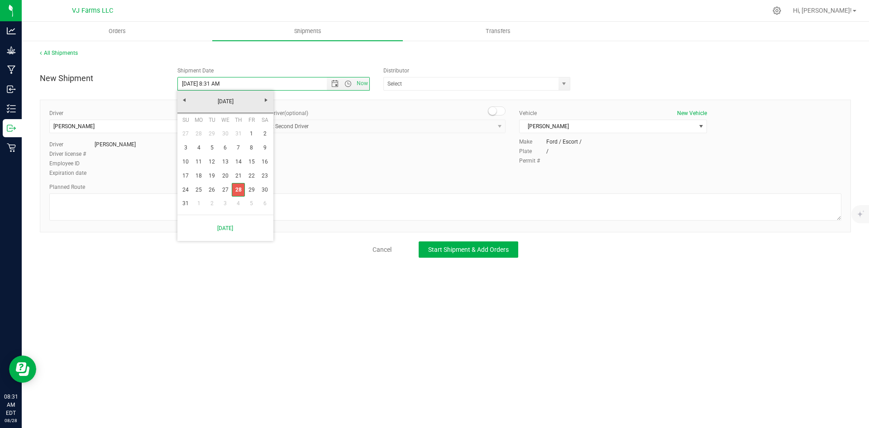
click at [235, 188] on link "28" at bounding box center [238, 190] width 13 height 14
click at [347, 81] on span "Open the time view" at bounding box center [347, 83] width 7 height 7
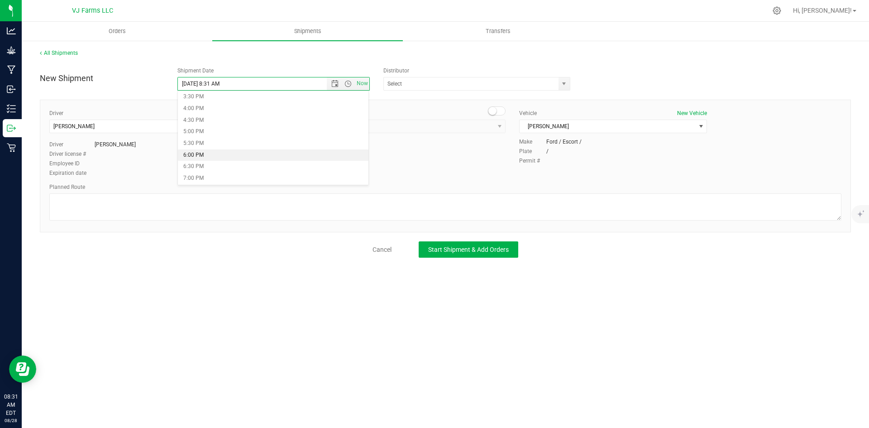
scroll to position [271, 0]
click at [228, 124] on li "1:00 PM" at bounding box center [273, 130] width 191 height 12
type input "8/28/2025 1:00 PM"
click at [479, 255] on button "Start Shipment & Add Orders" at bounding box center [468, 249] width 100 height 16
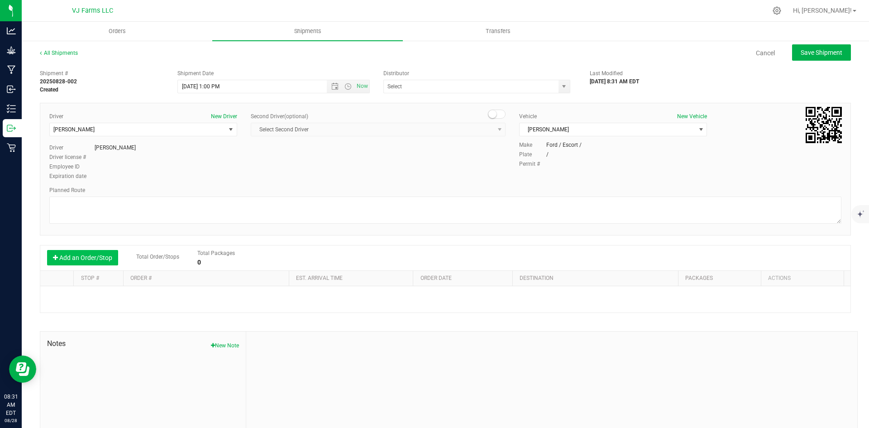
click at [94, 259] on button "Add an Order/Stop" at bounding box center [82, 257] width 71 height 15
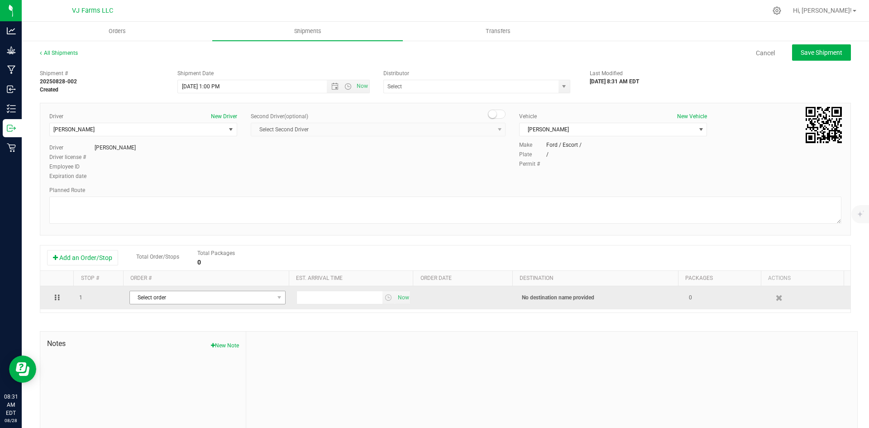
click at [169, 292] on span "Select order" at bounding box center [202, 297] width 144 height 13
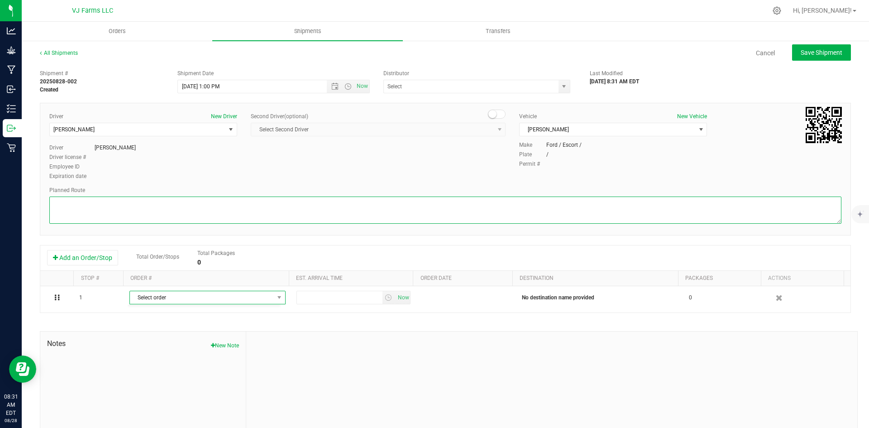
click at [240, 199] on textarea at bounding box center [445, 209] width 792 height 27
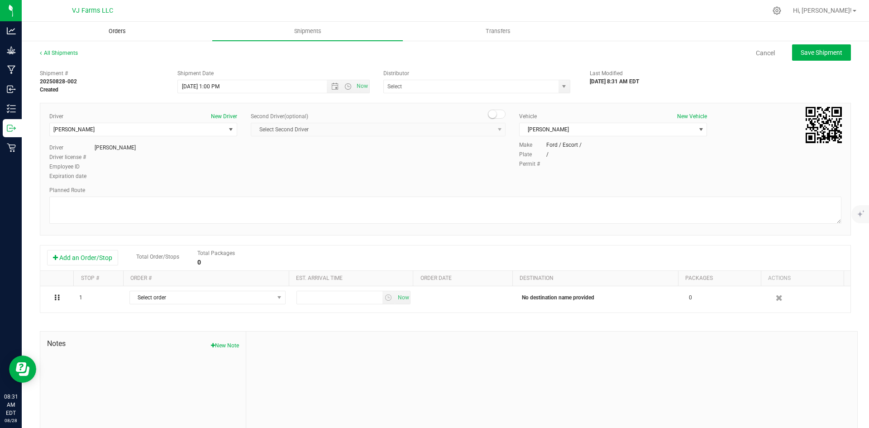
click at [114, 33] on span "Orders" at bounding box center [117, 31] width 42 height 8
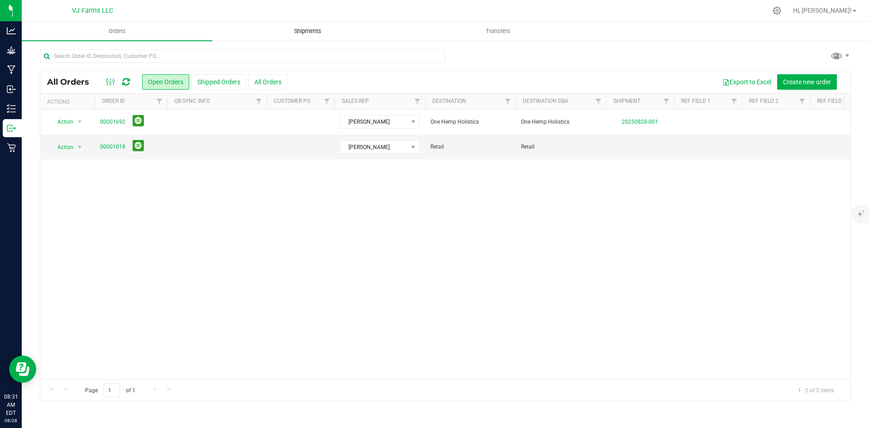
click at [302, 28] on span "Shipments" at bounding box center [308, 31] width 52 height 8
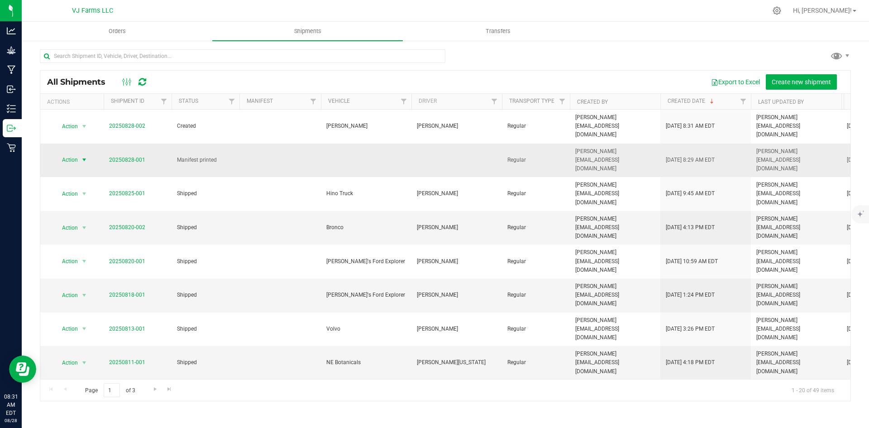
click at [68, 153] on span "Action" at bounding box center [66, 159] width 24 height 13
click at [76, 155] on li "Cancel shipment" at bounding box center [87, 158] width 67 height 14
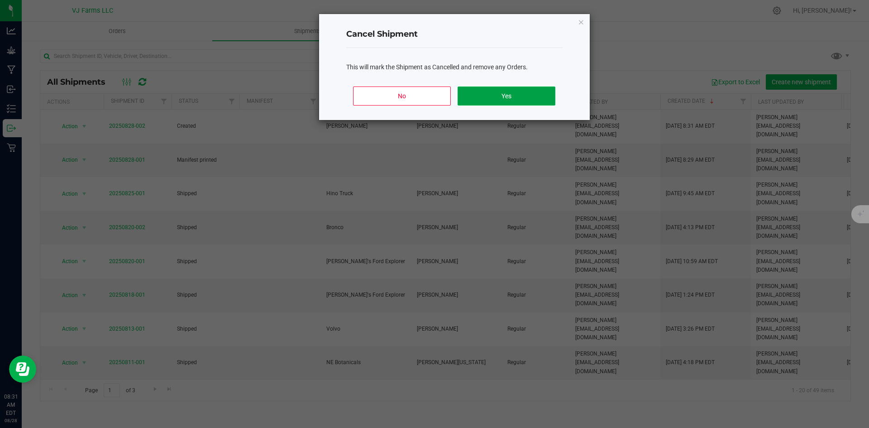
click at [530, 97] on button "Yes" at bounding box center [505, 95] width 97 height 19
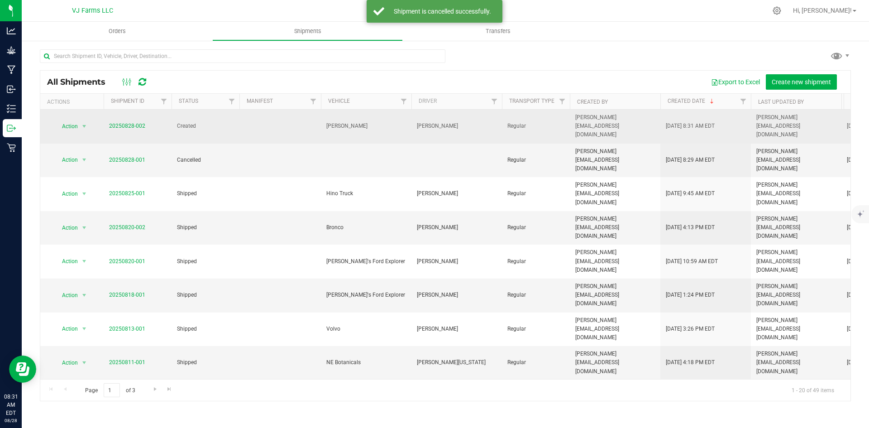
click at [247, 125] on td at bounding box center [279, 126] width 81 height 34
click at [133, 123] on link "20250828-002" at bounding box center [127, 126] width 36 height 6
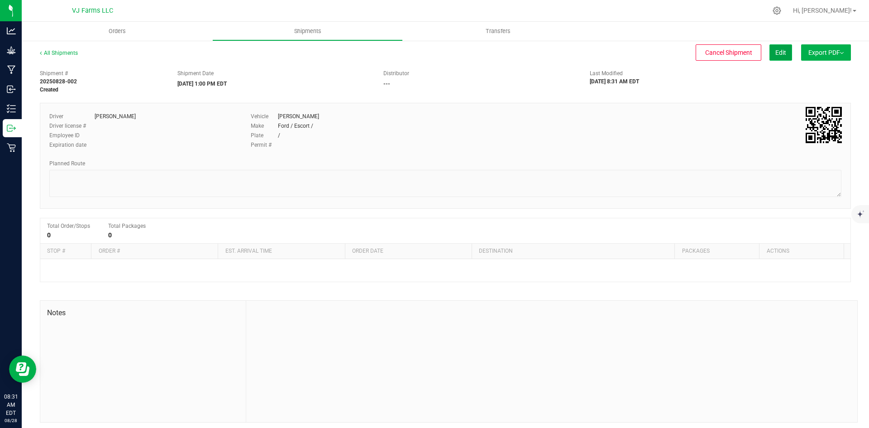
click at [783, 53] on button "Edit" at bounding box center [780, 52] width 23 height 16
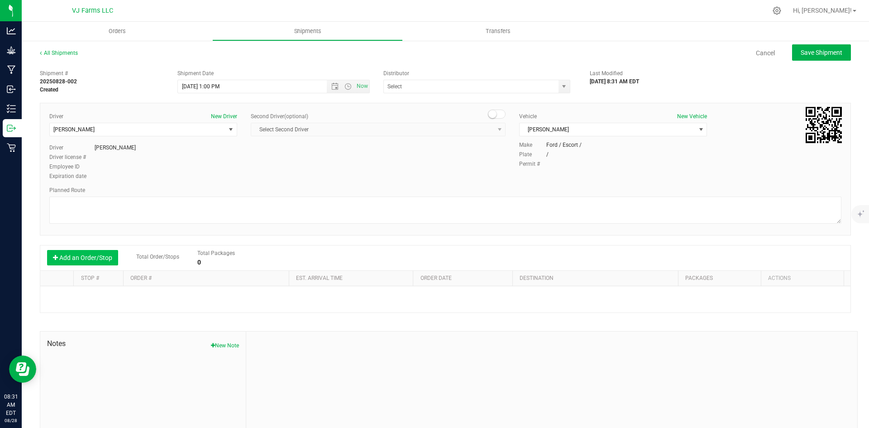
click at [90, 259] on button "Add an Order/Stop" at bounding box center [82, 257] width 71 height 15
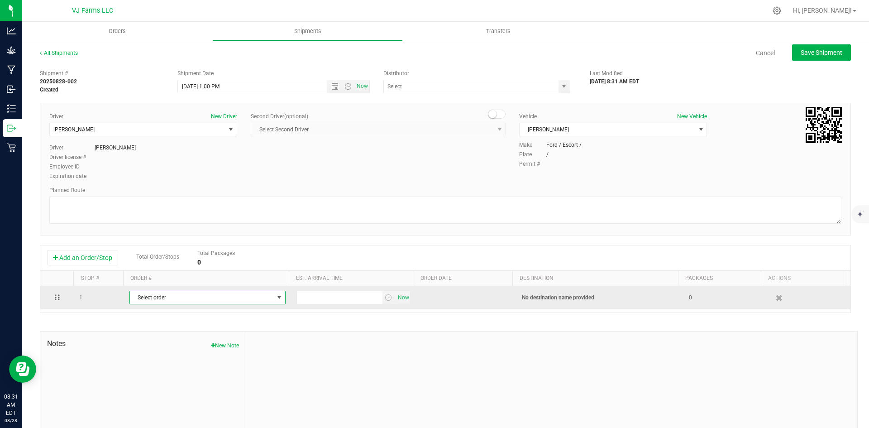
click at [159, 301] on span "Select order" at bounding box center [202, 297] width 144 height 13
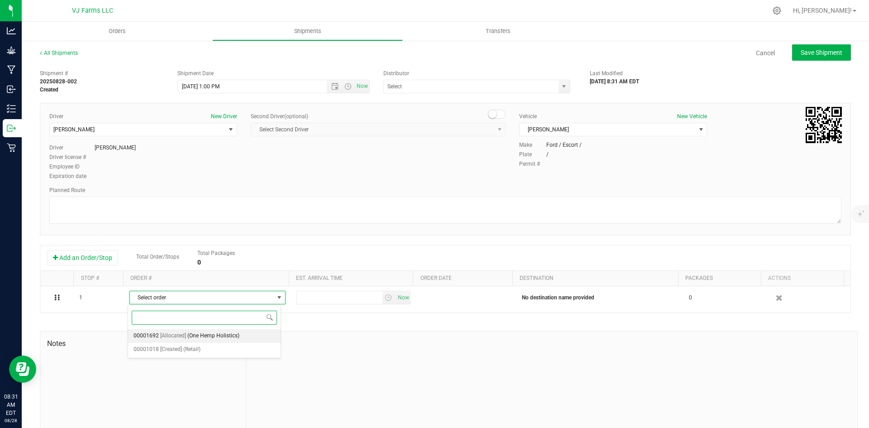
click at [203, 336] on span "(One Hemp Holistics)" at bounding box center [213, 336] width 52 height 12
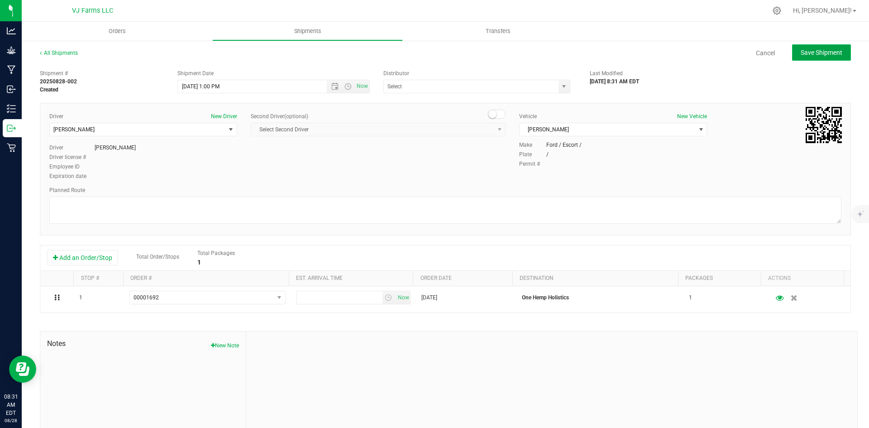
click at [792, 50] on button "Save Shipment" at bounding box center [821, 52] width 59 height 16
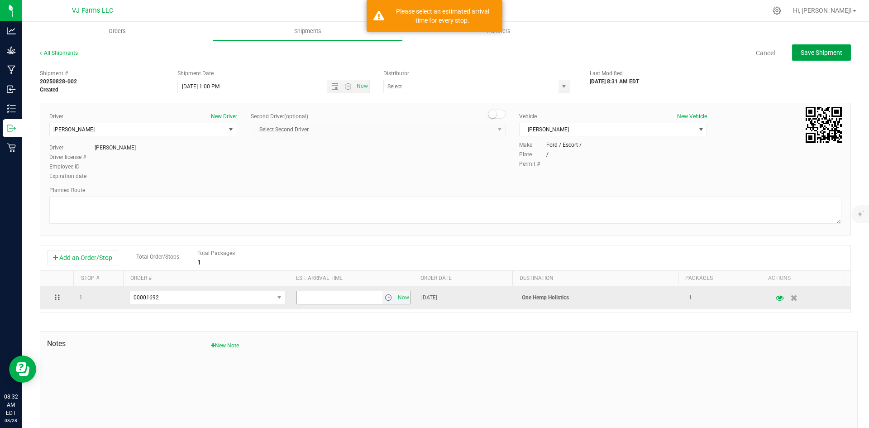
click at [385, 297] on span "select" at bounding box center [388, 297] width 7 height 7
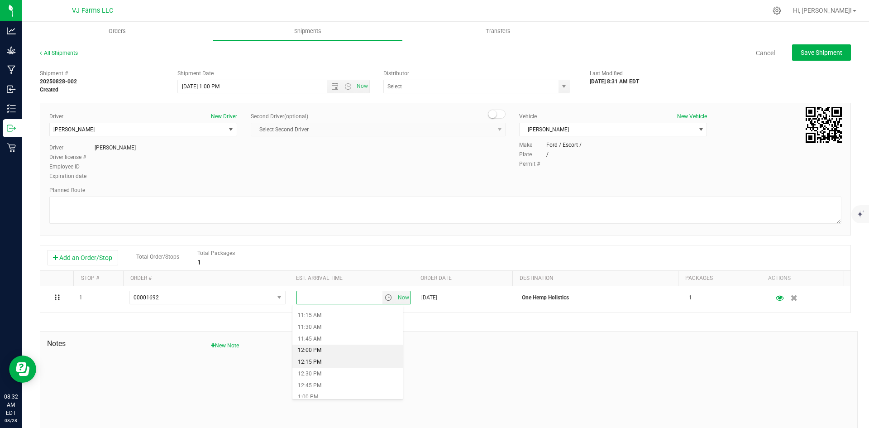
scroll to position [543, 0]
click at [321, 370] on li "1:00 PM" at bounding box center [347, 374] width 110 height 12
click at [801, 52] on span "Save Shipment" at bounding box center [821, 52] width 42 height 7
type input "8/28/2025 5:00 PM"
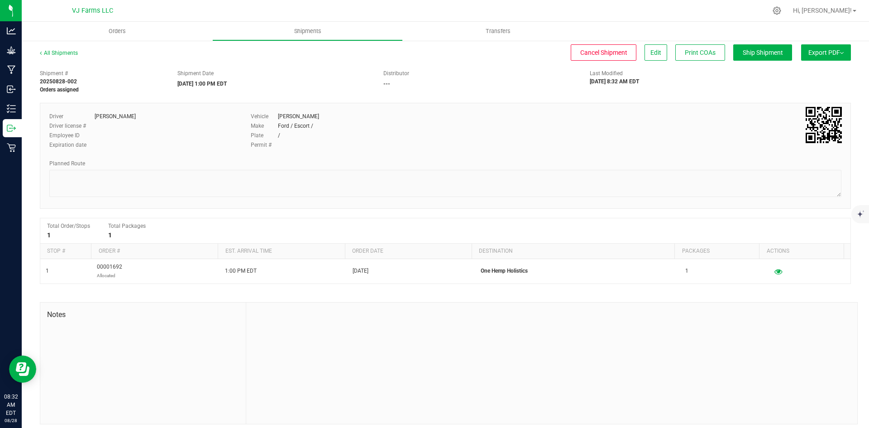
click at [822, 57] on button "Export PDF" at bounding box center [826, 52] width 50 height 16
click at [560, 115] on div "Vehicle James Bullman" at bounding box center [412, 116] width 322 height 8
click at [650, 52] on span "Edit" at bounding box center [655, 52] width 11 height 7
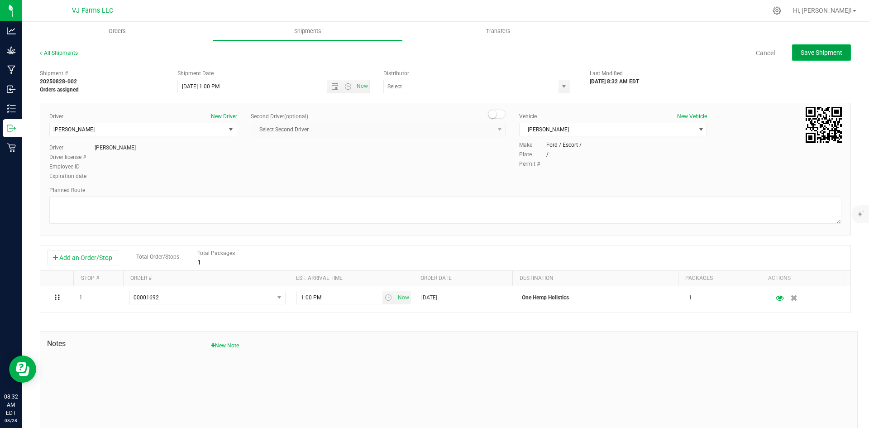
click at [800, 52] on span "Save Shipment" at bounding box center [821, 52] width 42 height 7
type input "8/28/2025 5:00 PM"
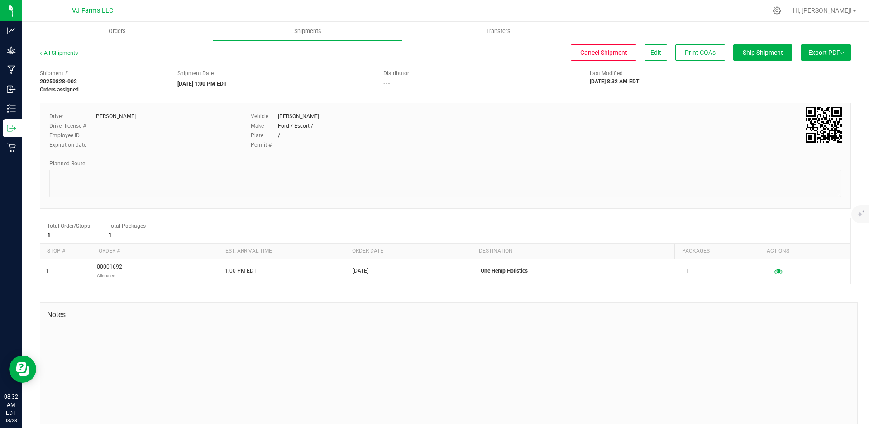
click at [810, 55] on span "Export PDF" at bounding box center [825, 52] width 35 height 7
click at [804, 75] on span "Manifest by Package ID" at bounding box center [812, 72] width 57 height 6
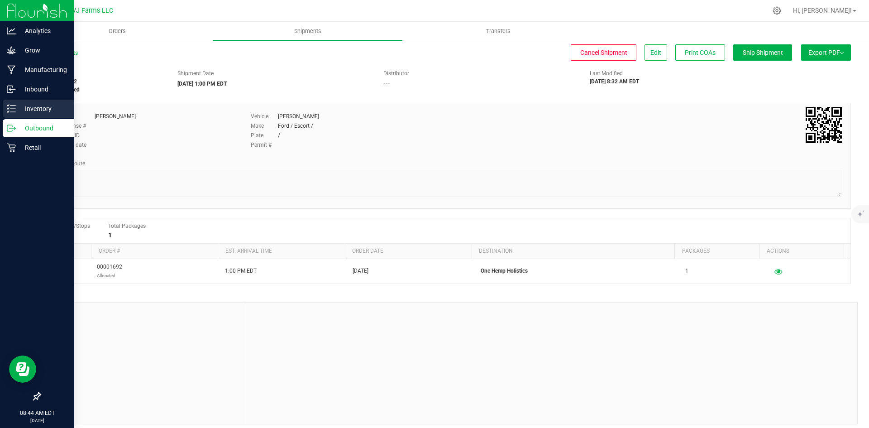
click at [16, 109] on p "Inventory" at bounding box center [43, 108] width 54 height 11
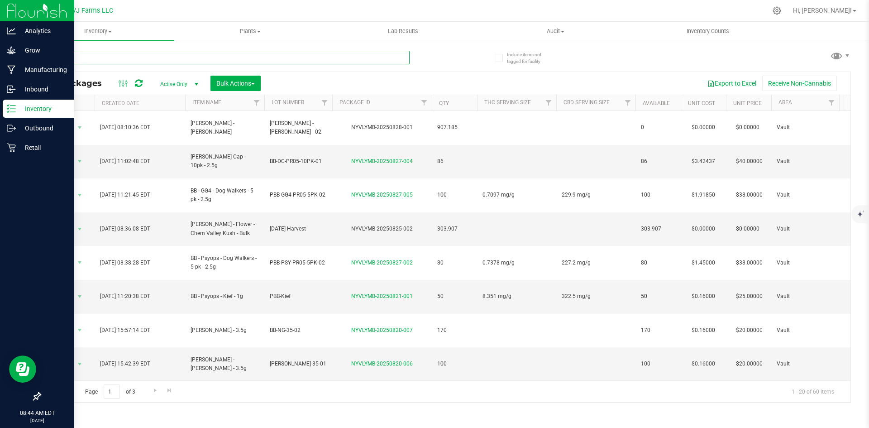
click at [107, 60] on input "text" at bounding box center [225, 58] width 370 height 14
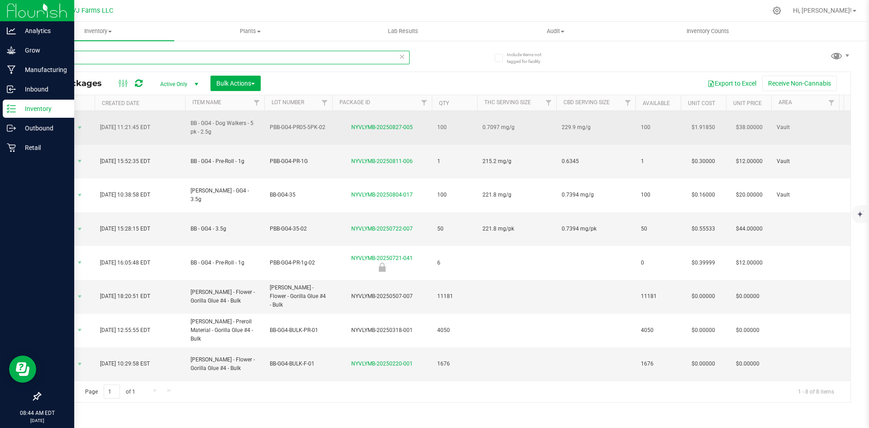
type input "gg4"
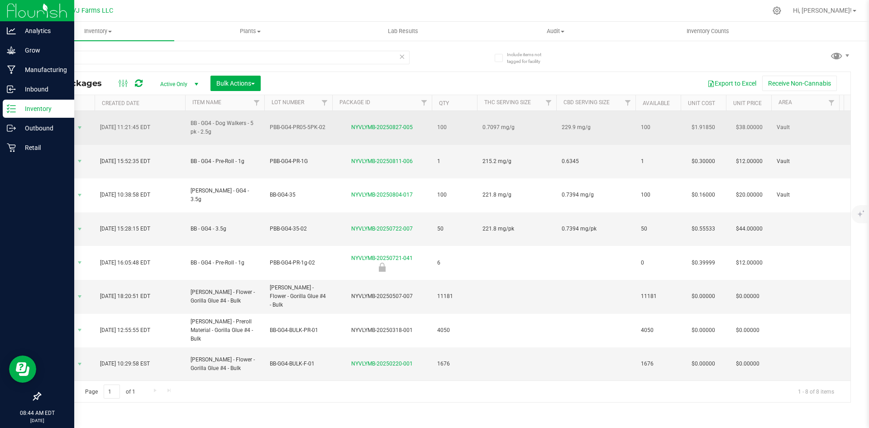
drag, startPoint x: 214, startPoint y: 127, endPoint x: 165, endPoint y: 112, distance: 50.8
copy tr "BB - GG4 - Dog Walkers - 5 pk - 2.5g"
click at [292, 118] on td "PBB-GG4-PR05-5PK-02" at bounding box center [298, 128] width 68 height 34
drag, startPoint x: 327, startPoint y: 123, endPoint x: 269, endPoint y: 132, distance: 59.1
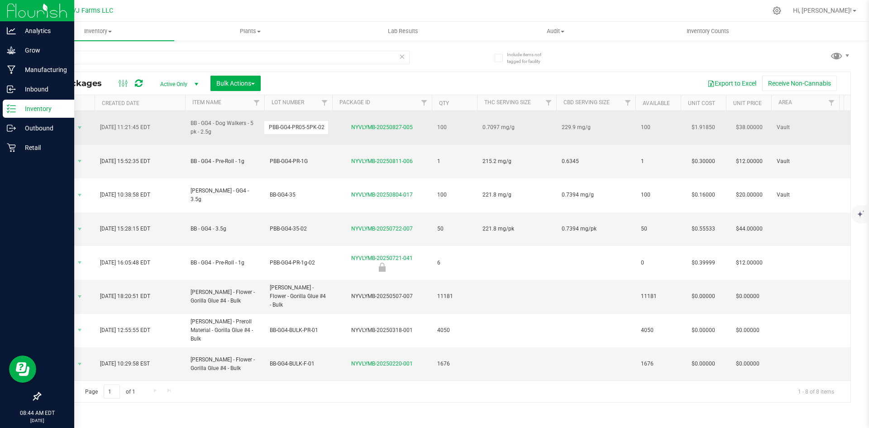
click at [269, 132] on td "PBB-GG4-PR05-5PK-02" at bounding box center [298, 128] width 68 height 34
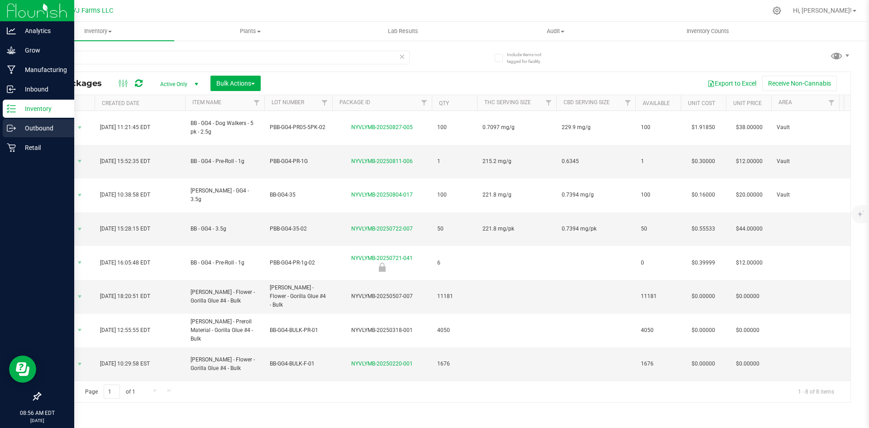
click at [42, 127] on p "Outbound" at bounding box center [43, 128] width 54 height 11
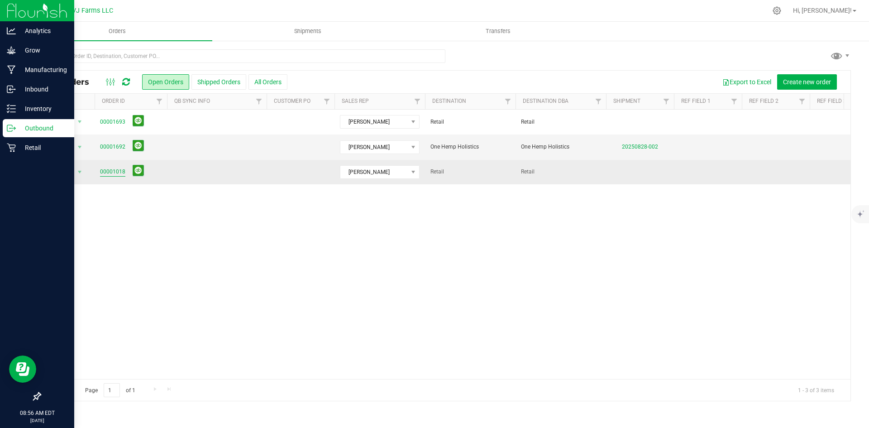
click at [119, 174] on link "00001018" at bounding box center [112, 171] width 25 height 9
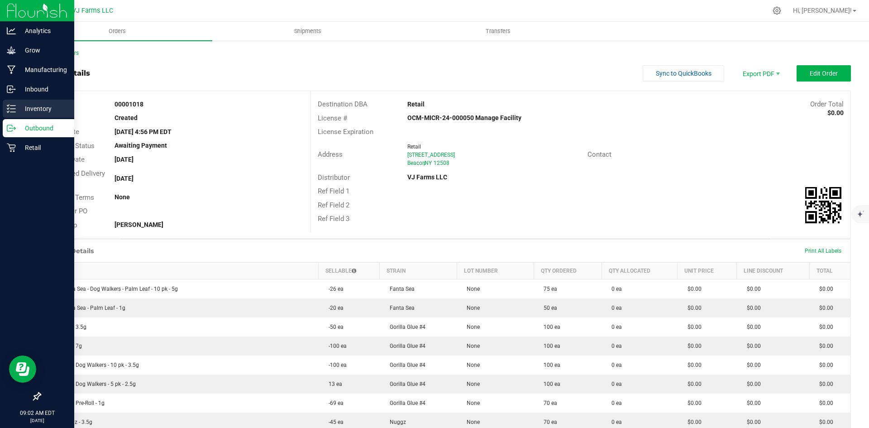
click at [57, 109] on p "Inventory" at bounding box center [43, 108] width 54 height 11
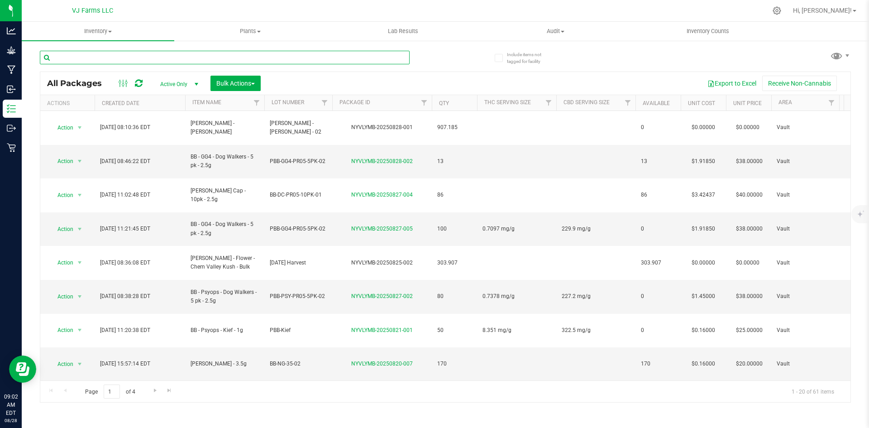
click at [125, 58] on input "text" at bounding box center [225, 58] width 370 height 14
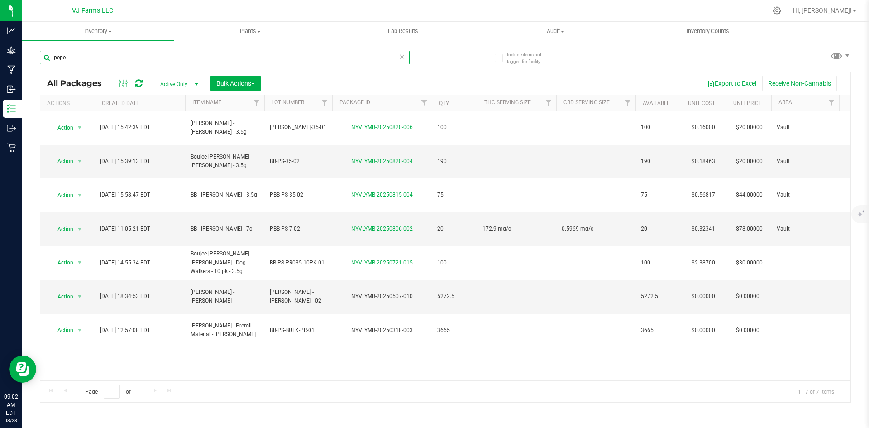
type input "pepe"
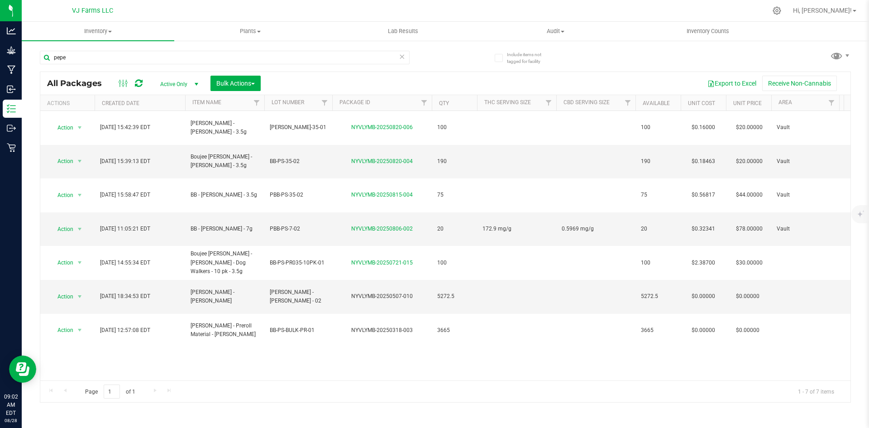
click at [191, 82] on span "select" at bounding box center [195, 84] width 11 height 13
click at [178, 138] on li "All" at bounding box center [176, 139] width 49 height 14
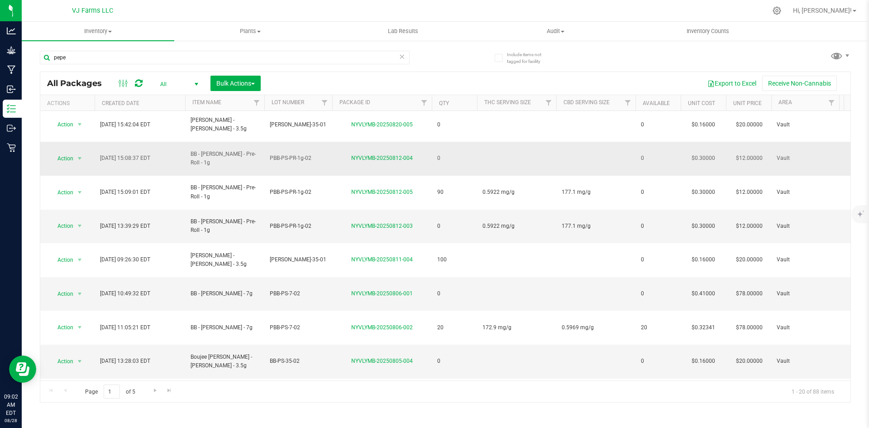
scroll to position [219, 0]
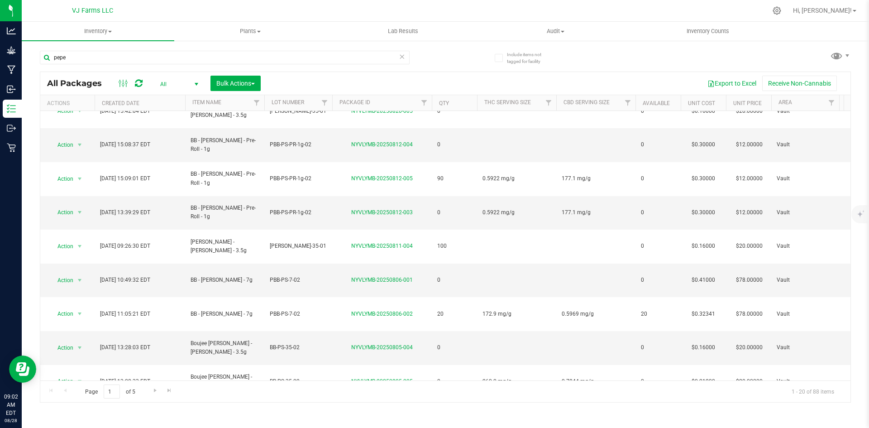
drag, startPoint x: 243, startPoint y: 316, endPoint x: 181, endPoint y: 307, distance: 62.2
copy tr "BB - [PERSON_NAME] - Dog Walkers - 10 pk - 3.5g"
click at [157, 390] on span "Go to the next page" at bounding box center [155, 389] width 7 height 7
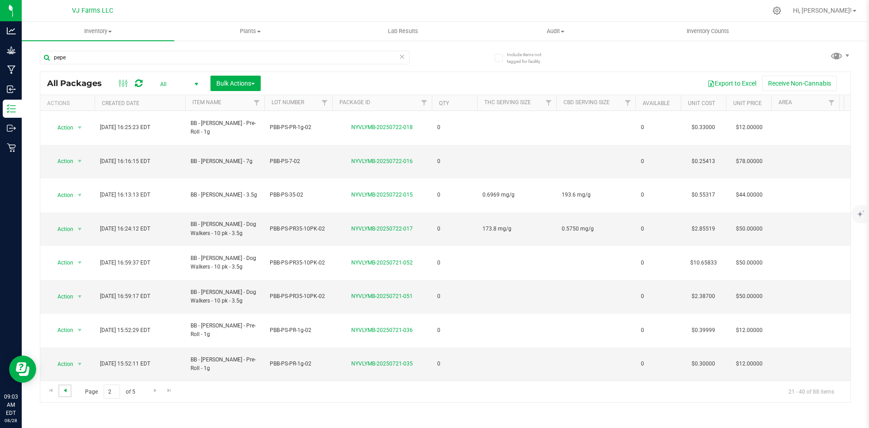
click at [67, 389] on span "Go to the previous page" at bounding box center [65, 389] width 7 height 7
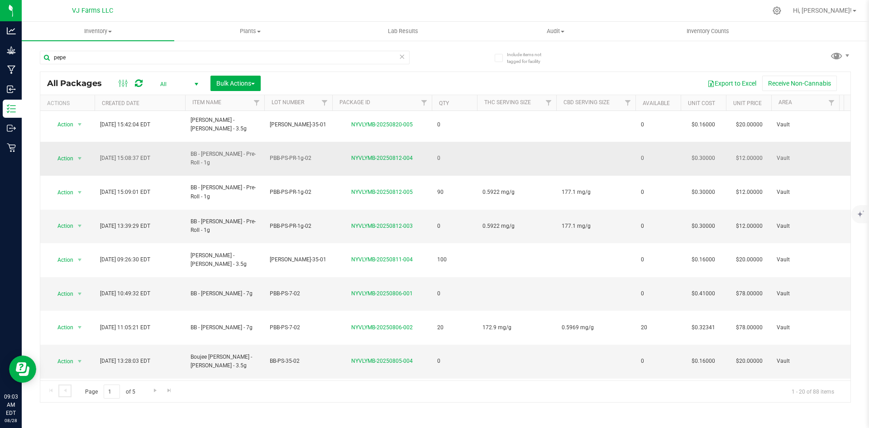
scroll to position [219, 0]
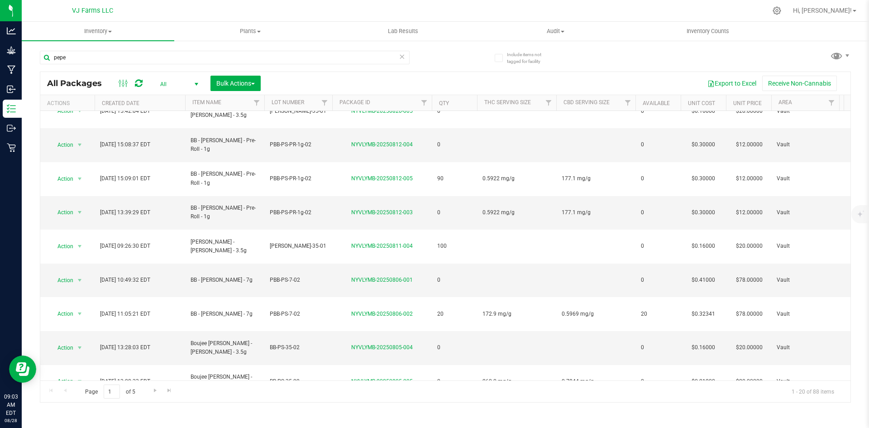
drag, startPoint x: 322, startPoint y: 310, endPoint x: 251, endPoint y: 313, distance: 71.5
click at [781, 11] on icon at bounding box center [777, 11] width 10 height 10
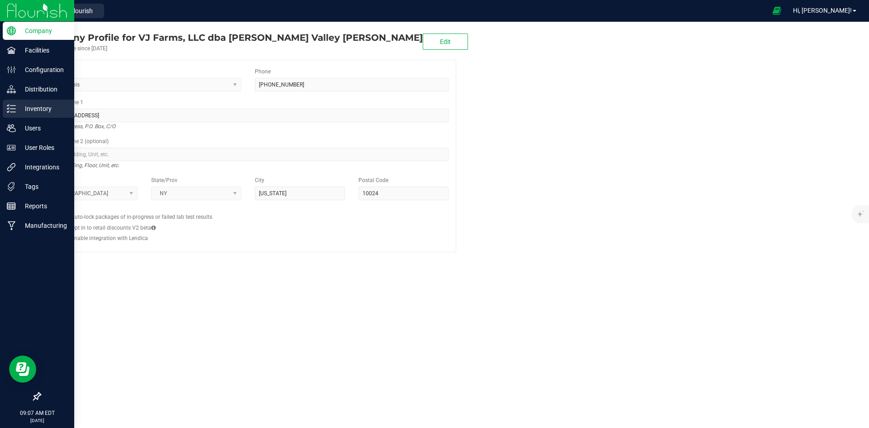
click at [36, 109] on p "Inventory" at bounding box center [43, 108] width 54 height 11
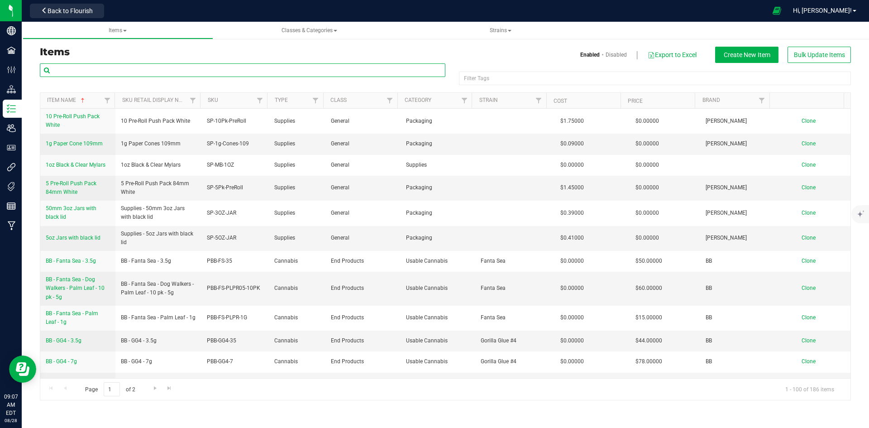
click at [162, 64] on input "text" at bounding box center [242, 70] width 405 height 14
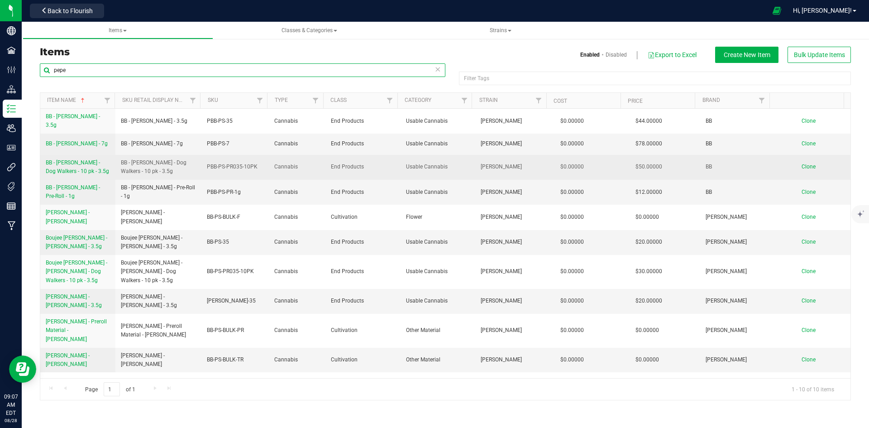
type input "pepe"
click at [86, 160] on span "BB - [PERSON_NAME] - Dog Walkers - 10 pk - 3.5g" at bounding box center [77, 166] width 63 height 15
